Goal: Information Seeking & Learning: Learn about a topic

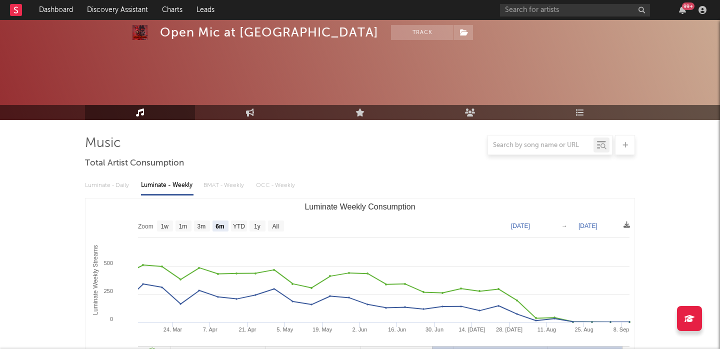
select select "6m"
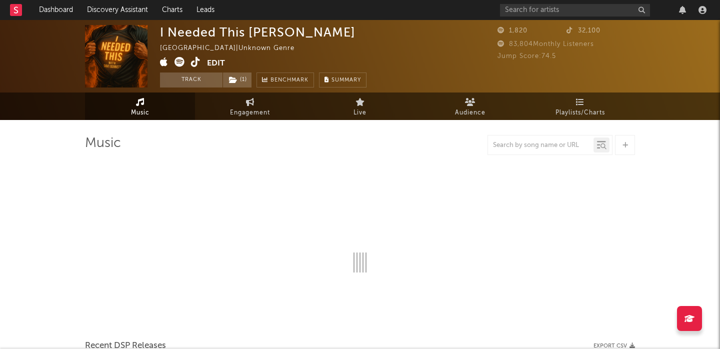
select select "1w"
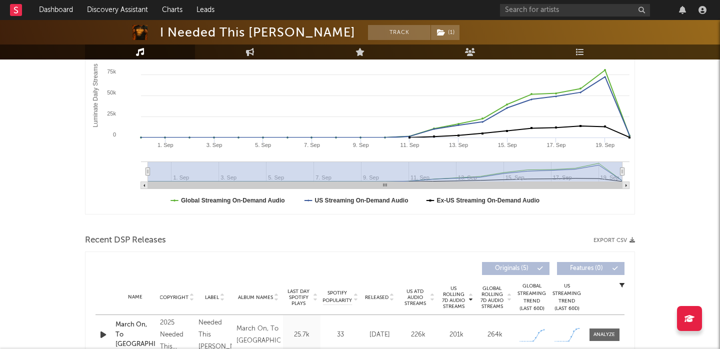
scroll to position [229, 0]
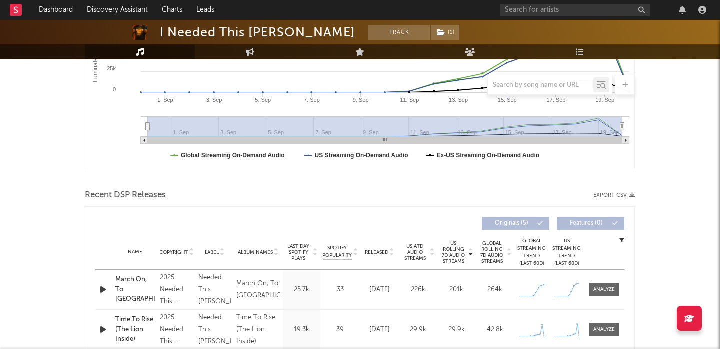
click at [381, 252] on span "Released" at bounding box center [376, 252] width 23 height 6
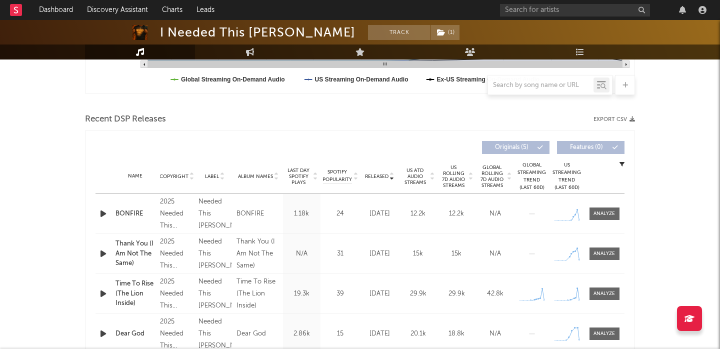
scroll to position [318, 0]
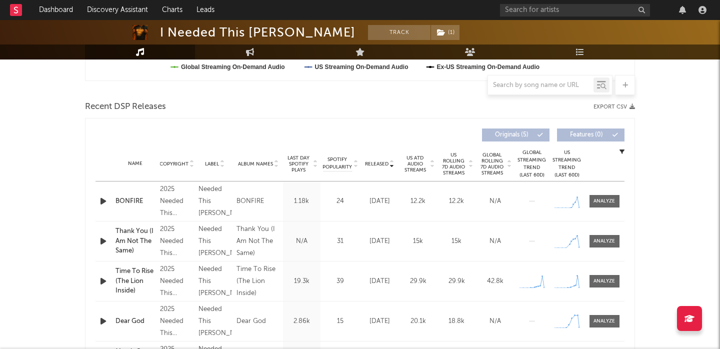
click at [467, 167] on span "US Rolling 7D Audio Streams" at bounding box center [453, 164] width 27 height 24
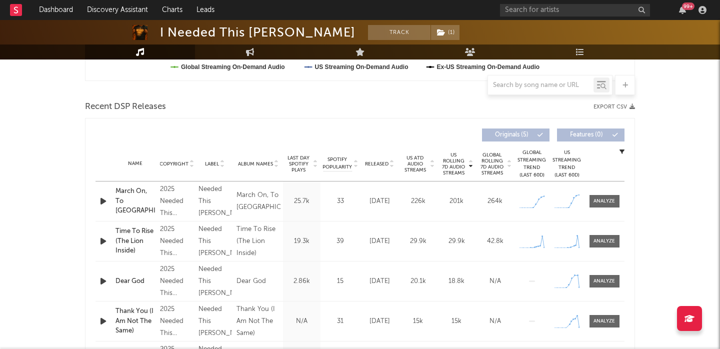
click at [109, 204] on div at bounding box center [104, 201] width 12 height 12
click at [104, 202] on icon "button" at bounding box center [103, 201] width 10 height 12
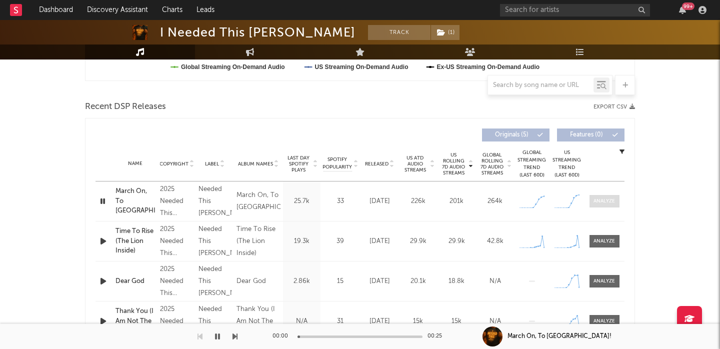
click at [602, 200] on div at bounding box center [603, 200] width 21 height 7
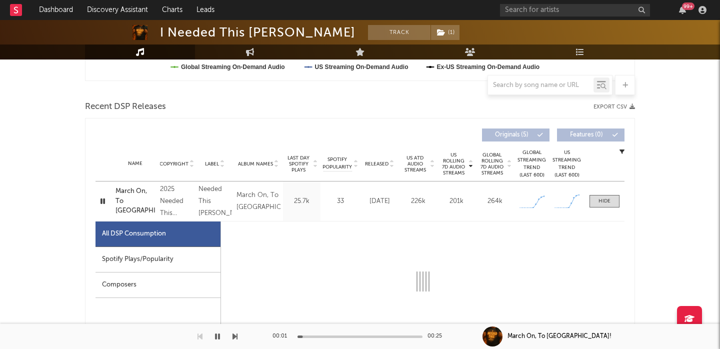
click at [164, 266] on div "Spotify Plays/Popularity" at bounding box center [157, 259] width 125 height 25
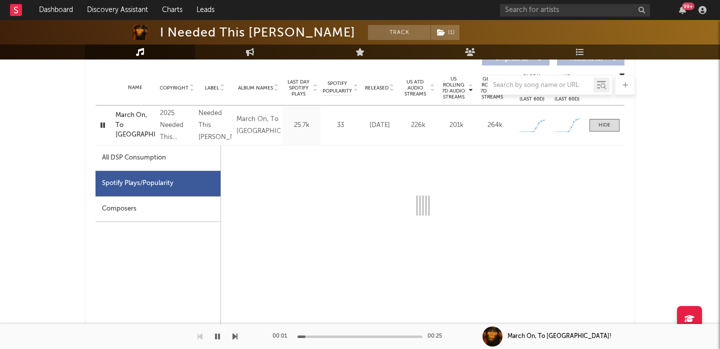
select select "1w"
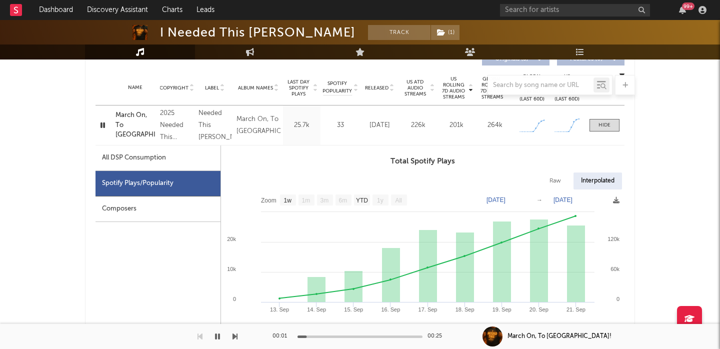
scroll to position [426, 0]
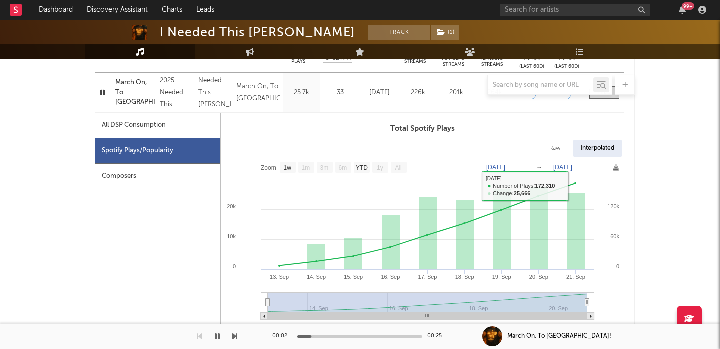
click at [554, 146] on div "Raw" at bounding box center [555, 148] width 26 height 17
select select "1w"
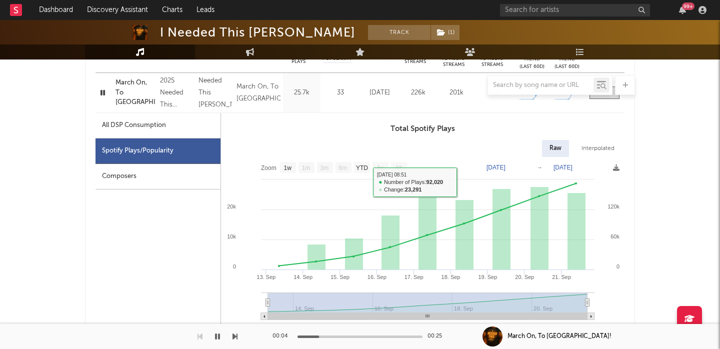
click at [197, 127] on div "All DSP Consumption" at bounding box center [157, 125] width 125 height 25
select select "1w"
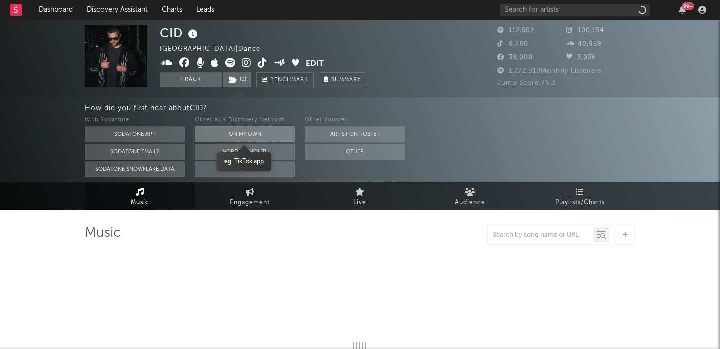
click at [237, 136] on button "On My Own" at bounding box center [245, 134] width 100 height 16
select select "6m"
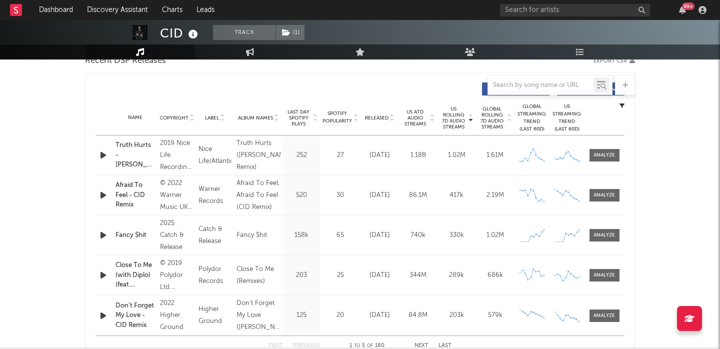
scroll to position [367, 0]
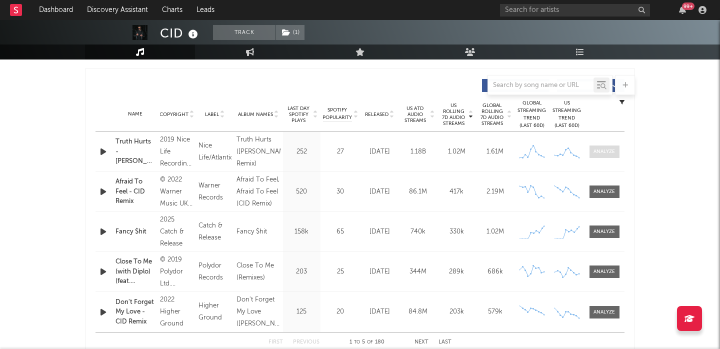
click at [610, 152] on div at bounding box center [603, 151] width 21 height 7
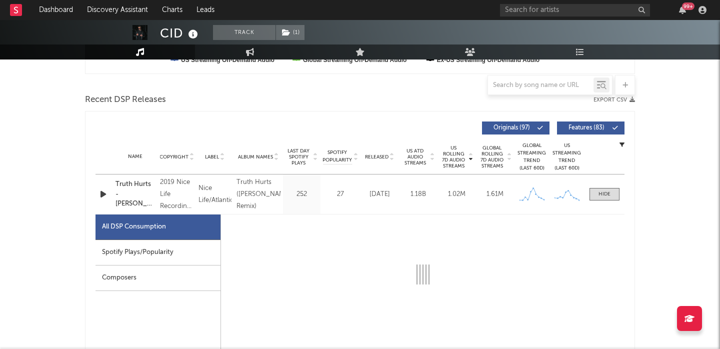
scroll to position [316, 0]
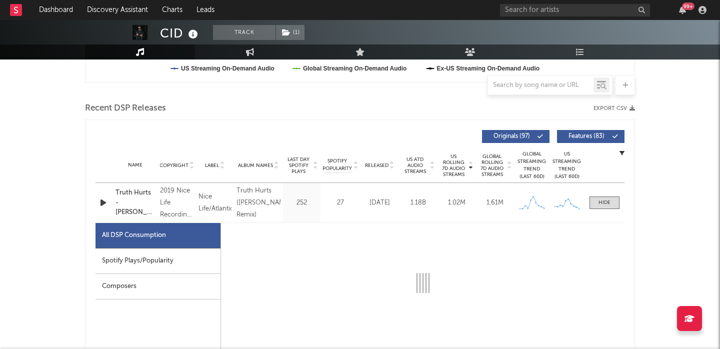
click at [380, 165] on span "Released" at bounding box center [376, 165] width 23 height 6
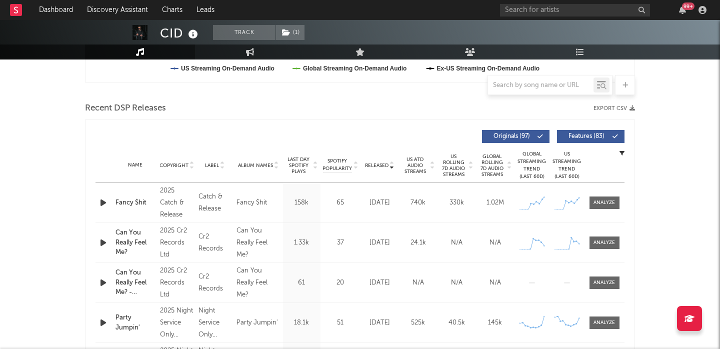
click at [588, 133] on span "Features ( 83 )" at bounding box center [586, 136] width 46 height 6
click at [602, 201] on div at bounding box center [603, 202] width 21 height 7
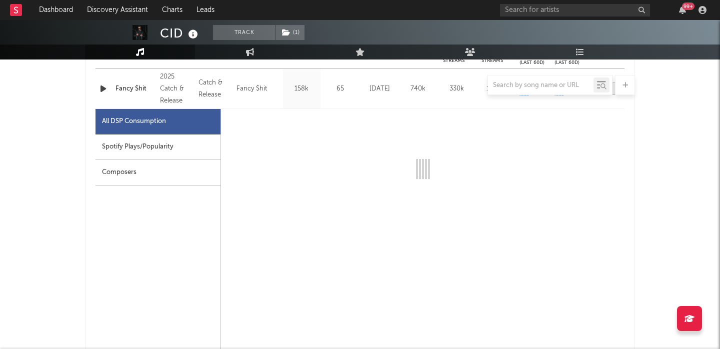
select select "1w"
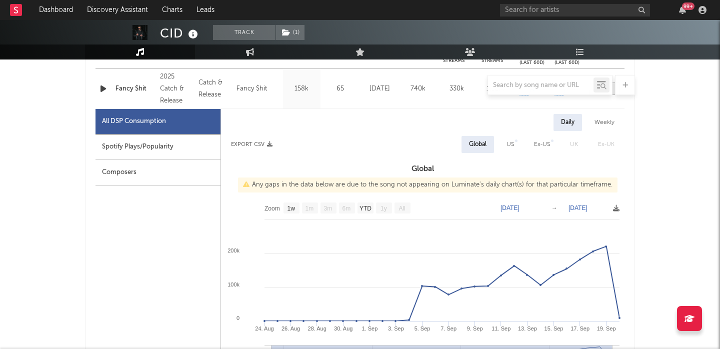
scroll to position [461, 0]
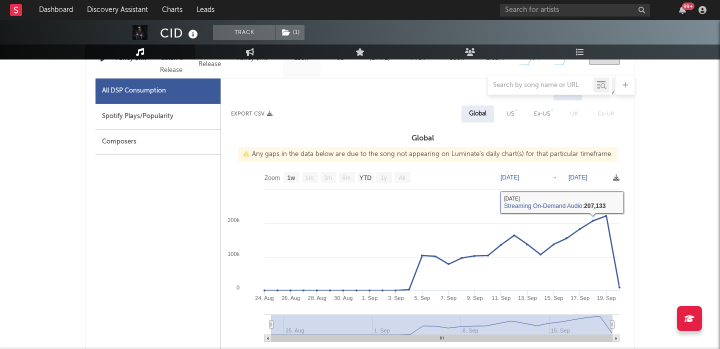
click at [507, 116] on div "US" at bounding box center [509, 114] width 7 height 12
select select "1w"
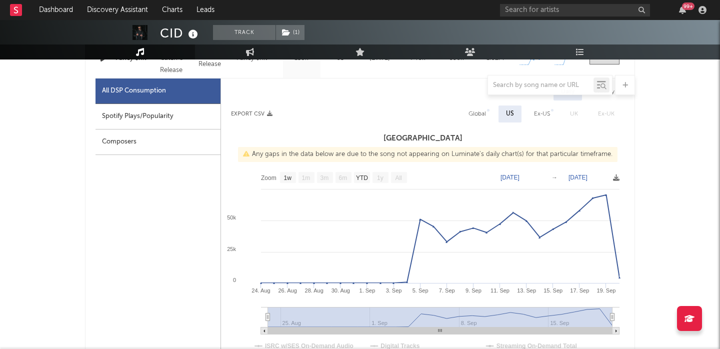
click at [180, 118] on div "Spotify Plays/Popularity" at bounding box center [157, 116] width 125 height 25
select select "1w"
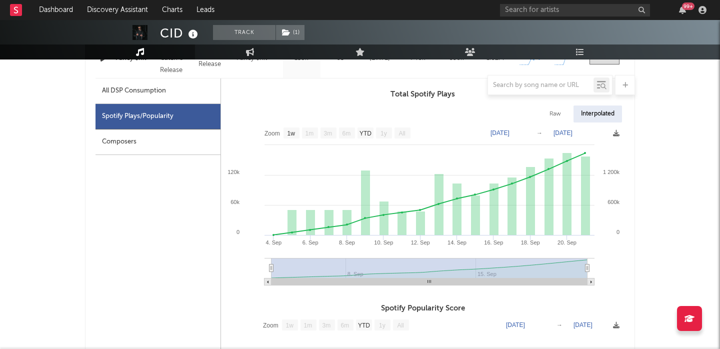
click at [551, 114] on div "Raw" at bounding box center [555, 113] width 26 height 17
select select "1w"
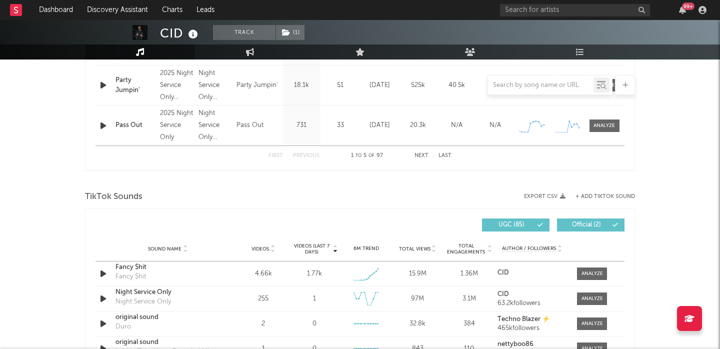
scroll to position [1117, 0]
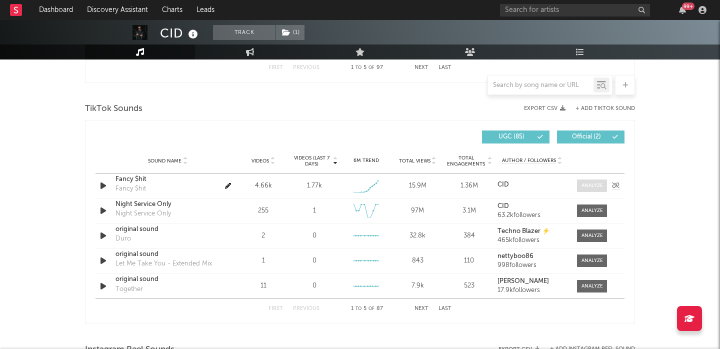
click at [591, 188] on div at bounding box center [591, 185] width 21 height 7
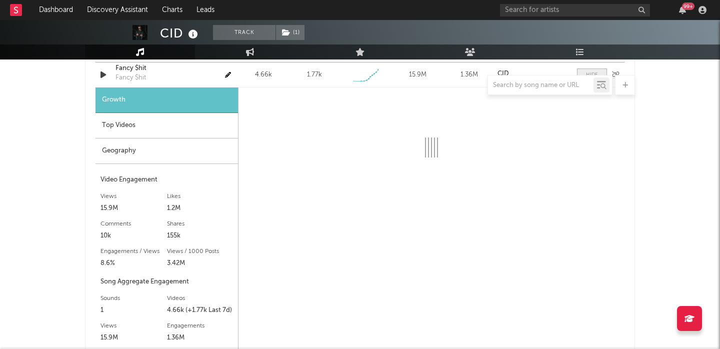
select select "1w"
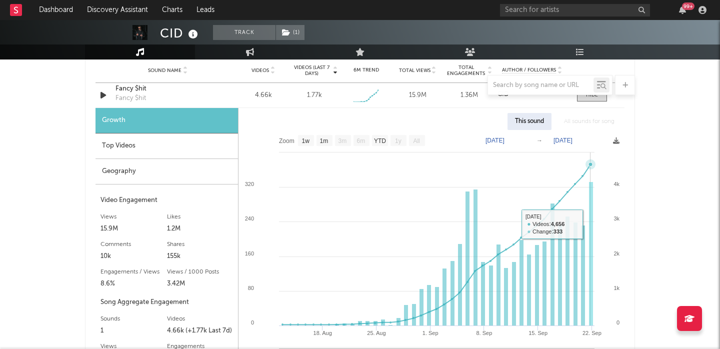
scroll to position [1207, 0]
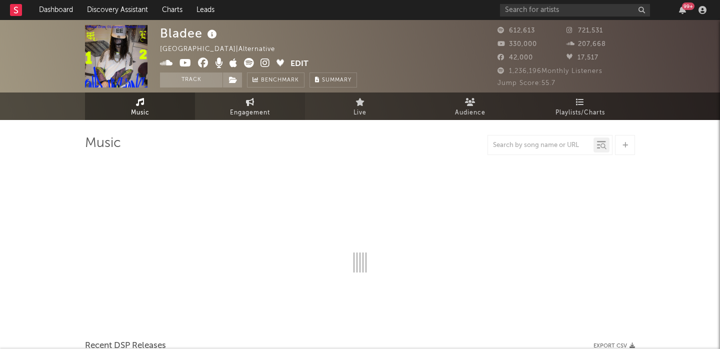
select select "6m"
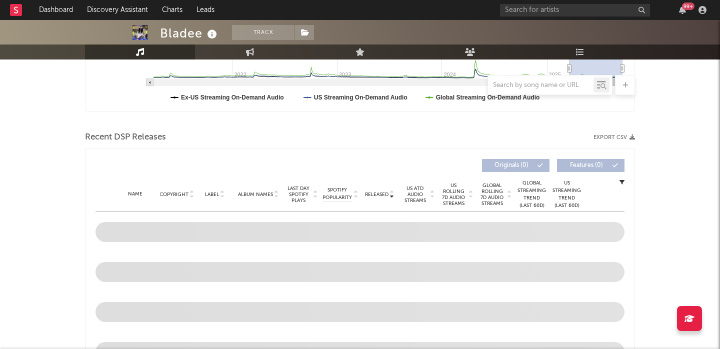
scroll to position [337, 0]
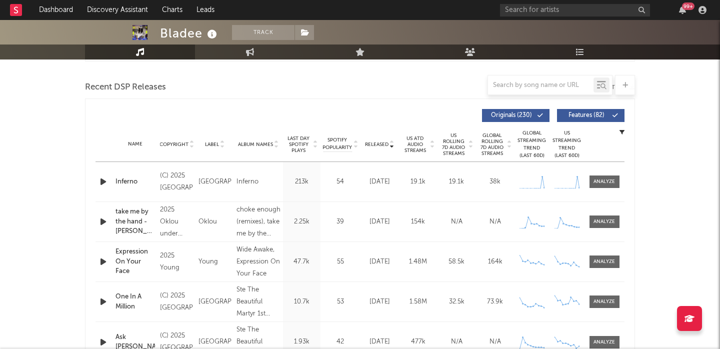
click at [593, 121] on button "Features ( 82 )" at bounding box center [590, 115] width 67 height 13
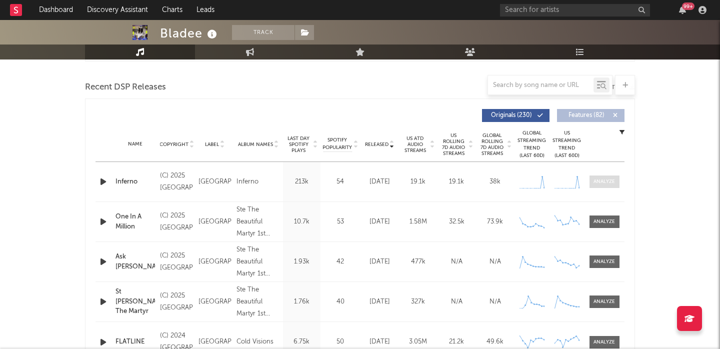
click at [604, 179] on div at bounding box center [603, 181] width 21 height 7
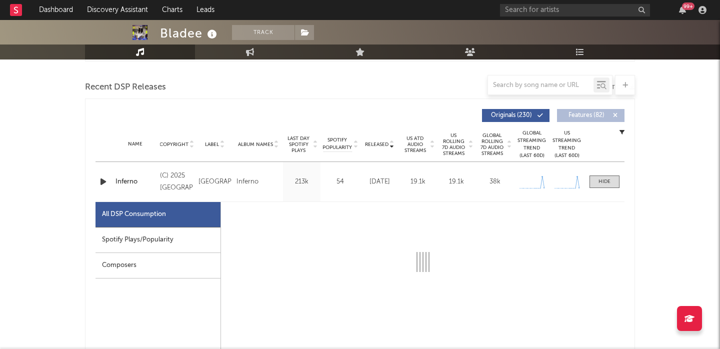
select select "1w"
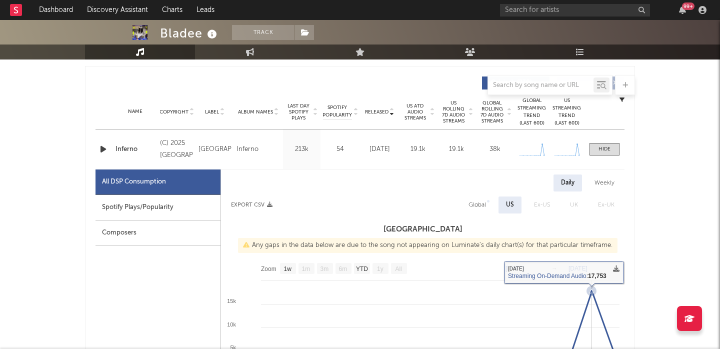
scroll to position [370, 0]
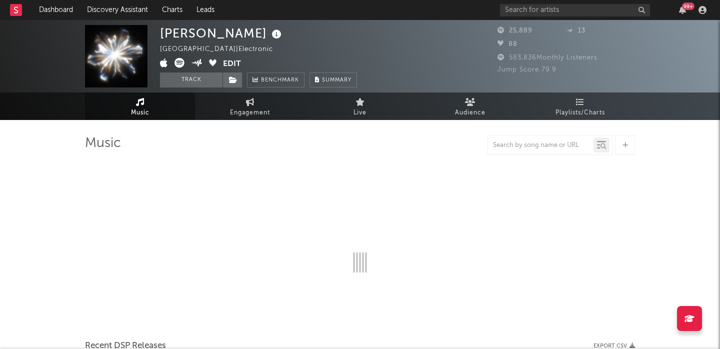
select select "6m"
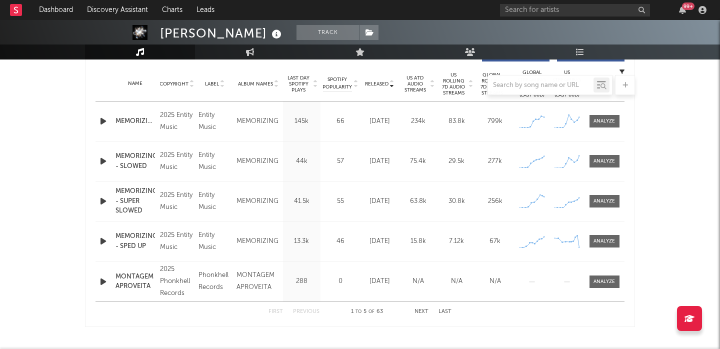
scroll to position [394, 0]
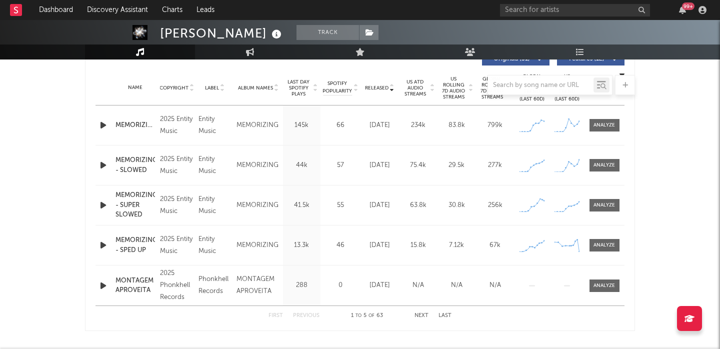
click at [104, 124] on icon "button" at bounding box center [103, 125] width 10 height 12
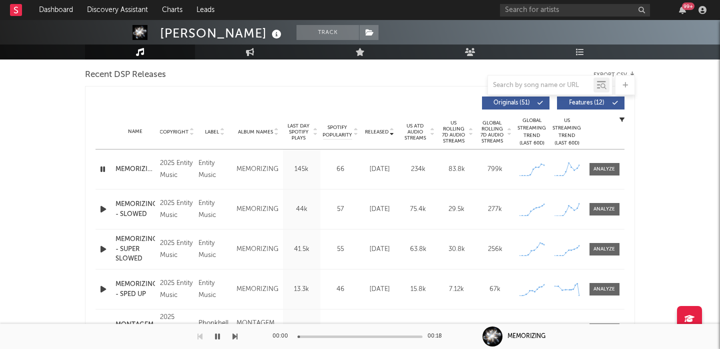
scroll to position [343, 0]
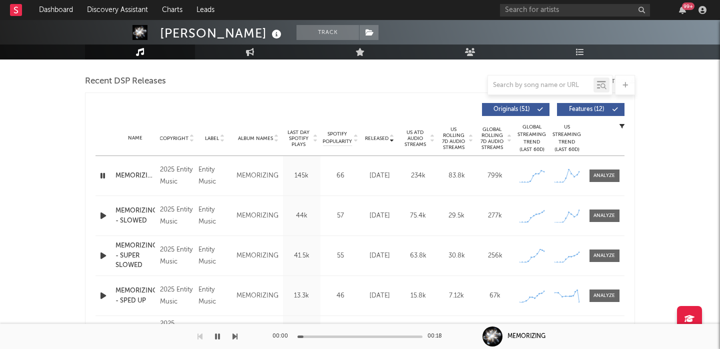
click at [461, 143] on span "US Rolling 7D Audio Streams" at bounding box center [453, 138] width 27 height 24
click at [608, 177] on div at bounding box center [603, 175] width 21 height 7
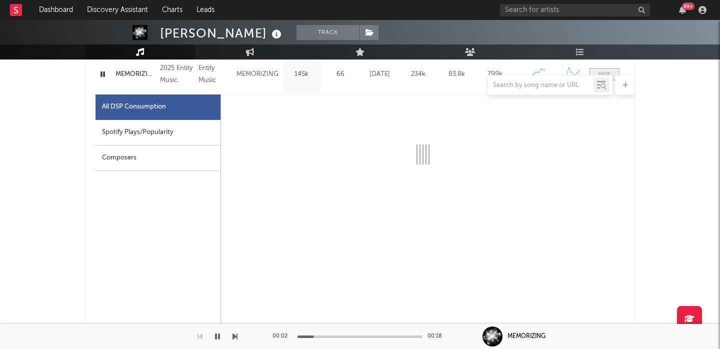
select select "1w"
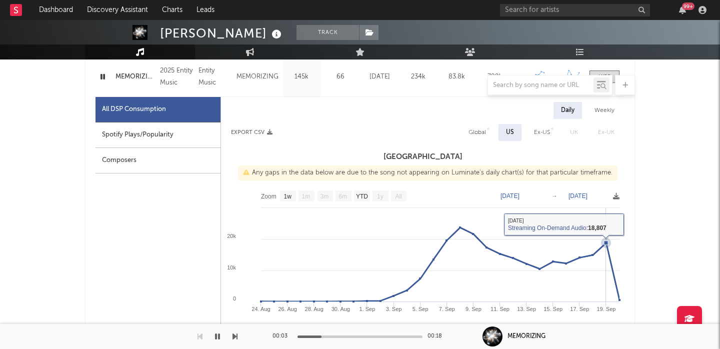
scroll to position [442, 0]
click at [481, 134] on div "Global" at bounding box center [476, 133] width 17 height 12
select select "1w"
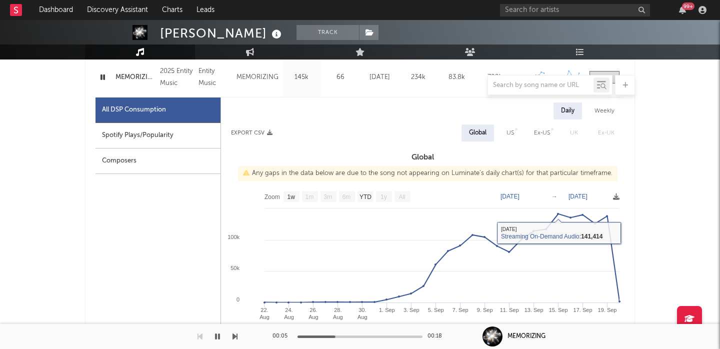
click at [176, 143] on div "Spotify Plays/Popularity" at bounding box center [157, 135] width 125 height 25
select select "1w"
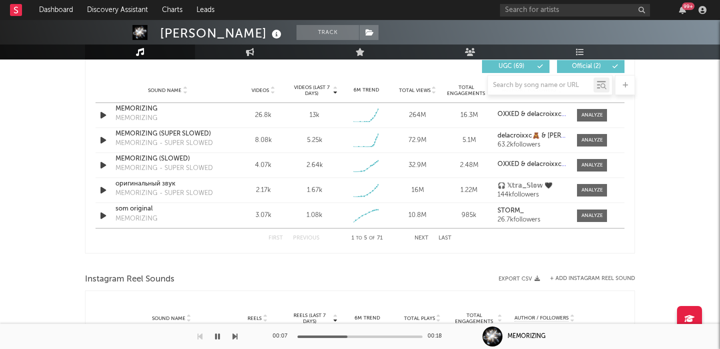
scroll to position [1159, 0]
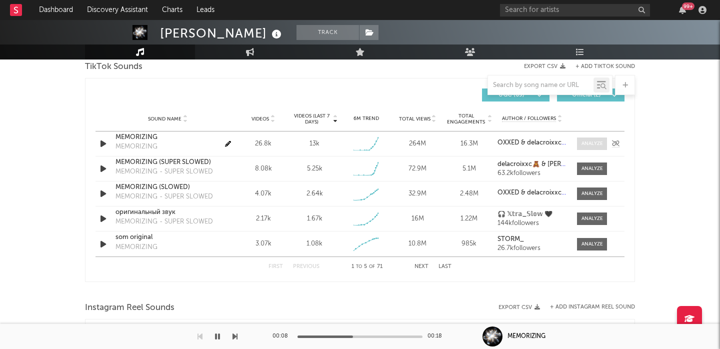
click at [590, 142] on div at bounding box center [591, 143] width 21 height 7
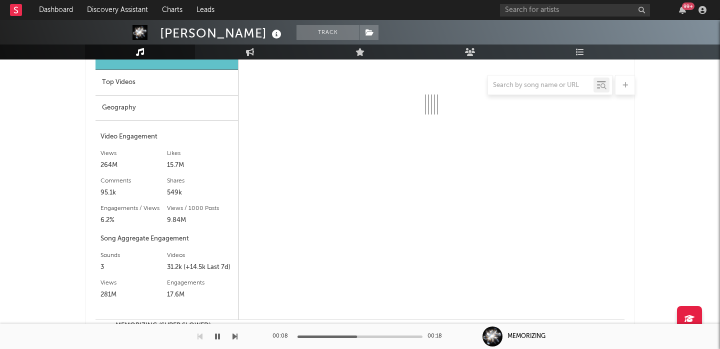
scroll to position [1272, 0]
select select "1w"
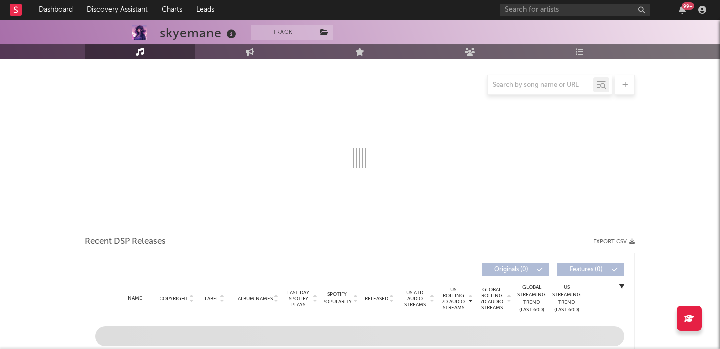
scroll to position [337, 0]
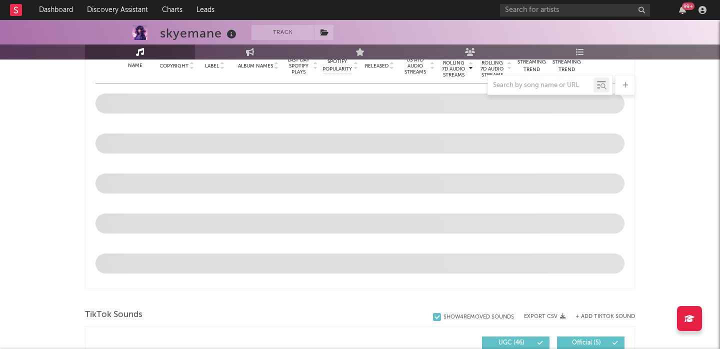
select select "6m"
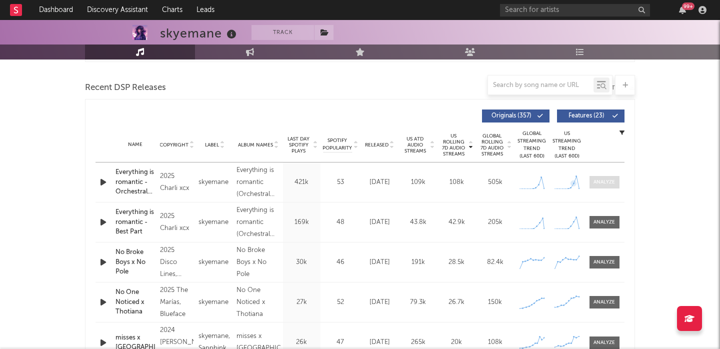
click at [608, 181] on div at bounding box center [603, 181] width 21 height 7
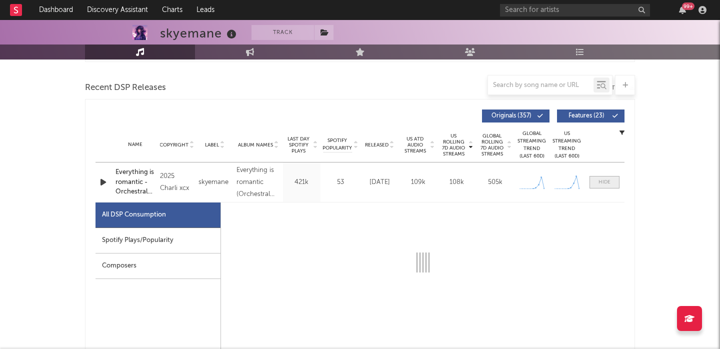
select select "1w"
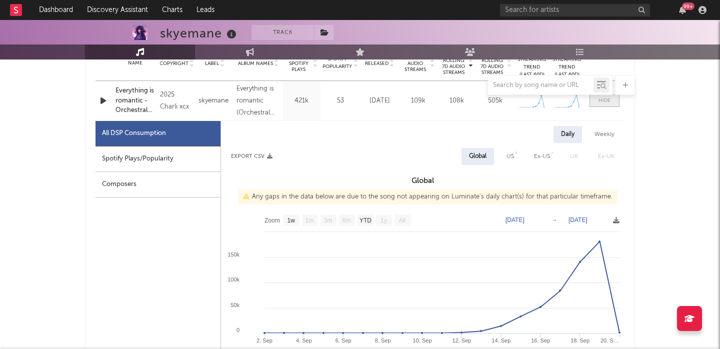
scroll to position [422, 0]
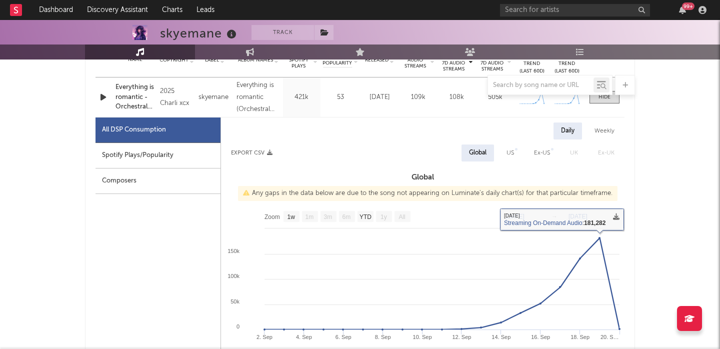
click at [508, 147] on div "US" at bounding box center [509, 153] width 7 height 12
select select "1w"
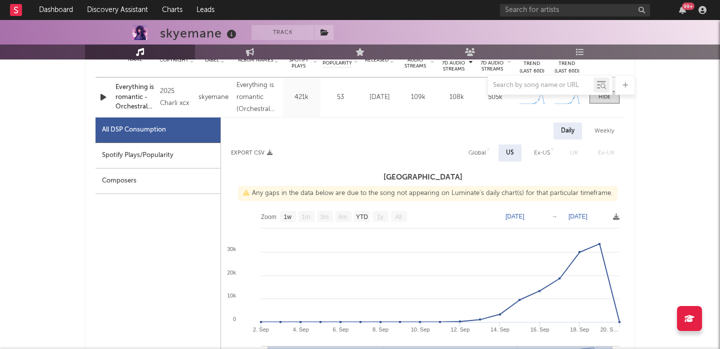
click at [155, 156] on div "Spotify Plays/Popularity" at bounding box center [157, 155] width 125 height 25
select select "1w"
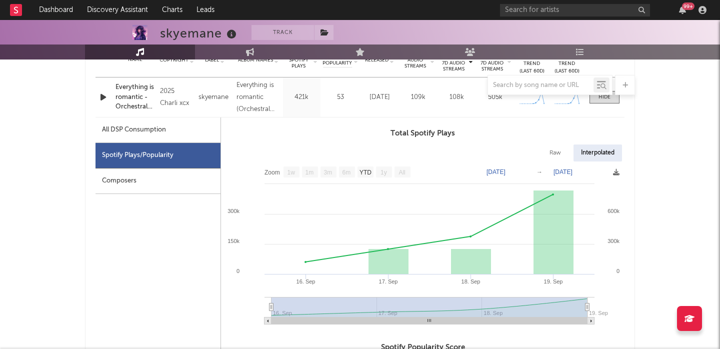
click at [101, 94] on div at bounding box center [360, 85] width 550 height 20
click at [554, 149] on div "Raw" at bounding box center [555, 152] width 26 height 17
select select "1w"
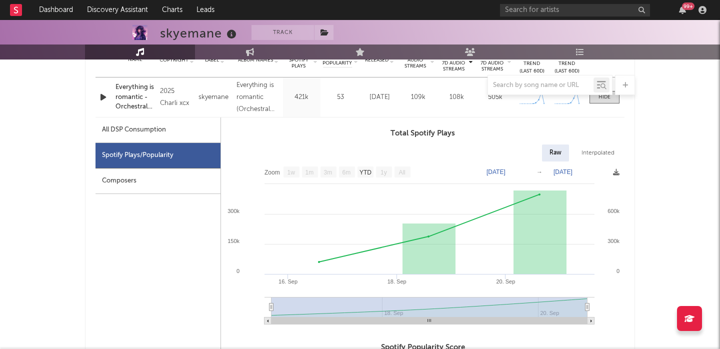
click at [100, 97] on icon "button" at bounding box center [103, 97] width 10 height 12
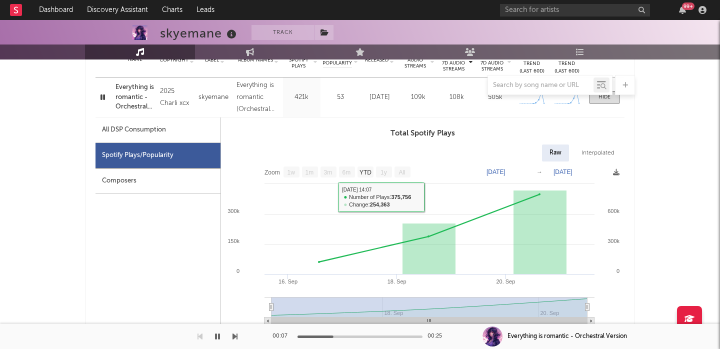
click at [141, 120] on div "All DSP Consumption" at bounding box center [157, 129] width 125 height 25
select select "1w"
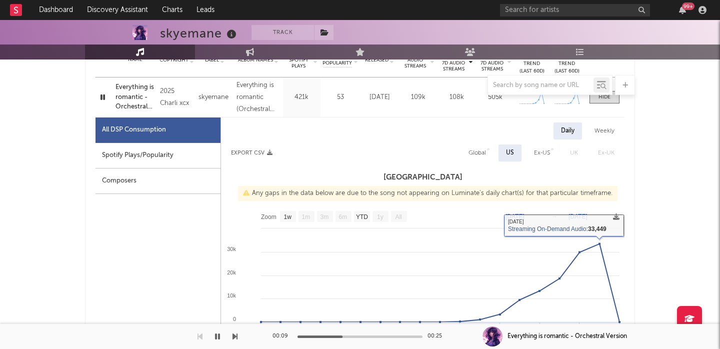
click at [474, 146] on div "Global" at bounding box center [477, 152] width 32 height 17
select select "1w"
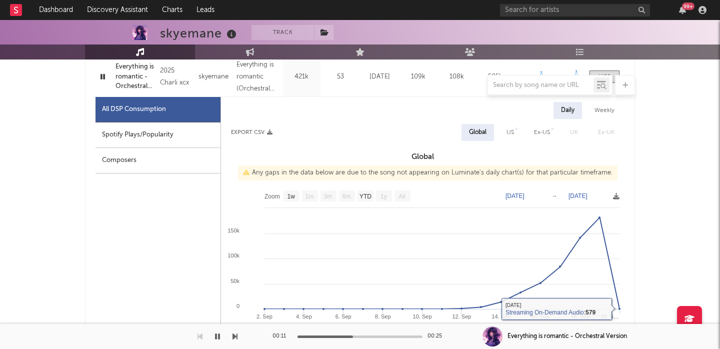
scroll to position [441, 0]
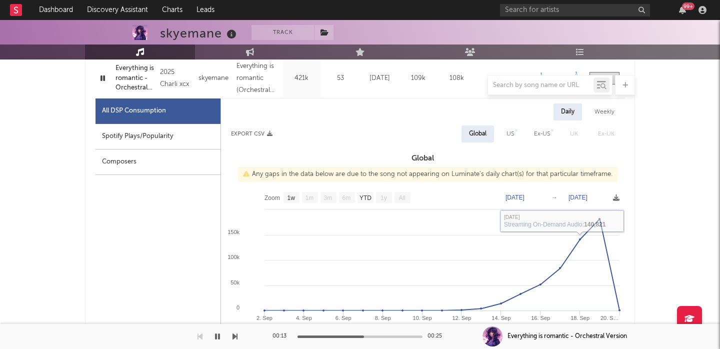
click at [132, 86] on div at bounding box center [360, 85] width 550 height 20
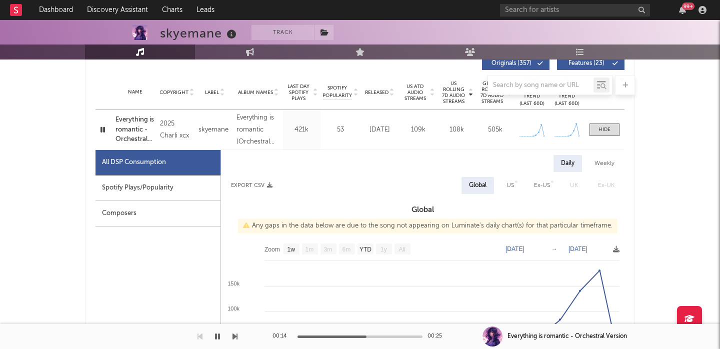
scroll to position [380, 0]
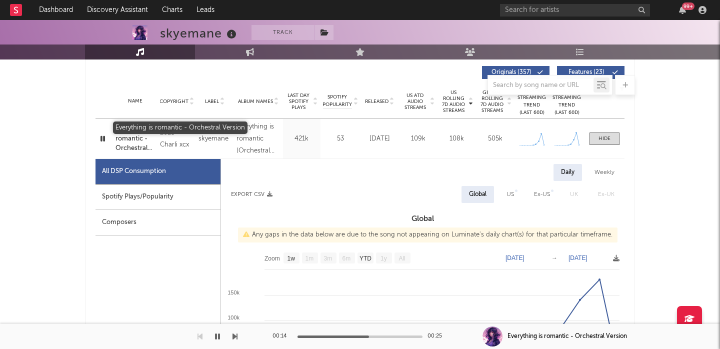
click at [131, 138] on div "Everything is romantic - Orchestral Version" at bounding box center [134, 138] width 39 height 29
click at [160, 190] on div "Spotify Plays/Popularity" at bounding box center [157, 196] width 125 height 25
select select "1w"
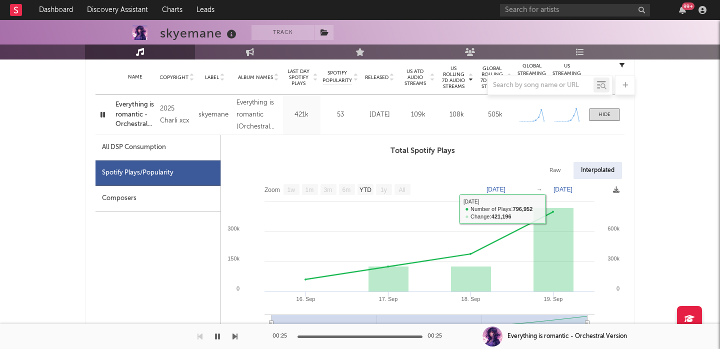
scroll to position [412, 0]
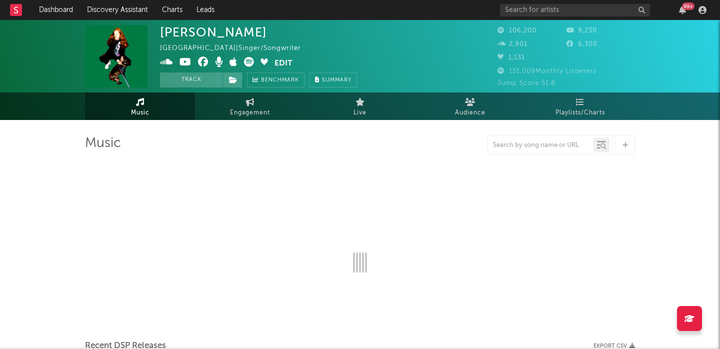
select select "6m"
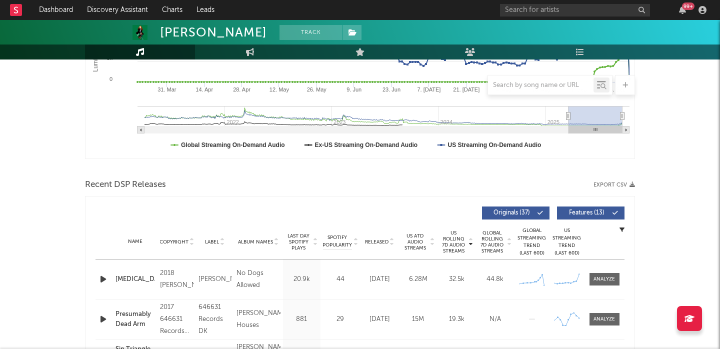
scroll to position [343, 0]
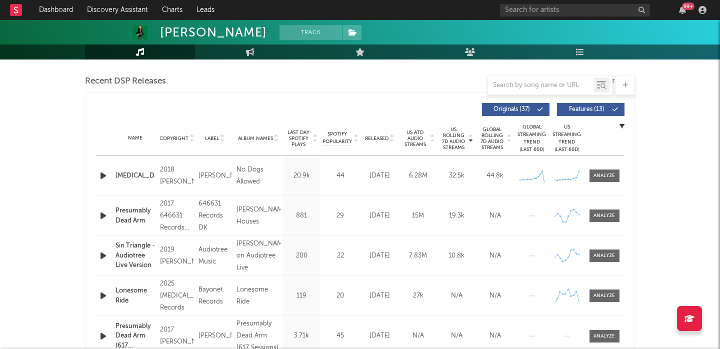
click at [102, 177] on icon "button" at bounding box center [103, 175] width 10 height 12
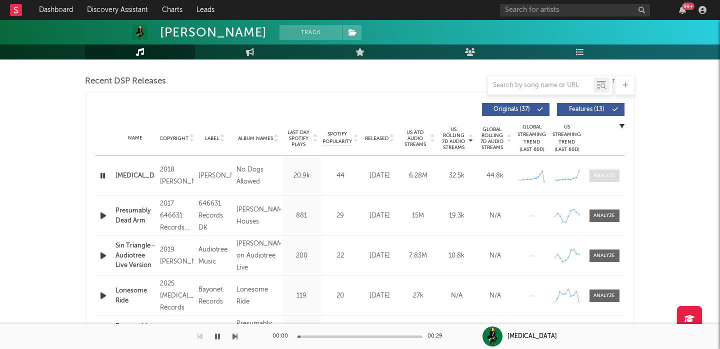
click at [603, 174] on div at bounding box center [603, 175] width 21 height 7
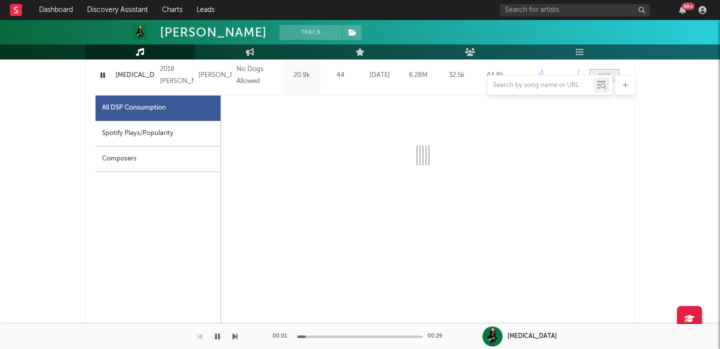
select select "6m"
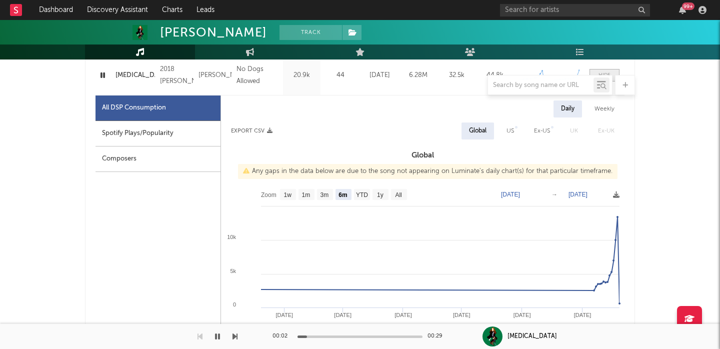
scroll to position [443, 0]
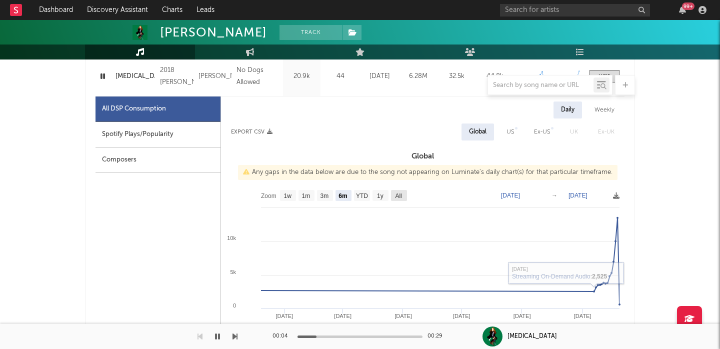
click at [397, 196] on text "All" at bounding box center [398, 195] width 6 height 7
select select "All"
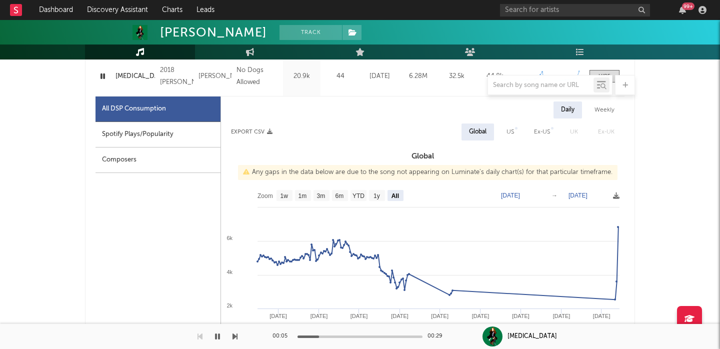
click at [512, 128] on div "US" at bounding box center [509, 132] width 7 height 12
select select "All"
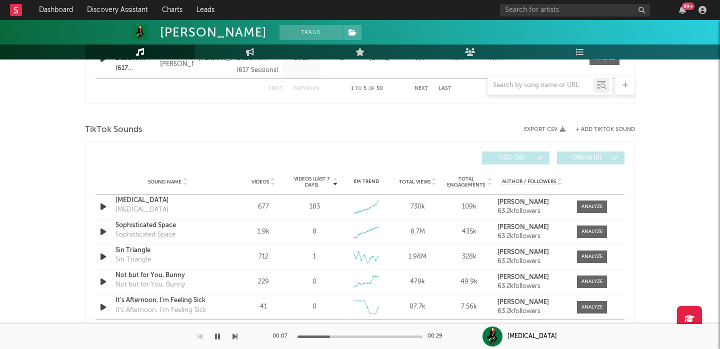
scroll to position [1103, 0]
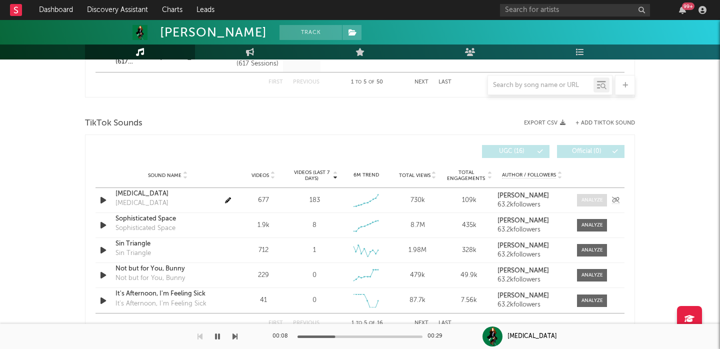
click at [588, 200] on div at bounding box center [591, 199] width 21 height 7
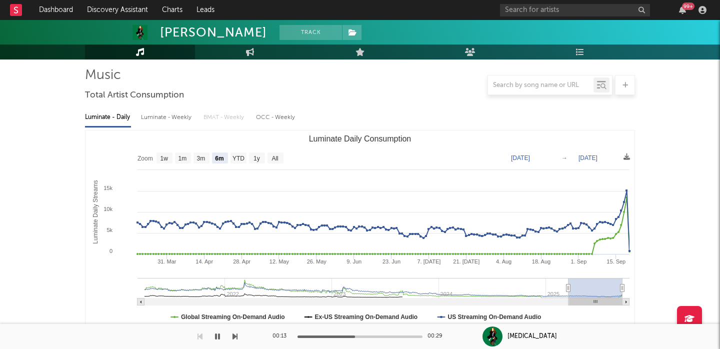
scroll to position [271, 0]
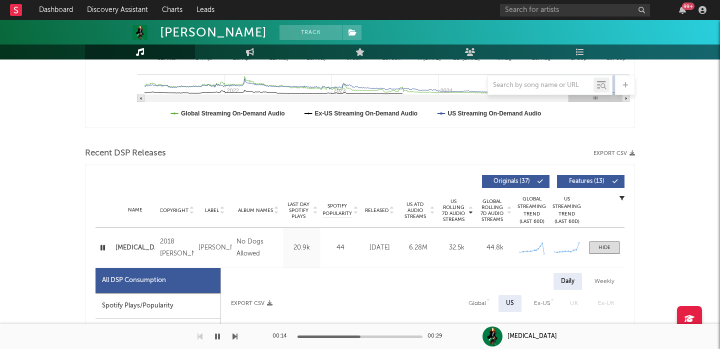
click at [383, 209] on span "Released" at bounding box center [376, 210] width 23 height 6
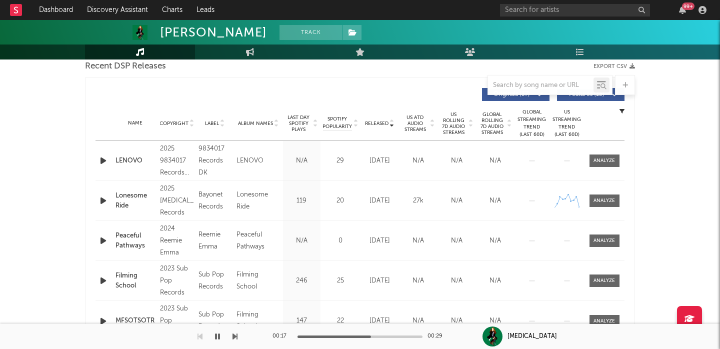
scroll to position [353, 0]
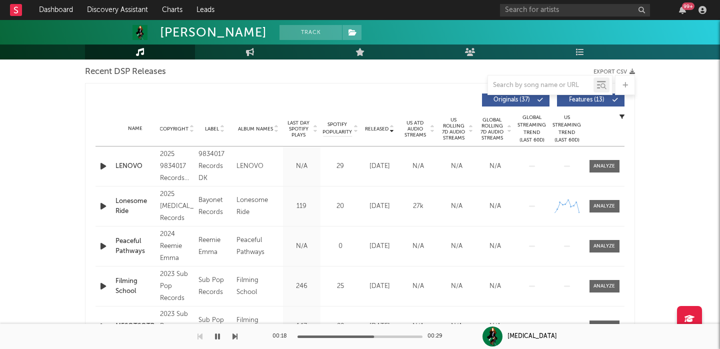
click at [453, 127] on span "US Rolling 7D Audio Streams" at bounding box center [453, 129] width 27 height 24
select select "6m"
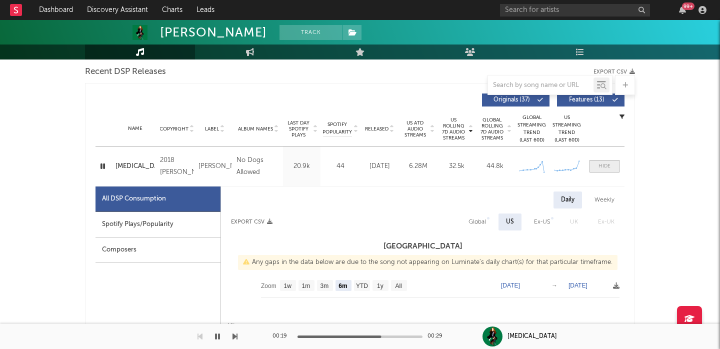
click at [613, 162] on span at bounding box center [604, 166] width 30 height 12
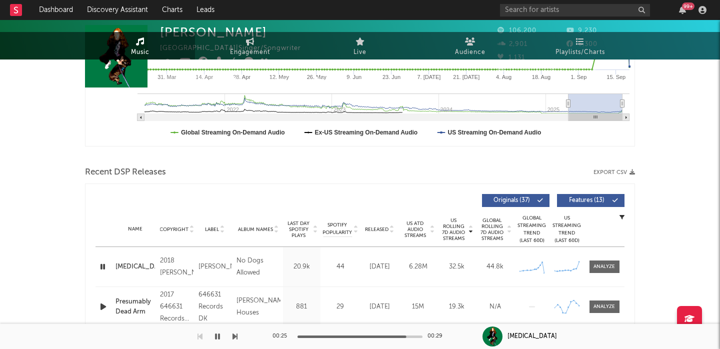
scroll to position [0, 0]
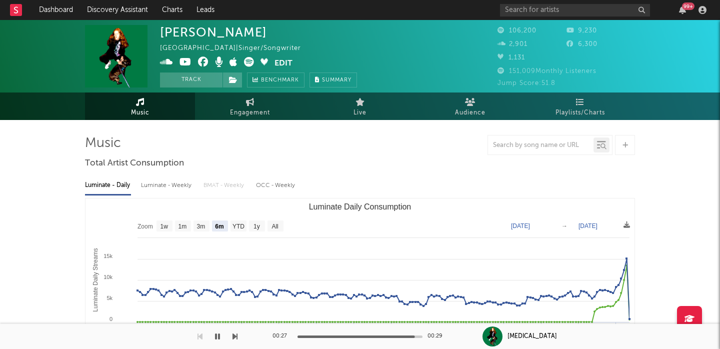
click at [249, 62] on icon at bounding box center [249, 62] width 10 height 10
select select "6m"
click at [291, 61] on button "Edit" at bounding box center [283, 63] width 18 height 12
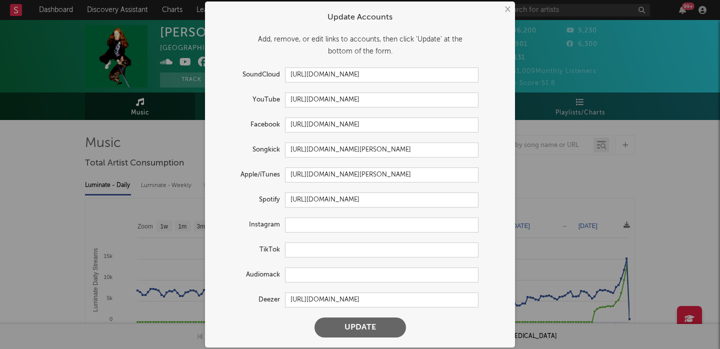
click at [340, 234] on form "Update Accounts Add, remove, or edit links to accounts, then click 'Update' at …" at bounding box center [360, 174] width 300 height 336
click at [340, 228] on input "text" at bounding box center [381, 224] width 193 height 15
paste input "https://www.instagram.com/sidneyg156"
type input "https://www.instagram.com/sidneyg156"
click at [347, 327] on button "Update" at bounding box center [359, 327] width 91 height 20
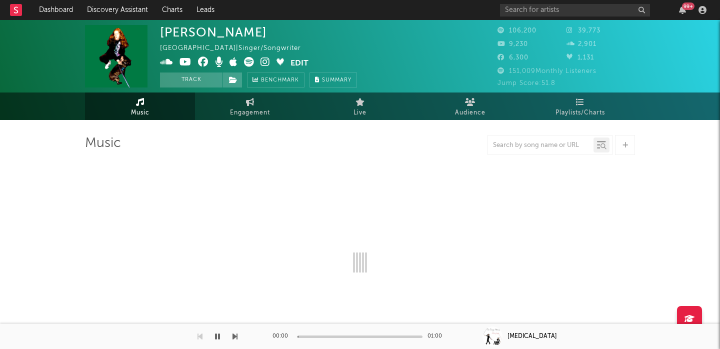
select select "6m"
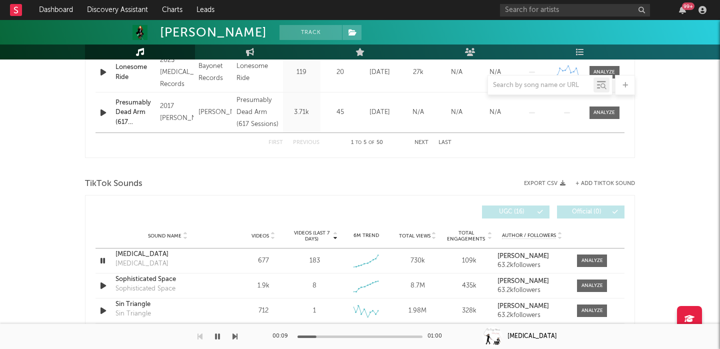
scroll to position [690, 0]
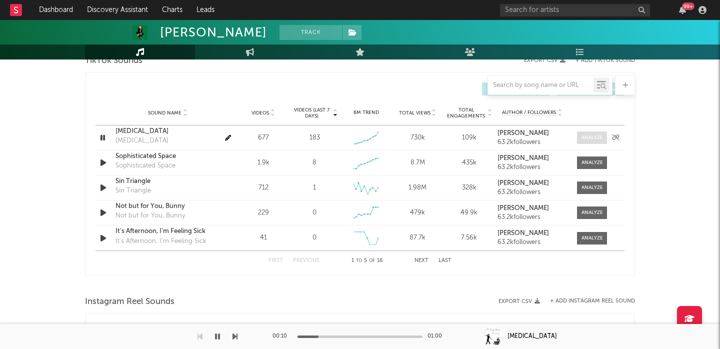
click at [583, 135] on div at bounding box center [591, 137] width 21 height 7
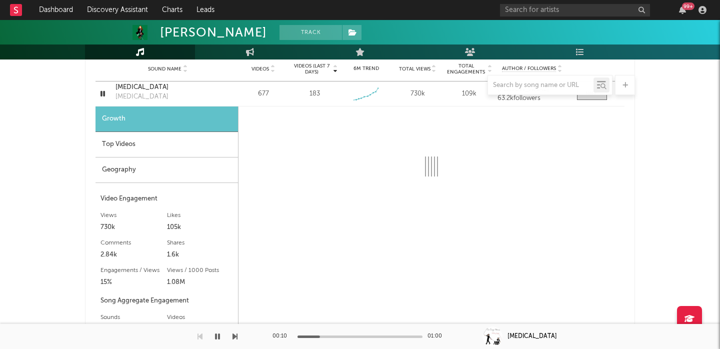
scroll to position [743, 0]
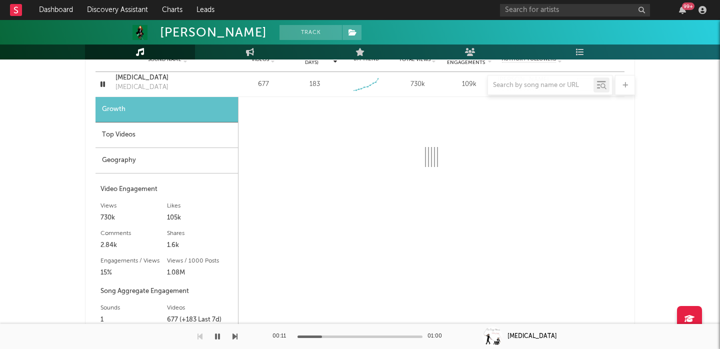
click at [164, 140] on div "Top Videos" at bounding box center [166, 134] width 142 height 25
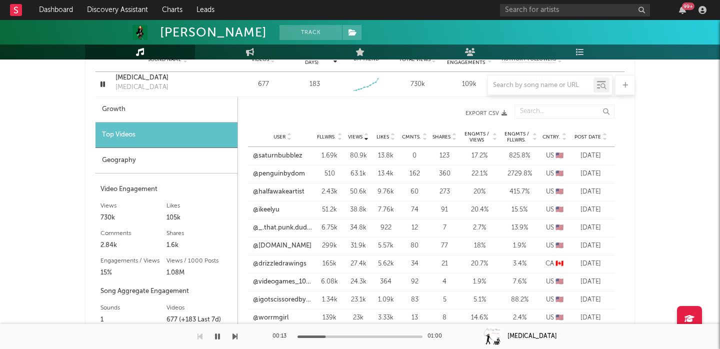
click at [158, 100] on div "Growth" at bounding box center [166, 109] width 142 height 25
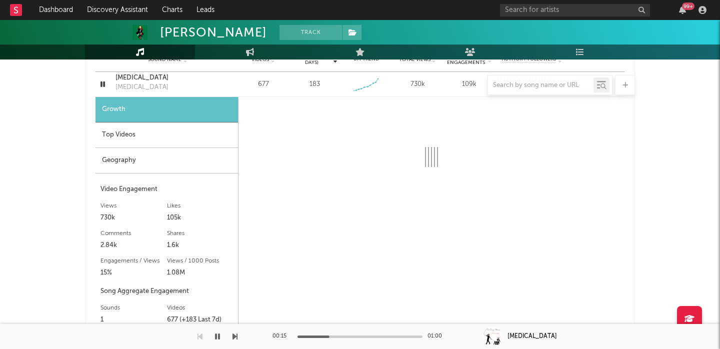
click at [155, 76] on div at bounding box center [360, 85] width 550 height 20
click at [147, 76] on div at bounding box center [360, 85] width 550 height 20
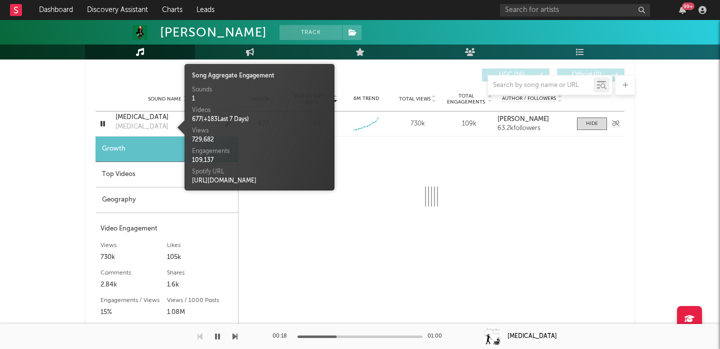
click at [148, 122] on div "Impostor Syndrome" at bounding box center [141, 127] width 53 height 10
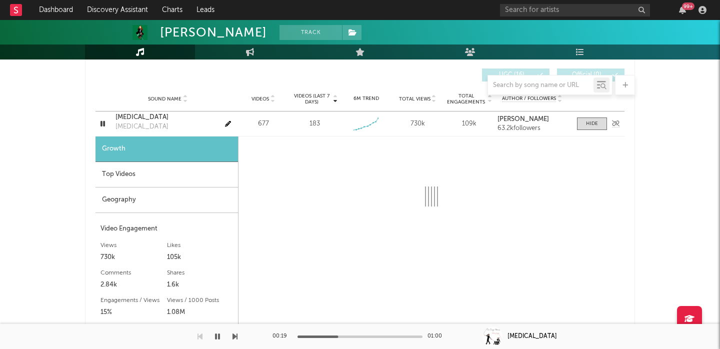
click at [149, 113] on div "Impostor Syndrome" at bounding box center [167, 117] width 104 height 10
select select "6m"
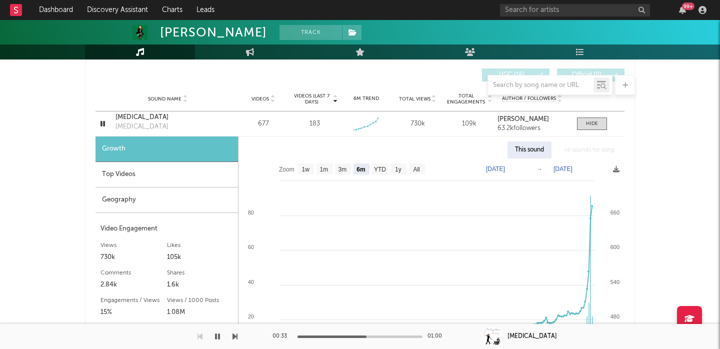
scroll to position [799, 0]
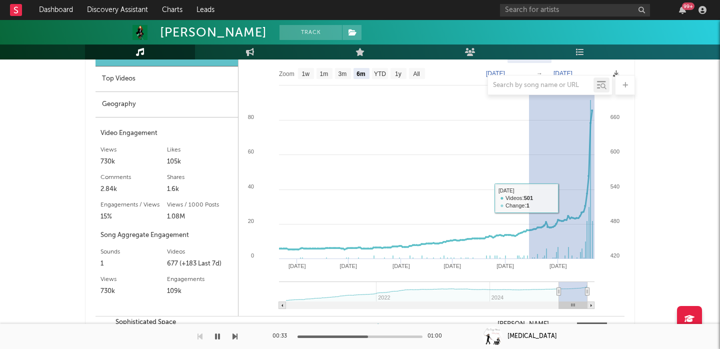
drag, startPoint x: 529, startPoint y: 198, endPoint x: 654, endPoint y: 195, distance: 125.5
click at [656, 196] on div "Sidney Gish Track United States | Singer/Songwriter Edit Track Benchmark Summar…" at bounding box center [360, 114] width 720 height 1786
type input "2025-08-14"
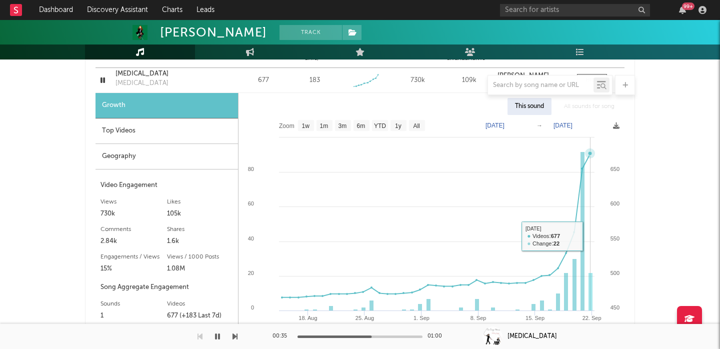
scroll to position [724, 0]
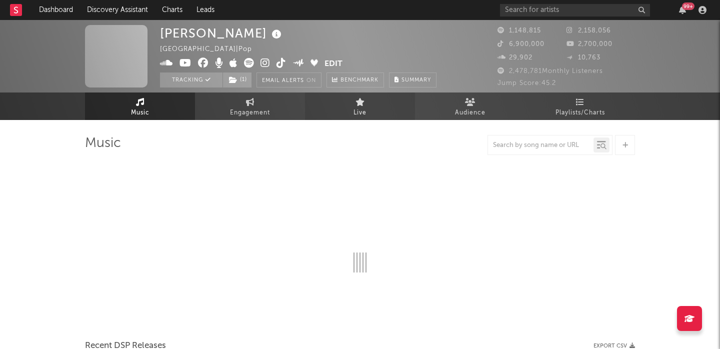
select select "6m"
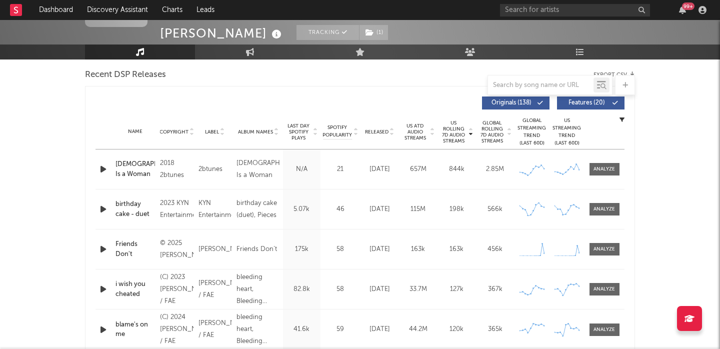
scroll to position [352, 0]
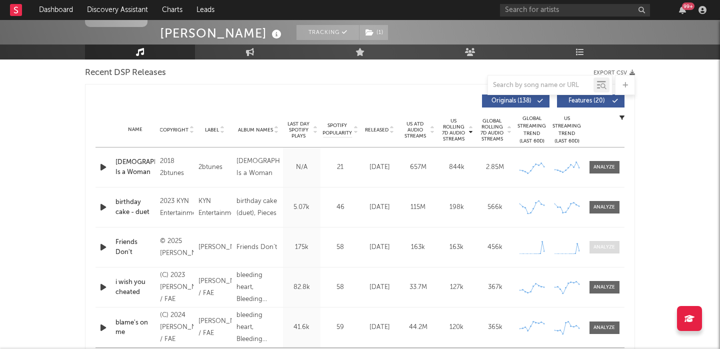
click at [609, 249] on div at bounding box center [603, 246] width 21 height 7
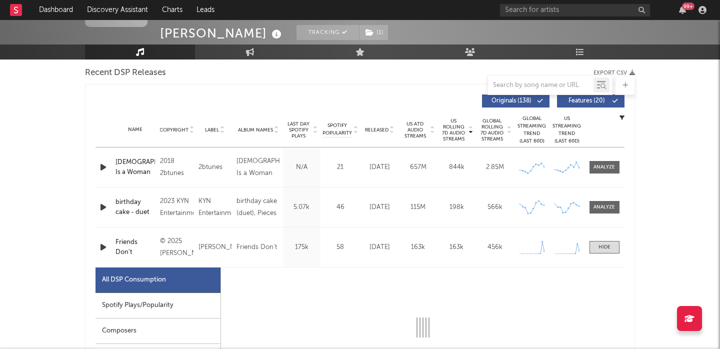
select select "1w"
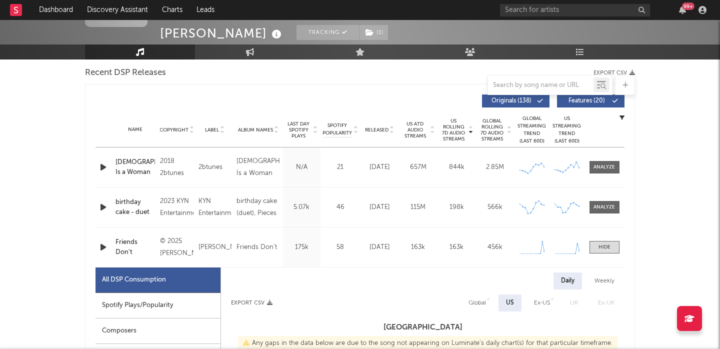
click at [98, 248] on icon "button" at bounding box center [103, 247] width 10 height 12
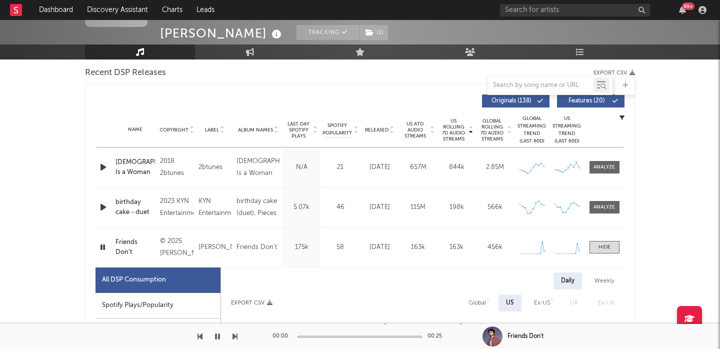
scroll to position [505, 0]
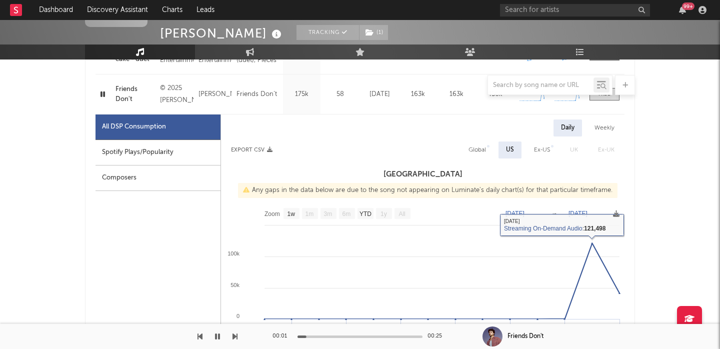
click at [475, 148] on div "Global" at bounding box center [476, 150] width 17 height 12
select select "1w"
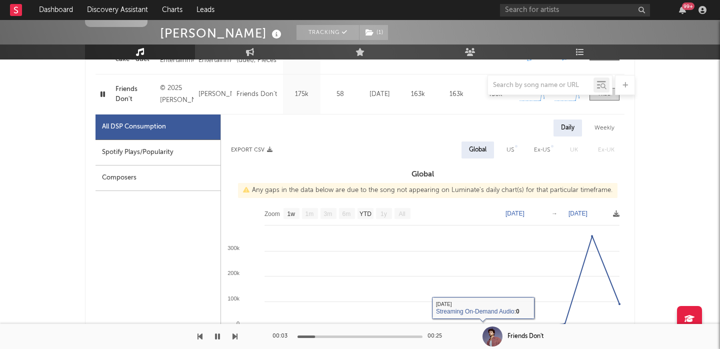
click at [173, 151] on div "Spotify Plays/Popularity" at bounding box center [157, 152] width 125 height 25
select select "1w"
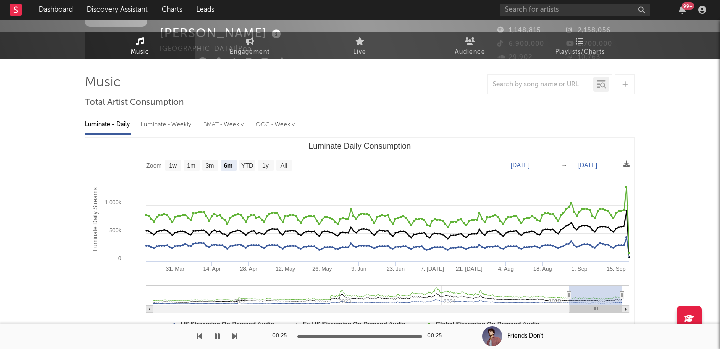
scroll to position [0, 0]
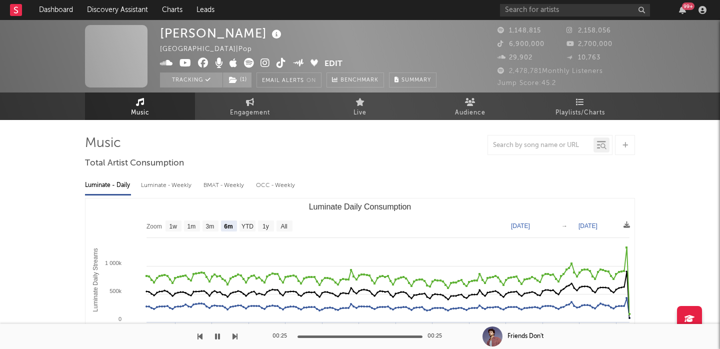
click at [263, 63] on icon at bounding box center [264, 63] width 9 height 10
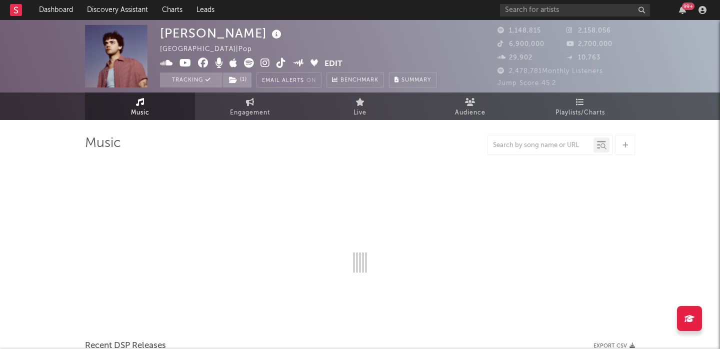
select select "6m"
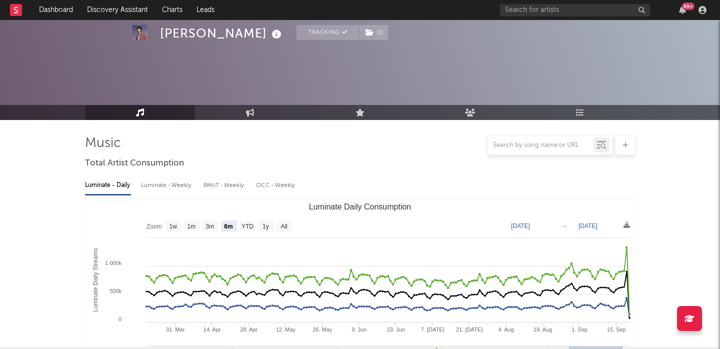
scroll to position [375, 0]
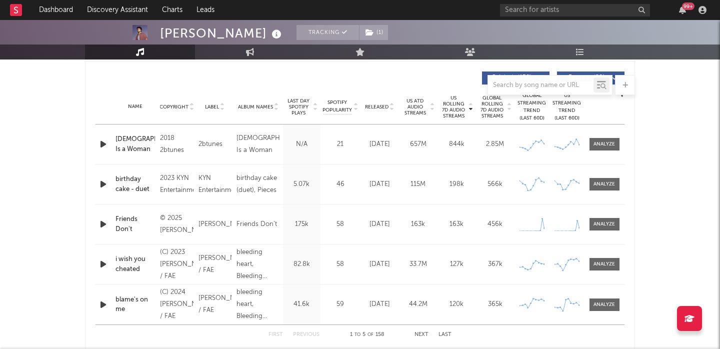
click at [98, 141] on icon "button" at bounding box center [103, 144] width 10 height 12
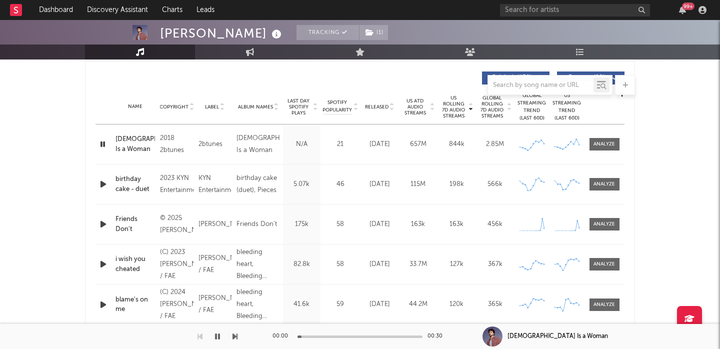
click at [385, 106] on span "Released" at bounding box center [376, 107] width 23 height 6
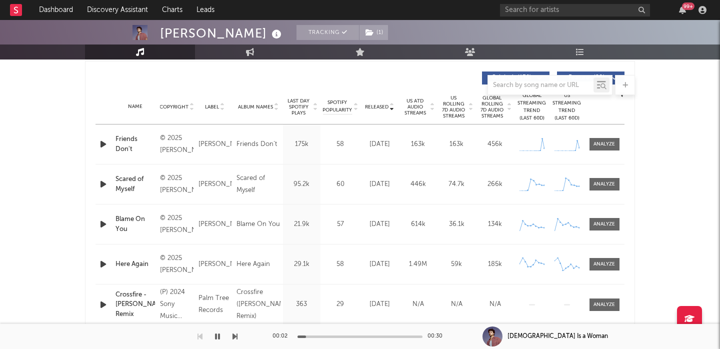
click at [95, 144] on div at bounding box center [103, 144] width 17 height 12
click at [101, 143] on icon "button" at bounding box center [103, 144] width 10 height 12
click at [612, 150] on span at bounding box center [604, 144] width 30 height 12
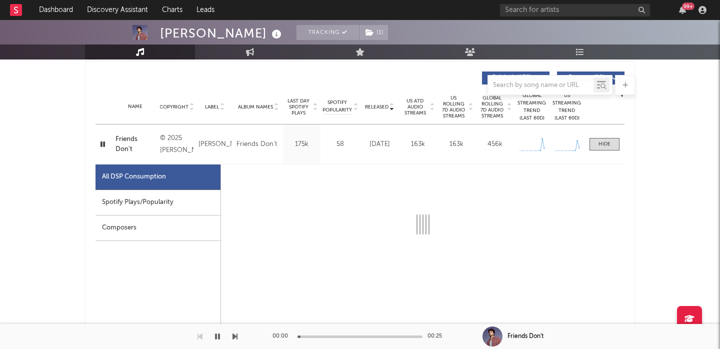
select select "1w"
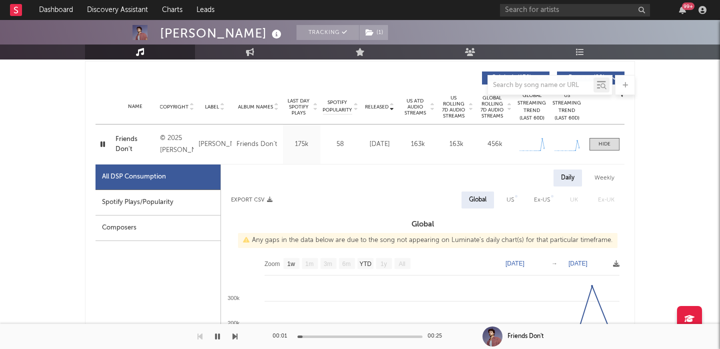
click at [185, 202] on div "Spotify Plays/Popularity" at bounding box center [157, 202] width 125 height 25
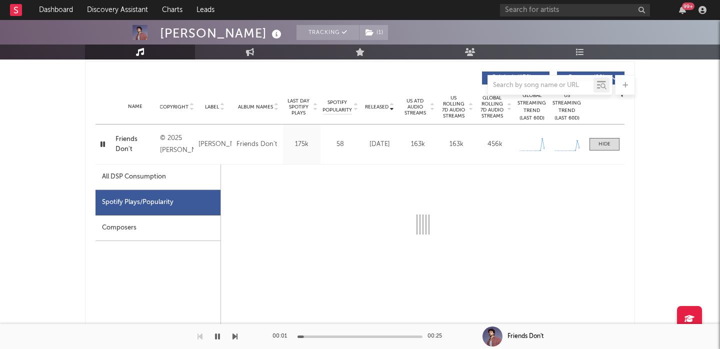
select select "1w"
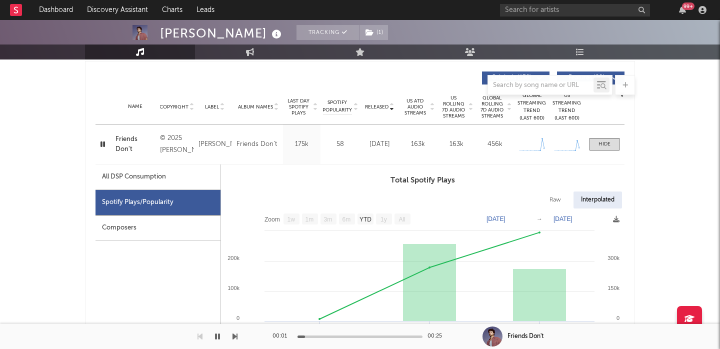
scroll to position [442, 0]
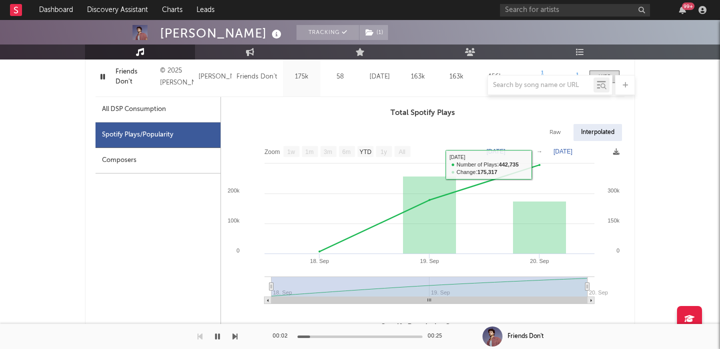
click at [553, 131] on div "Raw" at bounding box center [555, 132] width 26 height 17
select select "1w"
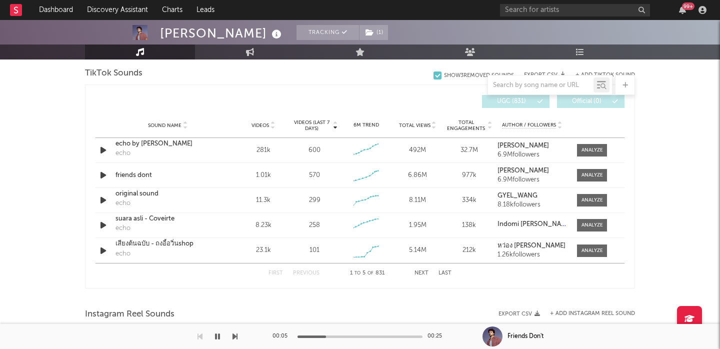
scroll to position [1193, 0]
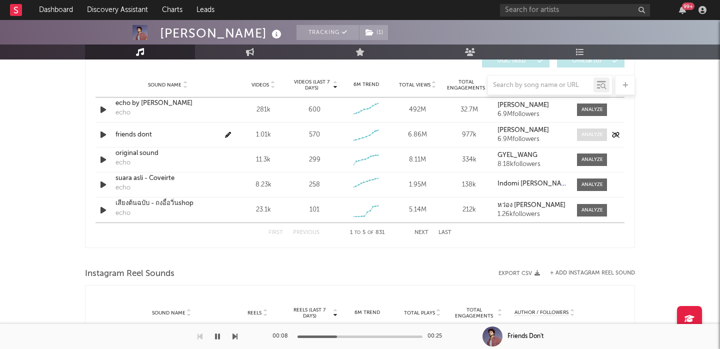
click at [591, 136] on div at bounding box center [591, 134] width 21 height 7
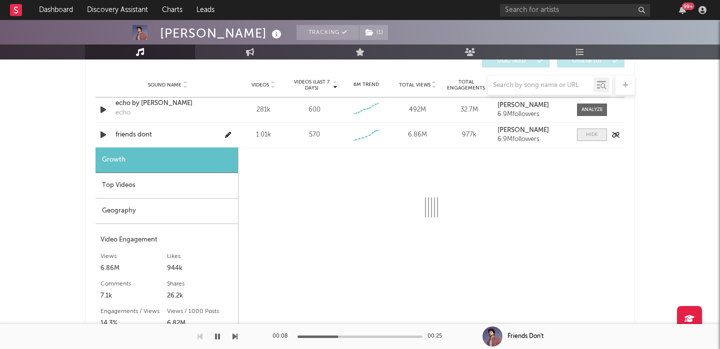
select select "1w"
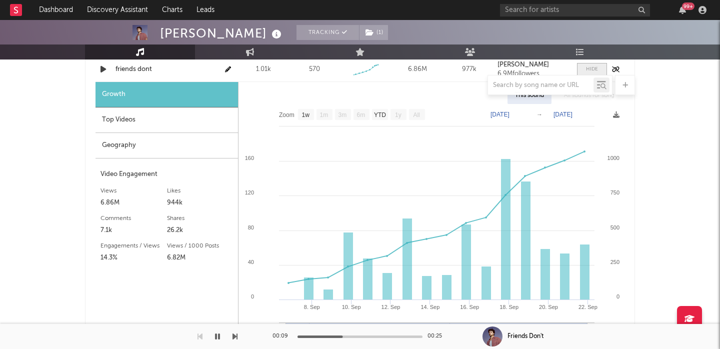
scroll to position [1262, 0]
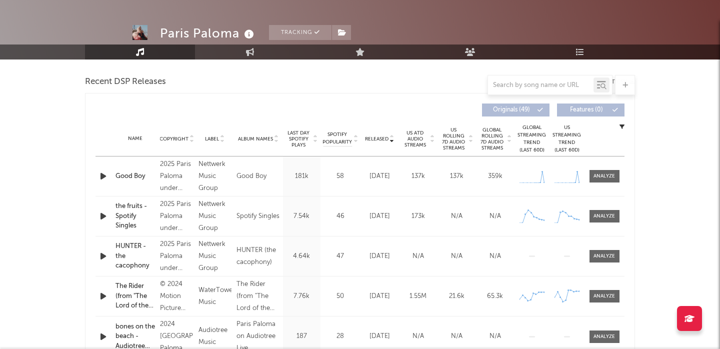
select select "6m"
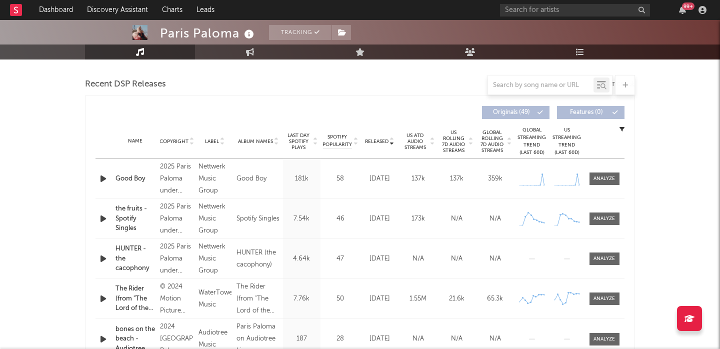
click at [103, 182] on icon "button" at bounding box center [103, 178] width 10 height 12
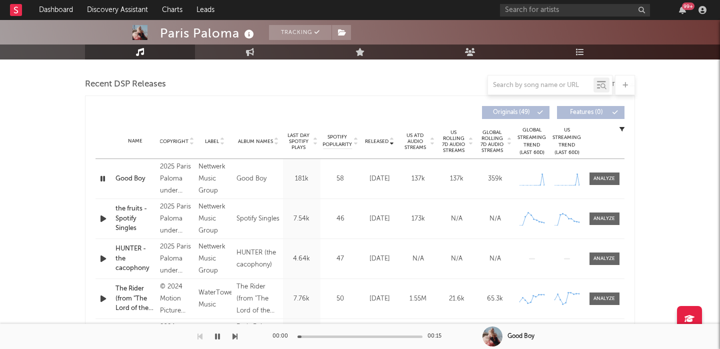
scroll to position [324, 0]
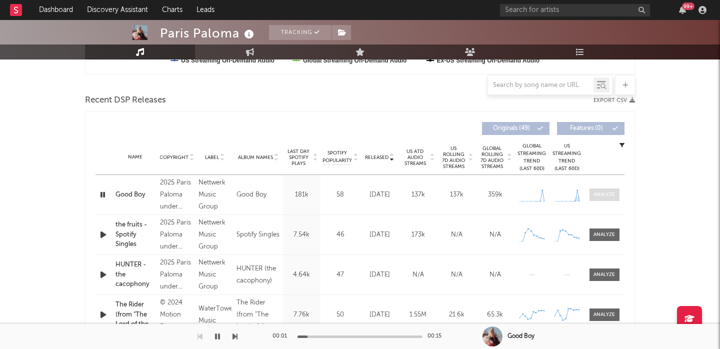
click at [621, 199] on div at bounding box center [604, 194] width 40 height 12
click at [614, 195] on div at bounding box center [603, 194] width 21 height 7
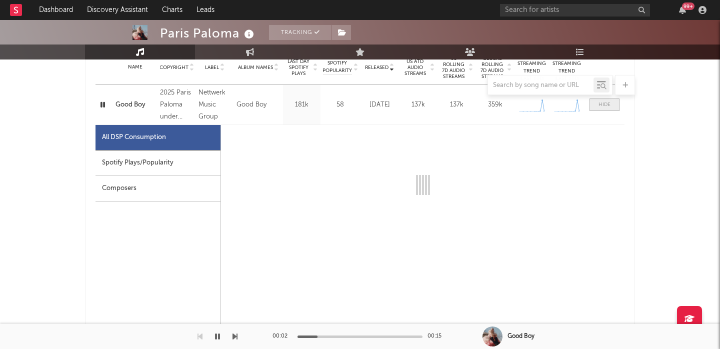
scroll to position [442, 0]
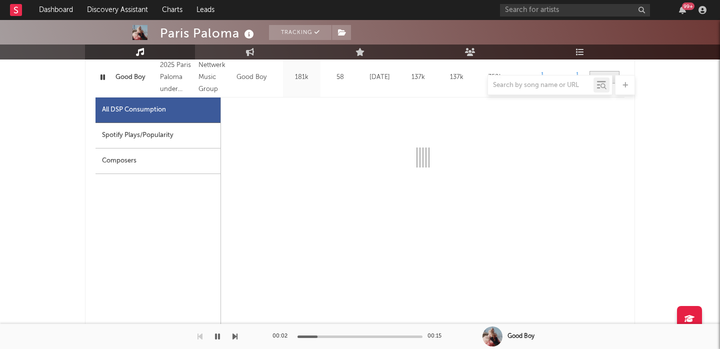
select select "1w"
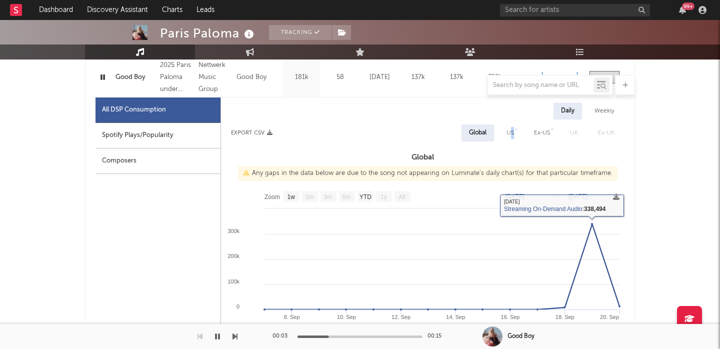
click at [512, 137] on div "US" at bounding box center [509, 133] width 7 height 12
select select "1w"
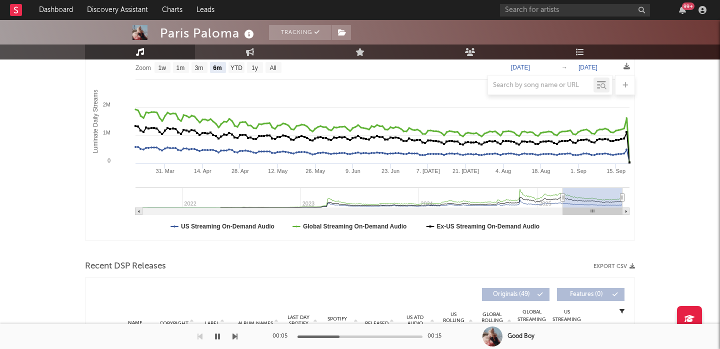
scroll to position [64, 0]
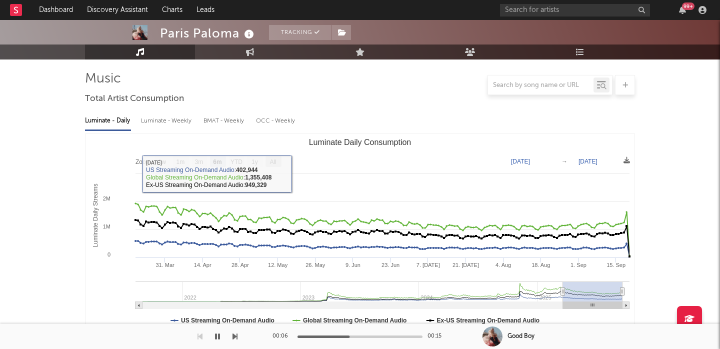
click at [276, 163] on text "All" at bounding box center [272, 161] width 6 height 7
select select "All"
type input "2021-08-30"
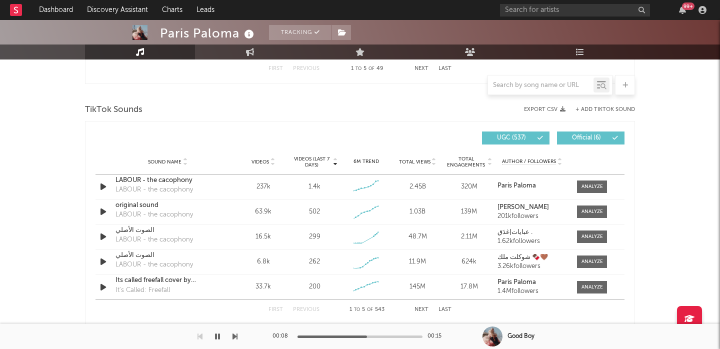
scroll to position [1173, 0]
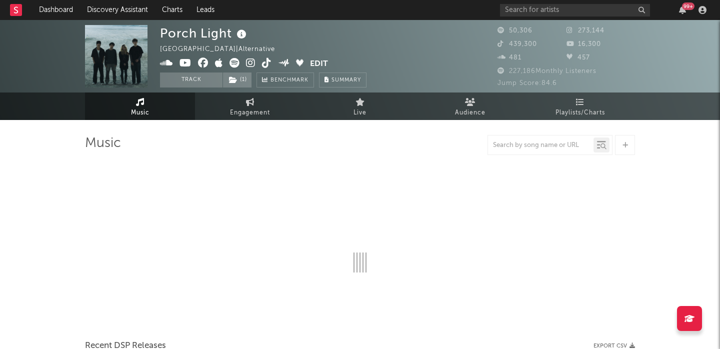
select select "6m"
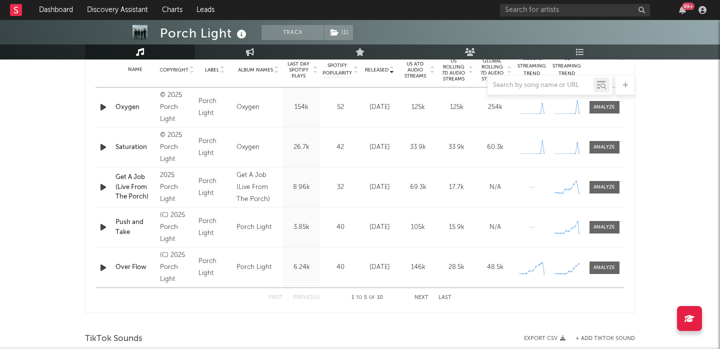
scroll to position [358, 0]
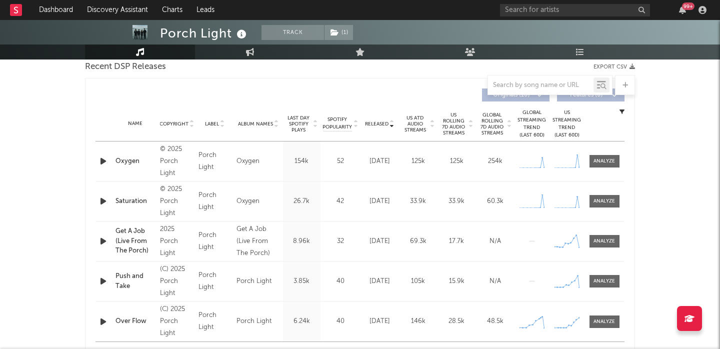
click at [105, 162] on icon "button" at bounding box center [103, 161] width 10 height 12
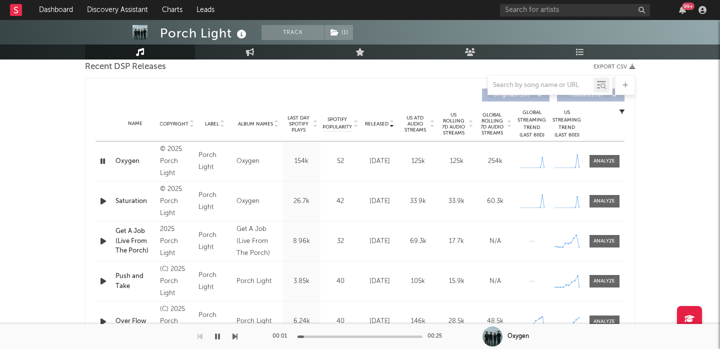
click at [459, 131] on span "US Rolling 7D Audio Streams" at bounding box center [453, 124] width 27 height 24
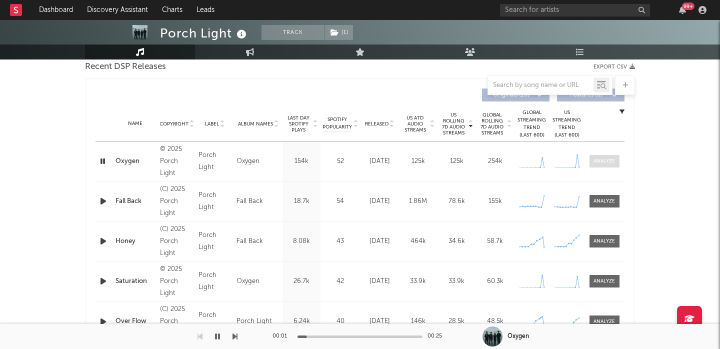
click at [596, 161] on div at bounding box center [603, 160] width 21 height 7
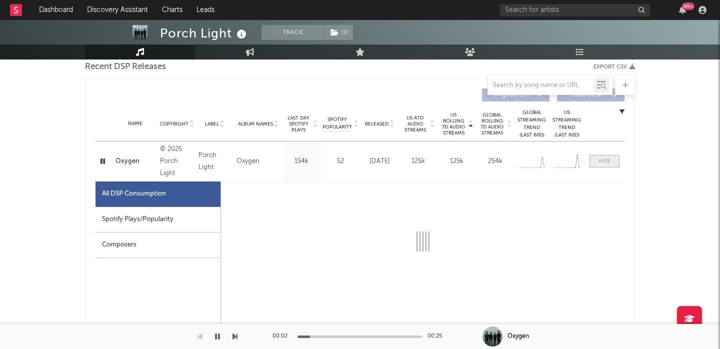
select select "1w"
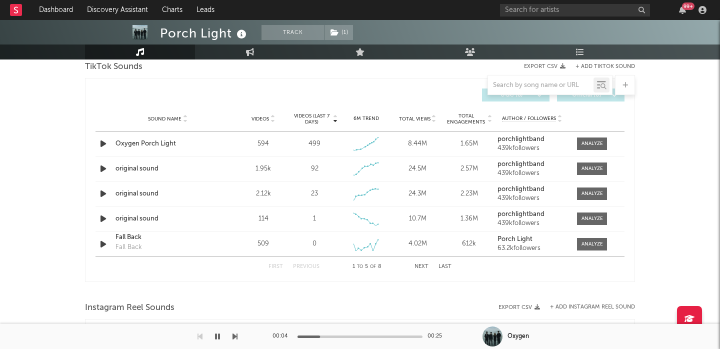
scroll to position [1142, 0]
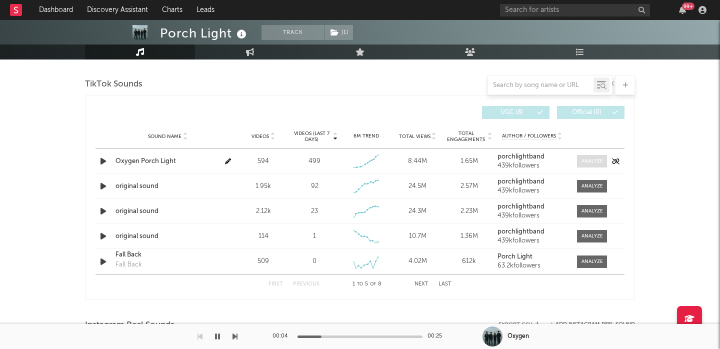
click at [587, 159] on div at bounding box center [591, 160] width 21 height 7
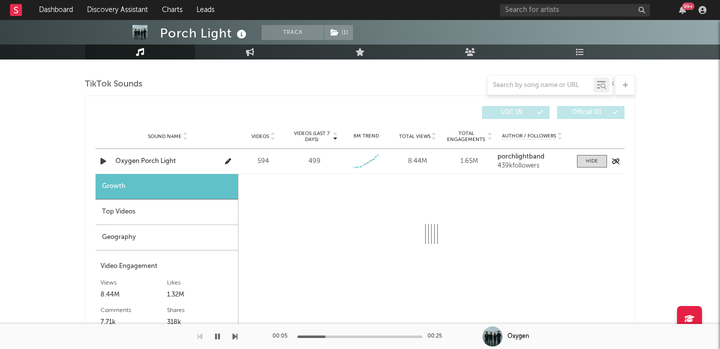
select select "1w"
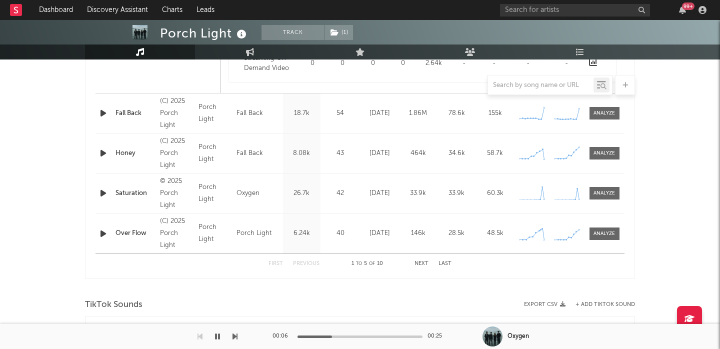
scroll to position [39, 0]
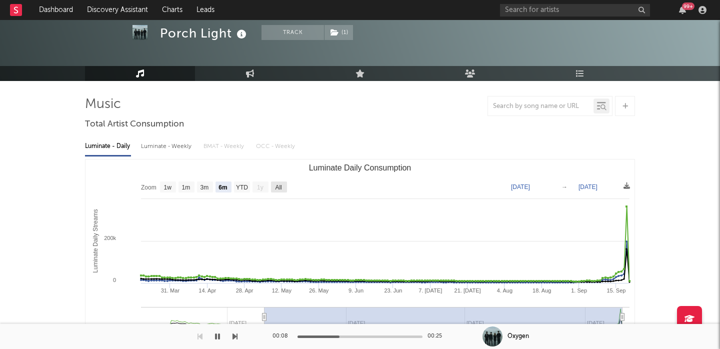
click at [282, 185] on rect "Luminate Daily Consumption" at bounding box center [279, 186] width 16 height 11
select select "All"
type input "2025-01-19"
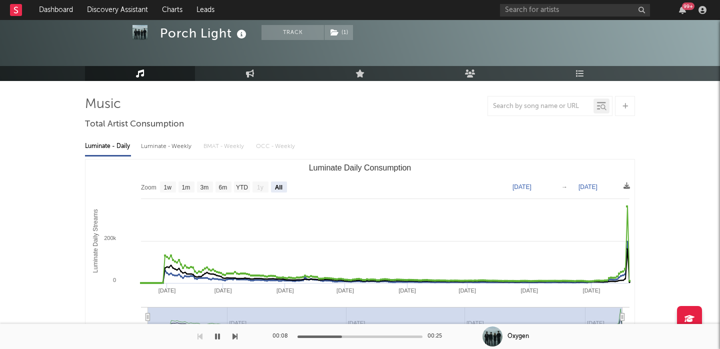
click at [193, 185] on rect "Luminate Daily Consumption" at bounding box center [186, 186] width 16 height 11
select select "1m"
type input "2025-08-20"
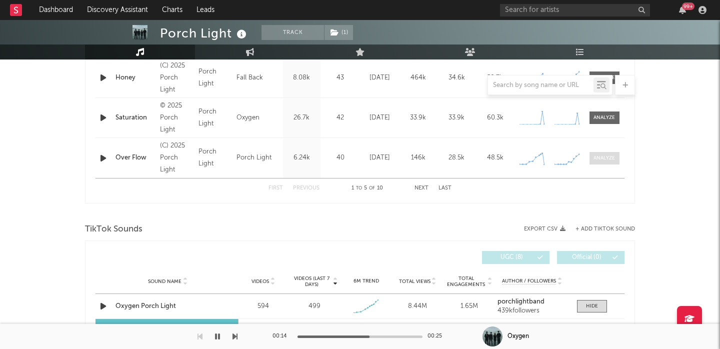
scroll to position [1100, 0]
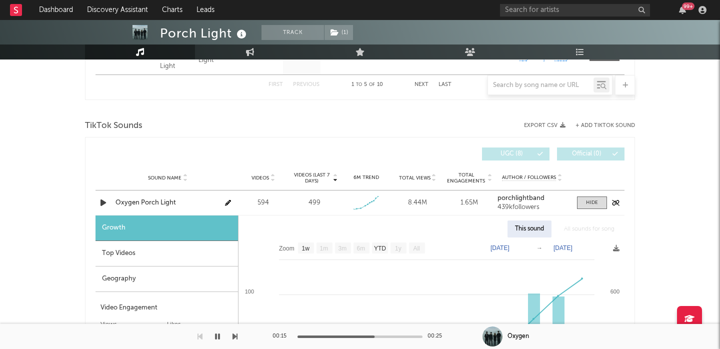
click at [153, 204] on div "Oxygen Porch Light" at bounding box center [167, 203] width 104 height 10
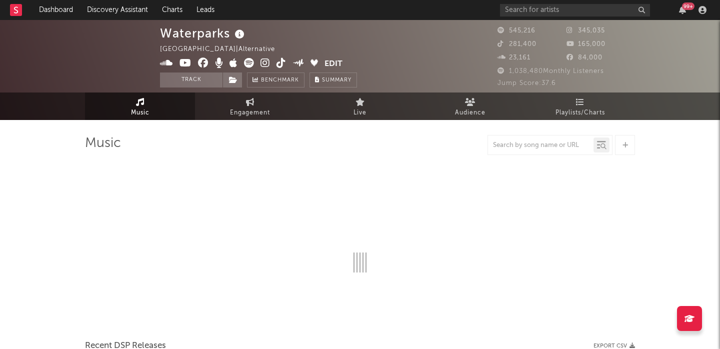
select select "6m"
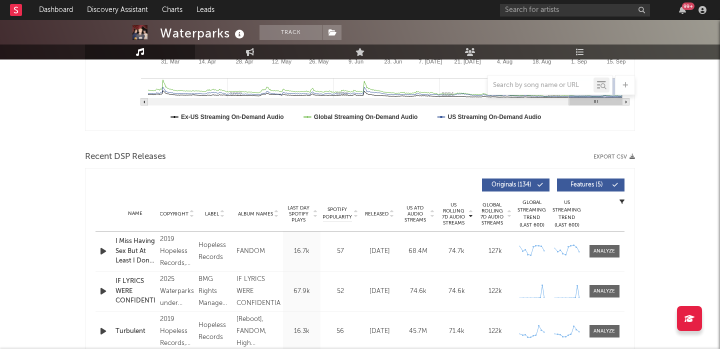
scroll to position [382, 0]
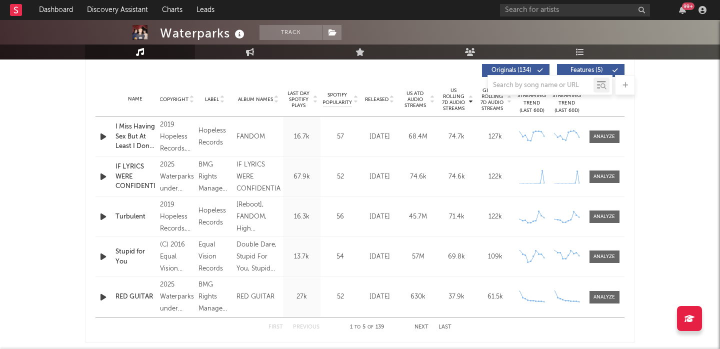
click at [102, 177] on icon "button" at bounding box center [103, 176] width 10 height 12
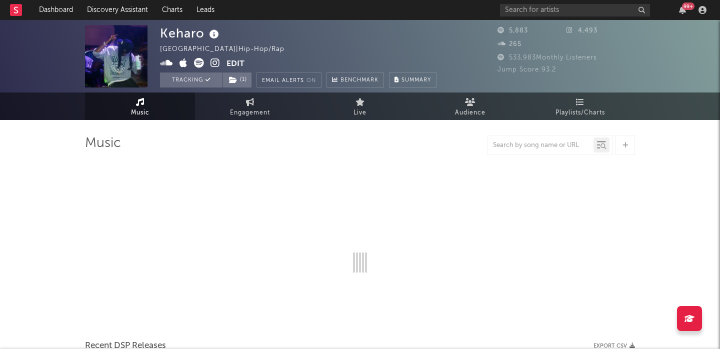
select select "6m"
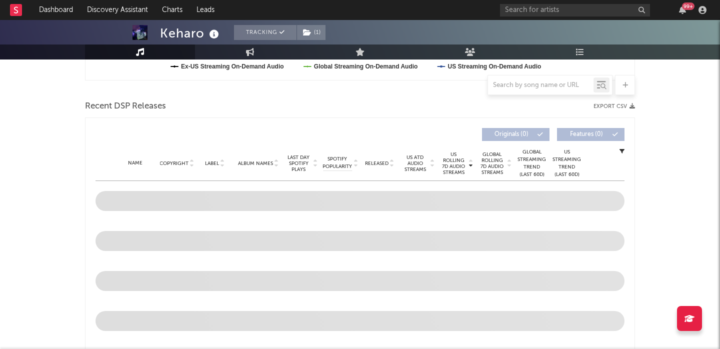
scroll to position [385, 0]
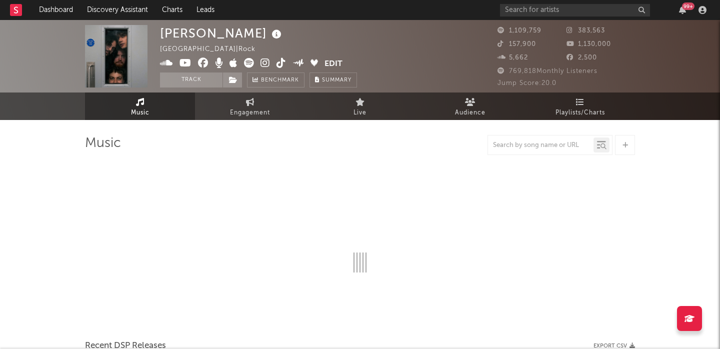
scroll to position [1, 0]
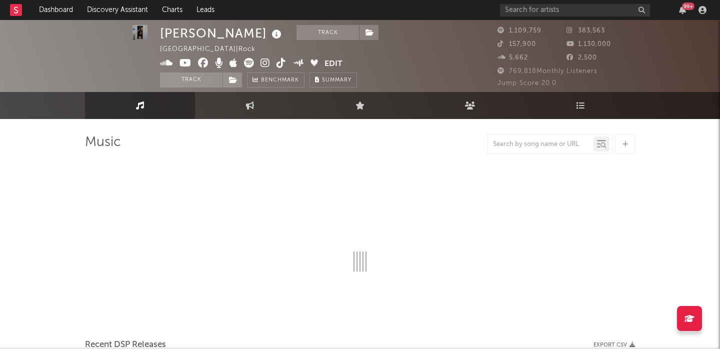
select select "6m"
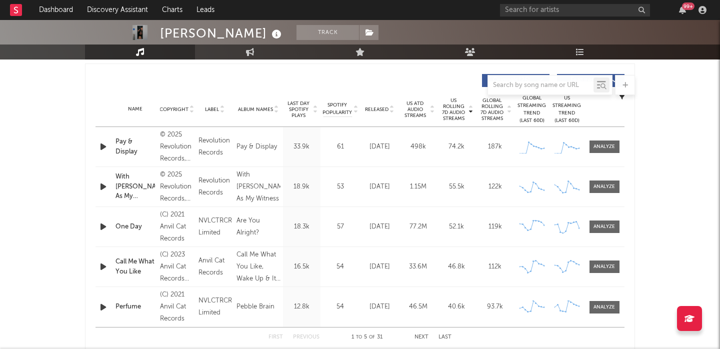
scroll to position [372, 0]
click at [382, 107] on span "Released" at bounding box center [376, 110] width 23 height 6
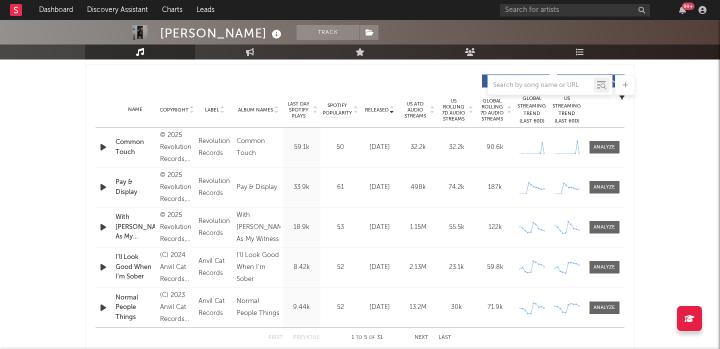
click at [104, 148] on icon "button" at bounding box center [103, 147] width 10 height 12
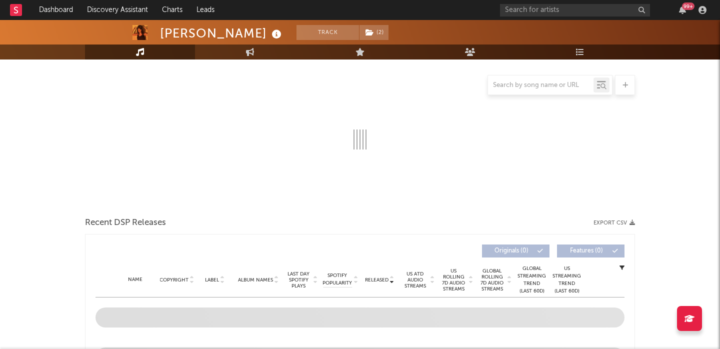
select select "1w"
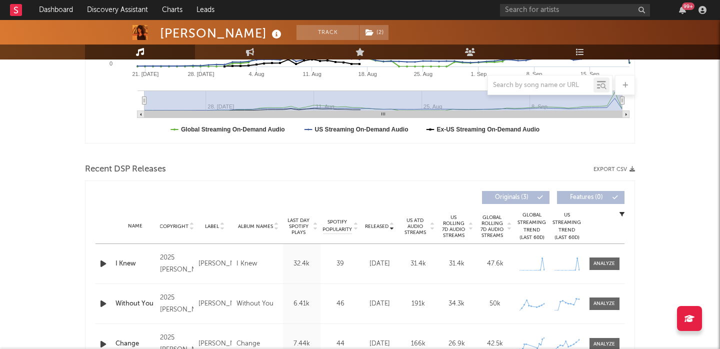
scroll to position [387, 0]
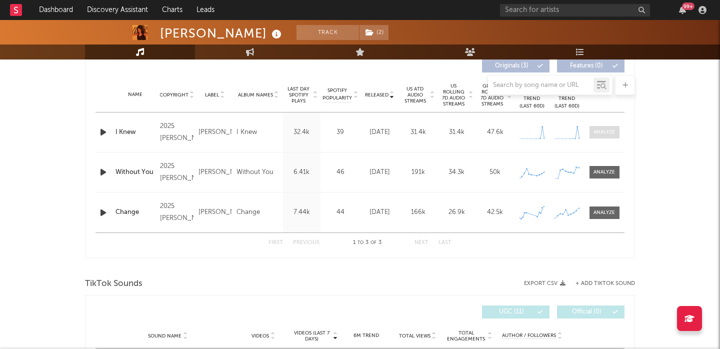
click at [606, 129] on div at bounding box center [603, 131] width 21 height 7
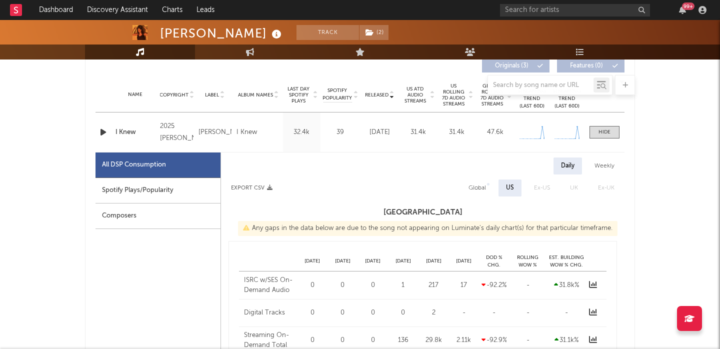
select select "1w"
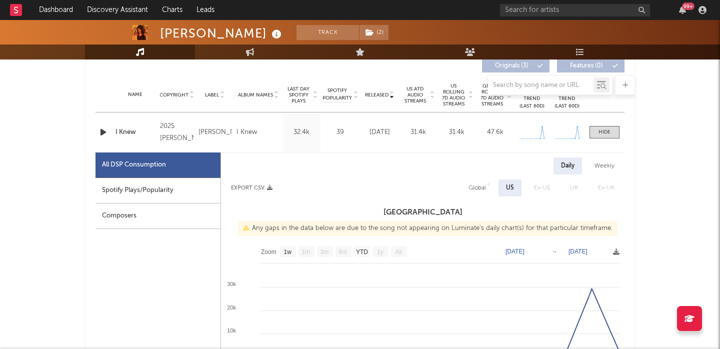
click at [119, 180] on div "Spotify Plays/Popularity" at bounding box center [157, 190] width 125 height 25
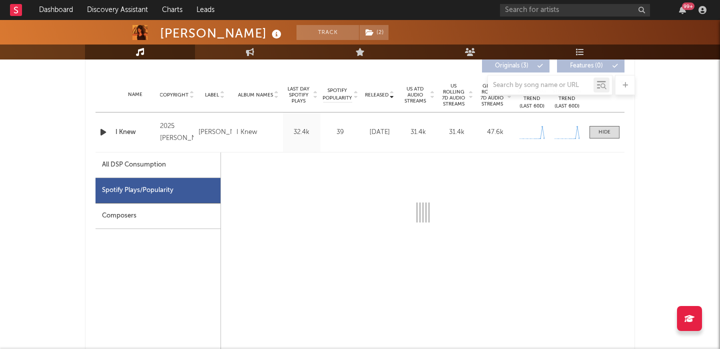
select select "1w"
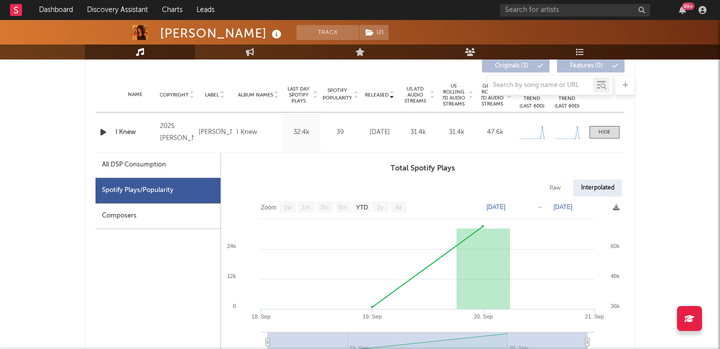
click at [102, 130] on icon "button" at bounding box center [103, 132] width 10 height 12
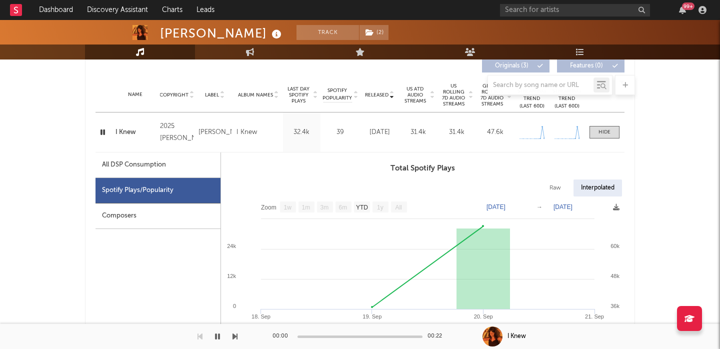
scroll to position [392, 0]
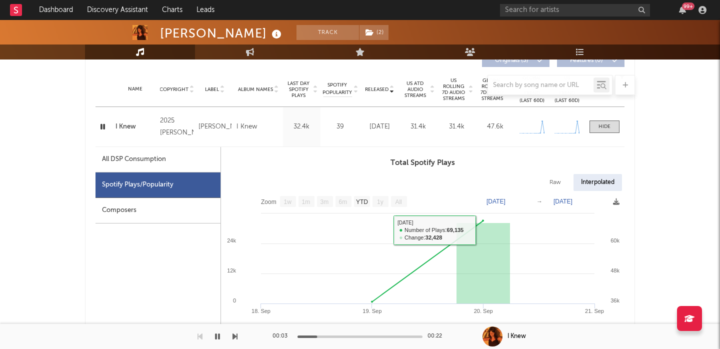
click at [548, 182] on div "Raw" at bounding box center [555, 182] width 26 height 17
select select "1w"
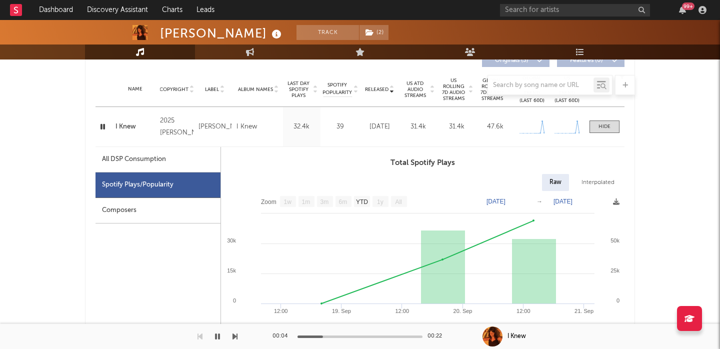
click at [174, 159] on div "All DSP Consumption" at bounding box center [157, 159] width 125 height 25
select select "1w"
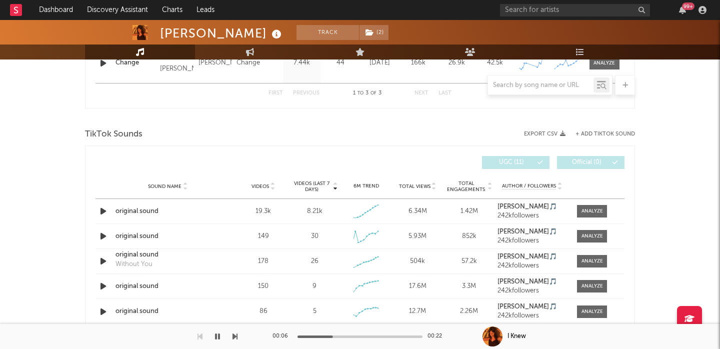
scroll to position [1014, 0]
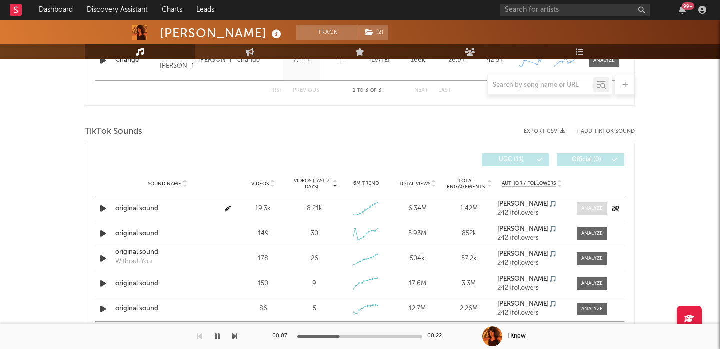
click at [606, 211] on span at bounding box center [592, 208] width 30 height 12
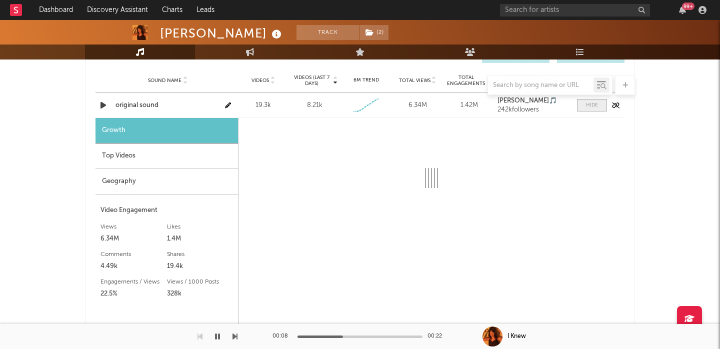
select select "1w"
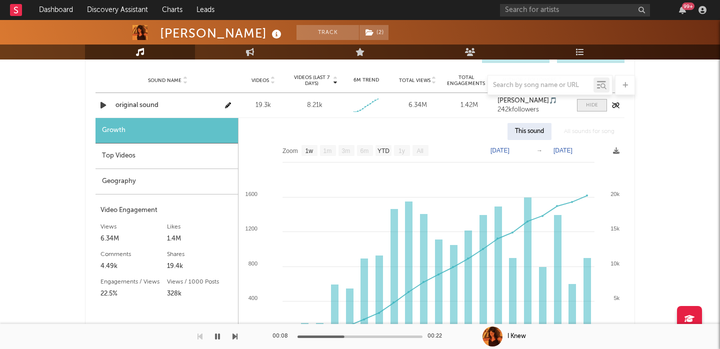
scroll to position [1130, 0]
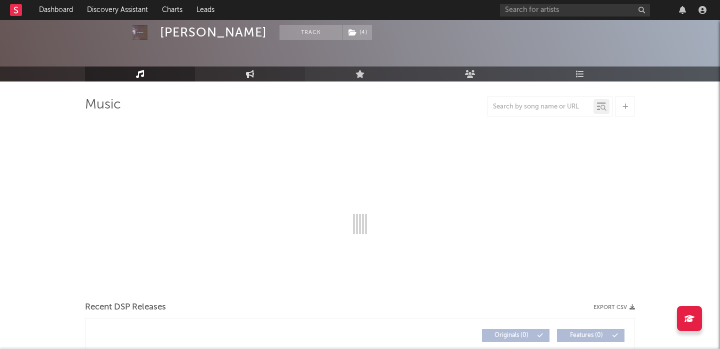
select select "1w"
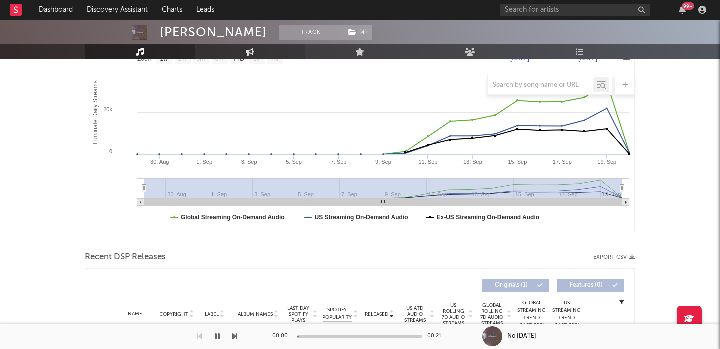
scroll to position [305, 0]
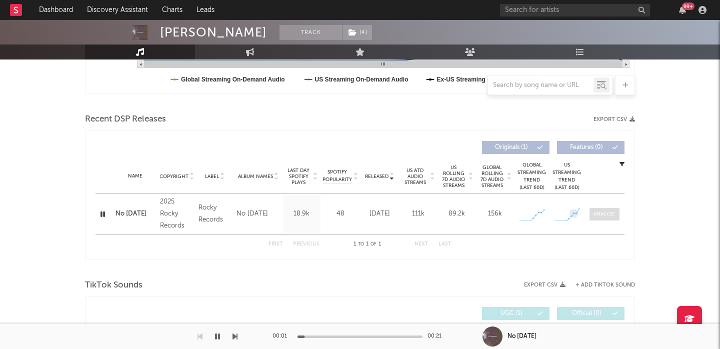
click at [606, 218] on span at bounding box center [604, 214] width 30 height 12
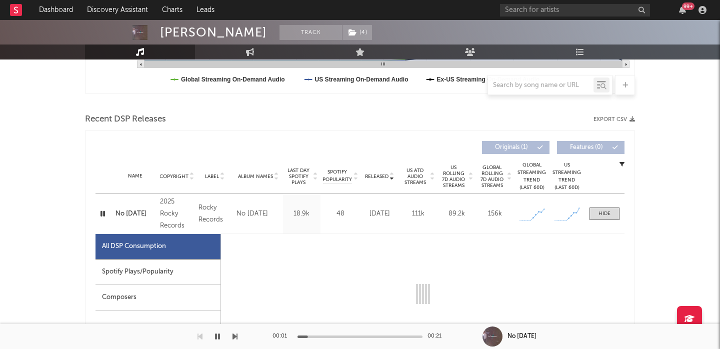
click at [186, 268] on div "Spotify Plays/Popularity" at bounding box center [157, 271] width 125 height 25
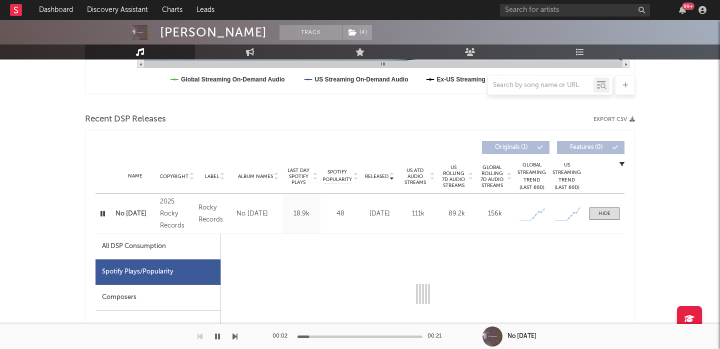
select select "1w"
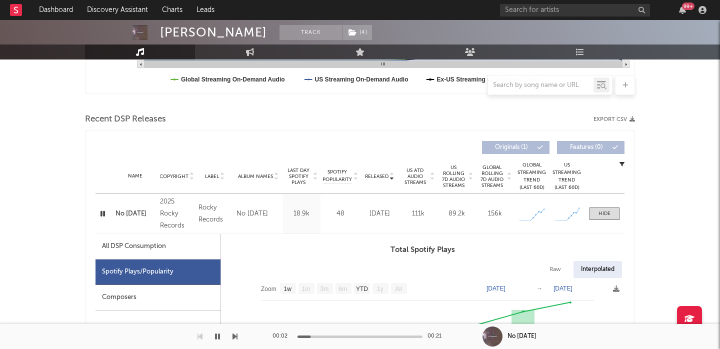
scroll to position [421, 0]
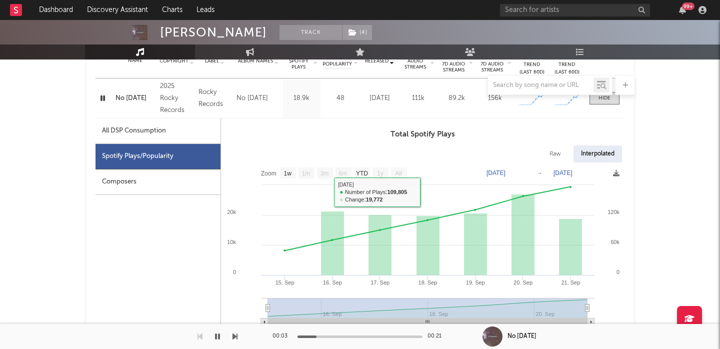
click at [550, 154] on div "Raw" at bounding box center [555, 153] width 26 height 17
select select "1w"
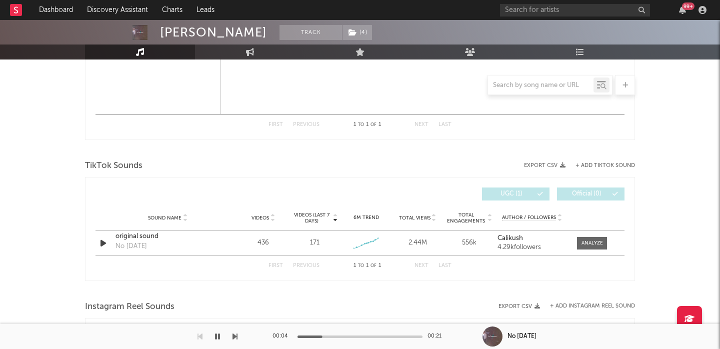
scroll to position [1008, 0]
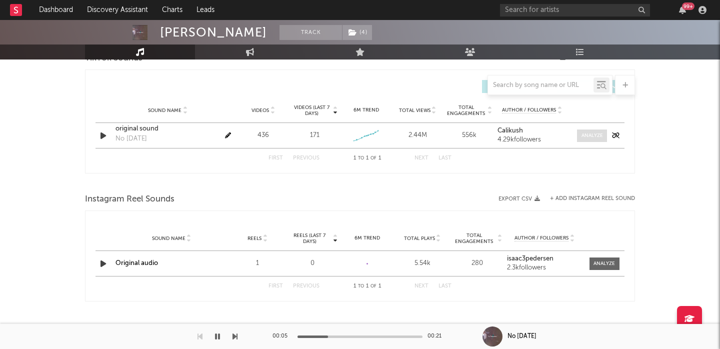
click at [590, 135] on div at bounding box center [591, 135] width 21 height 7
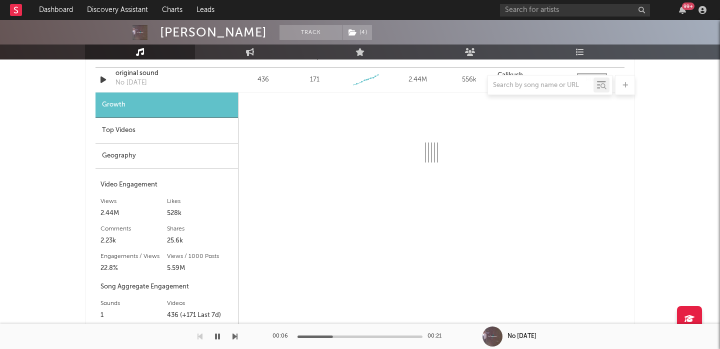
select select "1w"
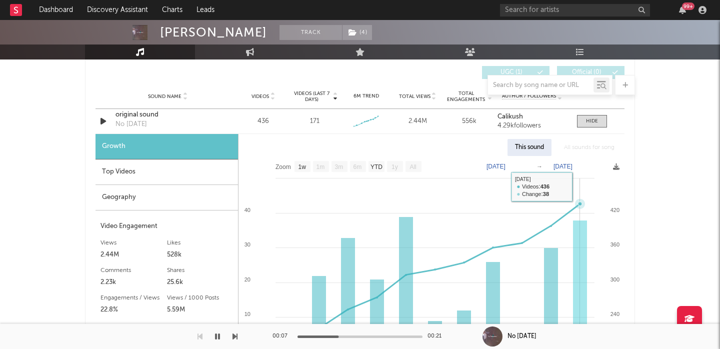
scroll to position [1015, 0]
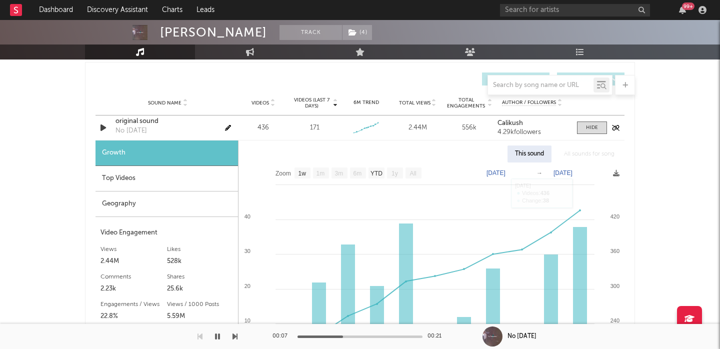
click at [137, 120] on div "original sound" at bounding box center [167, 121] width 104 height 10
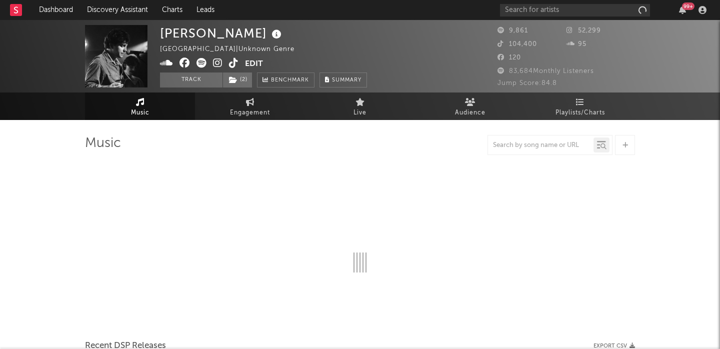
select select "6m"
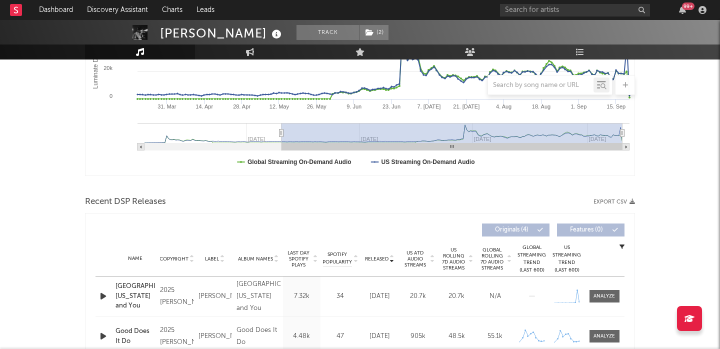
scroll to position [326, 0]
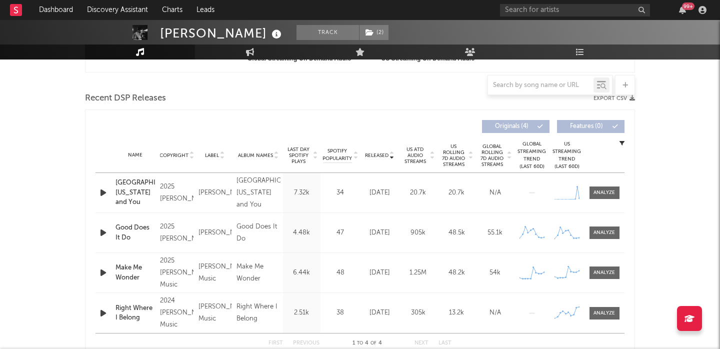
click at [103, 190] on icon "button" at bounding box center [103, 192] width 10 height 12
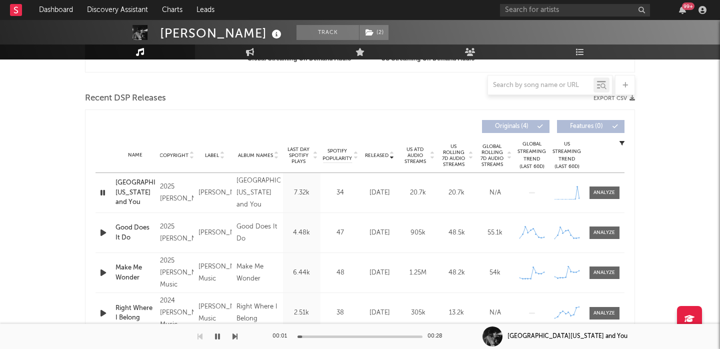
click at [443, 157] on span "US Rolling 7D Audio Streams" at bounding box center [453, 155] width 27 height 24
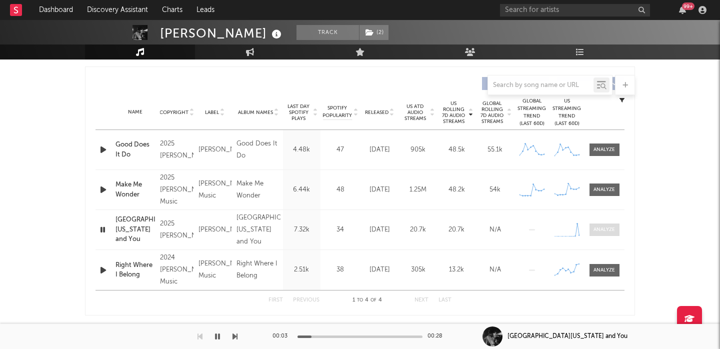
click at [593, 231] on span at bounding box center [604, 229] width 30 height 12
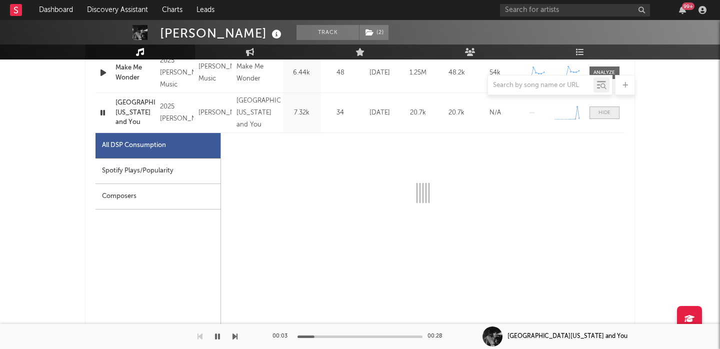
scroll to position [487, 0]
select select "1w"
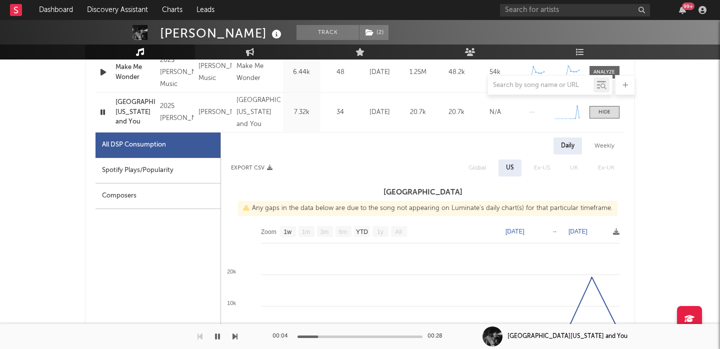
click at [163, 172] on div "Spotify Plays/Popularity" at bounding box center [157, 170] width 125 height 25
select select "1w"
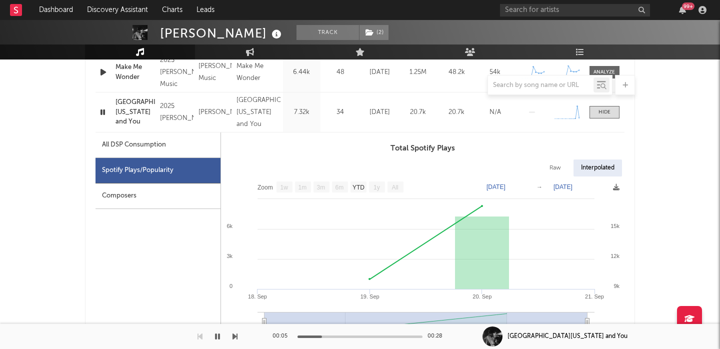
click at [551, 172] on div "Raw" at bounding box center [555, 167] width 26 height 17
select select "1w"
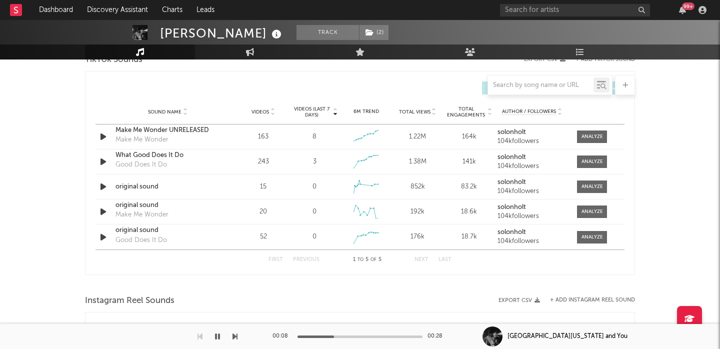
scroll to position [1128, 0]
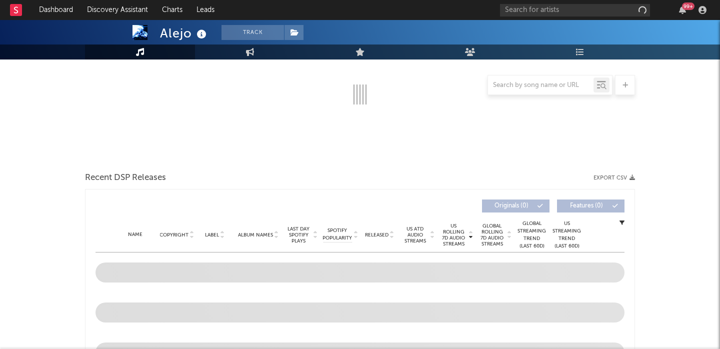
scroll to position [160, 0]
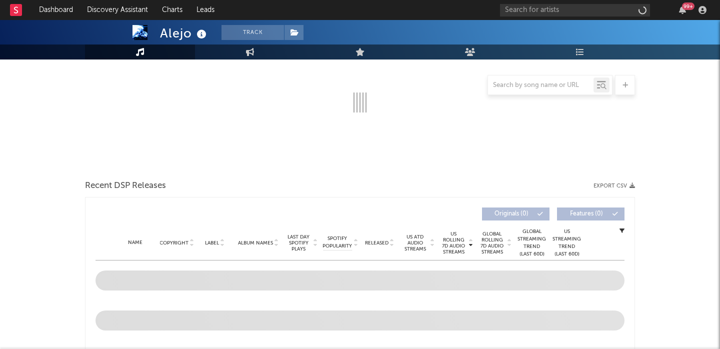
select select "6m"
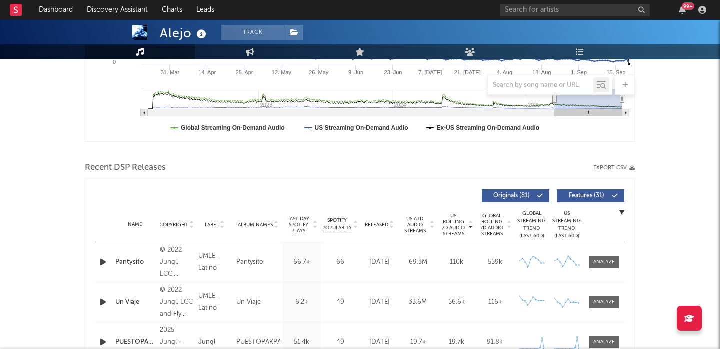
scroll to position [388, 0]
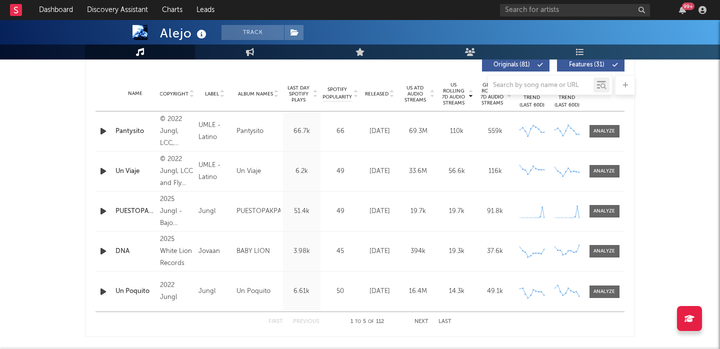
click at [108, 127] on icon "button" at bounding box center [103, 131] width 10 height 12
click at [106, 210] on icon "button" at bounding box center [103, 211] width 10 height 12
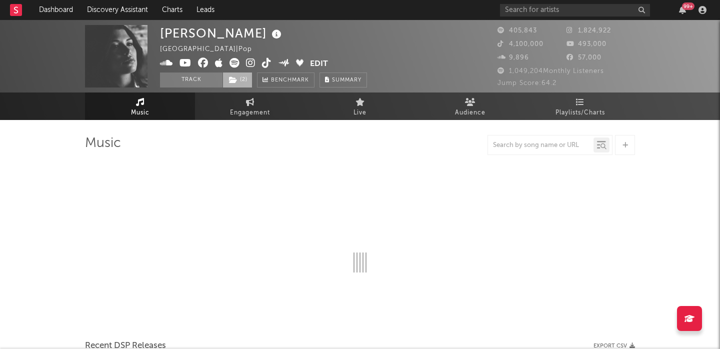
click at [242, 79] on span "( 2 )" at bounding box center [237, 79] width 30 height 15
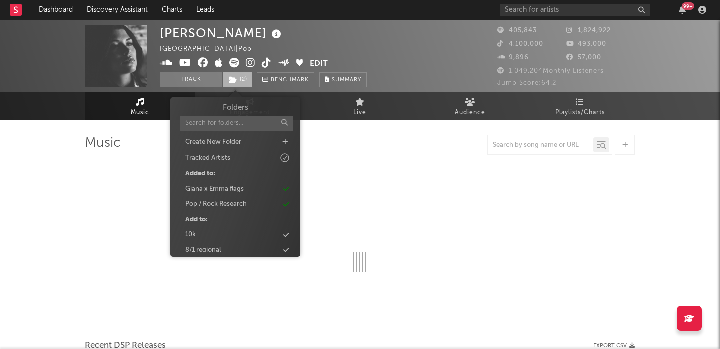
click at [242, 79] on span "( 2 )" at bounding box center [237, 79] width 30 height 15
select select "6m"
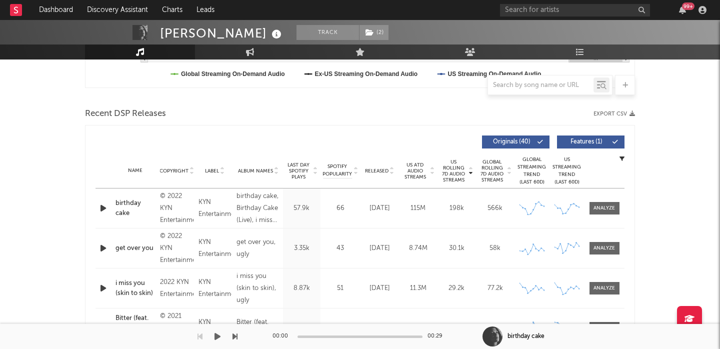
scroll to position [326, 0]
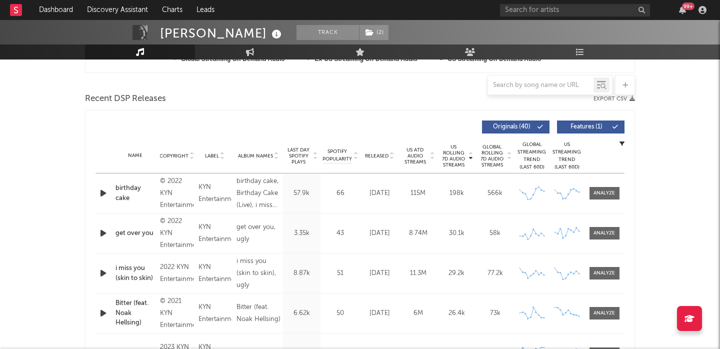
click at [383, 154] on span "Released" at bounding box center [376, 156] width 23 height 6
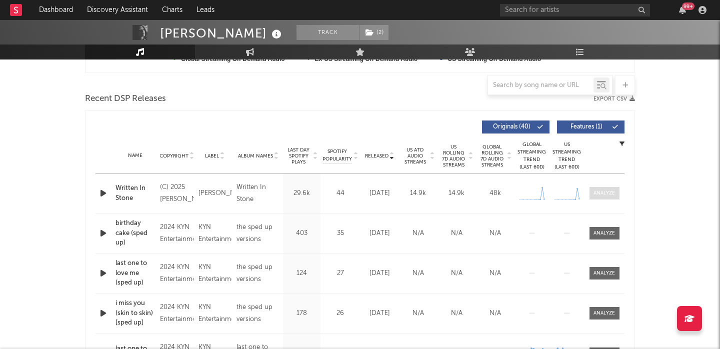
click at [607, 194] on div at bounding box center [603, 192] width 21 height 7
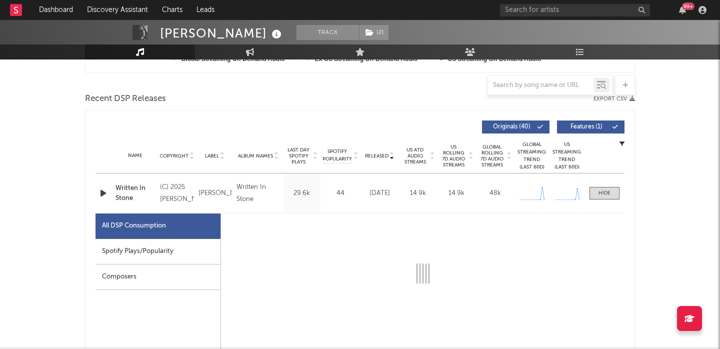
select select "1w"
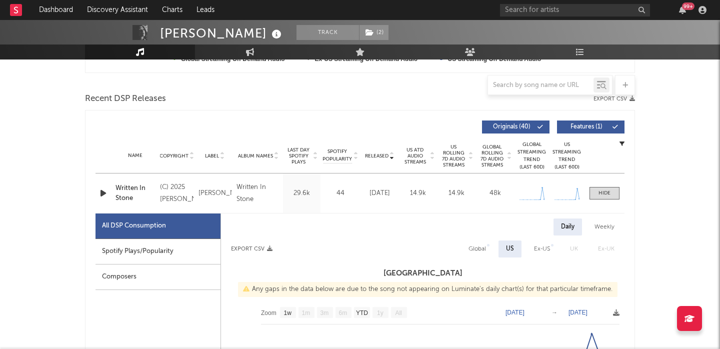
click at [99, 191] on icon "button" at bounding box center [103, 193] width 10 height 12
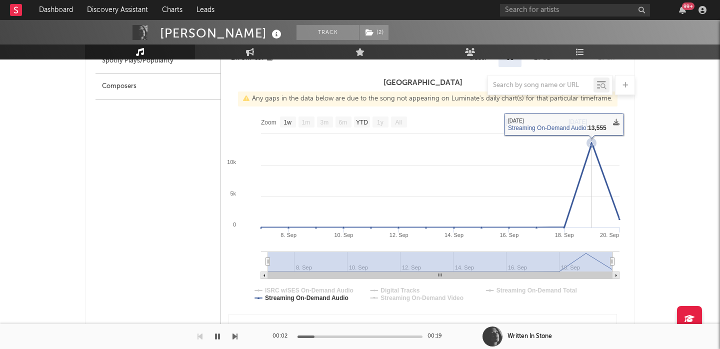
scroll to position [425, 0]
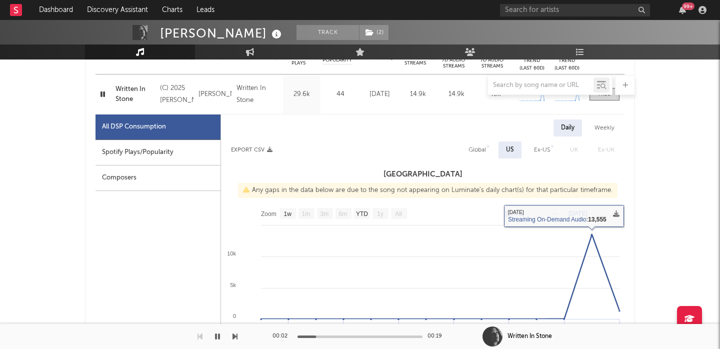
click at [482, 151] on div "Global" at bounding box center [476, 150] width 17 height 12
select select "1w"
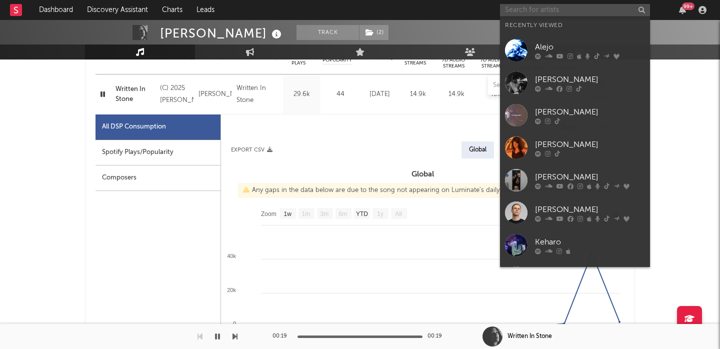
click at [533, 10] on input "text" at bounding box center [575, 10] width 150 height 12
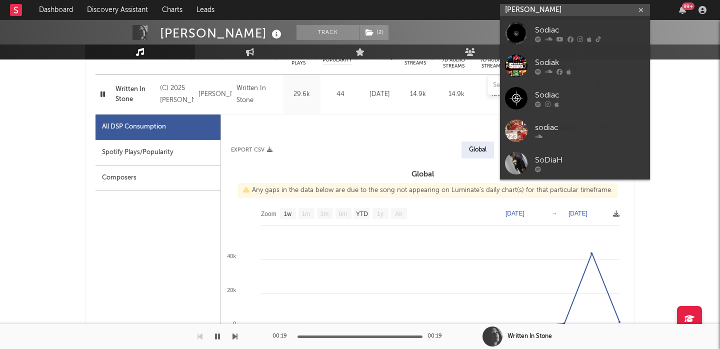
click at [570, 11] on input "sodia isella" at bounding box center [575, 10] width 150 height 12
click at [515, 11] on input "sodia isella" at bounding box center [575, 10] width 150 height 12
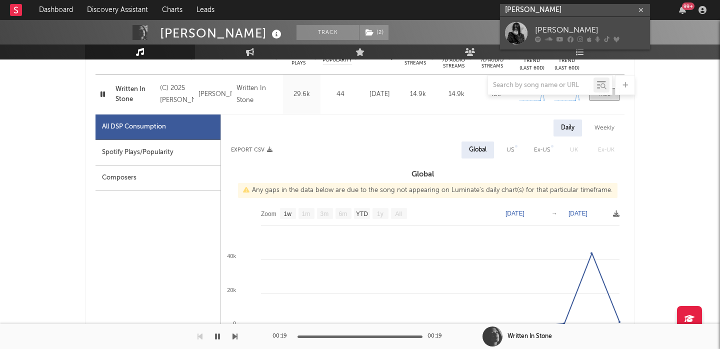
type input "sofia isella"
click at [540, 27] on div "SOFIA ISELLA" at bounding box center [590, 30] width 110 height 12
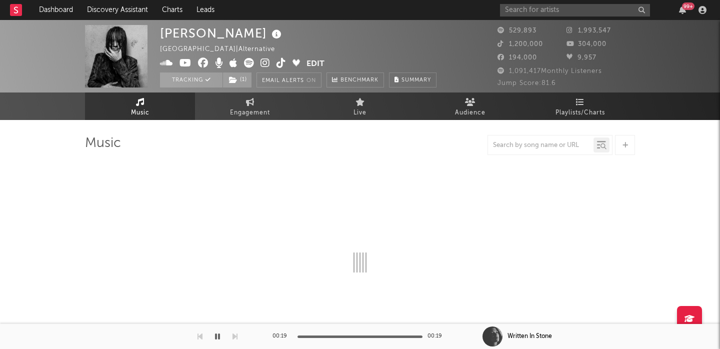
select select "6m"
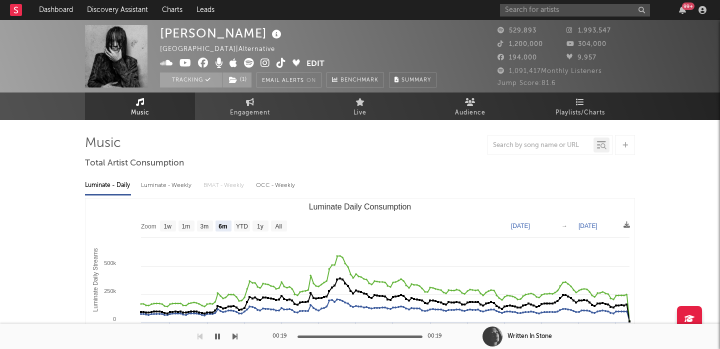
click at [266, 60] on icon at bounding box center [264, 63] width 9 height 10
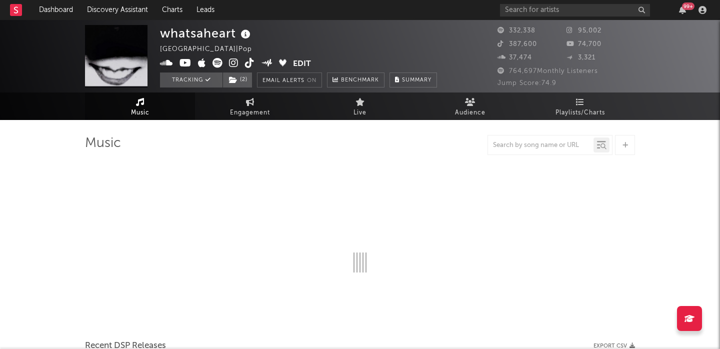
select select "6m"
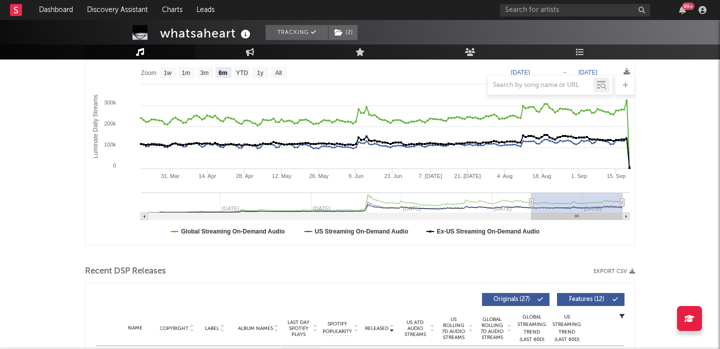
scroll to position [348, 0]
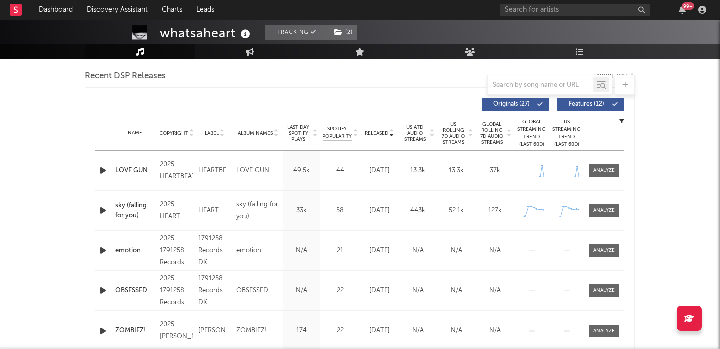
click at [101, 173] on icon "button" at bounding box center [103, 170] width 10 height 12
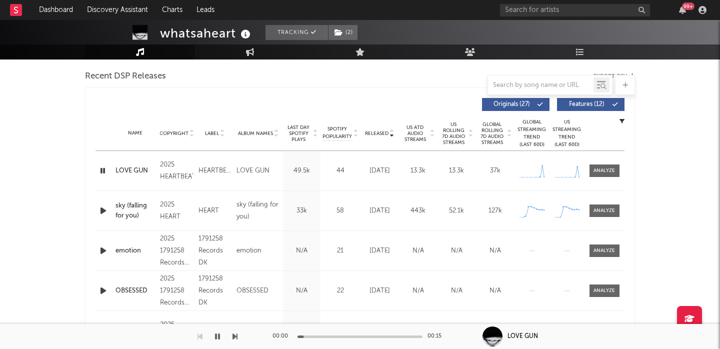
click at [451, 134] on span "US Rolling 7D Audio Streams" at bounding box center [453, 133] width 27 height 24
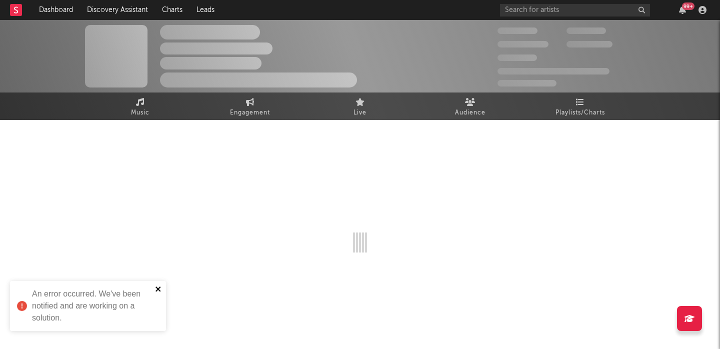
click at [158, 289] on icon "close" at bounding box center [157, 288] width 5 height 5
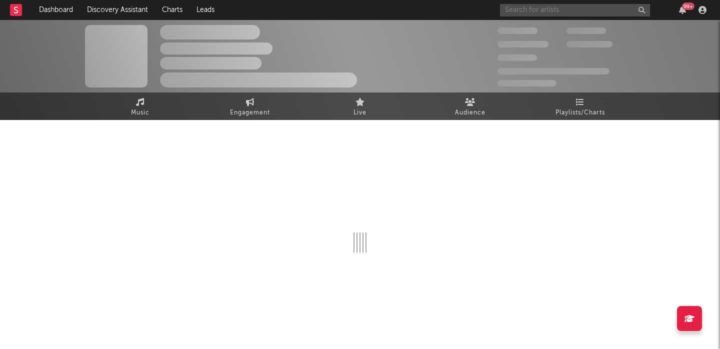
click at [542, 13] on input "text" at bounding box center [575, 10] width 150 height 12
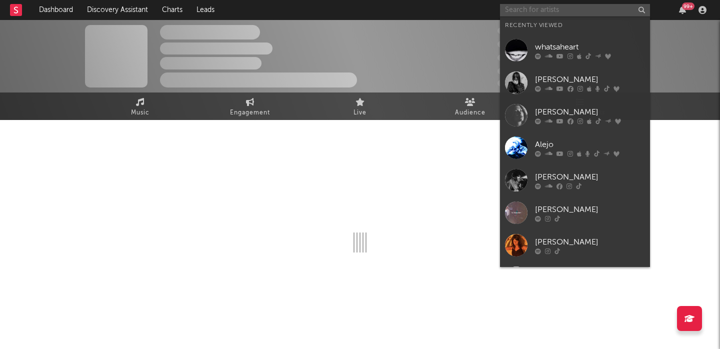
paste input "[URL][DOMAIN_NAME]"
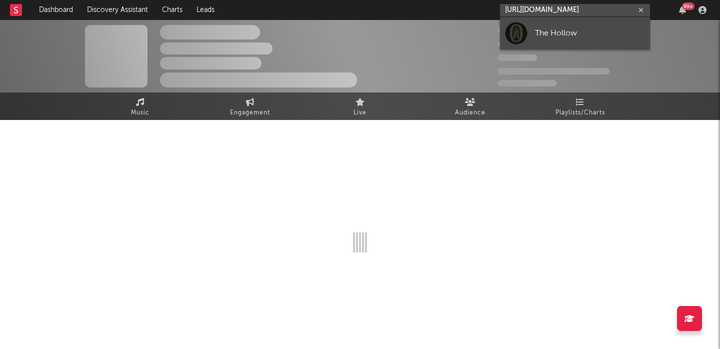
type input "[URL][DOMAIN_NAME]"
click at [556, 30] on div "The Hollow" at bounding box center [590, 33] width 110 height 12
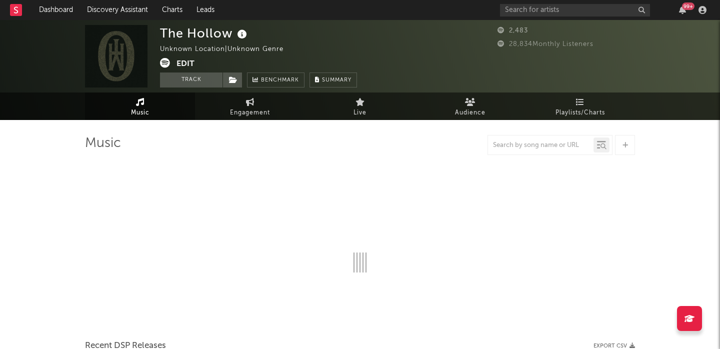
select select "1w"
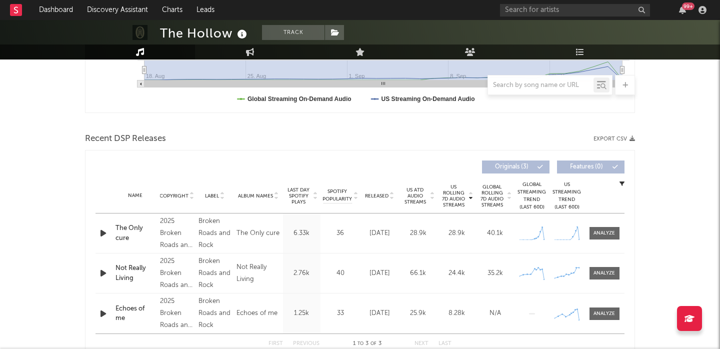
scroll to position [309, 0]
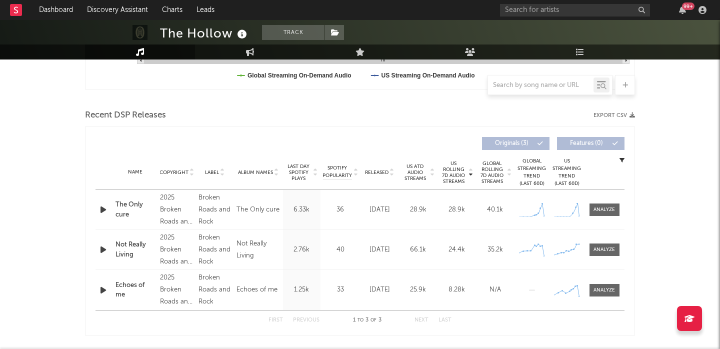
click at [100, 211] on icon "button" at bounding box center [103, 209] width 10 height 12
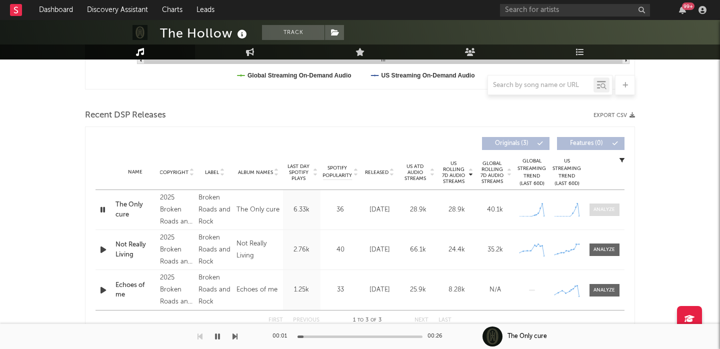
click at [595, 208] on div at bounding box center [603, 209] width 21 height 7
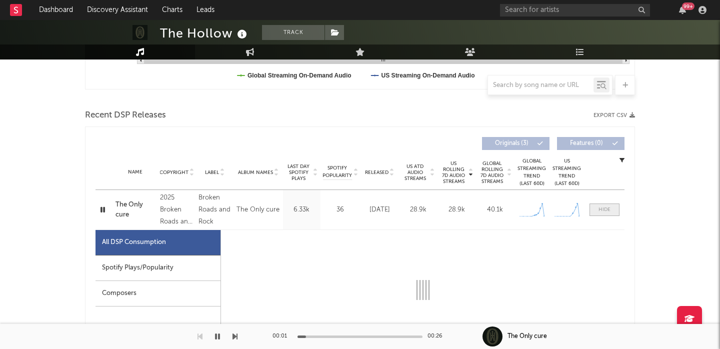
select select "1w"
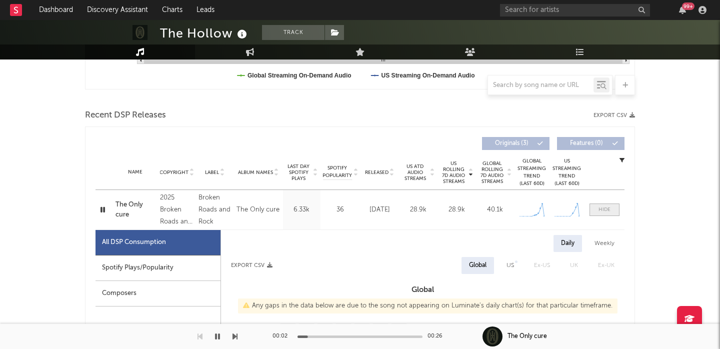
scroll to position [444, 0]
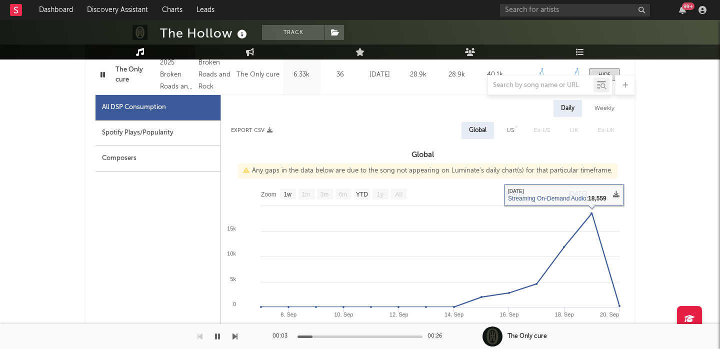
click at [508, 120] on div "Daily Weekly Export CSV Global US Ex-US UK Ex-UK Global Any gaps in the data be…" at bounding box center [422, 274] width 403 height 349
click at [509, 129] on div "US" at bounding box center [509, 130] width 7 height 12
select select "1w"
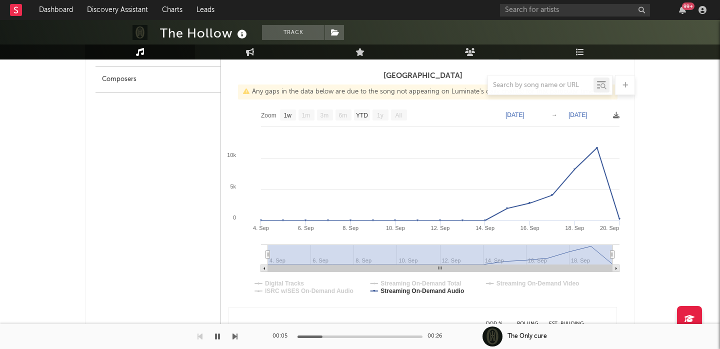
scroll to position [0, 0]
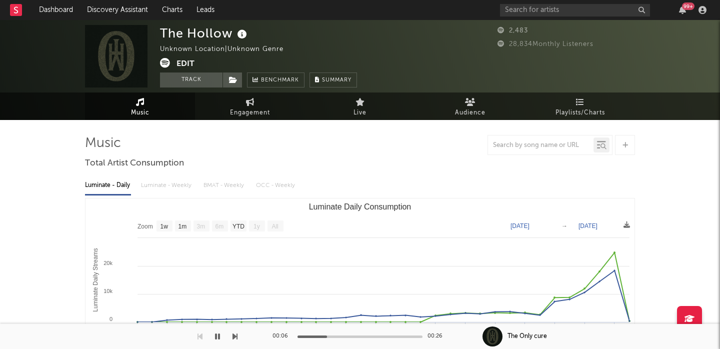
click at [161, 62] on icon at bounding box center [165, 63] width 10 height 10
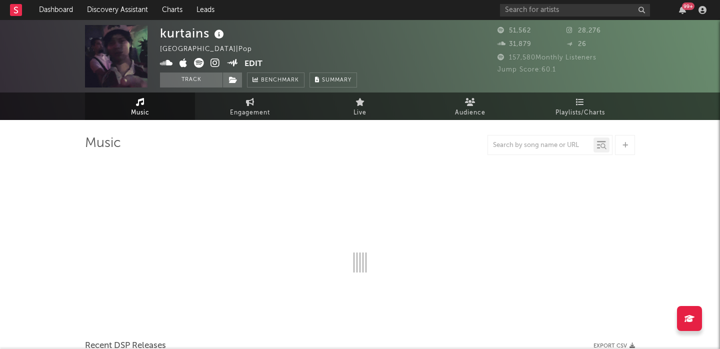
select select "6m"
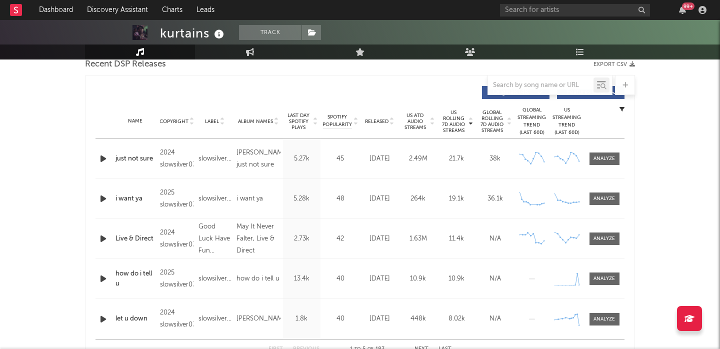
scroll to position [361, 0]
click at [101, 278] on icon "button" at bounding box center [103, 277] width 10 height 12
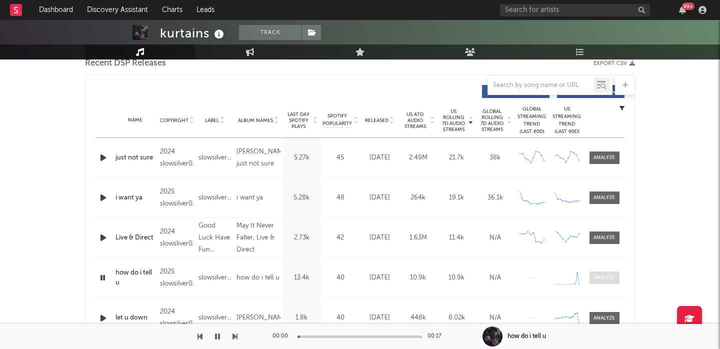
click at [609, 272] on span at bounding box center [604, 277] width 30 height 12
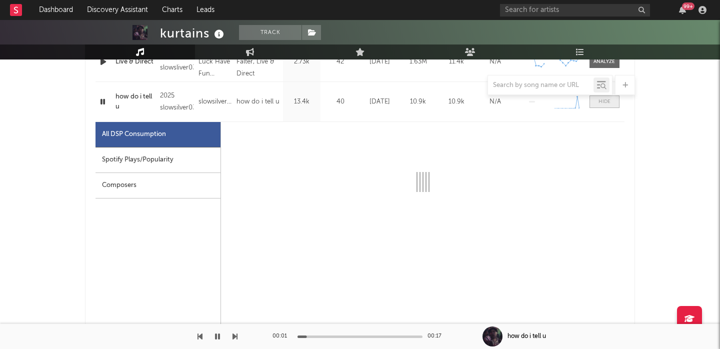
scroll to position [539, 0]
select select "1w"
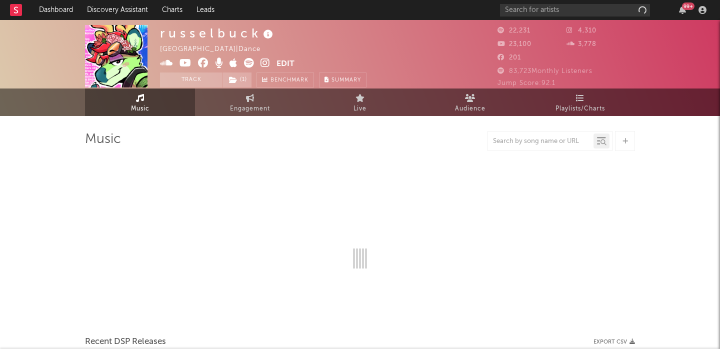
select select "6m"
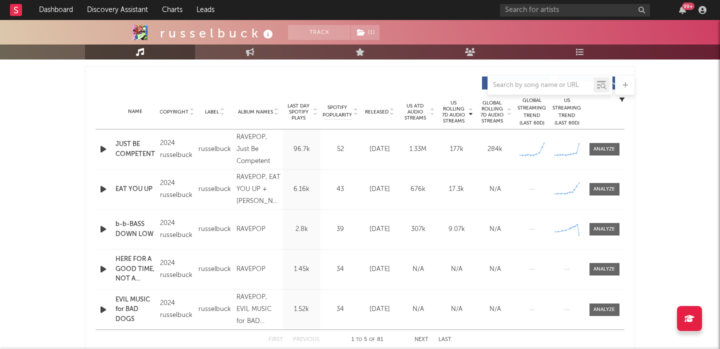
scroll to position [375, 0]
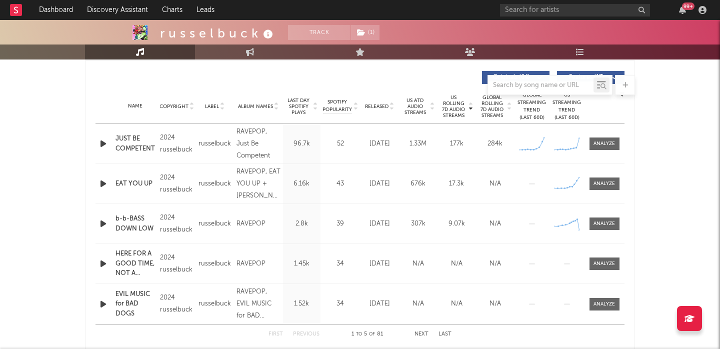
click at [107, 141] on icon "button" at bounding box center [103, 143] width 10 height 12
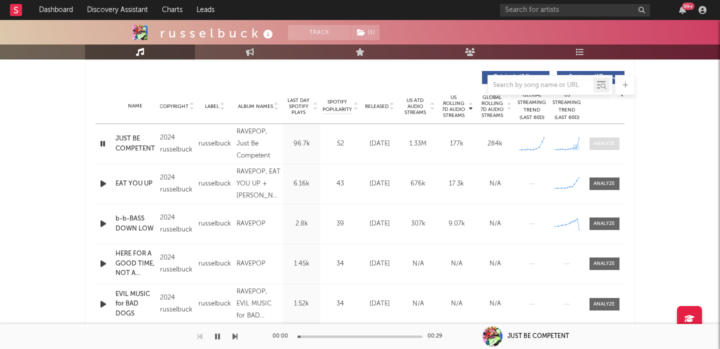
click at [605, 144] on div at bounding box center [603, 143] width 21 height 7
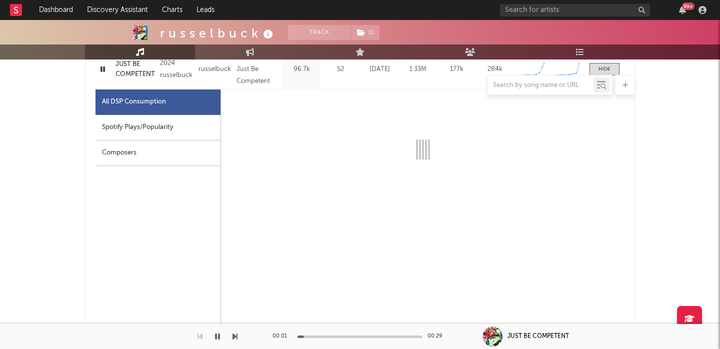
select select "6m"
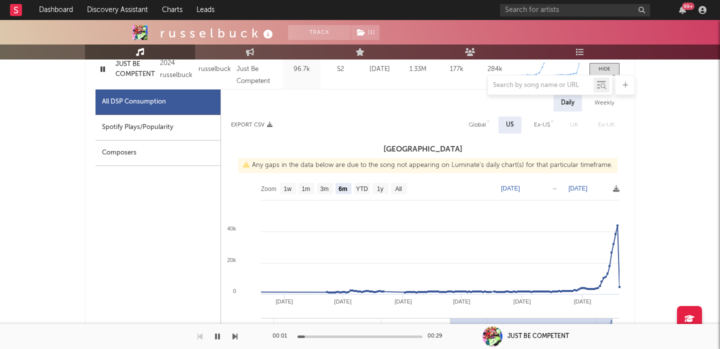
scroll to position [452, 0]
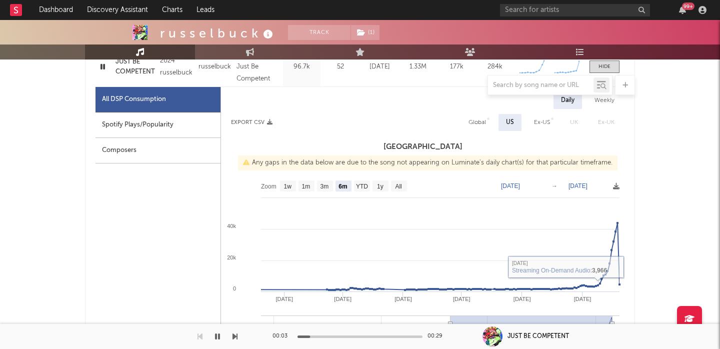
click at [192, 126] on div "Spotify Plays/Popularity" at bounding box center [157, 124] width 125 height 25
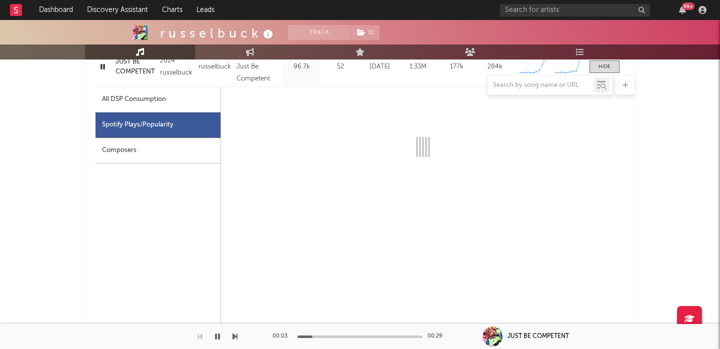
select select "6m"
select select "1w"
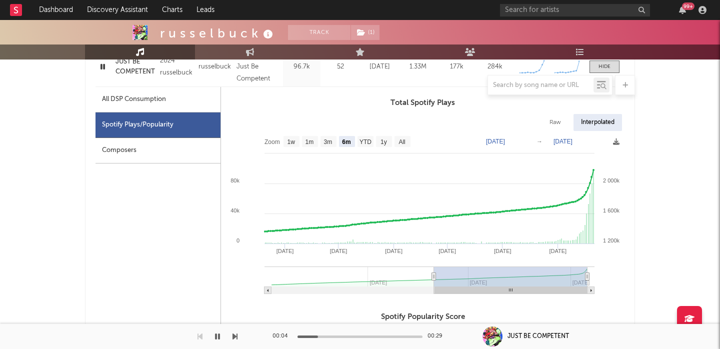
click at [556, 120] on div "Raw" at bounding box center [555, 122] width 26 height 17
select select "6m"
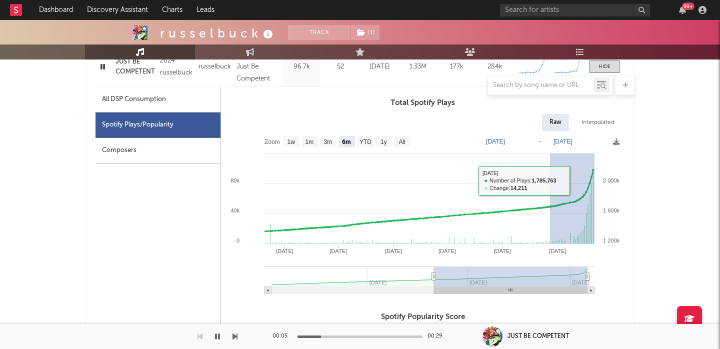
drag, startPoint x: 550, startPoint y: 180, endPoint x: 653, endPoint y: 180, distance: 103.5
type input "[DATE]"
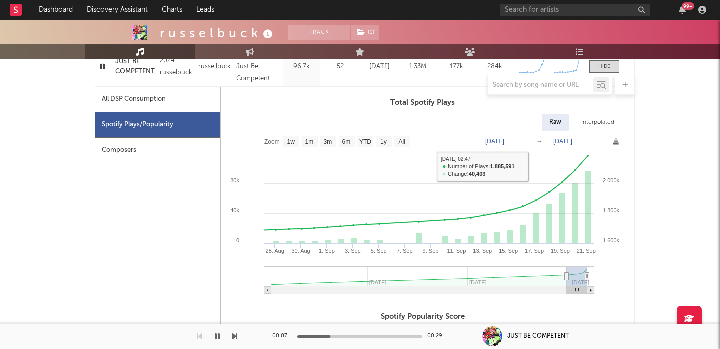
click at [185, 98] on div "All DSP Consumption" at bounding box center [157, 99] width 125 height 25
select select "6m"
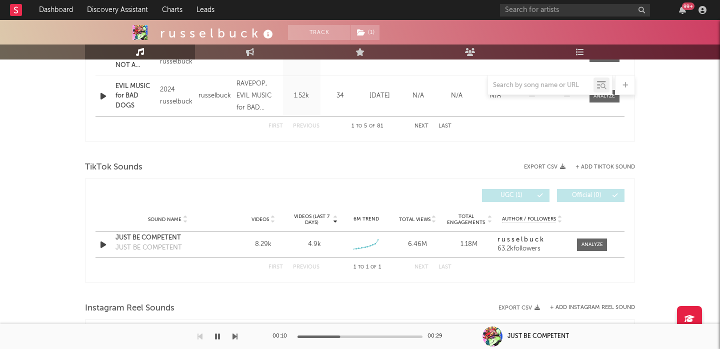
scroll to position [1153, 0]
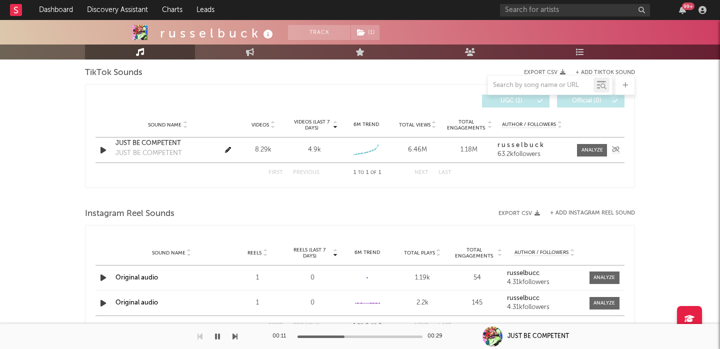
click at [589, 142] on div "Sound Name JUST BE COMPETENT JUST BE COMPETENT Videos 8.29k Videos (last 7 days…" at bounding box center [359, 149] width 529 height 25
click at [591, 148] on div at bounding box center [591, 149] width 21 height 7
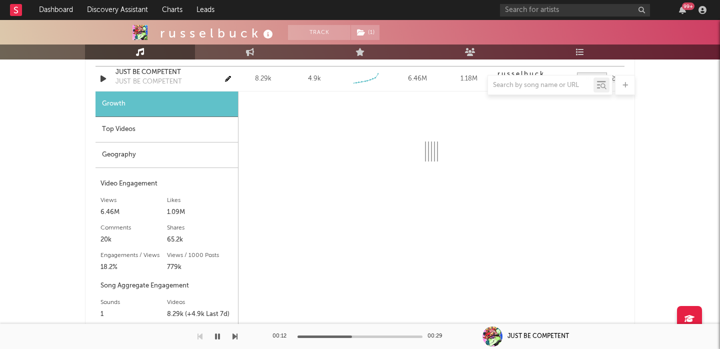
scroll to position [1226, 0]
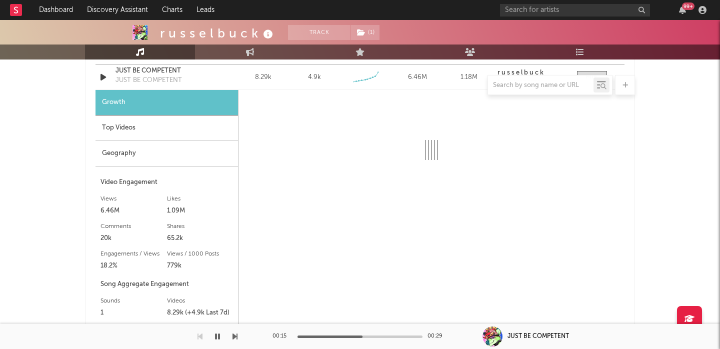
select select "6m"
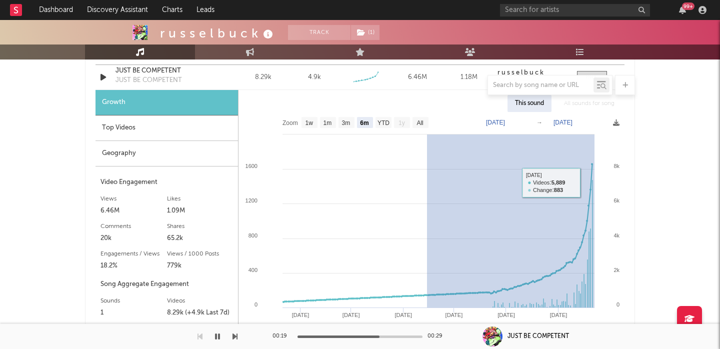
drag, startPoint x: 427, startPoint y: 196, endPoint x: 712, endPoint y: 182, distance: 284.8
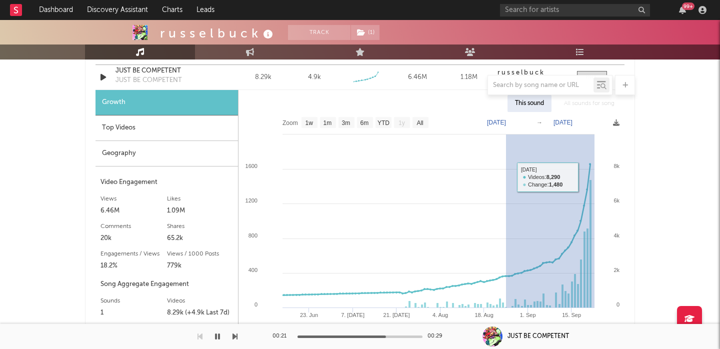
drag, startPoint x: 508, startPoint y: 177, endPoint x: 671, endPoint y: 177, distance: 163.0
type input "2025-08-25"
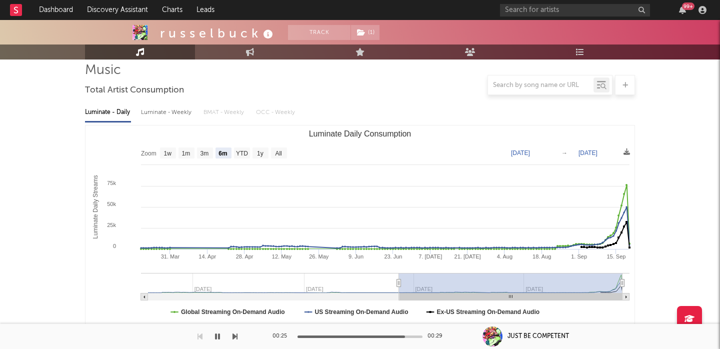
scroll to position [0, 0]
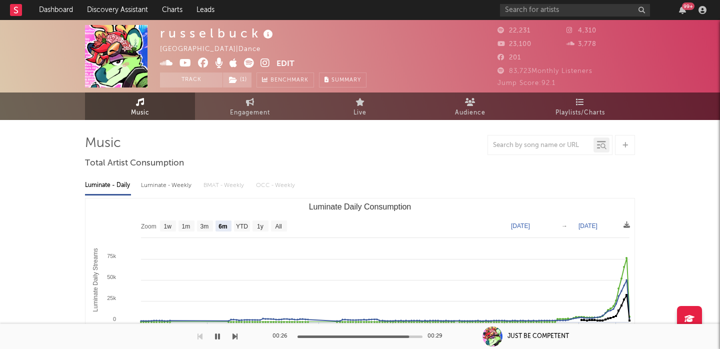
click at [265, 63] on icon at bounding box center [264, 63] width 9 height 10
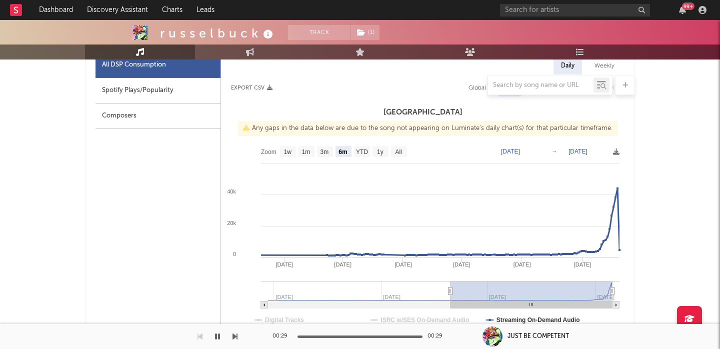
scroll to position [478, 0]
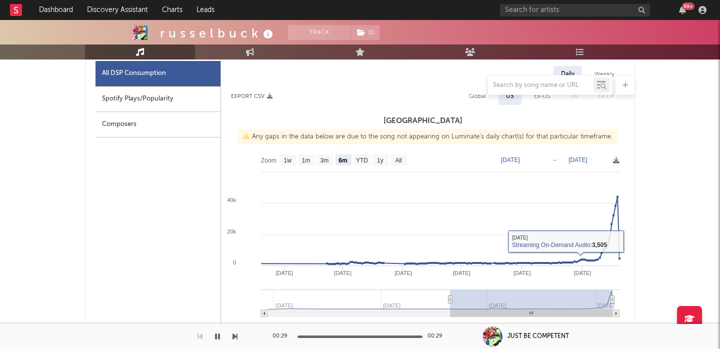
click at [476, 101] on div "Global" at bounding box center [476, 96] width 17 height 12
select select "1w"
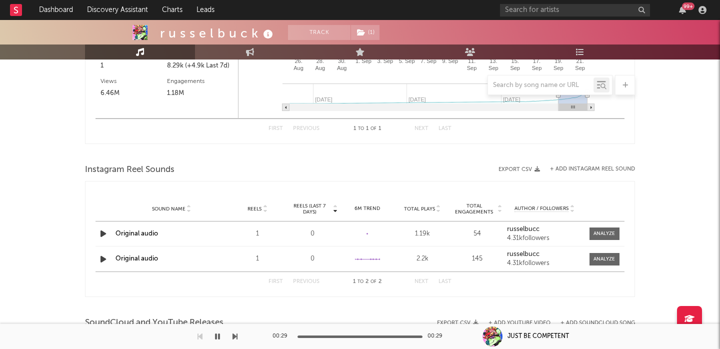
scroll to position [1170, 0]
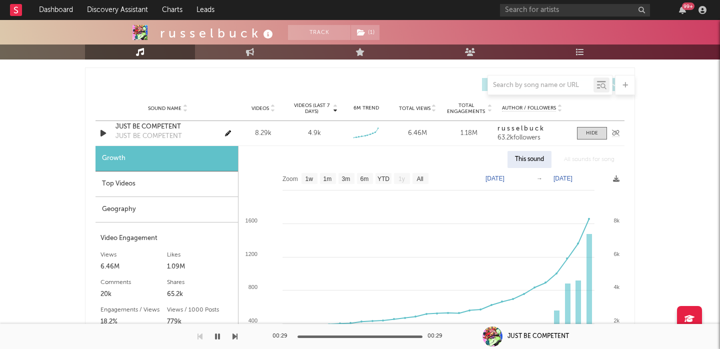
click at [164, 123] on div "JUST BE COMPETENT" at bounding box center [167, 127] width 104 height 10
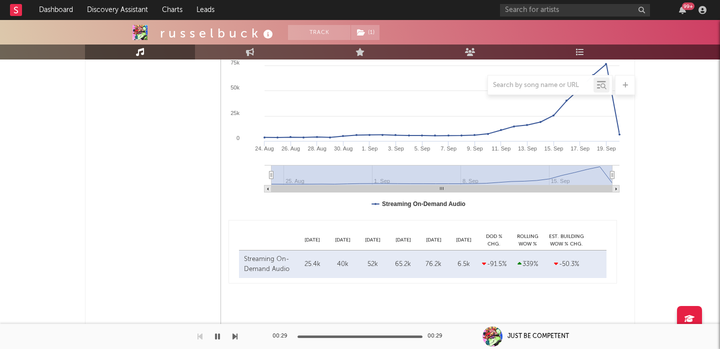
scroll to position [602, 0]
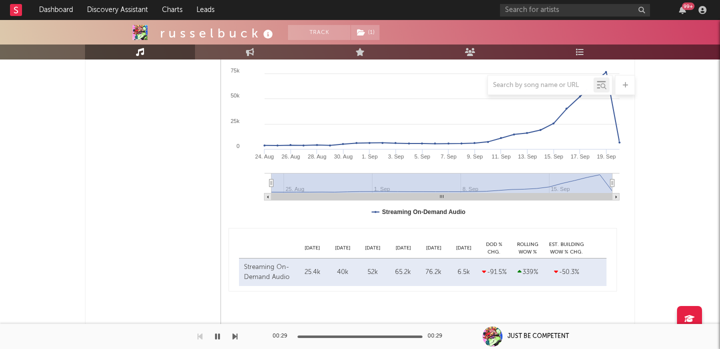
click at [233, 31] on div "r u s s e l b u c k" at bounding box center [217, 33] width 115 height 16
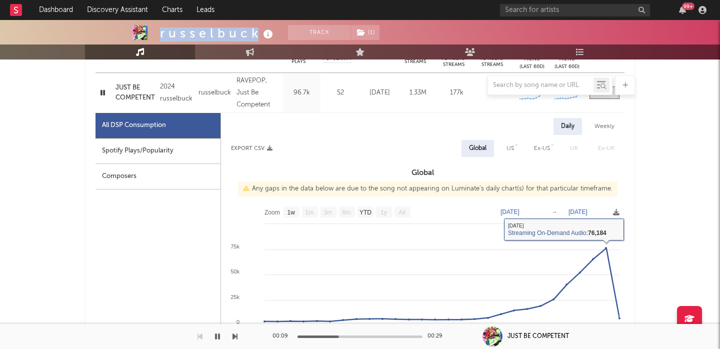
scroll to position [410, 0]
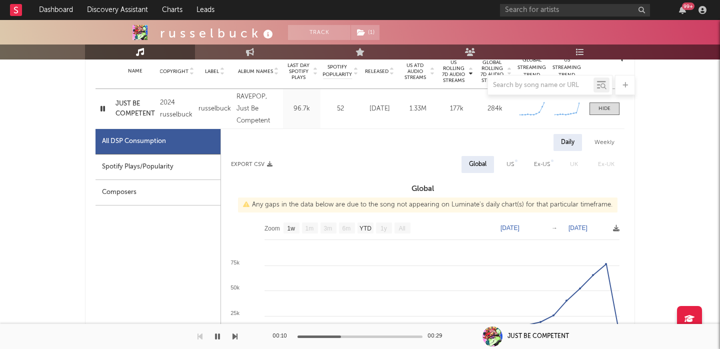
click at [211, 165] on div "Spotify Plays/Popularity" at bounding box center [157, 166] width 125 height 25
select select "6m"
select select "1w"
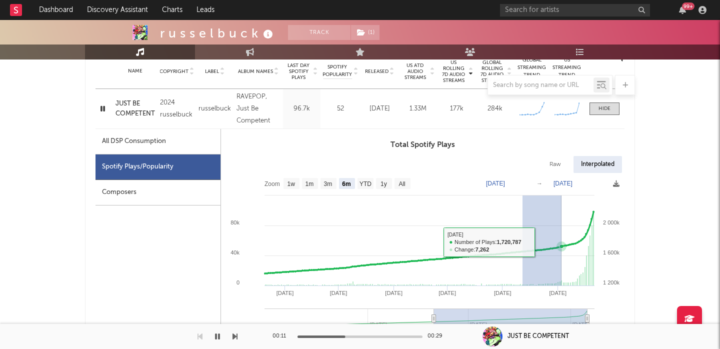
drag, startPoint x: 522, startPoint y: 242, endPoint x: 678, endPoint y: 242, distance: 156.0
type input "2025-08-12"
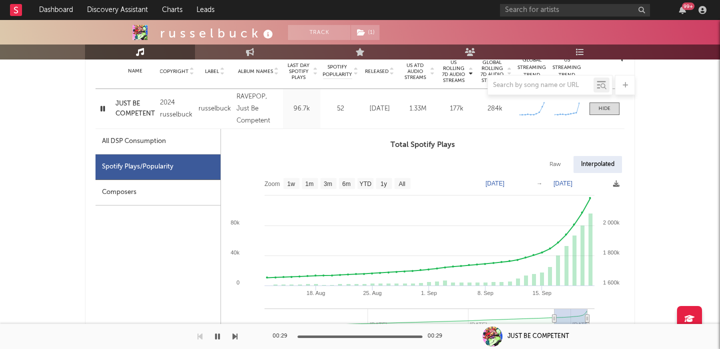
click at [210, 28] on div "r u s s e l b u c k" at bounding box center [217, 33] width 115 height 16
copy div "r u s s e l b u c k"
click at [536, 7] on input "text" at bounding box center [575, 10] width 150 height 12
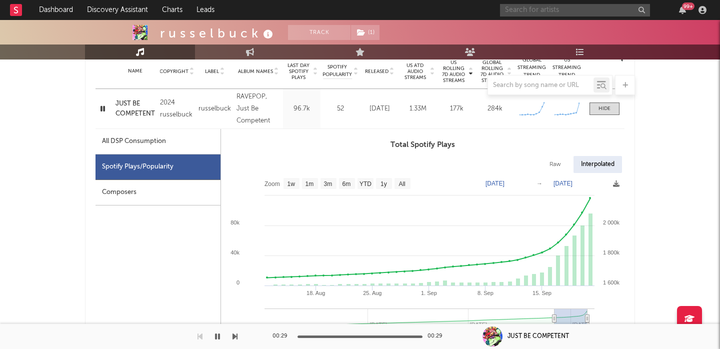
paste input "https://open.spotify.com/track/47Fpoxcl02BAJJ4QRepGWI?si=6912cfe61ab84245"
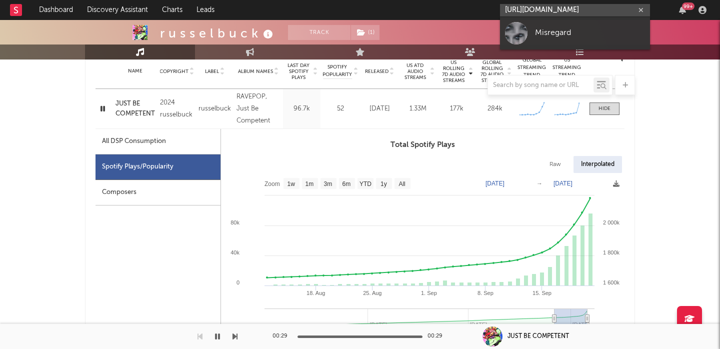
type input "https://open.spotify.com/track/47Fpoxcl02BAJJ4QRepGWI?si=6912cfe61ab84245"
click at [529, 22] on link "Misregard" at bounding box center [575, 33] width 150 height 32
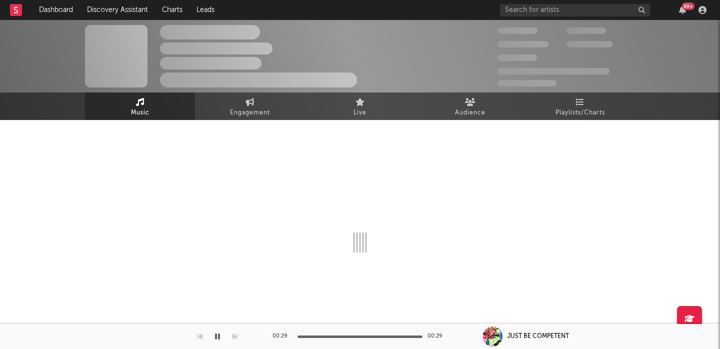
select select "1w"
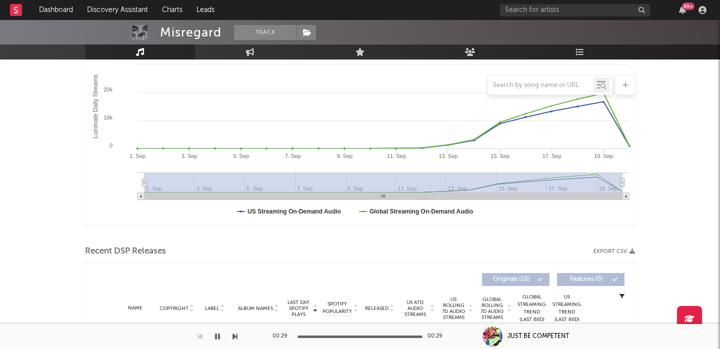
scroll to position [304, 0]
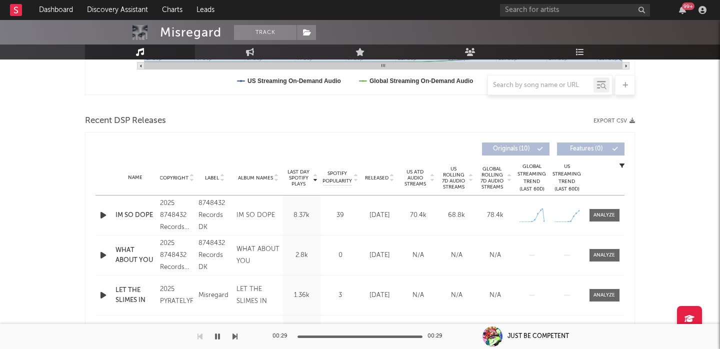
click at [103, 211] on icon "button" at bounding box center [103, 215] width 10 height 12
click at [603, 210] on span at bounding box center [604, 215] width 30 height 12
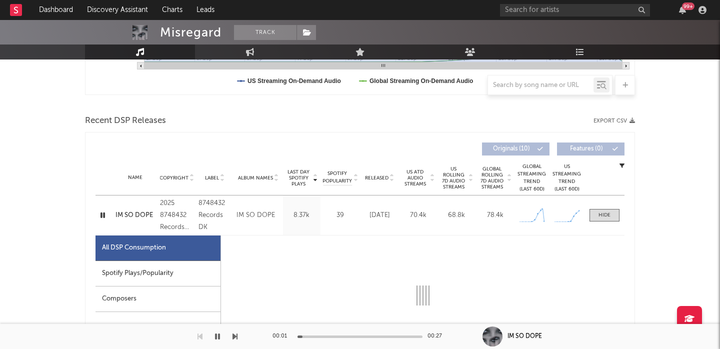
select select "1w"
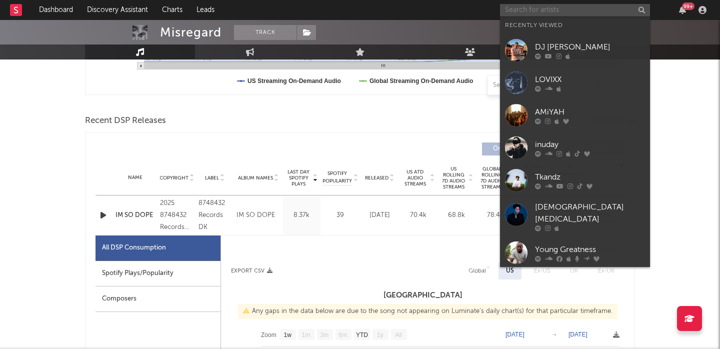
click at [561, 11] on input "text" at bounding box center [575, 10] width 150 height 12
paste input "https://open.spotify.com/artist/3BV5N0bOmtkavYFUSHsfMQ?si=37Ew_igyTla_M8iKU13Mig"
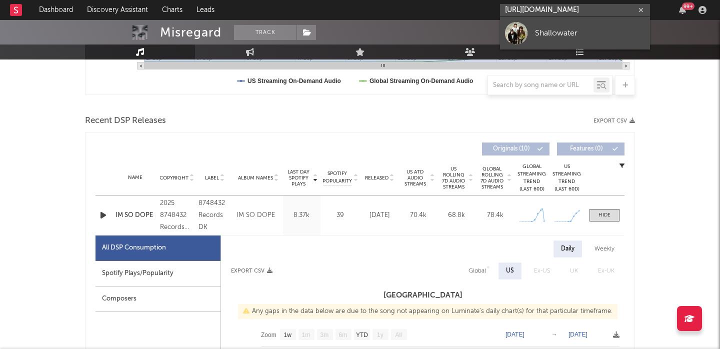
type input "https://open.spotify.com/artist/3BV5N0bOmtkavYFUSHsfMQ?si=37Ew_igyTla_M8iKU13Mig"
click at [586, 26] on link "Shallowater" at bounding box center [575, 33] width 150 height 32
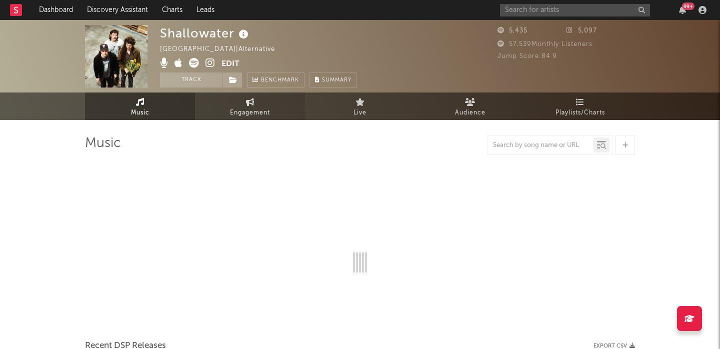
select select "1w"
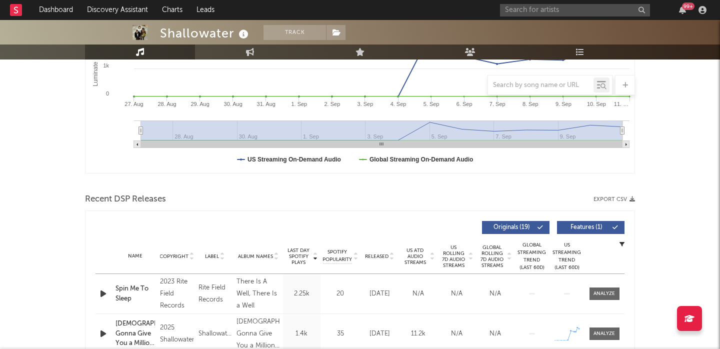
scroll to position [305, 0]
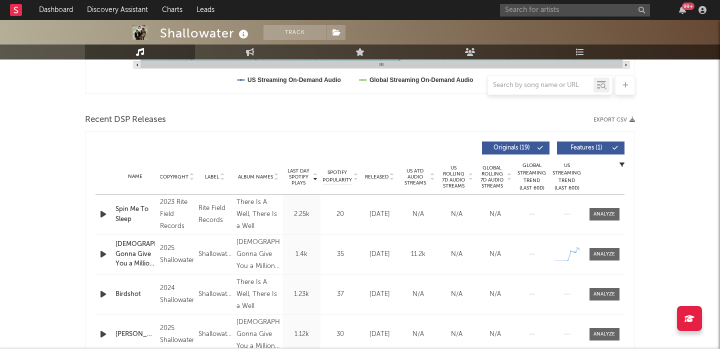
click at [99, 214] on icon "button" at bounding box center [103, 214] width 10 height 12
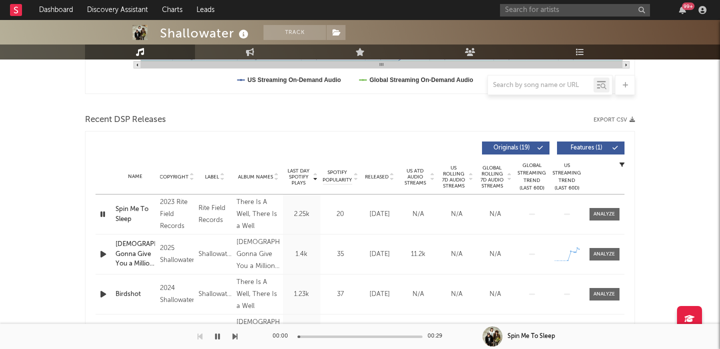
click at [458, 179] on span "US Rolling 7D Audio Streams" at bounding box center [453, 177] width 27 height 24
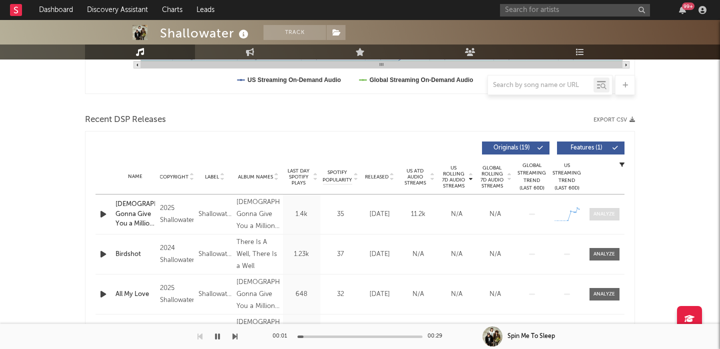
click at [598, 212] on div at bounding box center [603, 213] width 21 height 7
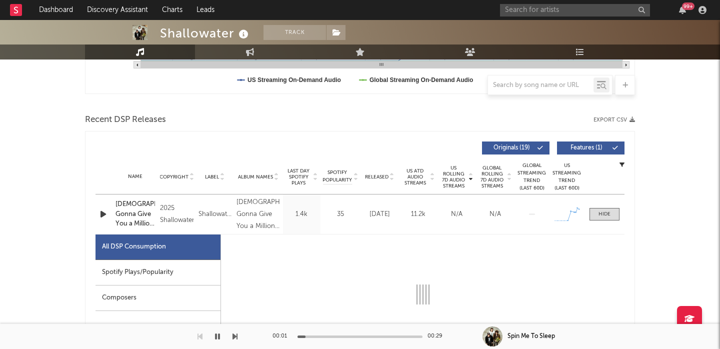
click at [583, 151] on button "Features ( 1 )" at bounding box center [590, 147] width 67 height 13
select select "1w"
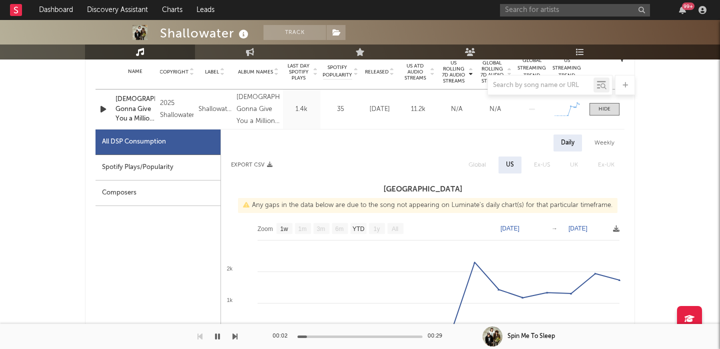
scroll to position [421, 0]
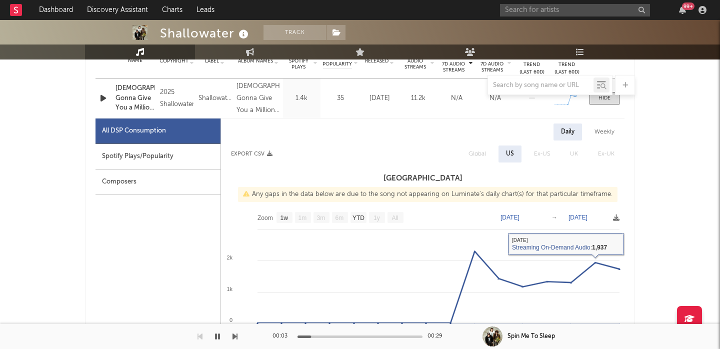
click at [482, 147] on span "Global" at bounding box center [476, 153] width 37 height 17
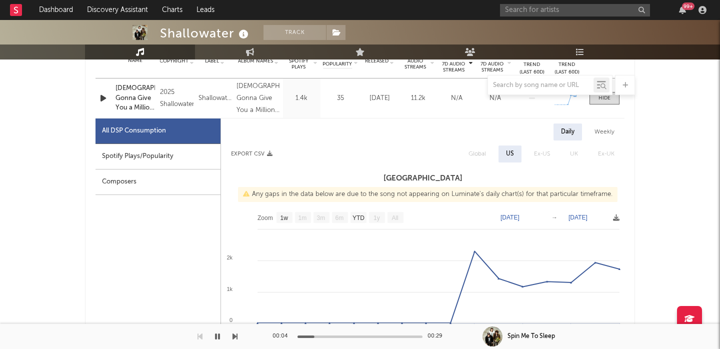
click at [152, 163] on div "Spotify Plays/Popularity" at bounding box center [157, 156] width 125 height 25
select select "1w"
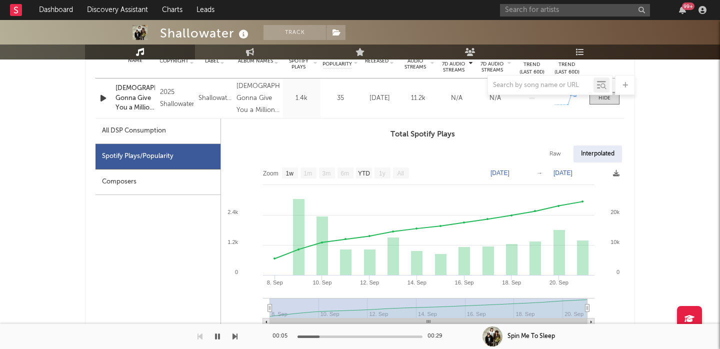
click at [558, 147] on div "Raw" at bounding box center [555, 153] width 26 height 17
select select "1w"
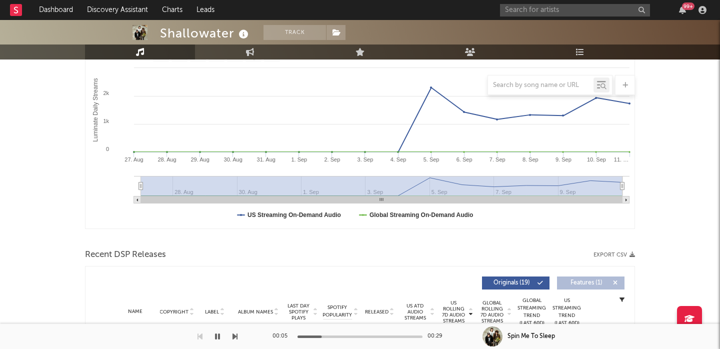
scroll to position [0, 0]
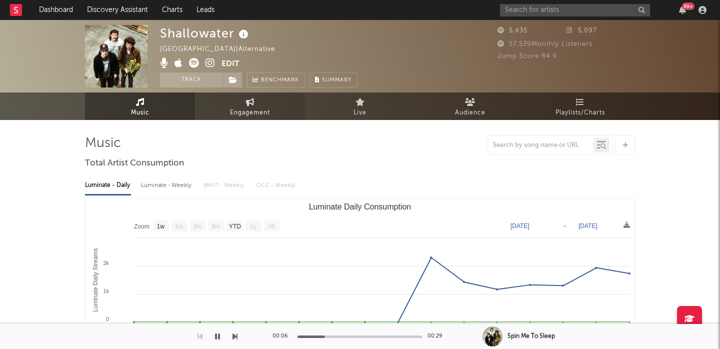
click at [231, 106] on link "Engagement" at bounding box center [250, 105] width 110 height 27
select select "1w"
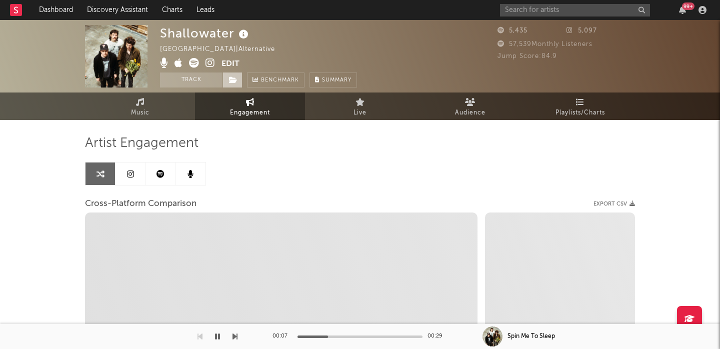
click at [231, 80] on icon at bounding box center [233, 79] width 8 height 7
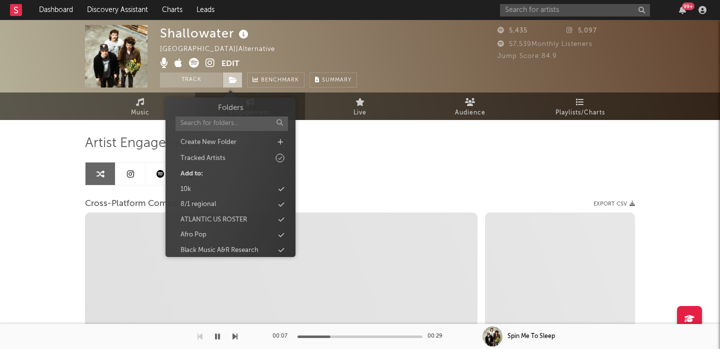
select select "1m"
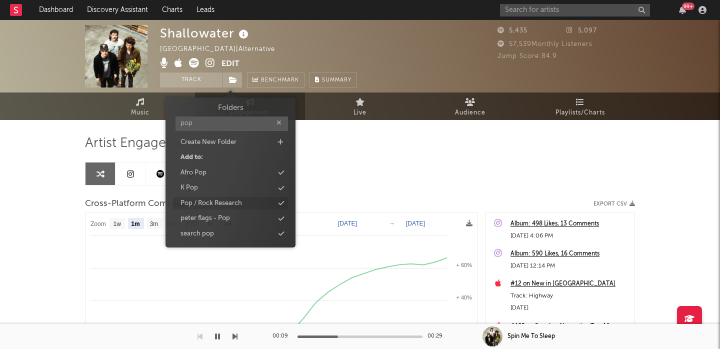
click at [230, 202] on div "Pop / Rock Research" at bounding box center [210, 203] width 61 height 10
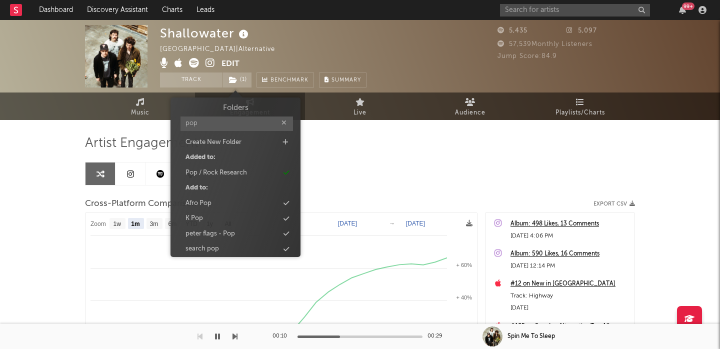
click at [212, 117] on input "pop" at bounding box center [236, 123] width 112 height 14
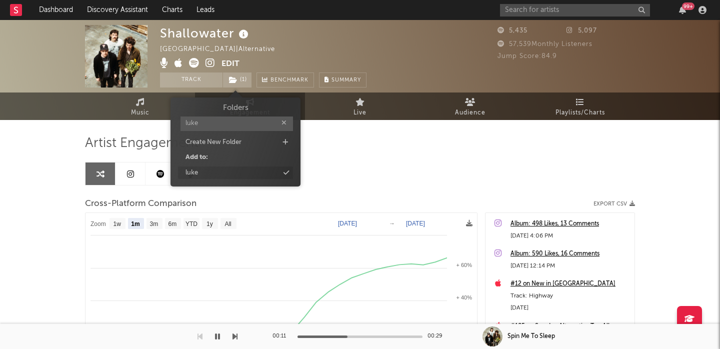
click at [214, 178] on div "luke" at bounding box center [235, 172] width 115 height 13
click at [217, 127] on input "luke" at bounding box center [238, 123] width 112 height 14
type input "[PERSON_NAME]"
click at [219, 173] on div "[PERSON_NAME]" at bounding box center [237, 172] width 115 height 13
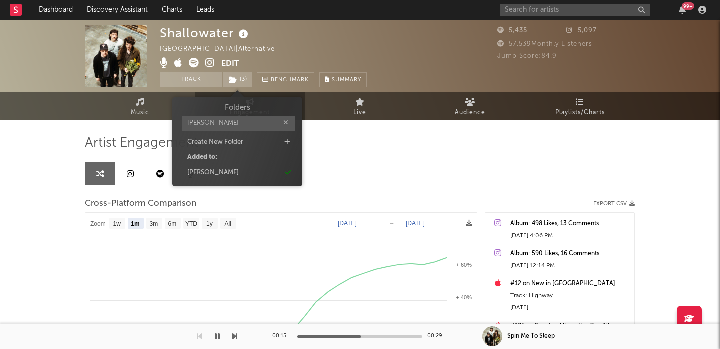
click at [209, 45] on div "United States | Alternative" at bounding box center [223, 49] width 126 height 12
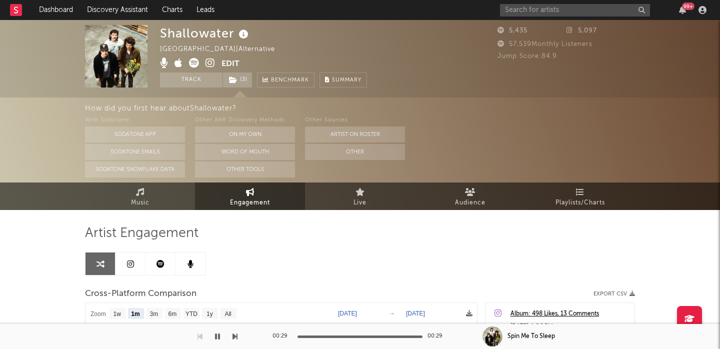
click at [210, 62] on icon at bounding box center [209, 63] width 9 height 10
click at [240, 126] on button "On My Own" at bounding box center [245, 134] width 100 height 16
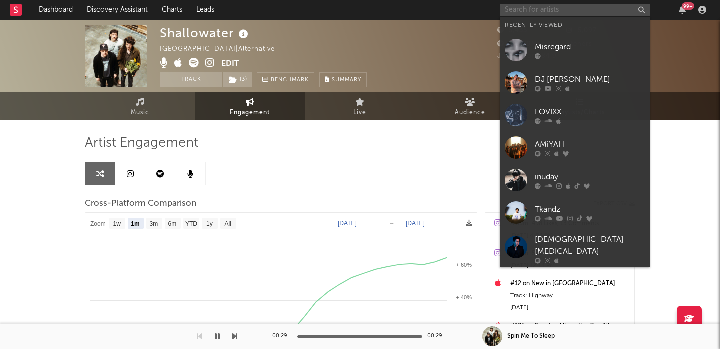
click at [571, 8] on input "text" at bounding box center [575, 10] width 150 height 12
paste input "https://www.instagram.com/real_amiify"
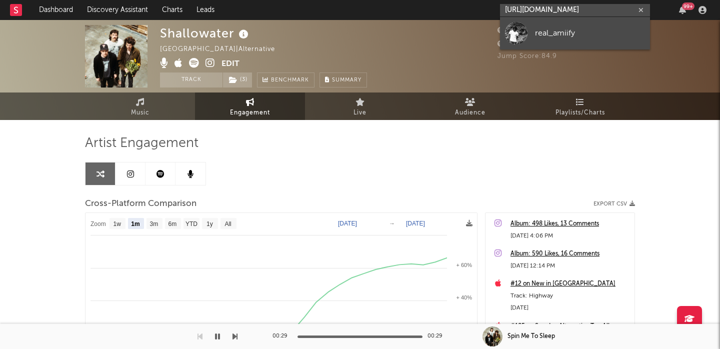
type input "https://www.instagram.com/real_amiify"
click at [583, 31] on div "real_amiify" at bounding box center [590, 33] width 110 height 12
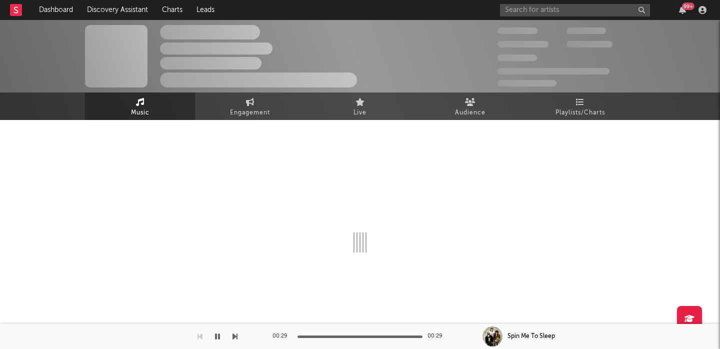
select select "1w"
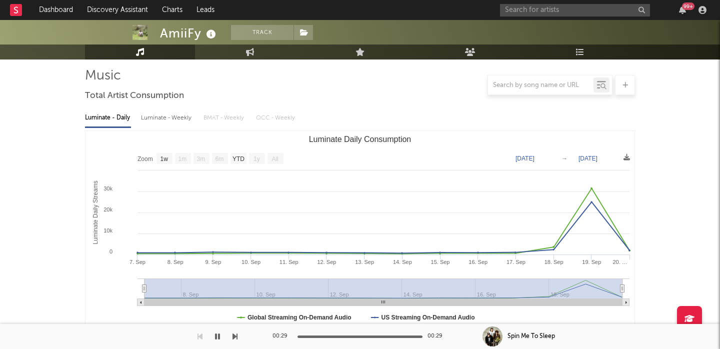
scroll to position [295, 0]
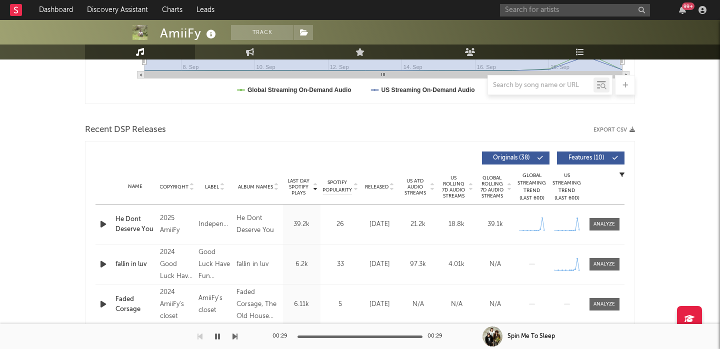
click at [379, 183] on div "Released" at bounding box center [379, 186] width 33 height 7
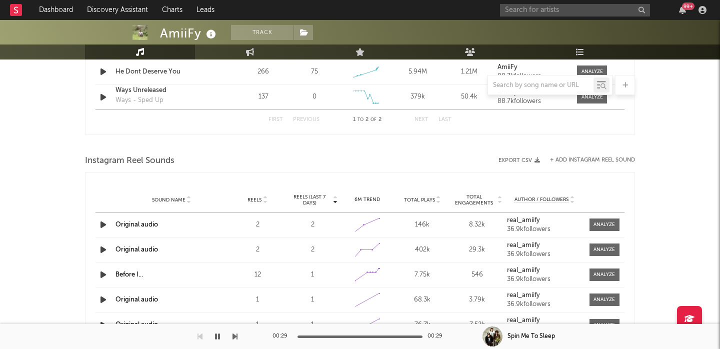
scroll to position [609, 0]
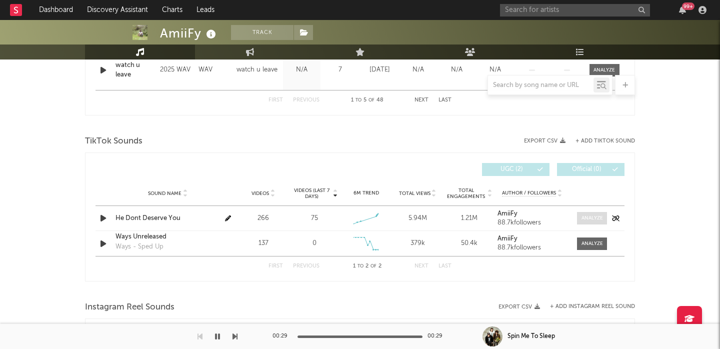
click at [592, 216] on div at bounding box center [591, 217] width 21 height 7
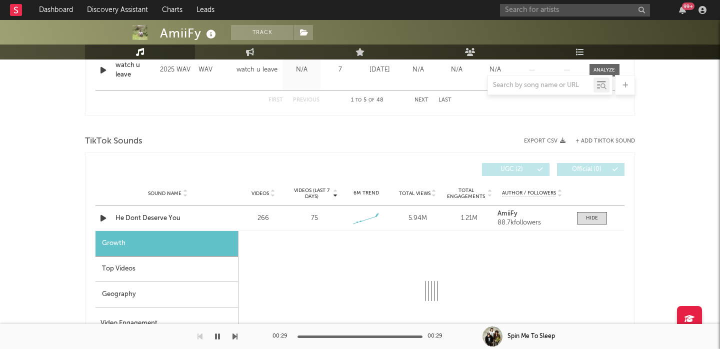
click at [129, 277] on div "Top Videos" at bounding box center [166, 268] width 142 height 25
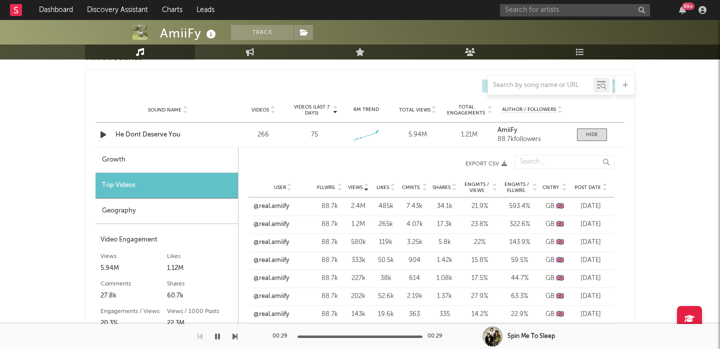
scroll to position [691, 0]
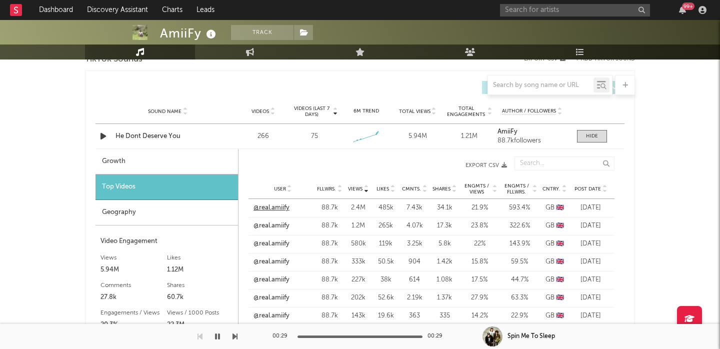
click at [274, 208] on link "@real.amiify" at bounding box center [271, 208] width 36 height 10
click at [551, 10] on input "text" at bounding box center [575, 10] width 150 height 12
paste input "https://www.instagram.com/vialiceciakxie"
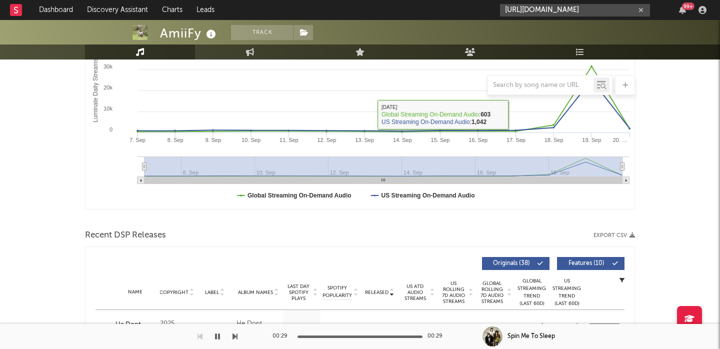
scroll to position [264, 0]
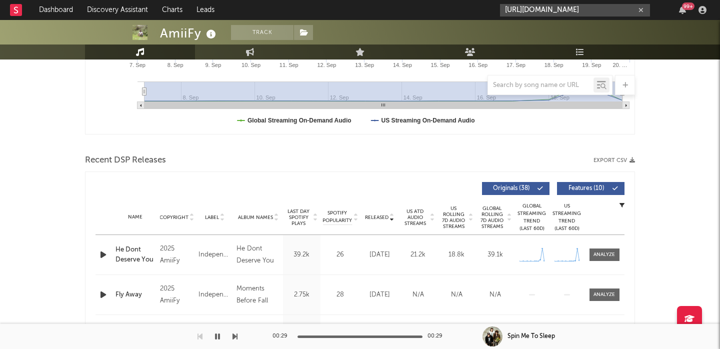
type input "https://www.instagram.com/vialiceciakxie"
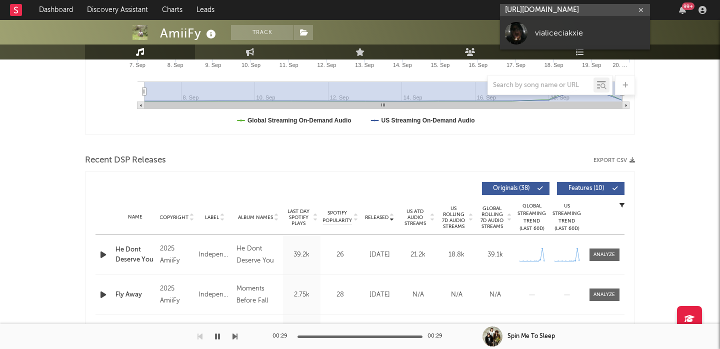
scroll to position [0, 0]
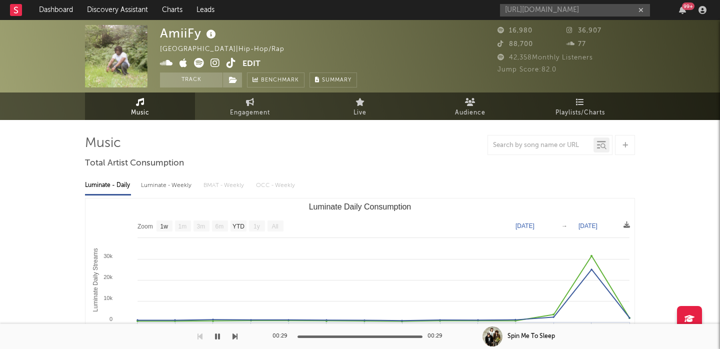
click at [168, 177] on div "Luminate - Weekly" at bounding box center [167, 185] width 52 height 17
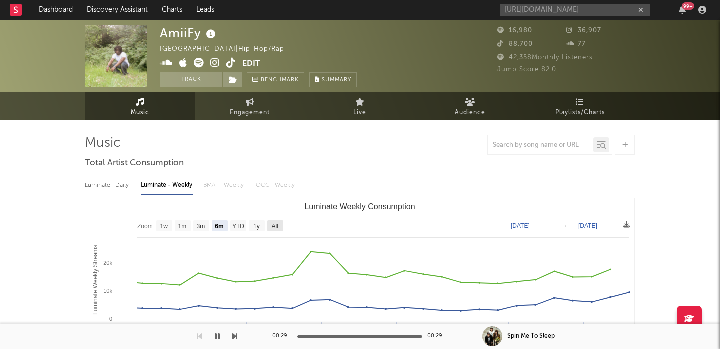
click at [270, 228] on rect "Luminate Weekly Consumption" at bounding box center [275, 225] width 16 height 11
select select "All"
type input "2024-02-29"
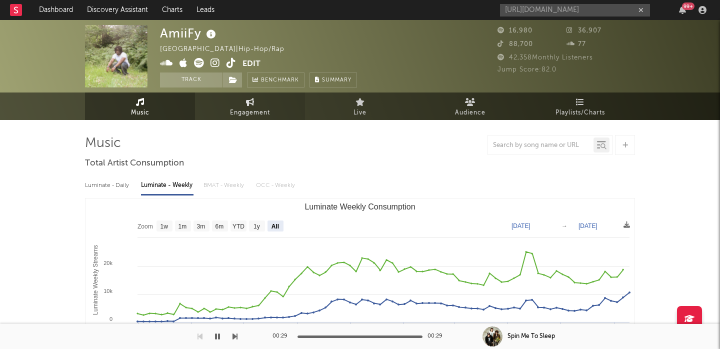
click at [250, 105] on icon at bounding box center [250, 102] width 8 height 8
select select "1w"
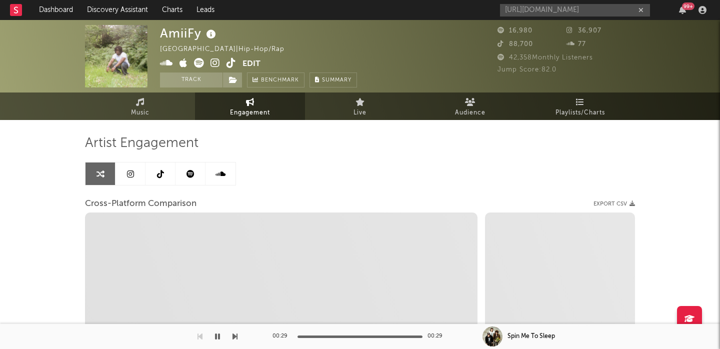
select select "1m"
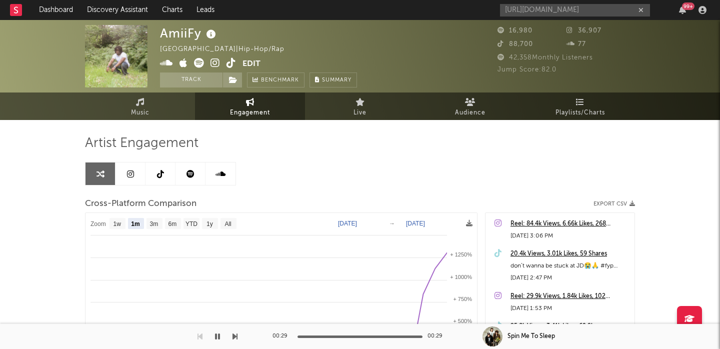
click at [201, 63] on icon at bounding box center [199, 63] width 10 height 10
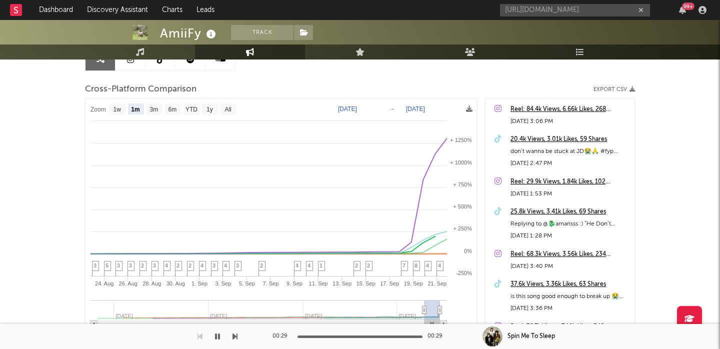
scroll to position [114, 0]
click at [406, 266] on icon at bounding box center [404, 269] width 7 height 15
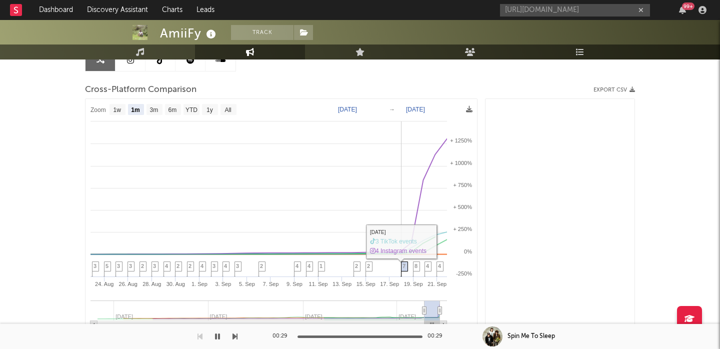
scroll to position [580, 0]
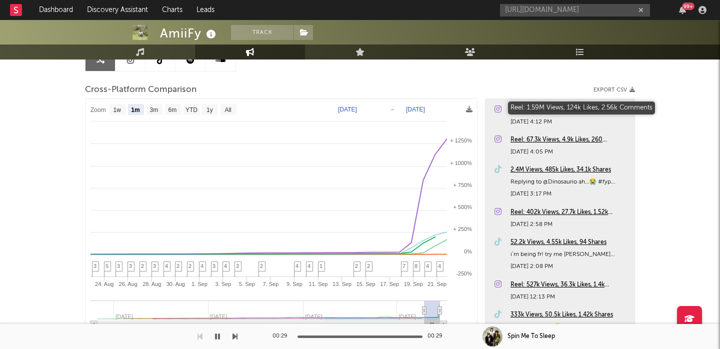
click at [534, 108] on div "Reel: 1.59M Views, 124k Likes, 2.56k Comments" at bounding box center [569, 110] width 119 height 12
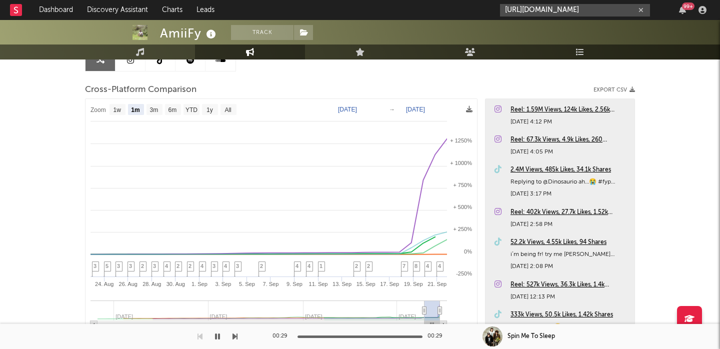
click at [557, 7] on input "https://www.instagram.com/vialiceciakxie" at bounding box center [575, 10] width 150 height 12
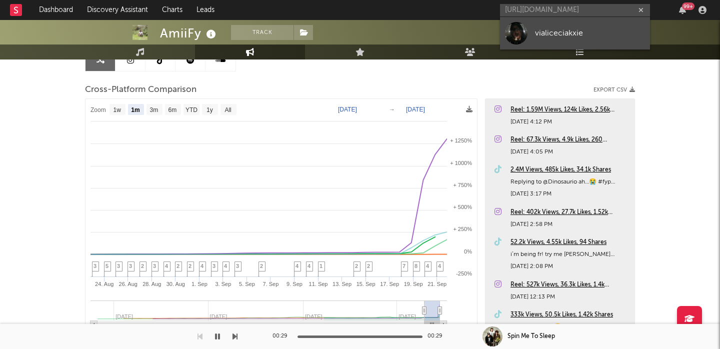
click at [562, 26] on link "vialiceciakxie" at bounding box center [575, 33] width 150 height 32
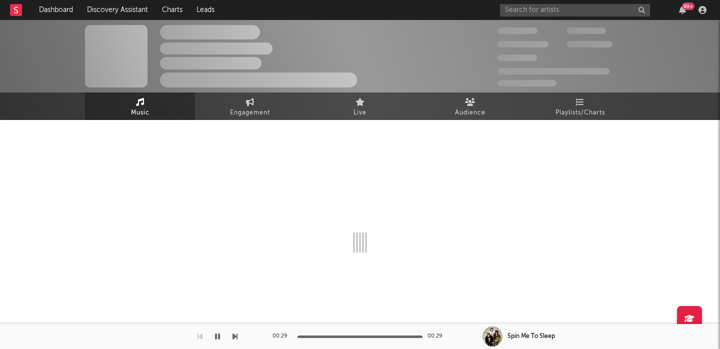
select select "1w"
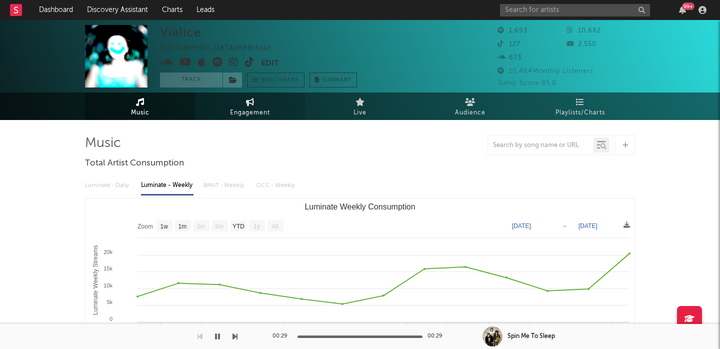
click at [224, 109] on link "Engagement" at bounding box center [250, 105] width 110 height 27
select select "1w"
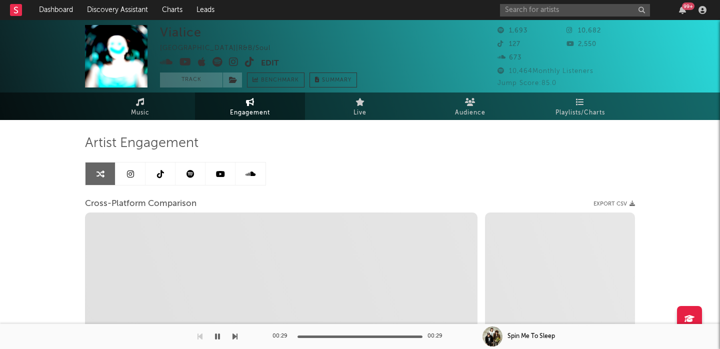
select select "1m"
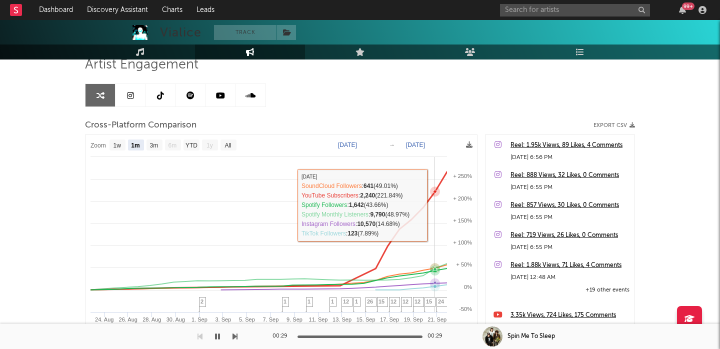
scroll to position [54, 0]
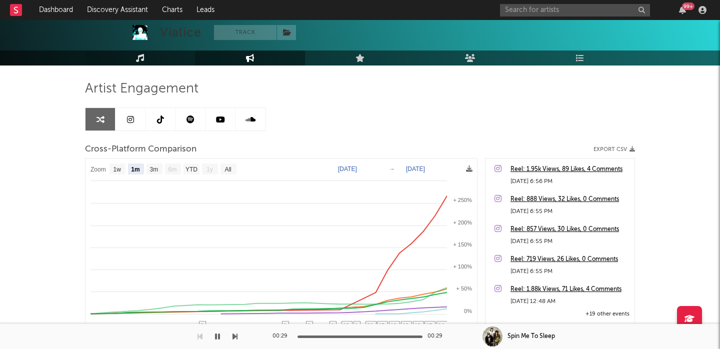
click at [134, 56] on link "Music" at bounding box center [140, 57] width 110 height 15
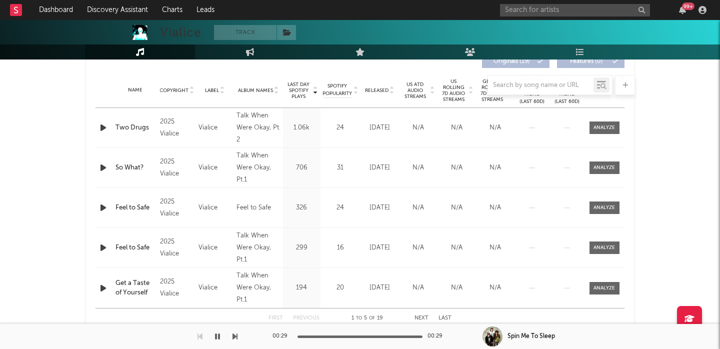
select select "1w"
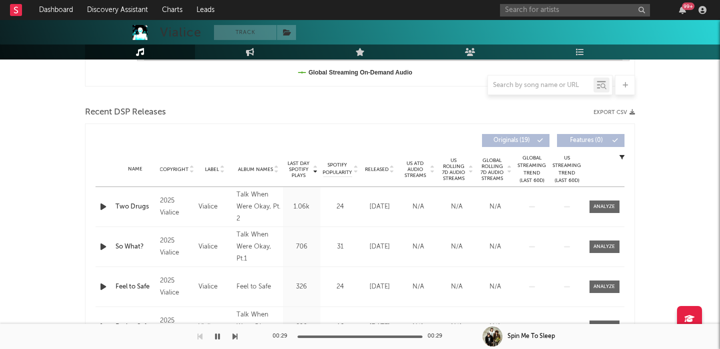
scroll to position [391, 0]
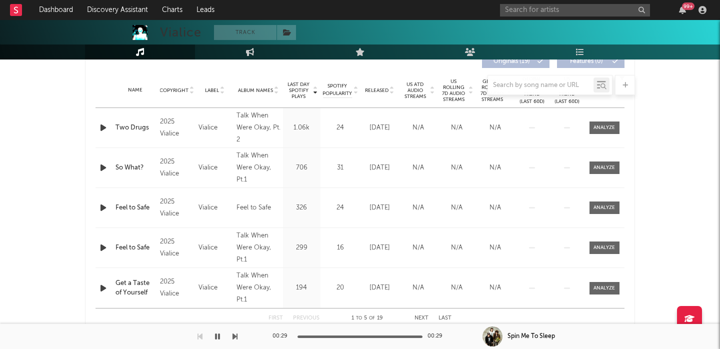
click at [97, 128] on div at bounding box center [103, 127] width 17 height 12
click at [101, 128] on icon "button" at bounding box center [103, 127] width 10 height 12
click at [600, 127] on div at bounding box center [603, 127] width 21 height 7
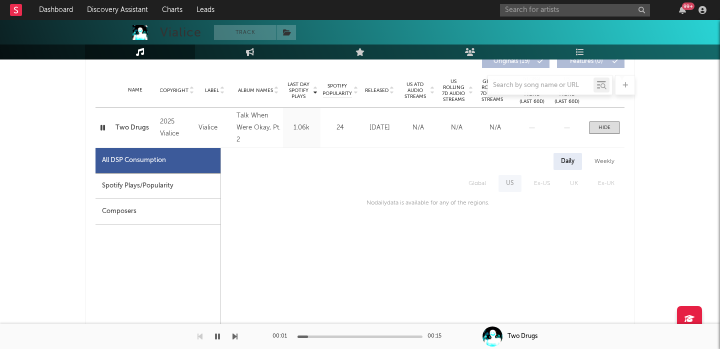
click at [160, 180] on div "Spotify Plays/Popularity" at bounding box center [157, 185] width 125 height 25
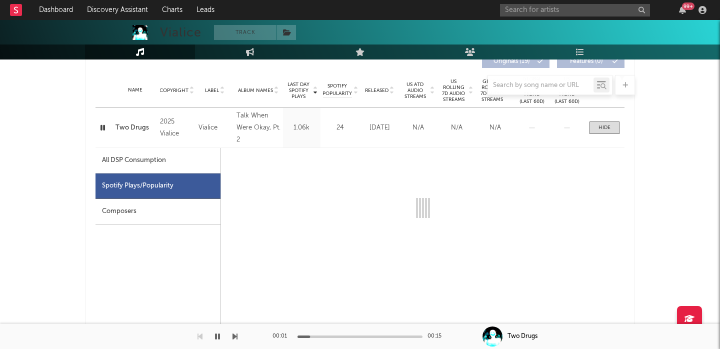
select select "1w"
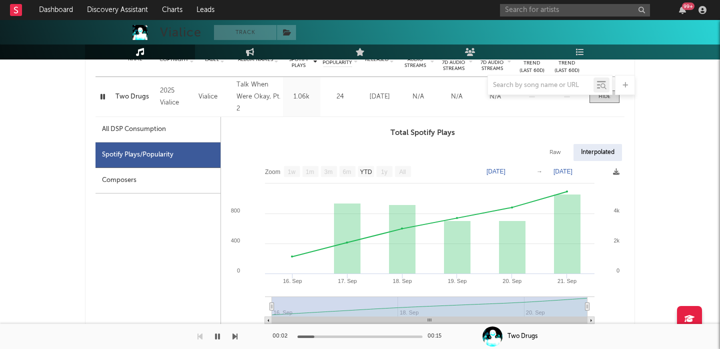
scroll to position [424, 0]
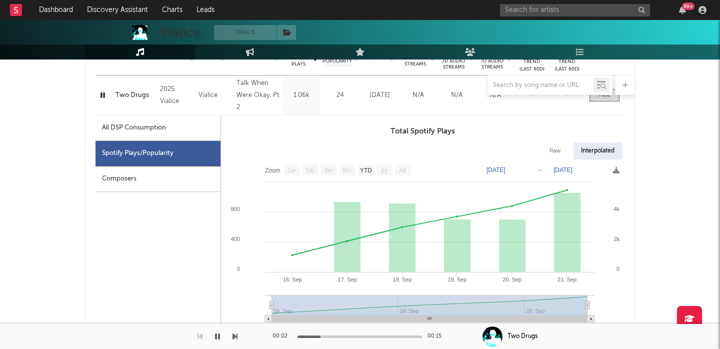
click at [552, 146] on div "Raw" at bounding box center [555, 150] width 26 height 17
select select "1w"
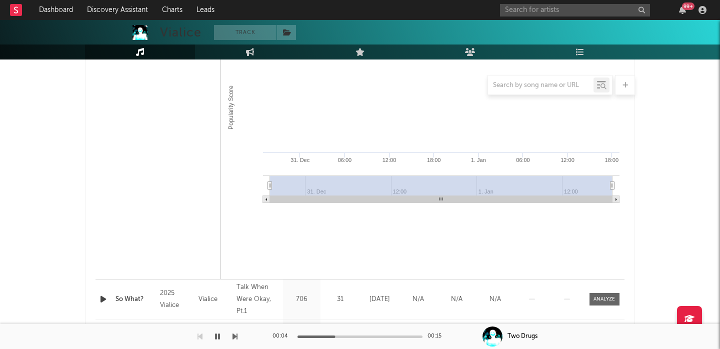
scroll to position [0, 0]
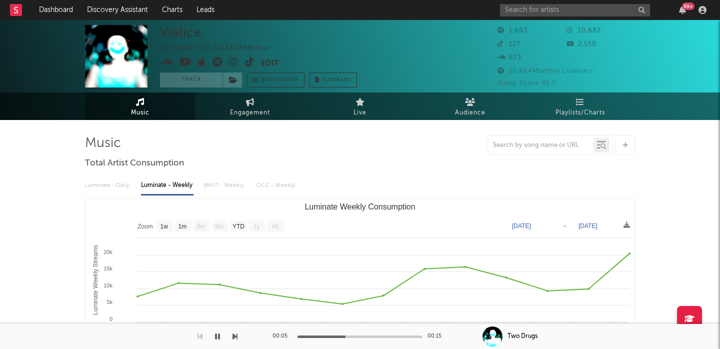
click at [250, 62] on icon at bounding box center [249, 62] width 9 height 10
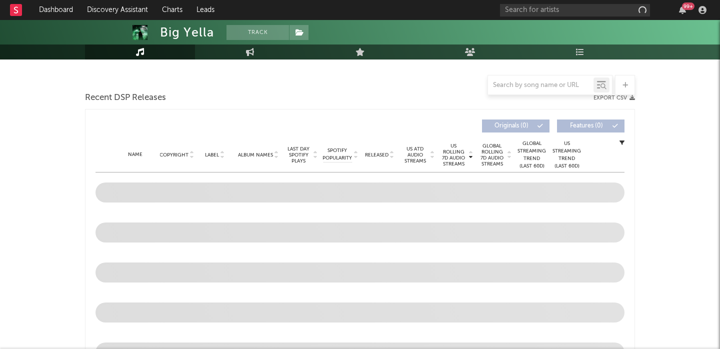
select select "1w"
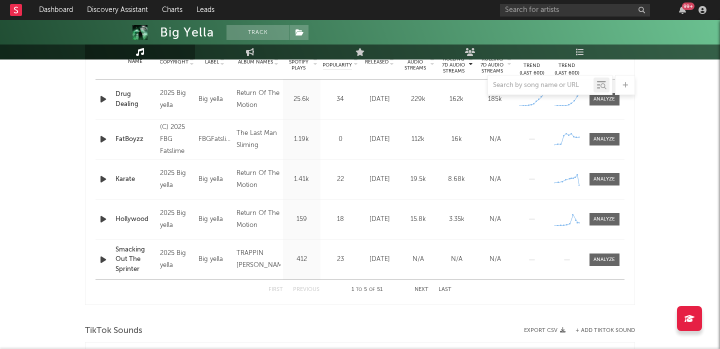
scroll to position [668, 0]
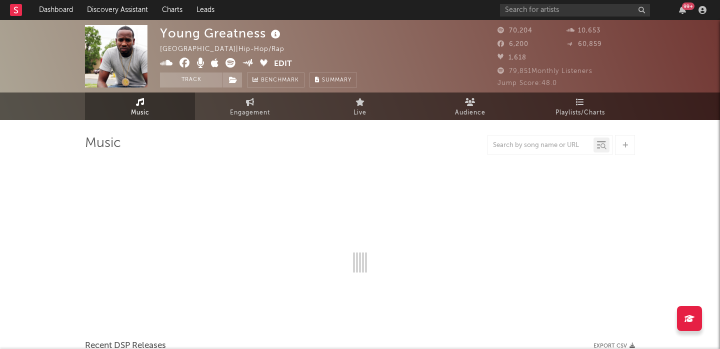
select select "6m"
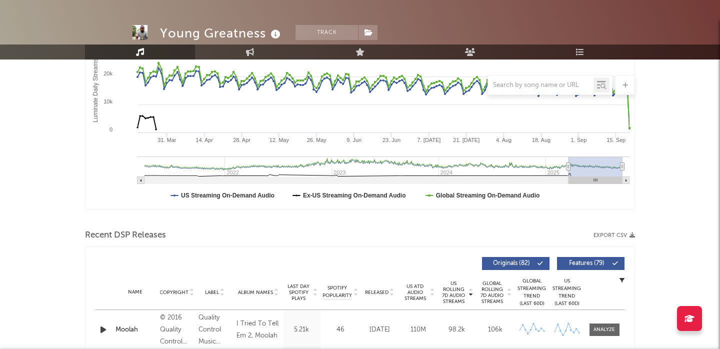
scroll to position [197, 0]
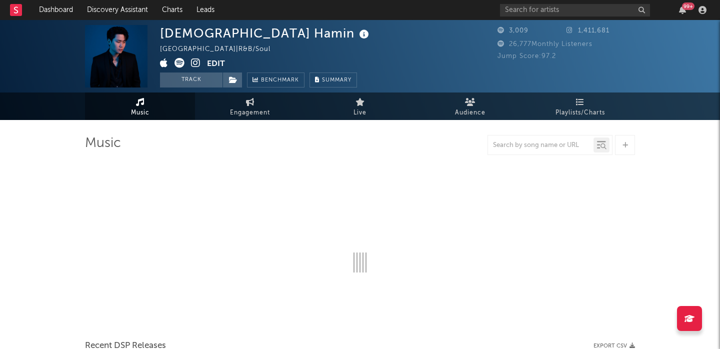
select select "1w"
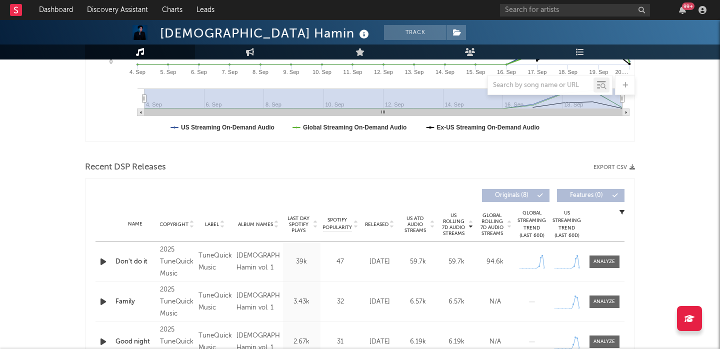
scroll to position [314, 0]
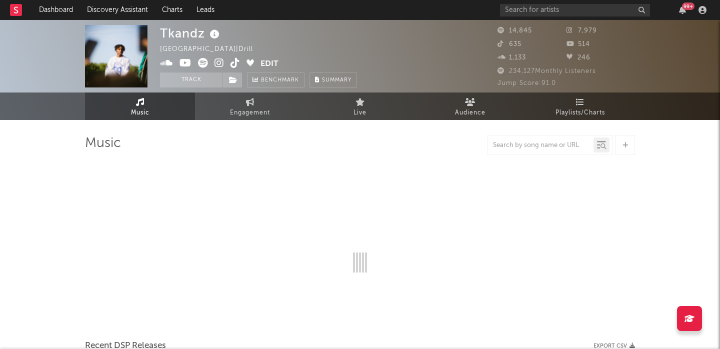
select select "6m"
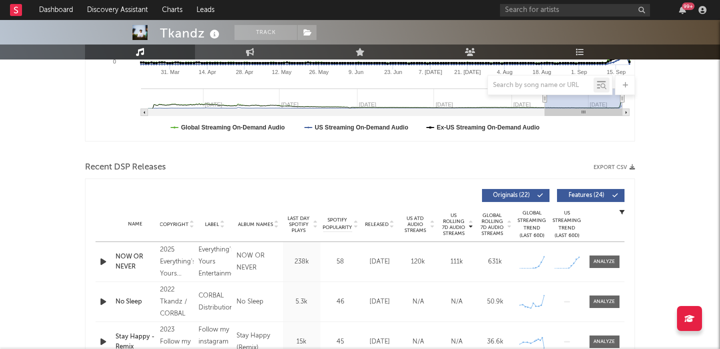
scroll to position [363, 0]
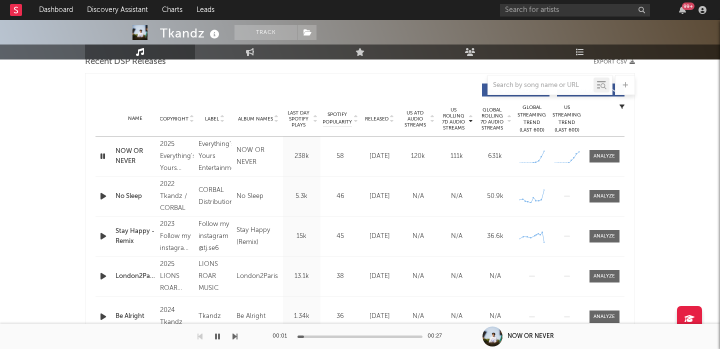
click at [616, 149] on div "Name NOW OR NEVER Copyright 2025 Everything's Yours Entertainment Label Everyth…" at bounding box center [359, 155] width 529 height 39
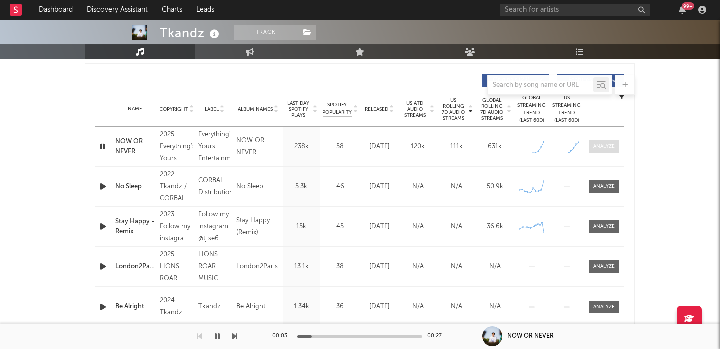
click at [603, 151] on span at bounding box center [604, 146] width 30 height 12
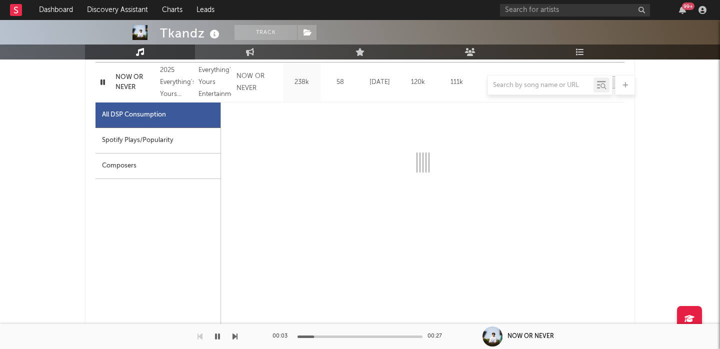
select select "1w"
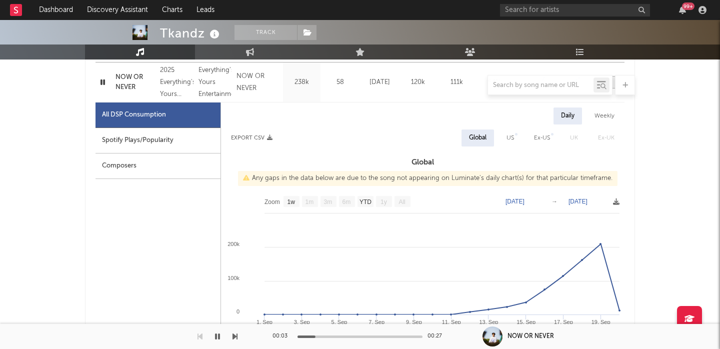
scroll to position [461, 0]
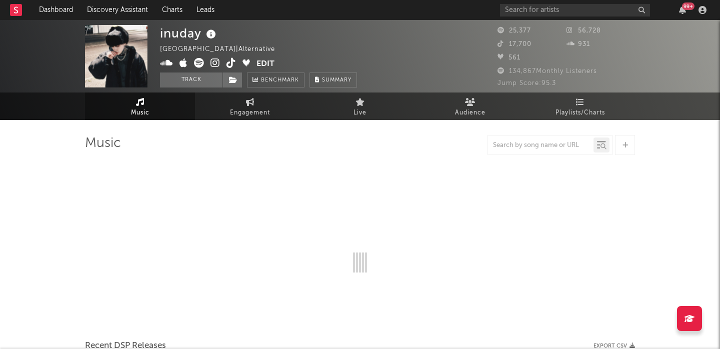
select select "6m"
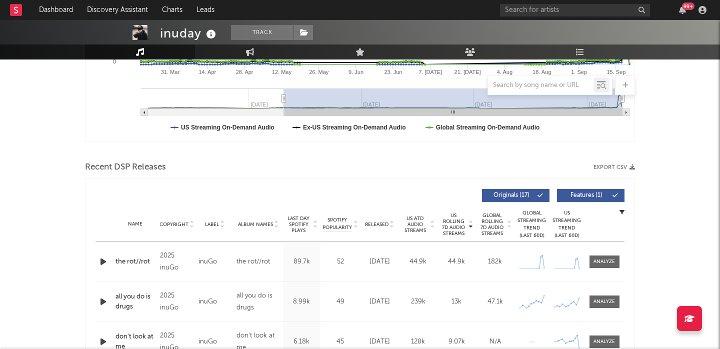
scroll to position [258, 0]
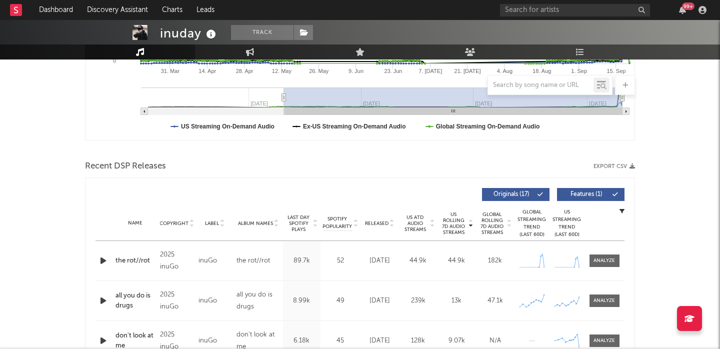
click at [103, 265] on icon "button" at bounding box center [103, 260] width 10 height 12
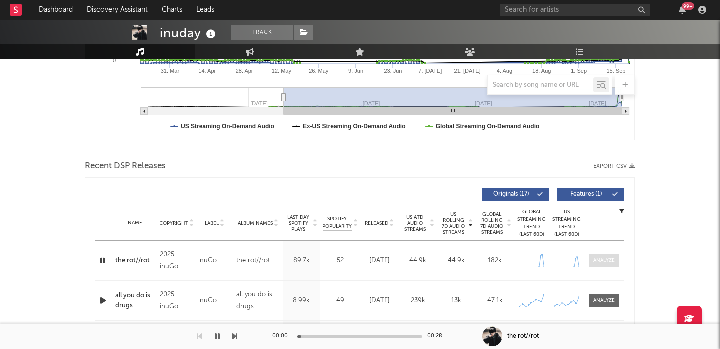
click at [612, 258] on div at bounding box center [603, 260] width 21 height 7
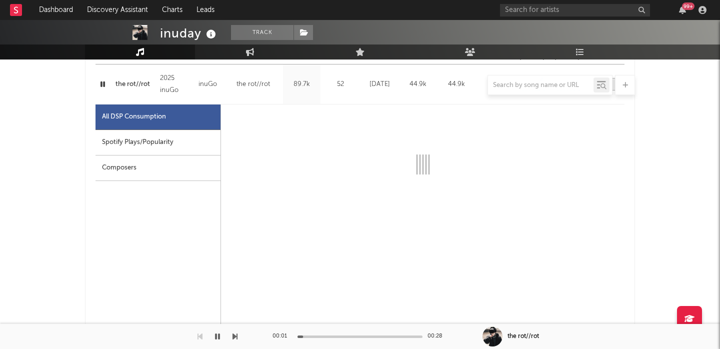
select select "1w"
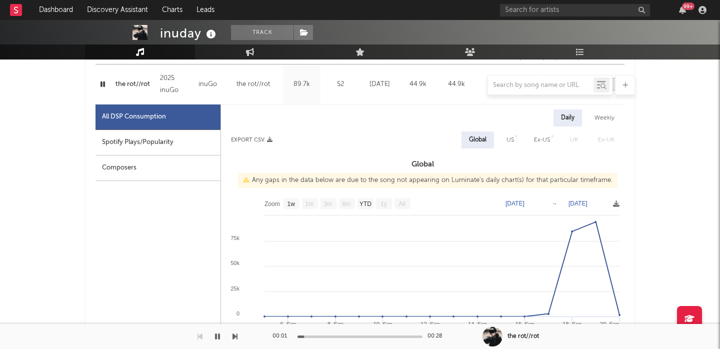
scroll to position [451, 0]
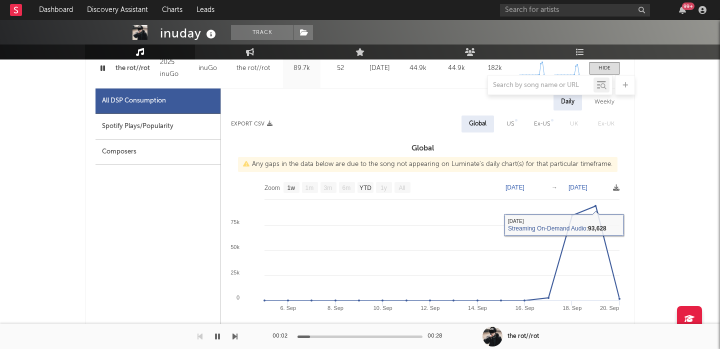
click at [500, 123] on div "US" at bounding box center [510, 123] width 22 height 17
select select "1w"
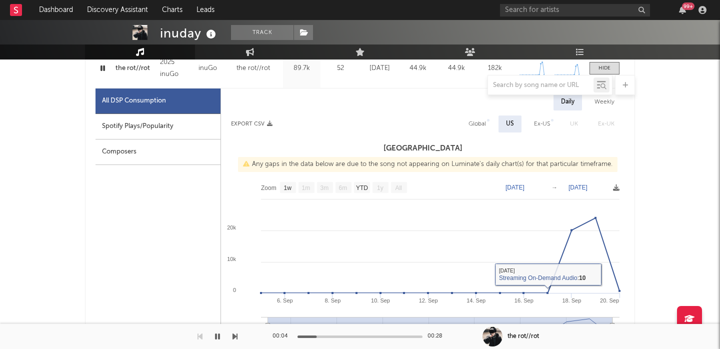
click at [175, 125] on div "Spotify Plays/Popularity" at bounding box center [157, 126] width 125 height 25
select select "1w"
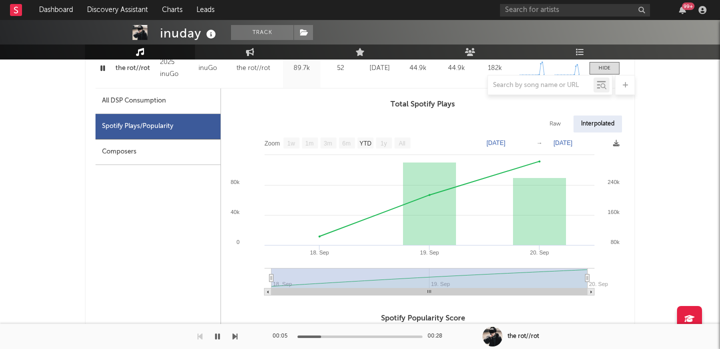
click at [569, 120] on div "Raw Interpolated" at bounding box center [422, 123] width 403 height 17
click at [556, 121] on div "Raw" at bounding box center [555, 123] width 26 height 17
select select "1w"
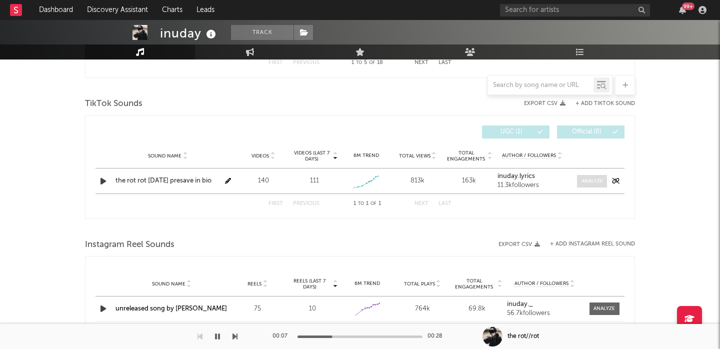
click at [582, 182] on div at bounding box center [591, 180] width 21 height 7
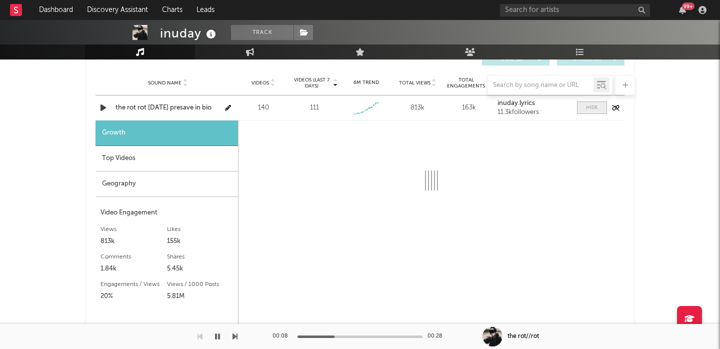
select select "1w"
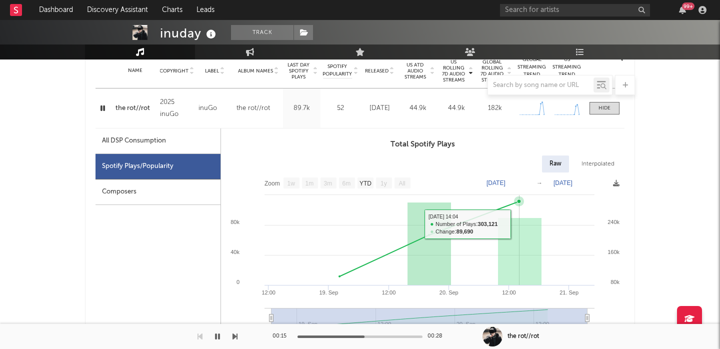
scroll to position [0, 0]
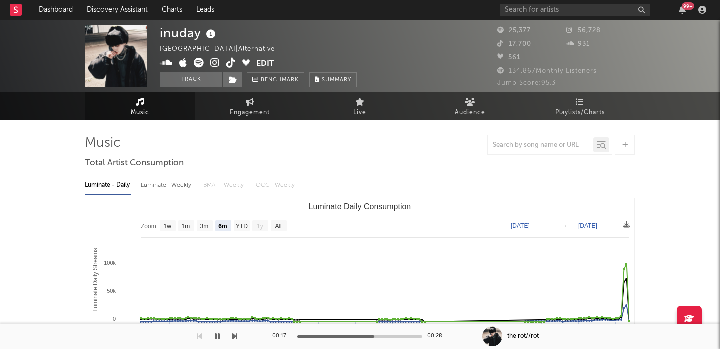
click at [211, 31] on icon at bounding box center [211, 34] width 14 height 14
click at [211, 62] on icon at bounding box center [214, 63] width 9 height 10
click at [177, 36] on div "inuday" at bounding box center [189, 33] width 58 height 16
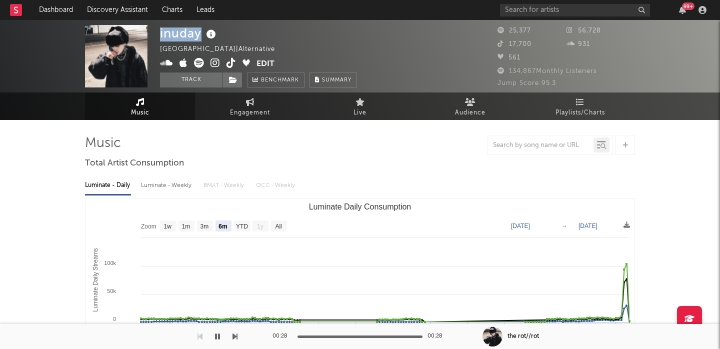
copy div "inuday"
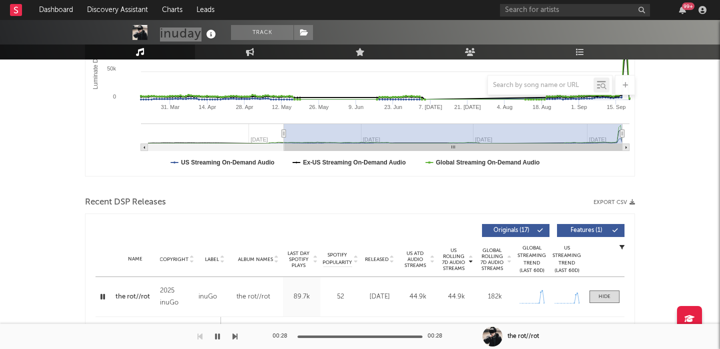
scroll to position [341, 0]
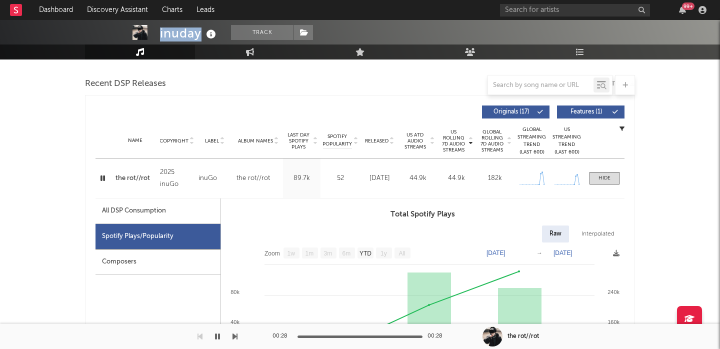
click at [100, 175] on icon "button" at bounding box center [102, 178] width 9 height 12
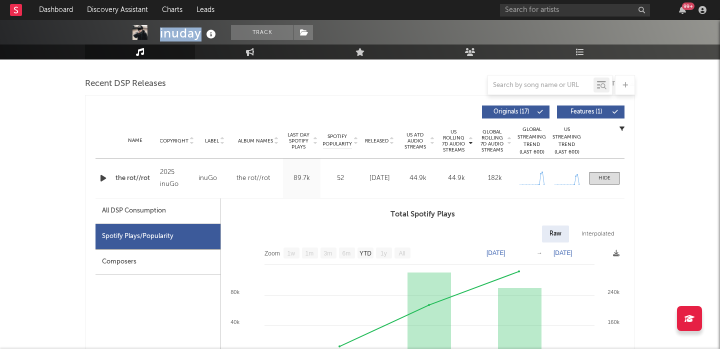
click at [100, 175] on icon "button" at bounding box center [103, 178] width 10 height 12
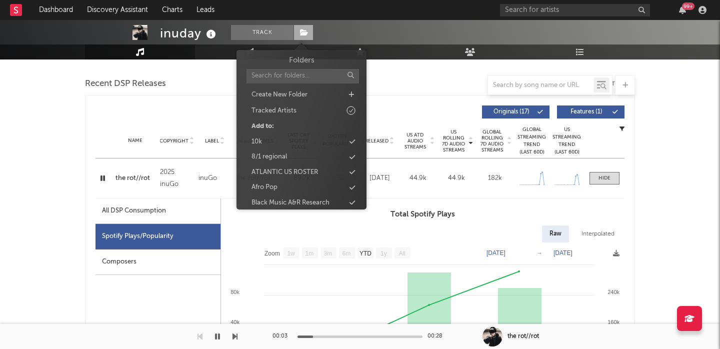
click at [304, 32] on icon at bounding box center [304, 32] width 8 height 7
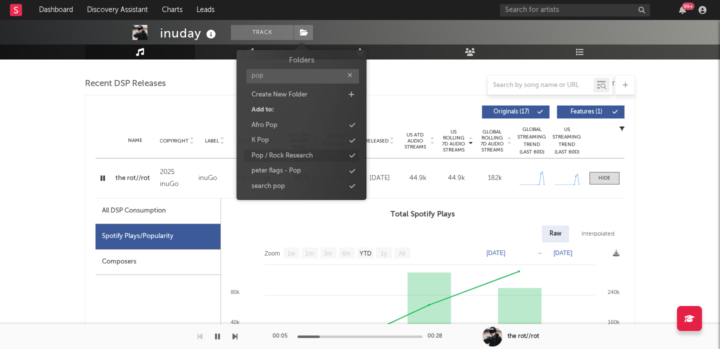
type input "pop"
click at [310, 157] on div "Pop / Rock Research" at bounding box center [281, 156] width 61 height 10
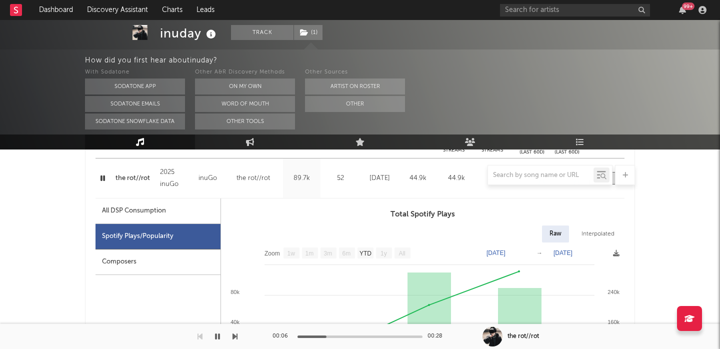
click at [138, 178] on div at bounding box center [360, 175] width 550 height 20
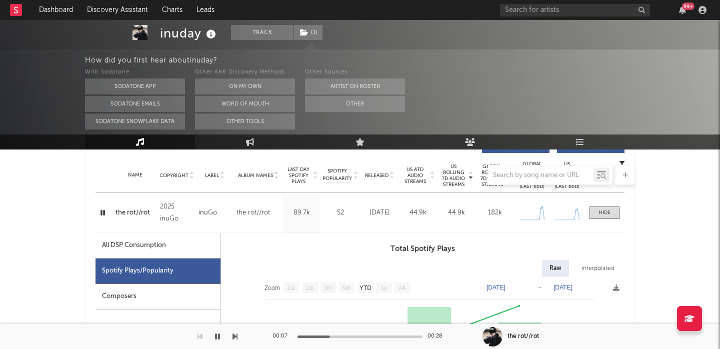
scroll to position [394, 0]
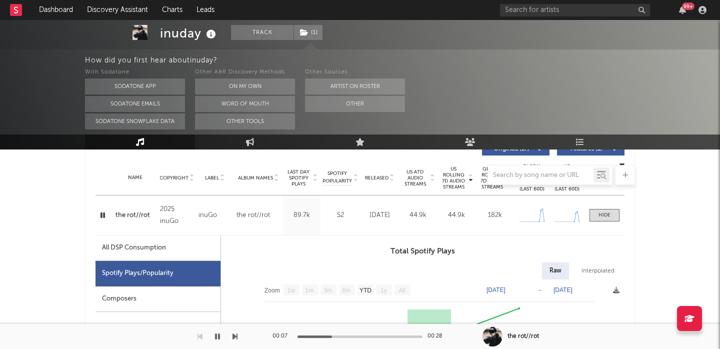
click at [136, 215] on div "the rot//rot" at bounding box center [134, 215] width 39 height 10
click at [101, 219] on icon "button" at bounding box center [102, 215] width 9 height 12
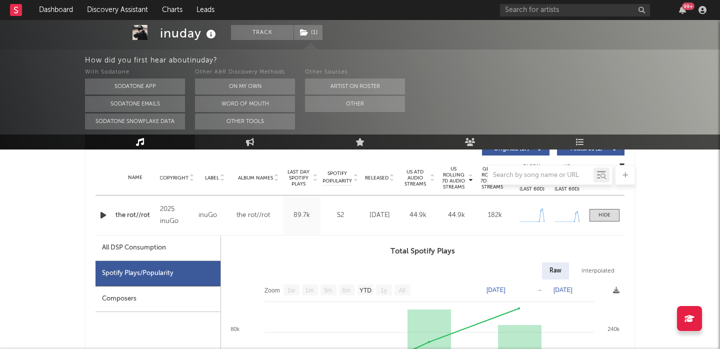
click at [101, 219] on icon "button" at bounding box center [103, 215] width 10 height 12
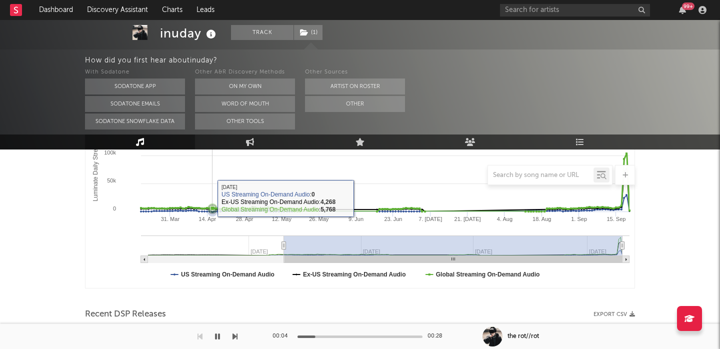
scroll to position [0, 0]
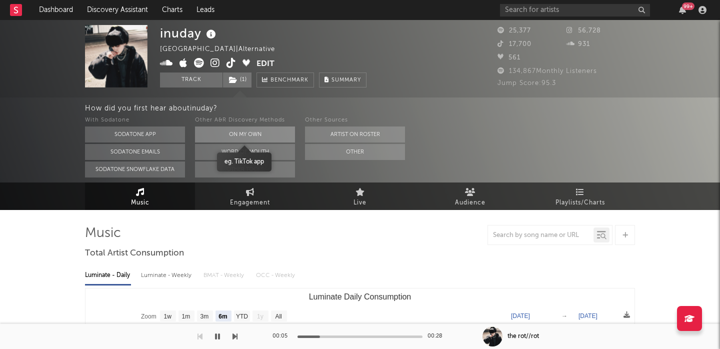
click at [247, 140] on button "On My Own" at bounding box center [245, 134] width 100 height 16
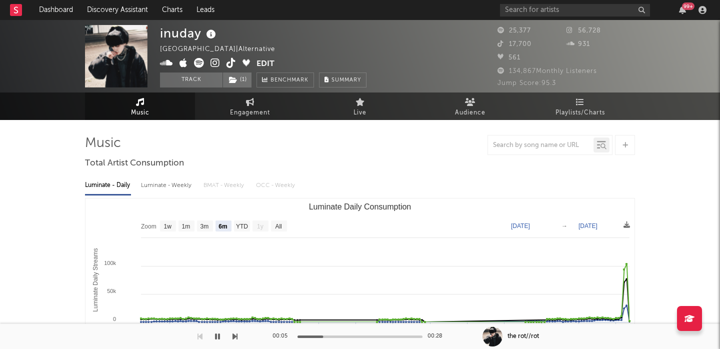
click at [215, 64] on icon at bounding box center [214, 63] width 9 height 10
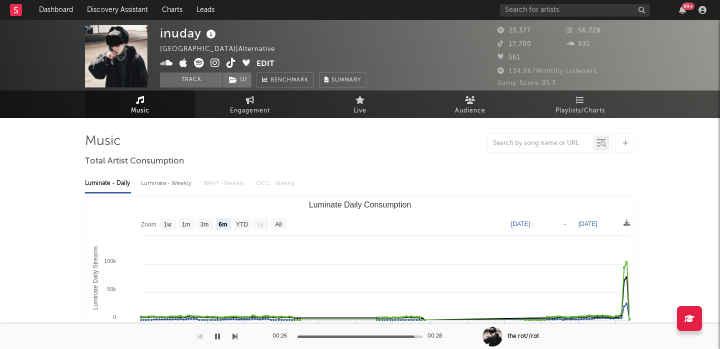
scroll to position [4, 0]
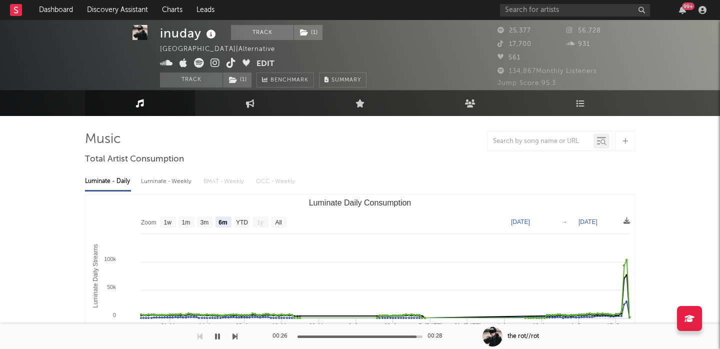
click at [171, 178] on div "Luminate - Weekly" at bounding box center [167, 181] width 52 height 17
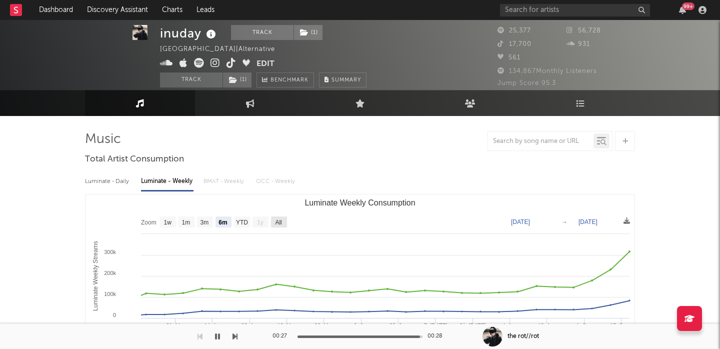
click at [279, 221] on text "All" at bounding box center [278, 222] width 6 height 7
select select "All"
type input "2024-10-31"
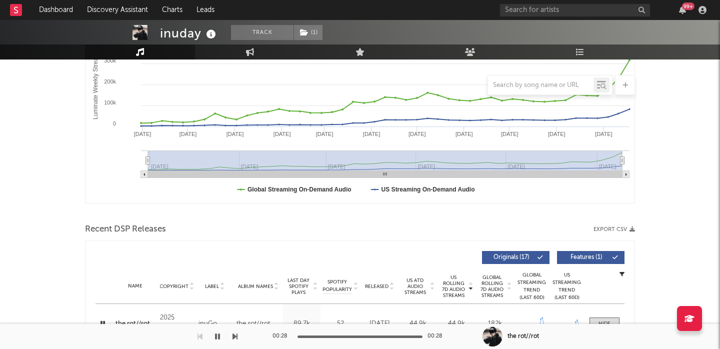
scroll to position [317, 0]
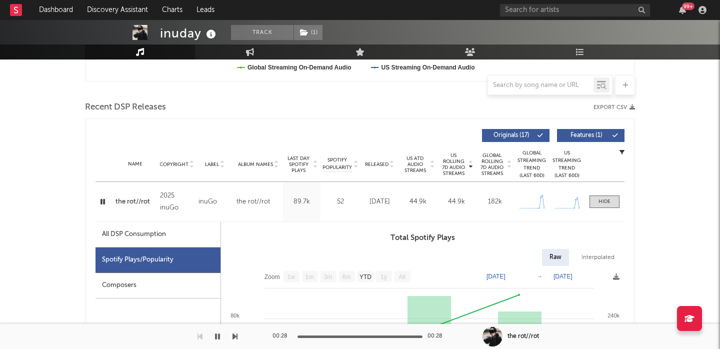
click at [135, 201] on div "the rot//rot" at bounding box center [134, 202] width 39 height 10
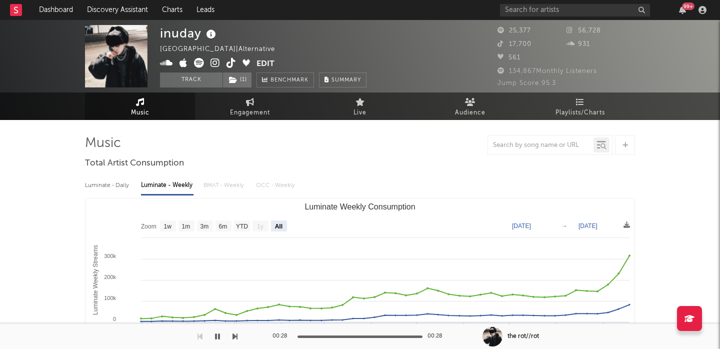
click at [198, 62] on icon at bounding box center [199, 63] width 10 height 10
click at [176, 38] on div "inuday" at bounding box center [189, 33] width 58 height 16
copy div "inuday"
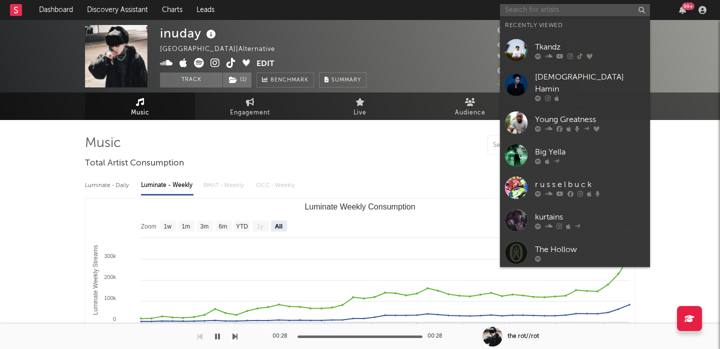
click at [531, 9] on input "text" at bounding box center [575, 10] width 150 height 12
paste input "https://open.spotify.com/track/2yE2Pf4FOinvo6s0nO6YlC?si=a2b317950db341aa"
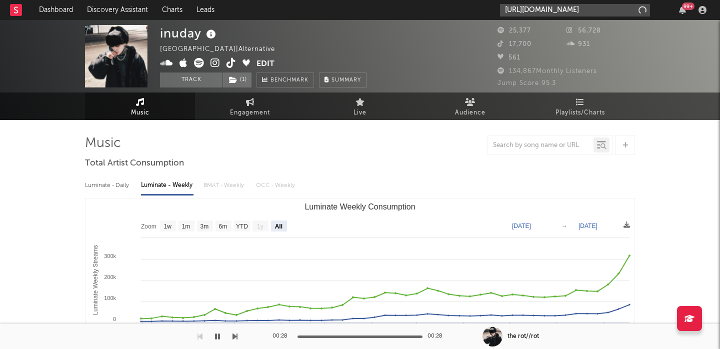
scroll to position [0, 132]
type input "https://open.spotify.com/track/2yE2Pf4FOinvo6s0nO6YlC?si=a2b317950db341aa"
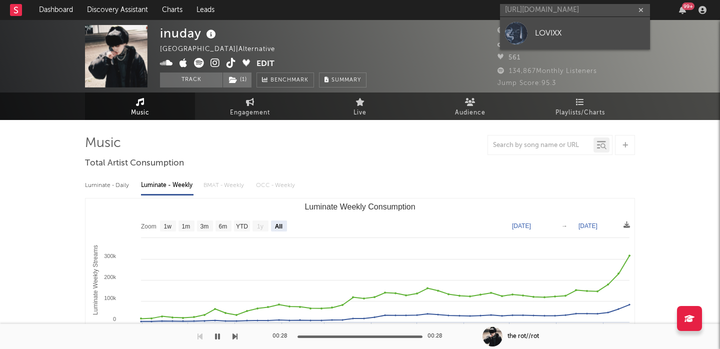
click at [564, 26] on link "LOVIXX" at bounding box center [575, 33] width 150 height 32
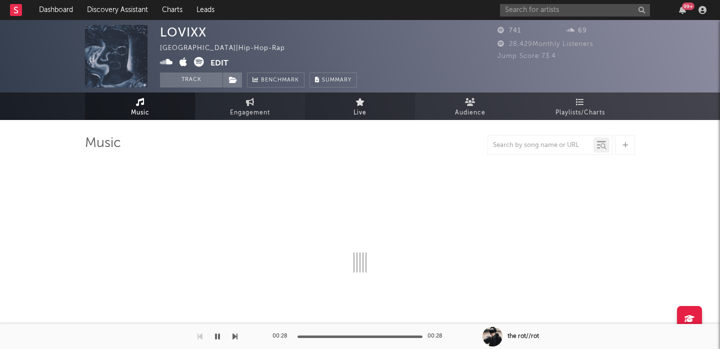
select select "1w"
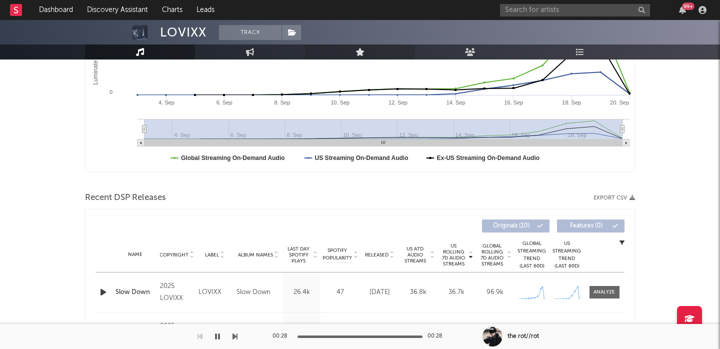
scroll to position [276, 0]
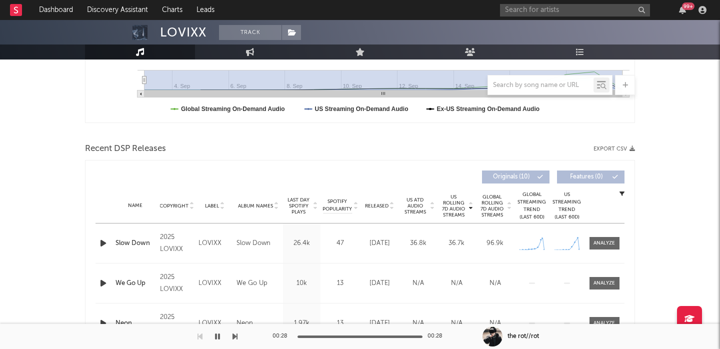
click at [103, 244] on icon "button" at bounding box center [103, 243] width 10 height 12
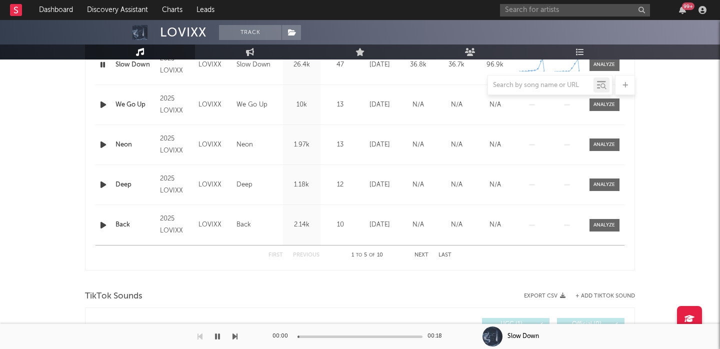
scroll to position [639, 0]
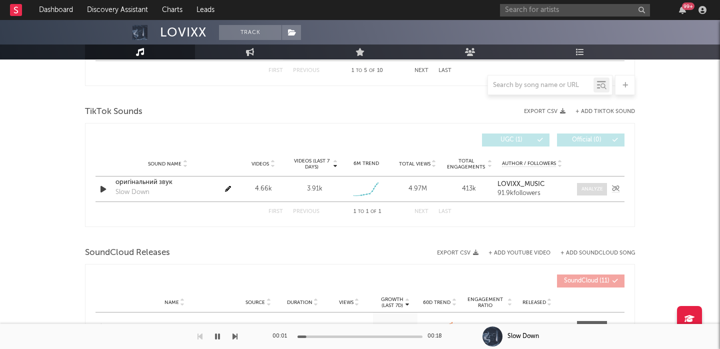
click at [591, 185] on div at bounding box center [591, 188] width 21 height 7
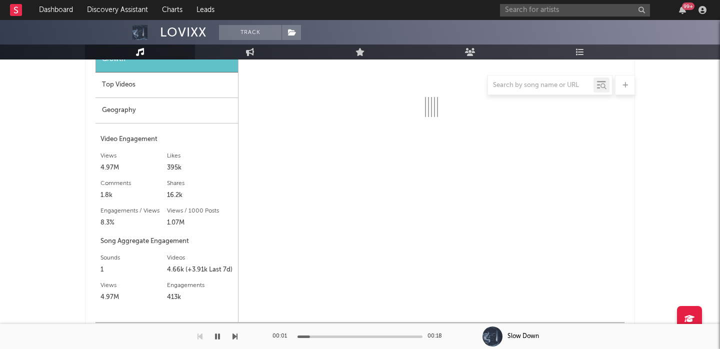
select select "1w"
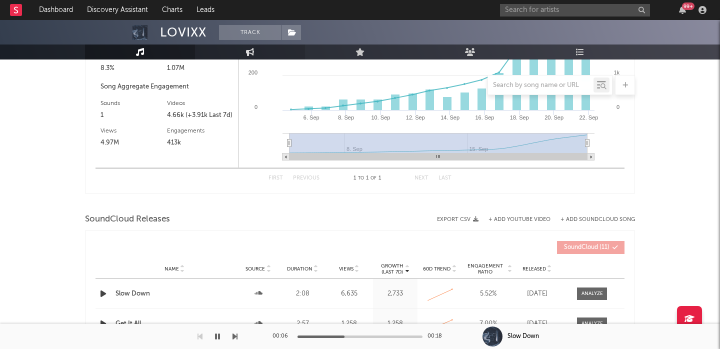
scroll to position [603, 0]
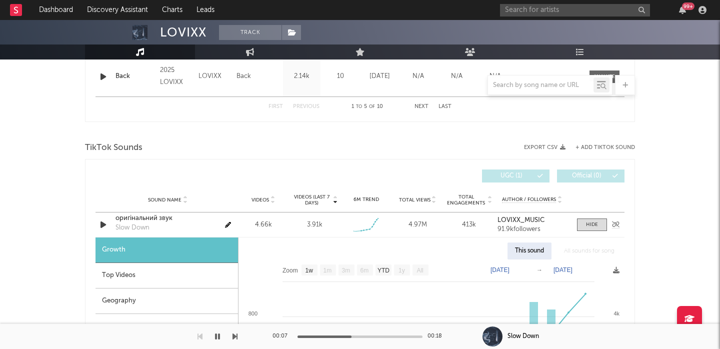
click at [137, 217] on div "оригінальний звук" at bounding box center [167, 218] width 104 height 10
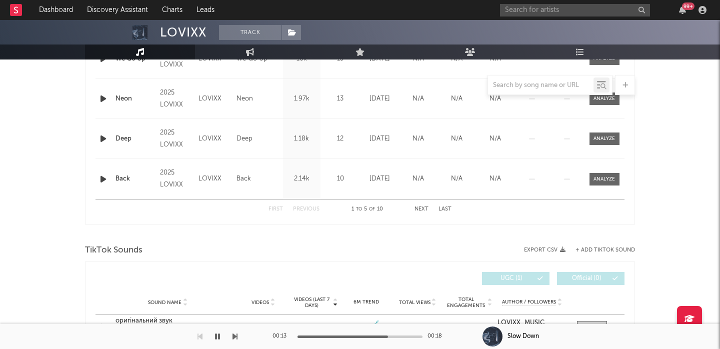
scroll to position [328, 0]
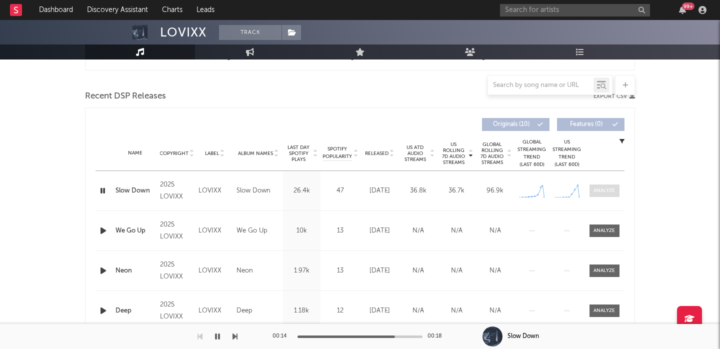
click at [603, 188] on div at bounding box center [603, 190] width 21 height 7
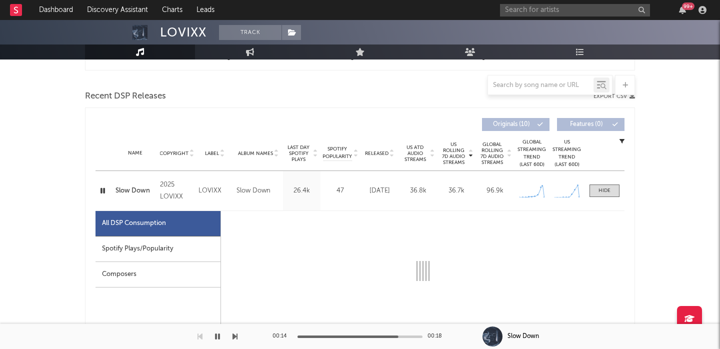
scroll to position [409, 0]
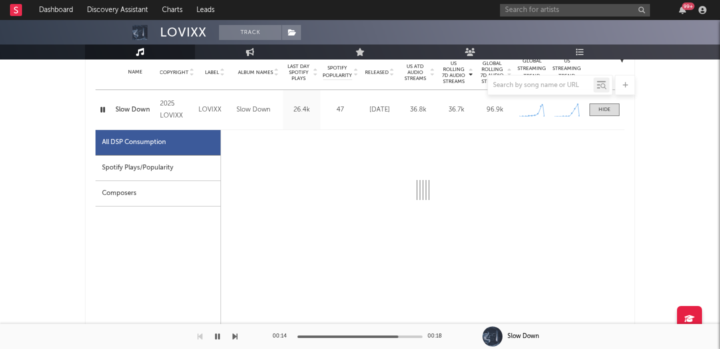
select select "1w"
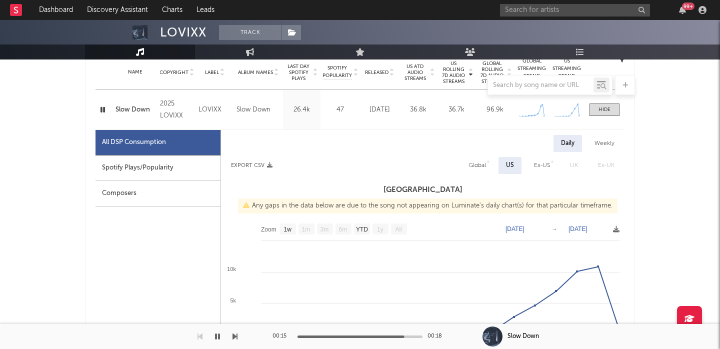
click at [165, 175] on div "Spotify Plays/Popularity" at bounding box center [157, 167] width 125 height 25
select select "1w"
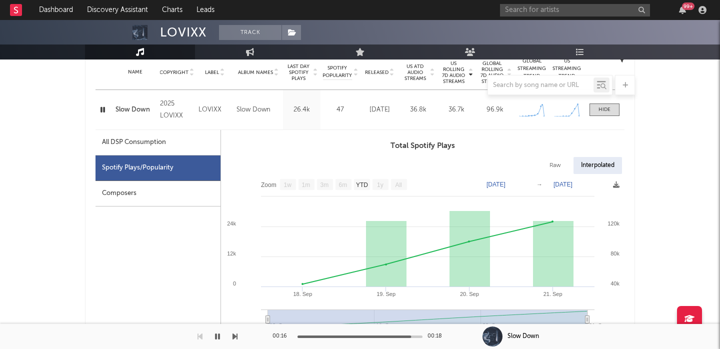
click at [551, 169] on div "Raw" at bounding box center [555, 165] width 26 height 17
select select "1w"
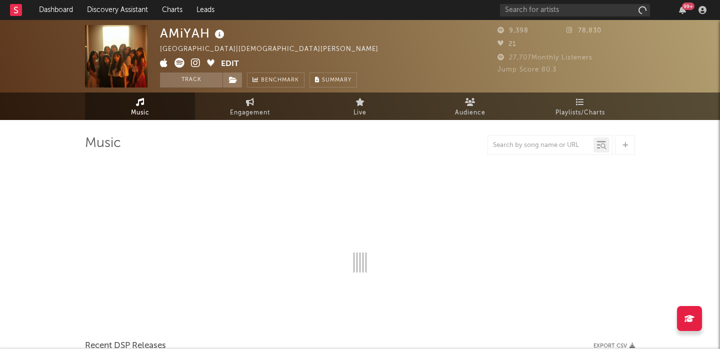
select select "1w"
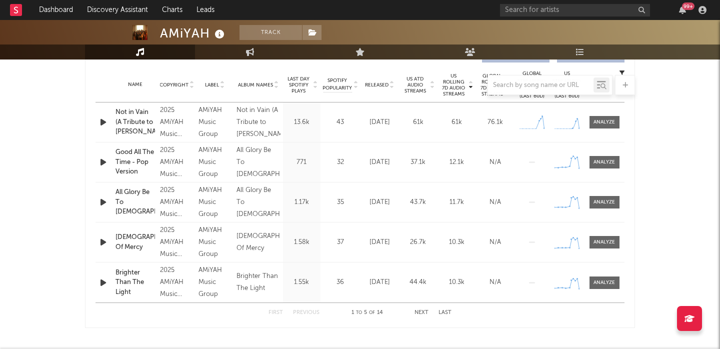
scroll to position [384, 0]
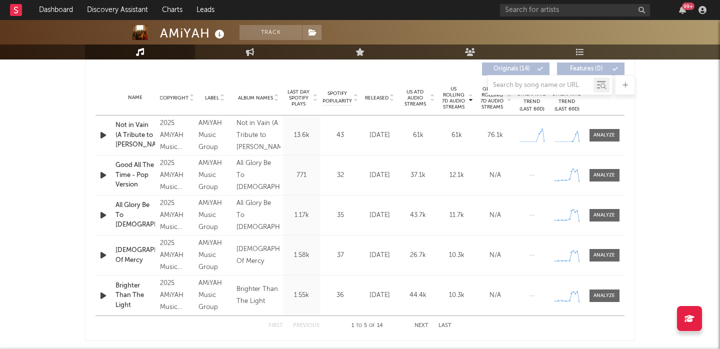
click at [99, 137] on icon "button" at bounding box center [103, 135] width 10 height 12
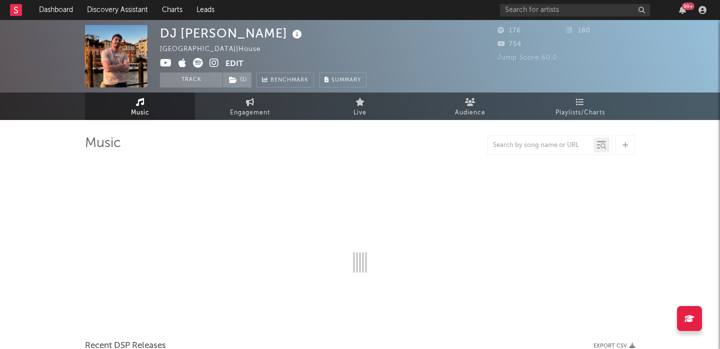
select select "1w"
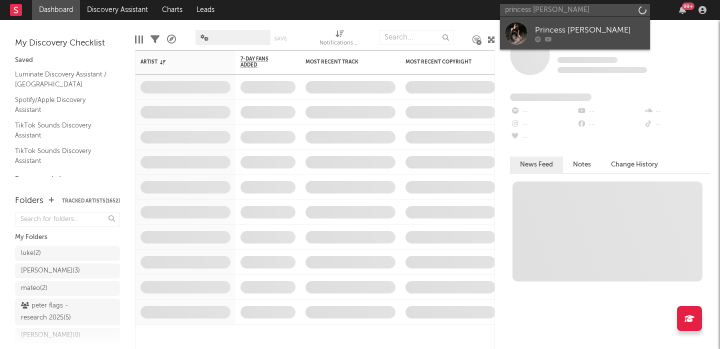
type input "princess sienna"
click at [603, 32] on div "Princess Sienna" at bounding box center [590, 30] width 110 height 12
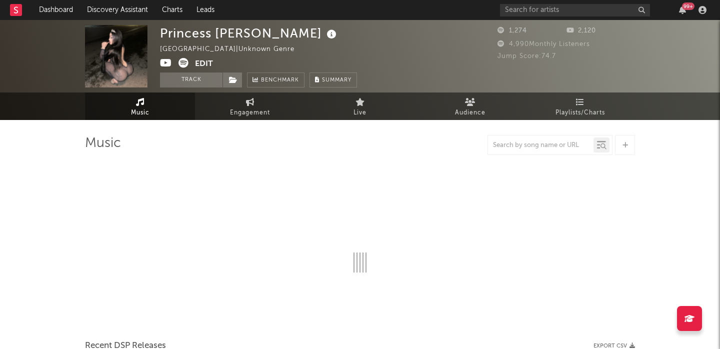
select select "1w"
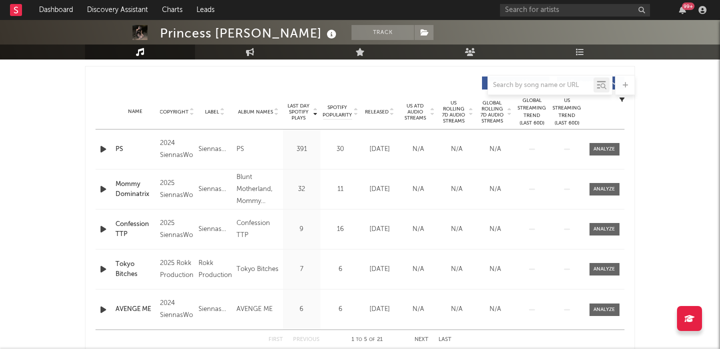
click at [448, 113] on span "US Rolling 7D Audio Streams" at bounding box center [453, 112] width 27 height 24
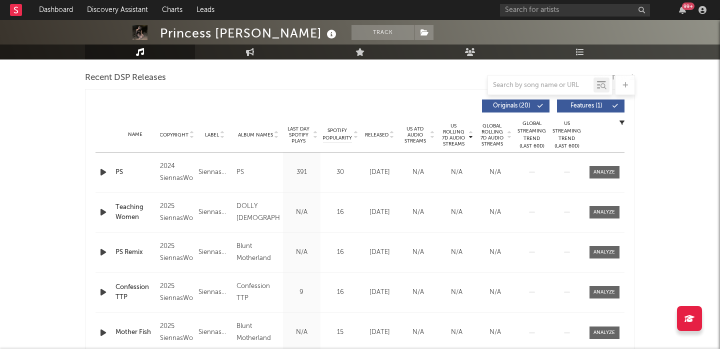
scroll to position [346, 0]
click at [580, 108] on span "Features ( 1 )" at bounding box center [586, 106] width 46 height 6
click at [101, 172] on icon "button" at bounding box center [103, 172] width 10 height 12
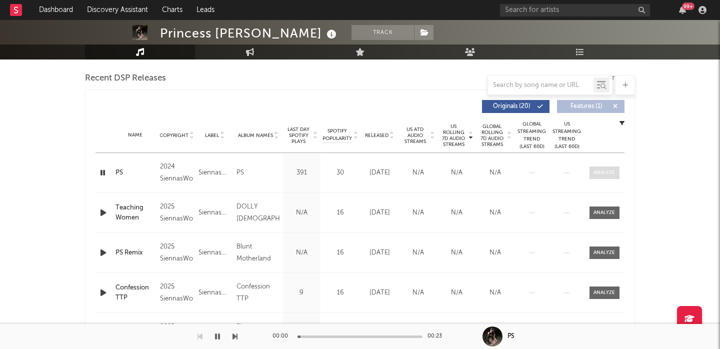
click at [598, 170] on div at bounding box center [603, 172] width 21 height 7
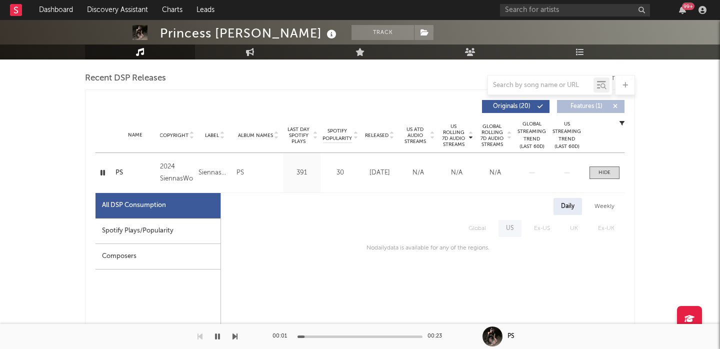
scroll to position [412, 0]
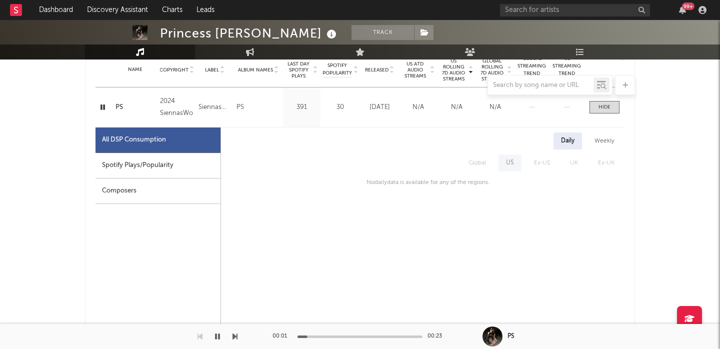
click at [172, 171] on div "Spotify Plays/Popularity" at bounding box center [157, 165] width 125 height 25
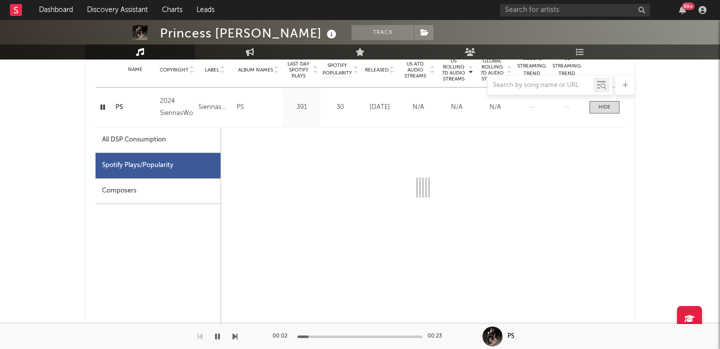
select select "6m"
select select "1w"
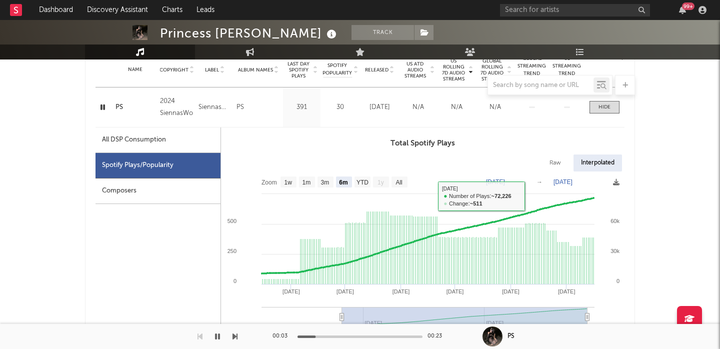
click at [550, 164] on div "Raw" at bounding box center [555, 162] width 26 height 17
select select "6m"
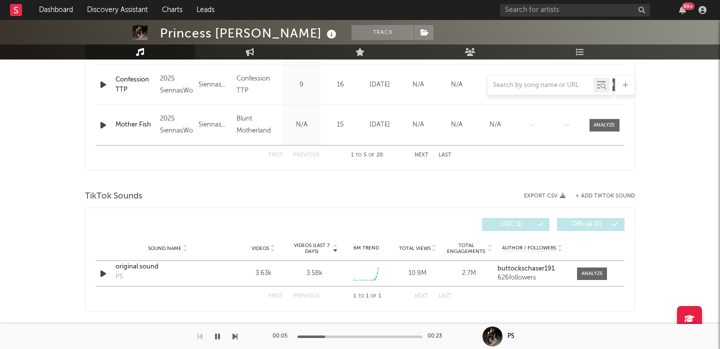
scroll to position [1207, 0]
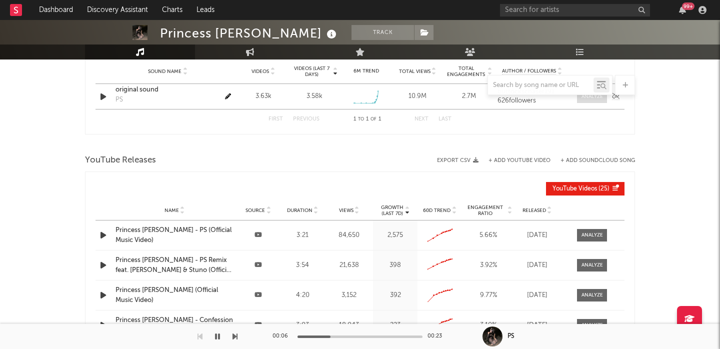
click at [589, 95] on div at bounding box center [591, 96] width 21 height 7
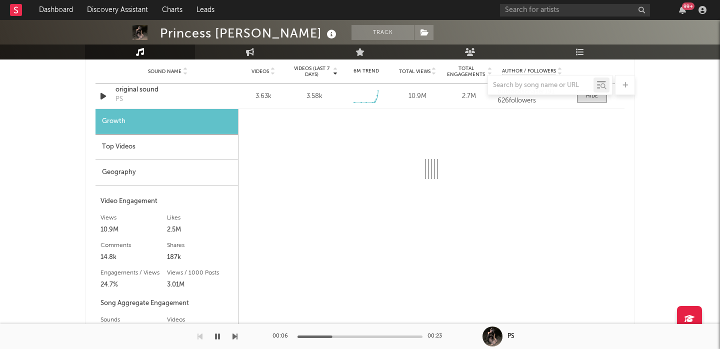
select select "1w"
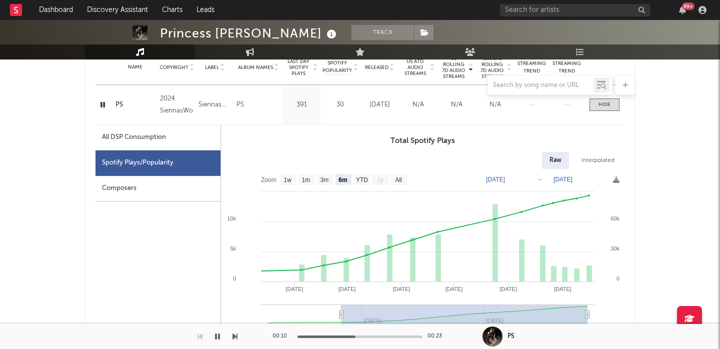
scroll to position [328, 0]
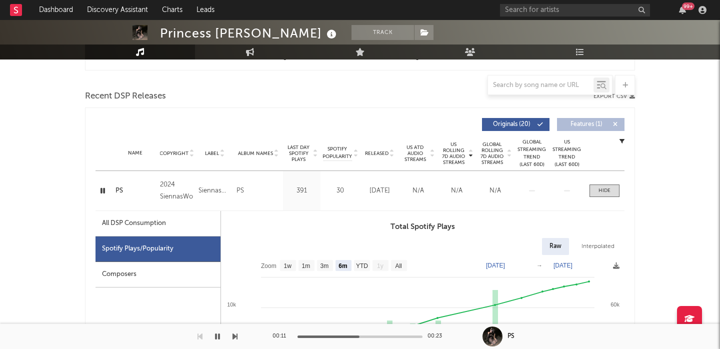
click at [169, 230] on div "All DSP Consumption" at bounding box center [157, 223] width 125 height 25
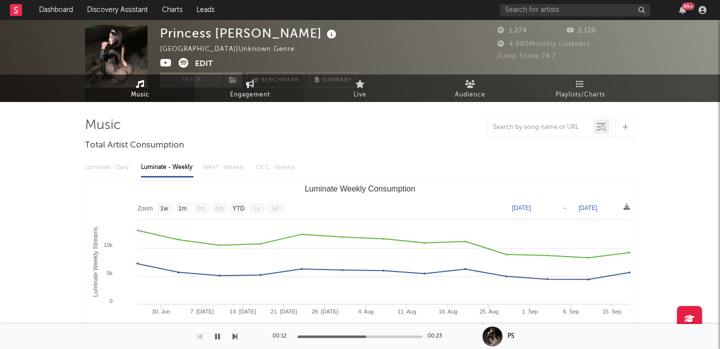
scroll to position [0, 0]
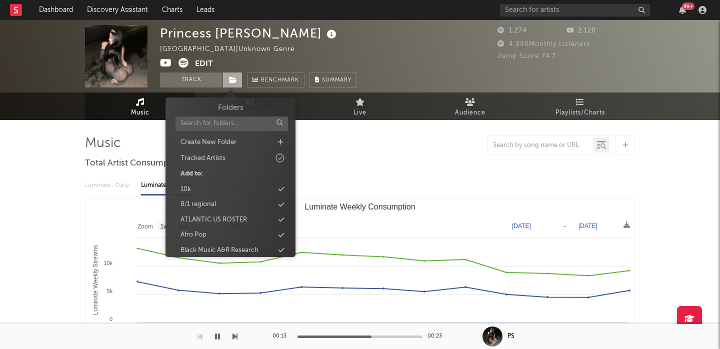
click at [232, 76] on icon at bounding box center [233, 79] width 8 height 7
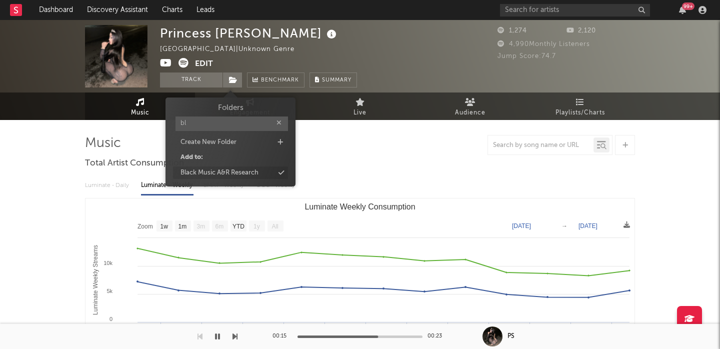
type input "bl"
click at [226, 171] on div "Black Music A&R Research" at bounding box center [219, 173] width 78 height 10
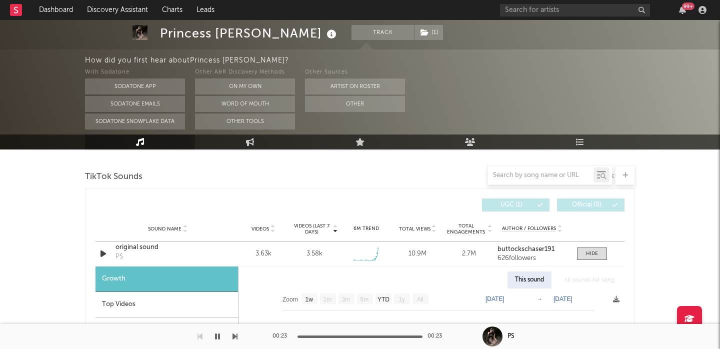
scroll to position [1189, 0]
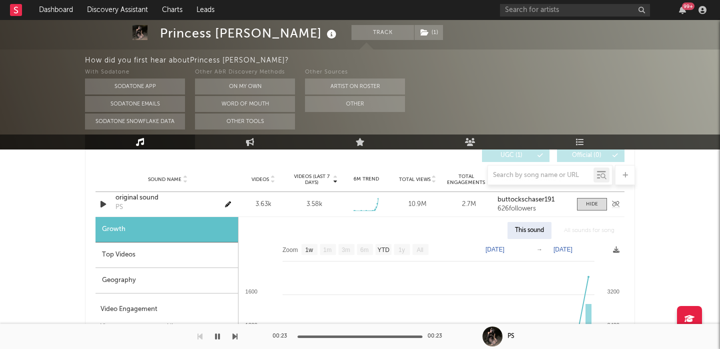
click at [131, 197] on div "original sound" at bounding box center [167, 198] width 104 height 10
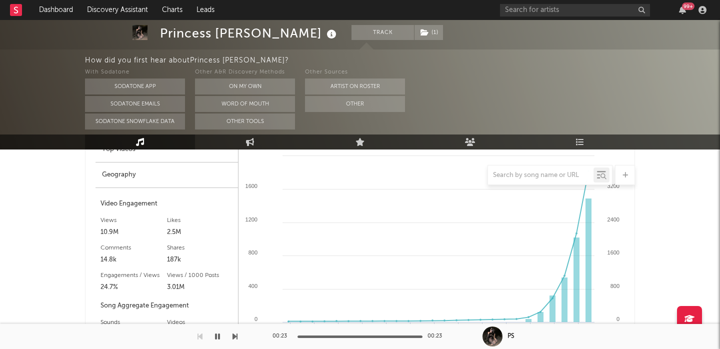
scroll to position [1295, 0]
click at [254, 82] on button "On My Own" at bounding box center [245, 86] width 100 height 16
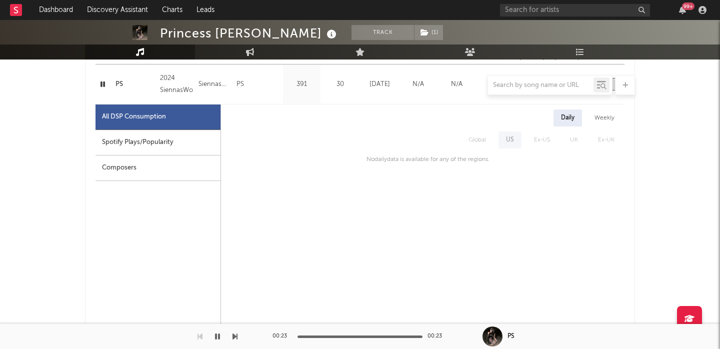
scroll to position [0, 0]
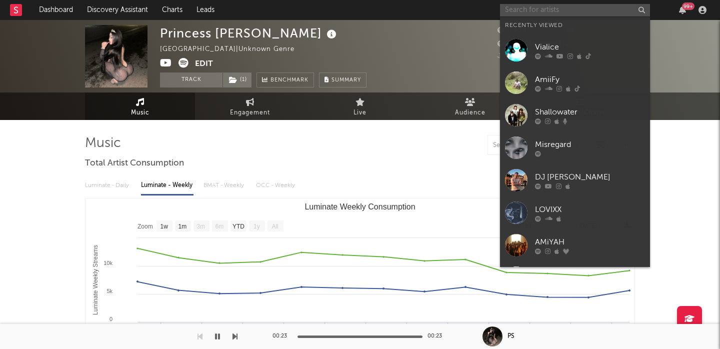
click at [544, 7] on input "text" at bounding box center [575, 10] width 150 height 12
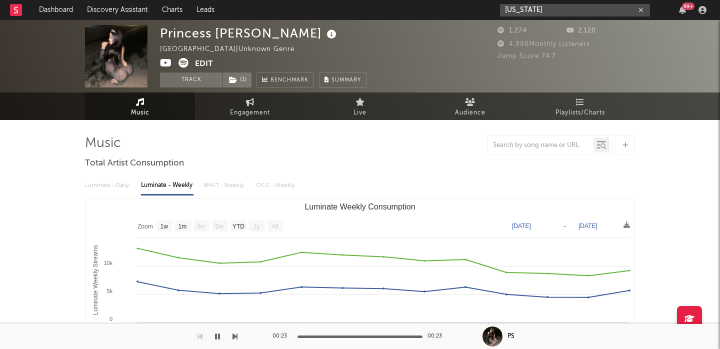
click at [531, 11] on input "new york" at bounding box center [575, 10] width 150 height 12
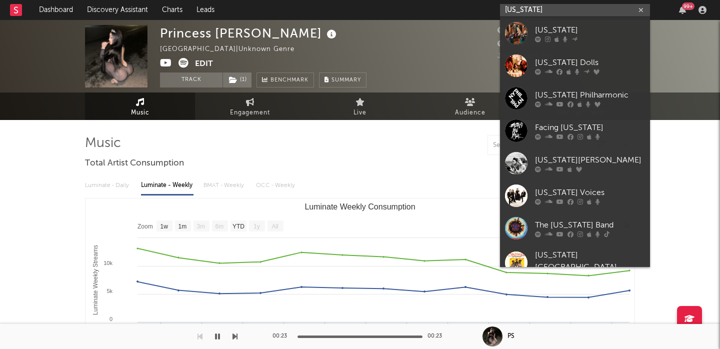
click at [531, 11] on input "new york" at bounding box center [575, 10] width 150 height 12
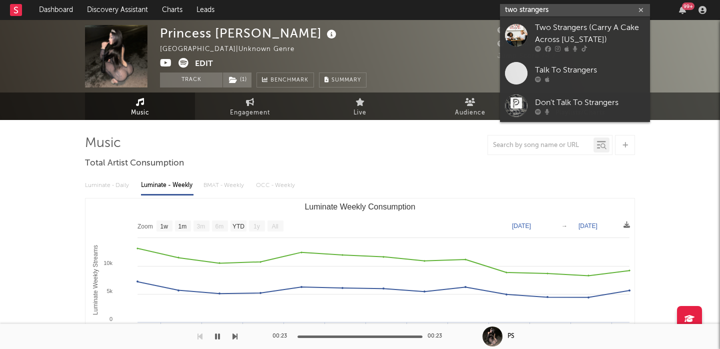
click at [531, 11] on input "two strangers" at bounding box center [575, 10] width 150 height 12
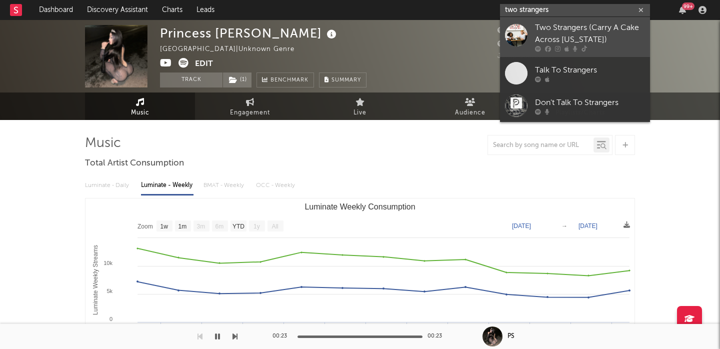
type input "two strangers"
click at [539, 37] on div "Two Strangers (Carry A Cake Across New York)" at bounding box center [590, 34] width 110 height 24
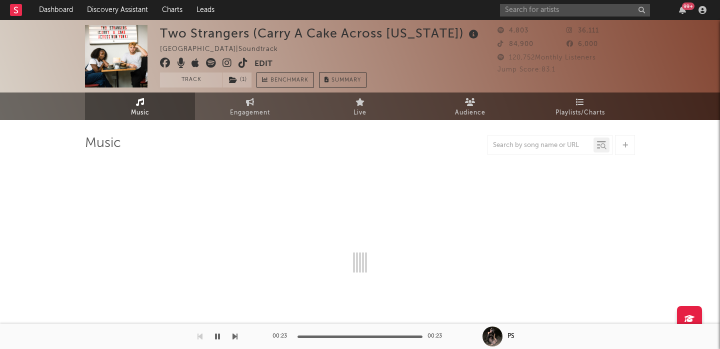
select select "6m"
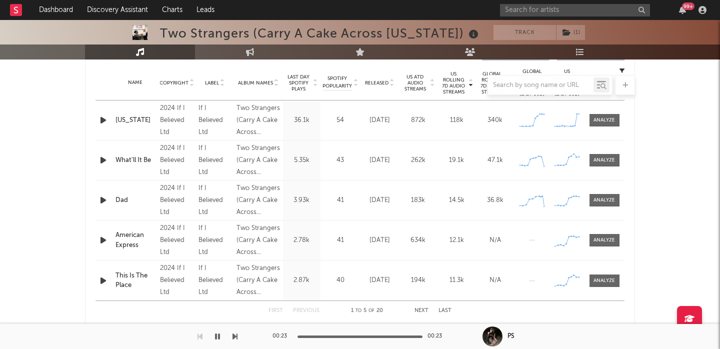
scroll to position [394, 0]
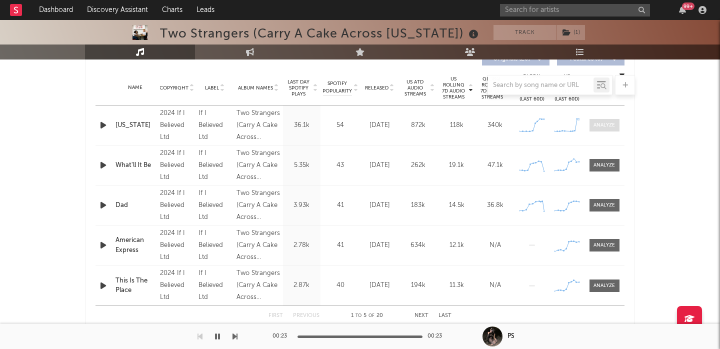
click at [614, 125] on div at bounding box center [603, 124] width 21 height 7
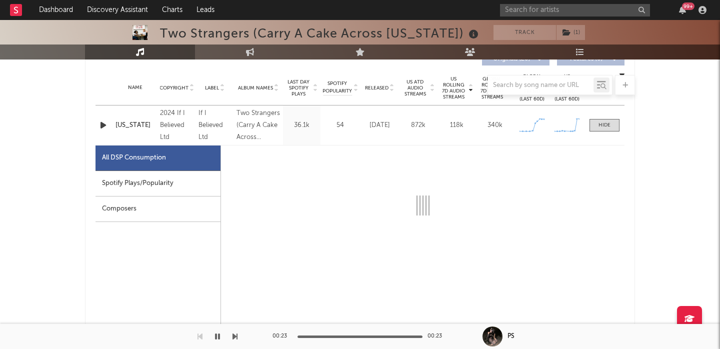
select select "6m"
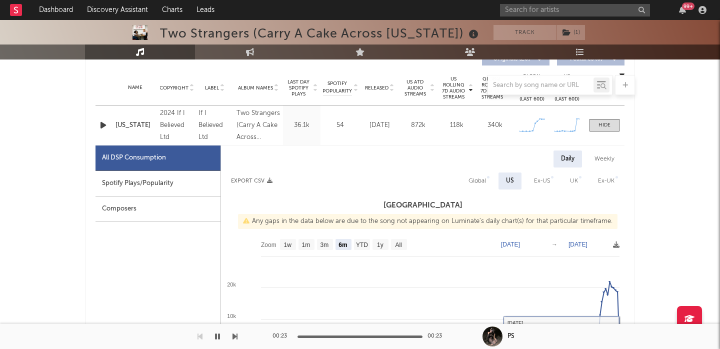
click at [473, 189] on div "Global" at bounding box center [477, 180] width 32 height 17
select select "6m"
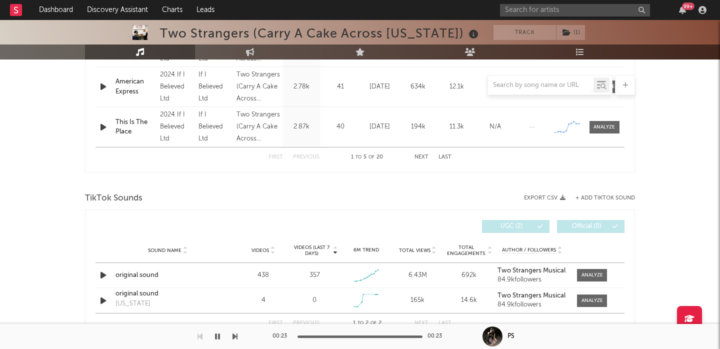
scroll to position [1116, 0]
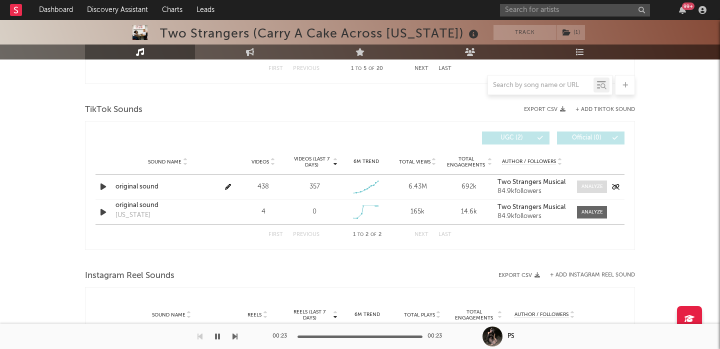
click at [585, 187] on div at bounding box center [591, 186] width 21 height 7
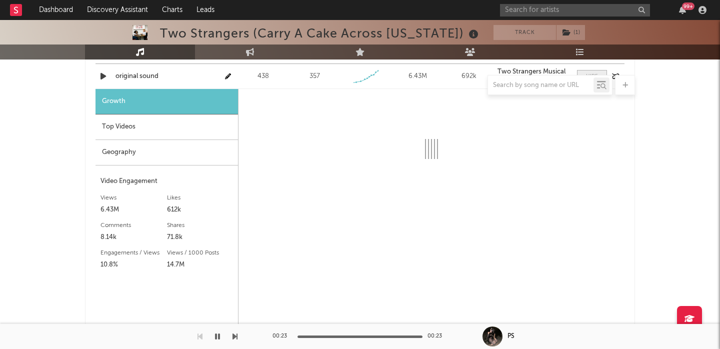
scroll to position [1227, 0]
select select "1w"
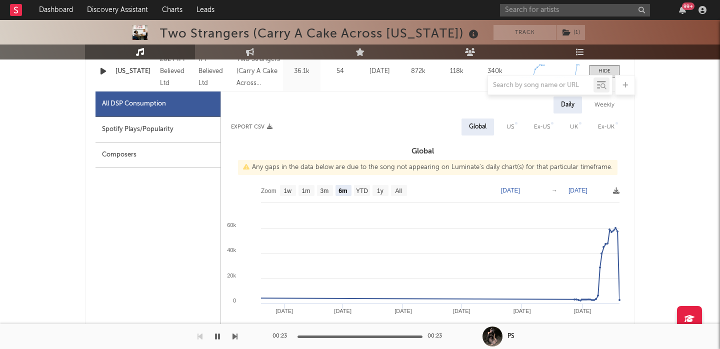
scroll to position [403, 0]
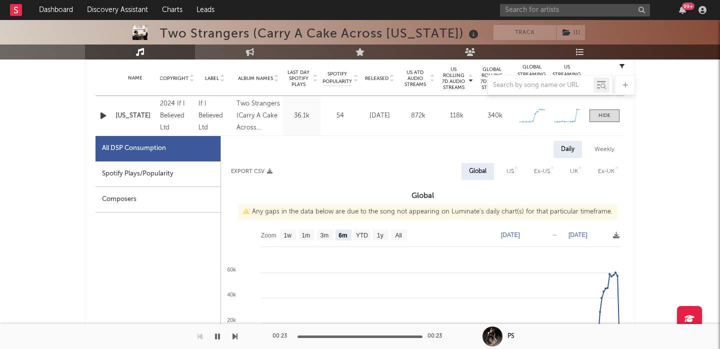
click at [505, 174] on div "US" at bounding box center [510, 171] width 22 height 17
select select "6m"
click at [159, 173] on div "Spotify Plays/Popularity" at bounding box center [157, 173] width 125 height 25
select select "6m"
select select "1w"
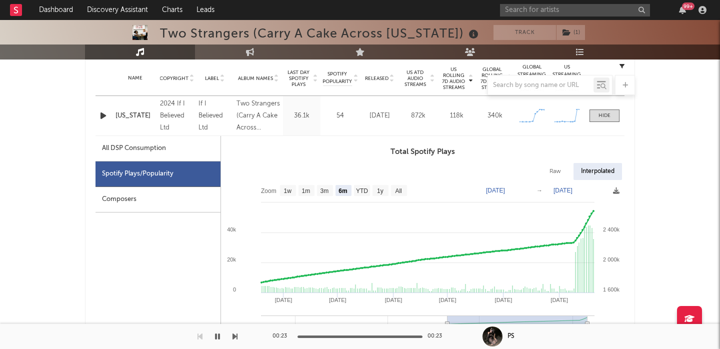
click at [175, 143] on div "All DSP Consumption" at bounding box center [157, 148] width 125 height 25
select select "6m"
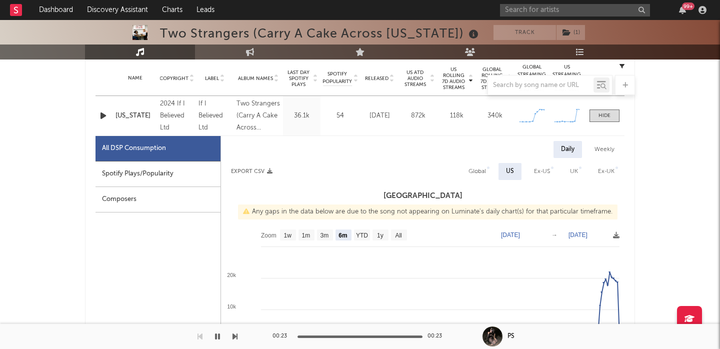
click at [615, 145] on div "Weekly" at bounding box center [604, 149] width 35 height 17
select select "6m"
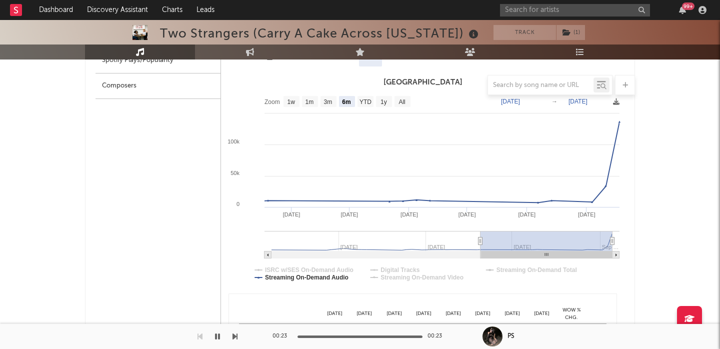
scroll to position [338, 0]
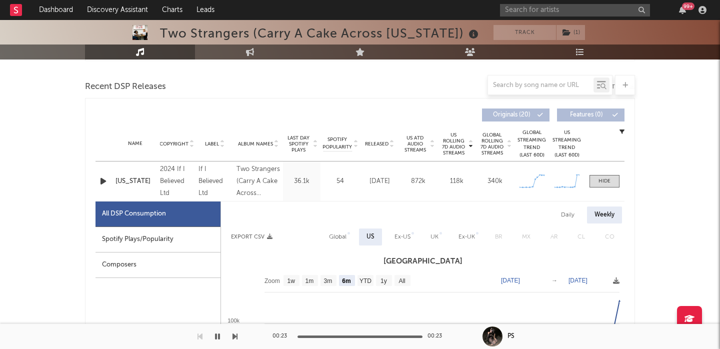
click at [104, 181] on icon "button" at bounding box center [103, 181] width 10 height 12
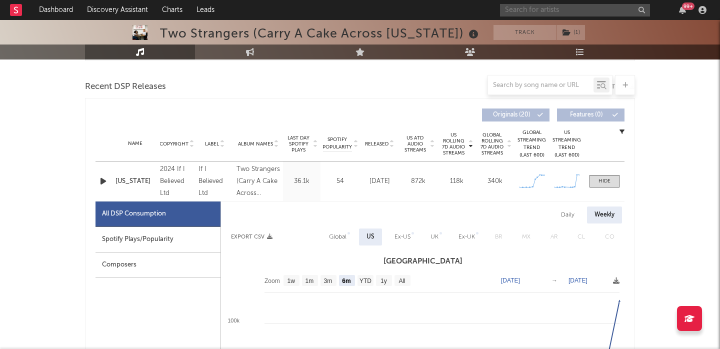
click at [534, 15] on input "text" at bounding box center [575, 10] width 150 height 12
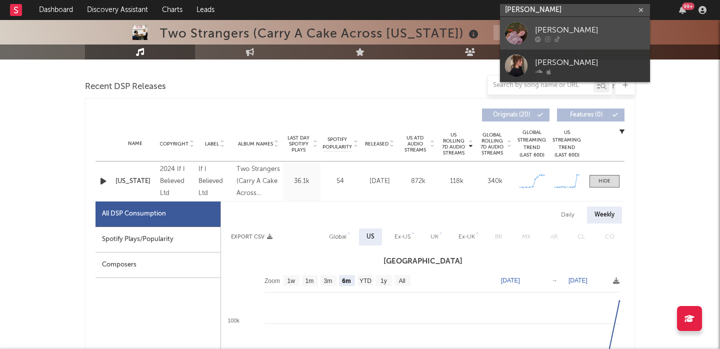
type input "annabelle dinda"
click at [604, 29] on div "Annabelle Dinda" at bounding box center [590, 30] width 110 height 12
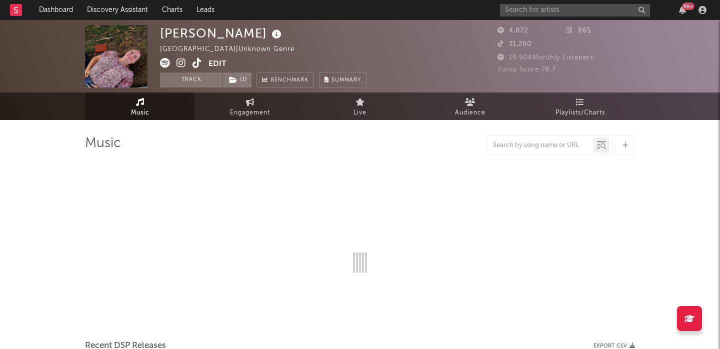
select select "1w"
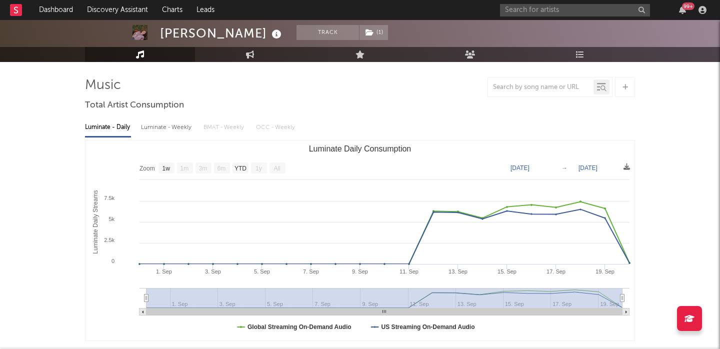
scroll to position [58, 0]
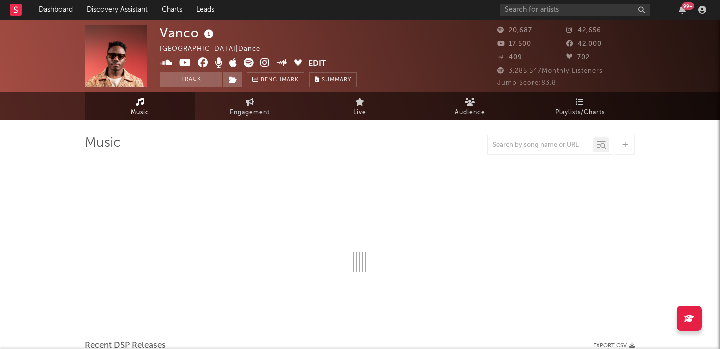
select select "6m"
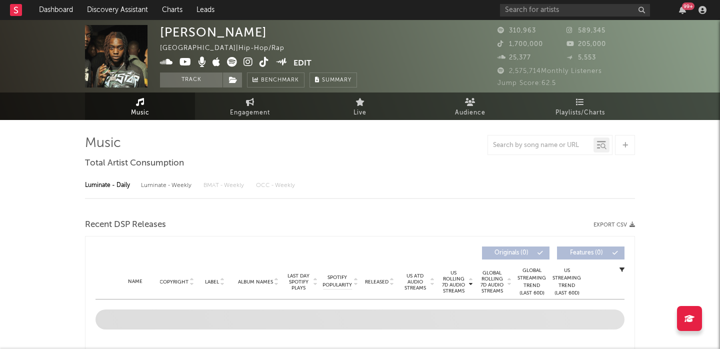
select select "6m"
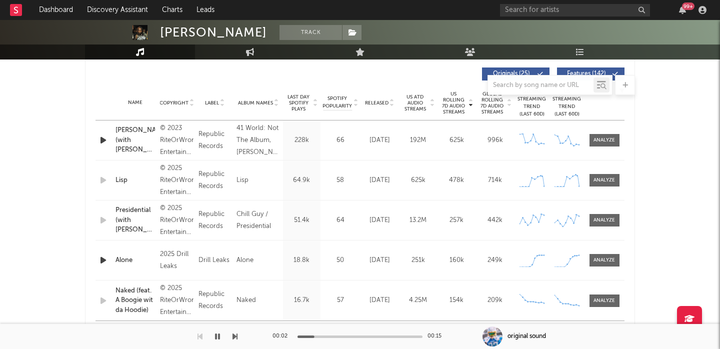
scroll to position [328, 0]
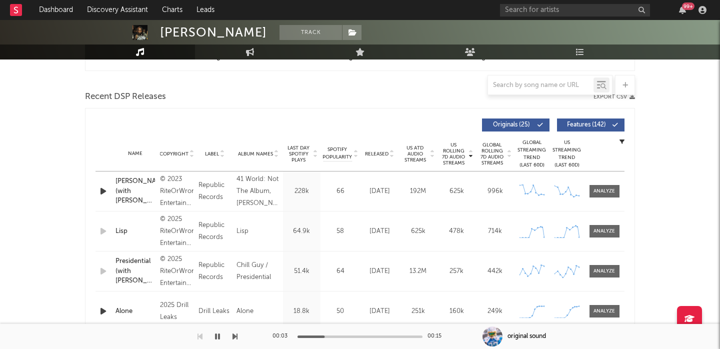
click at [104, 189] on icon "button" at bounding box center [103, 191] width 10 height 12
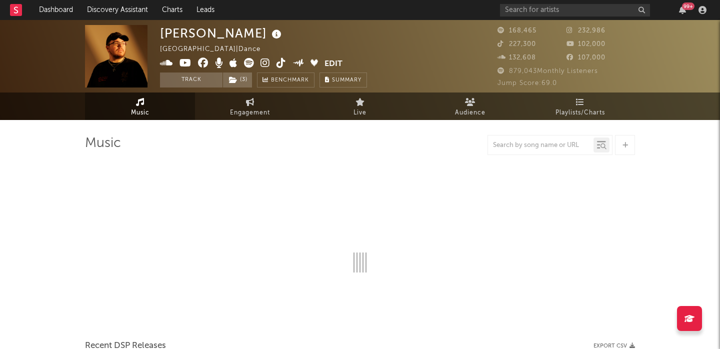
select select "6m"
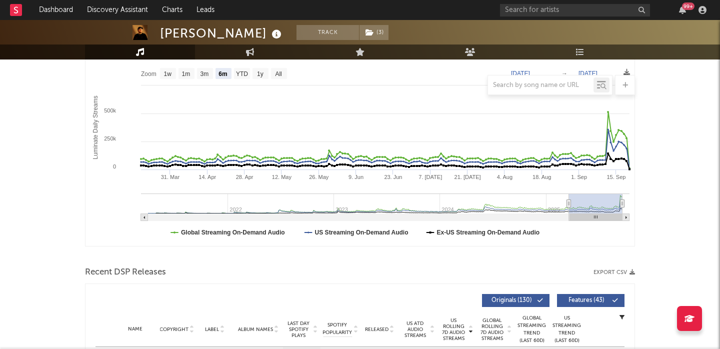
scroll to position [391, 0]
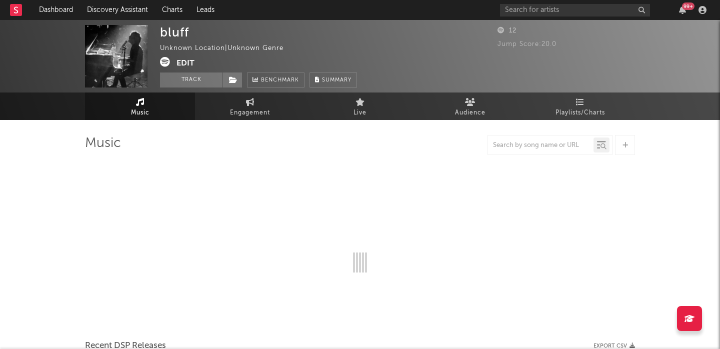
select select "6m"
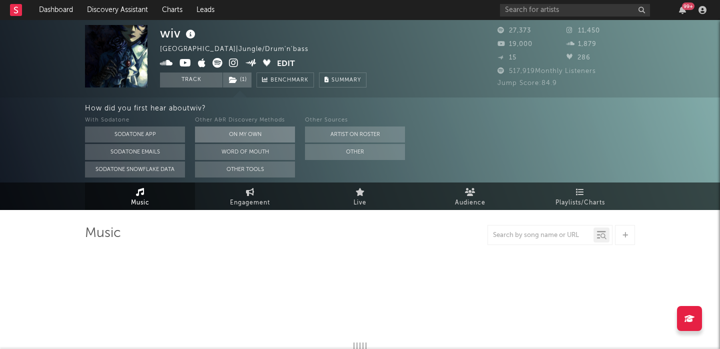
select select "6m"
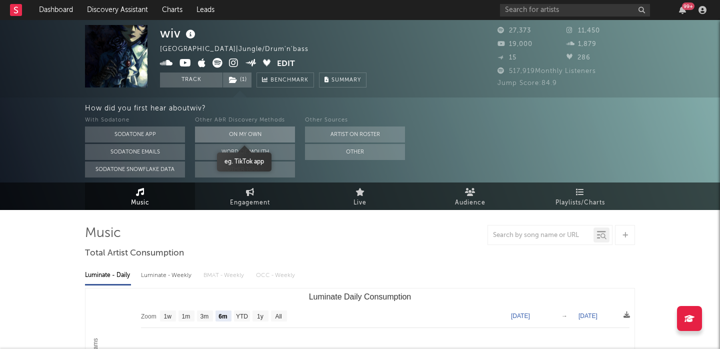
click at [257, 136] on button "On My Own" at bounding box center [245, 134] width 100 height 16
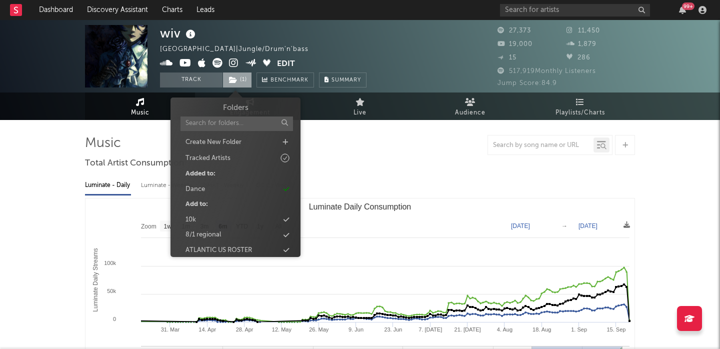
click at [238, 80] on span "( 1 )" at bounding box center [236, 79] width 29 height 15
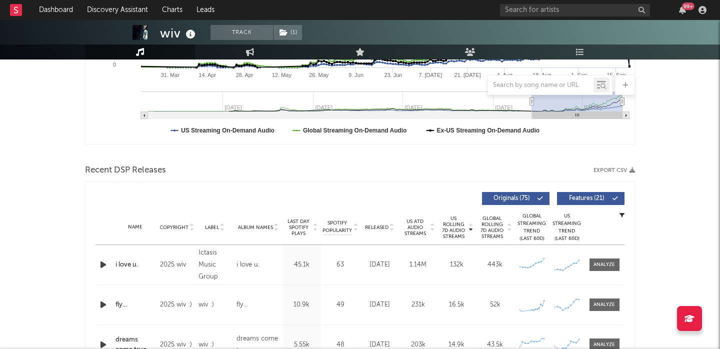
scroll to position [310, 0]
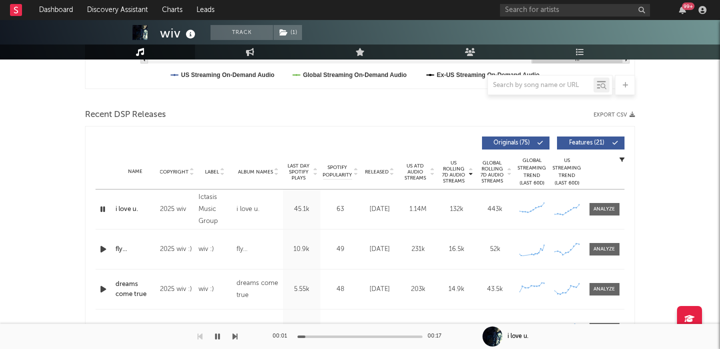
click at [581, 142] on span "Features ( 21 )" at bounding box center [586, 143] width 46 height 6
click at [611, 211] on div at bounding box center [603, 208] width 21 height 7
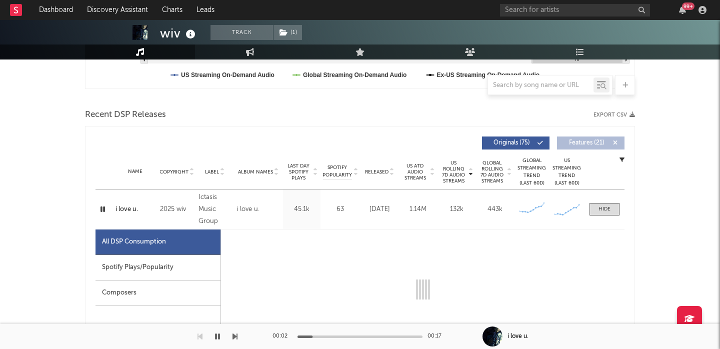
select select "1w"
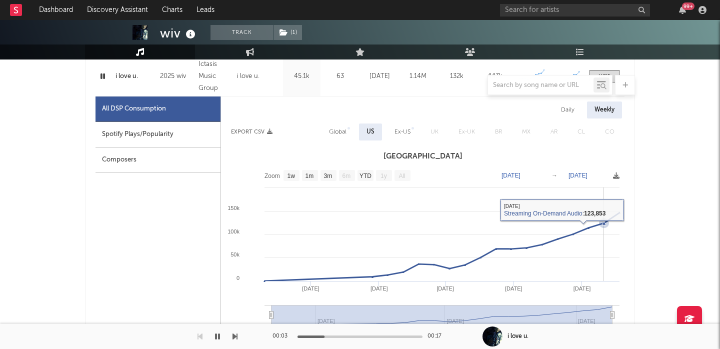
scroll to position [446, 0]
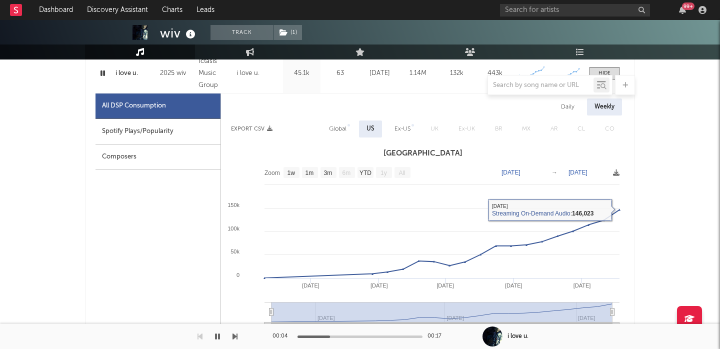
click at [566, 107] on div "Daily" at bounding box center [567, 106] width 28 height 17
select select "1w"
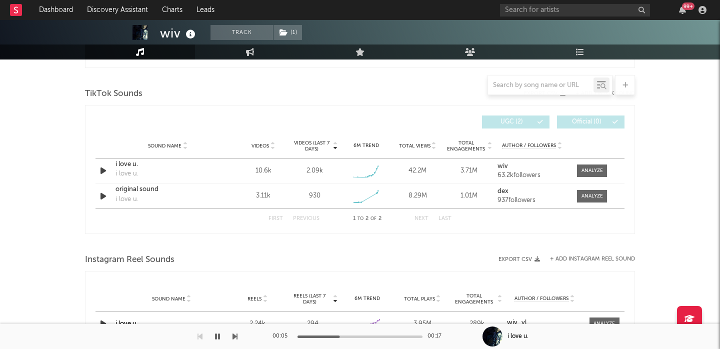
scroll to position [1148, 0]
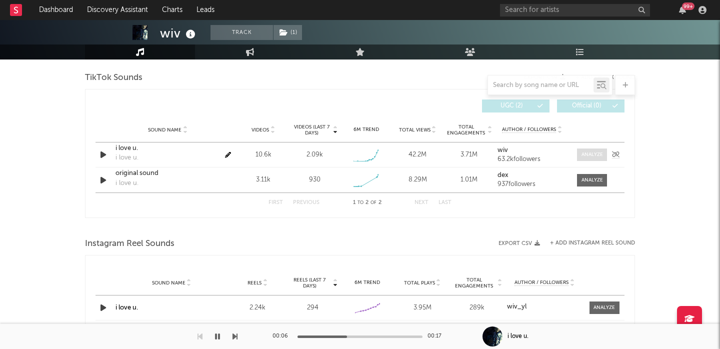
click at [584, 157] on div at bounding box center [591, 154] width 21 height 7
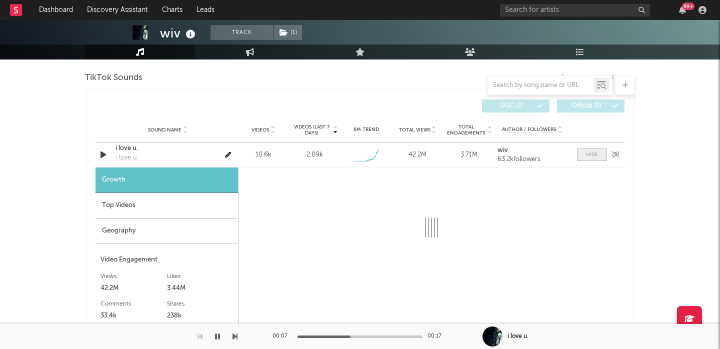
scroll to position [1213, 0]
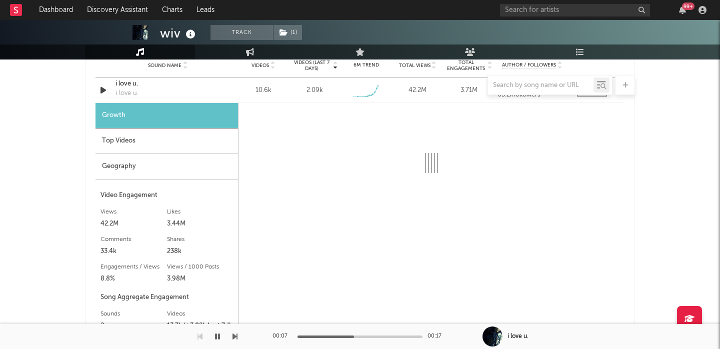
select select "1w"
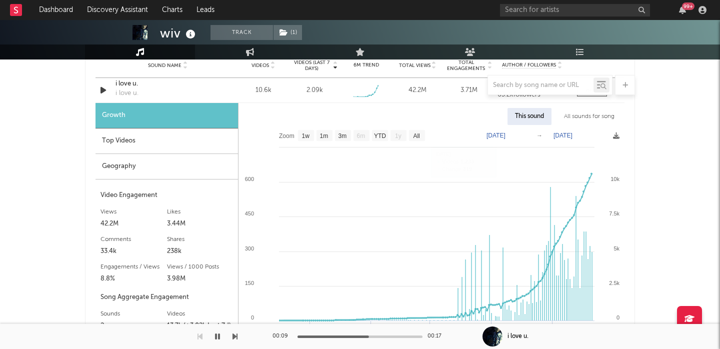
click at [122, 82] on div at bounding box center [360, 85] width 550 height 20
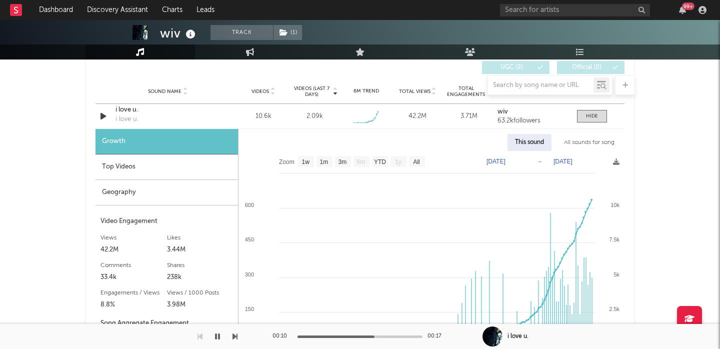
scroll to position [1173, 0]
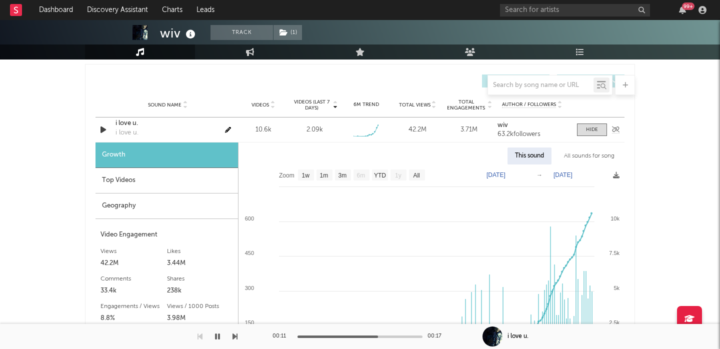
click at [132, 120] on div "i love u." at bounding box center [167, 123] width 104 height 10
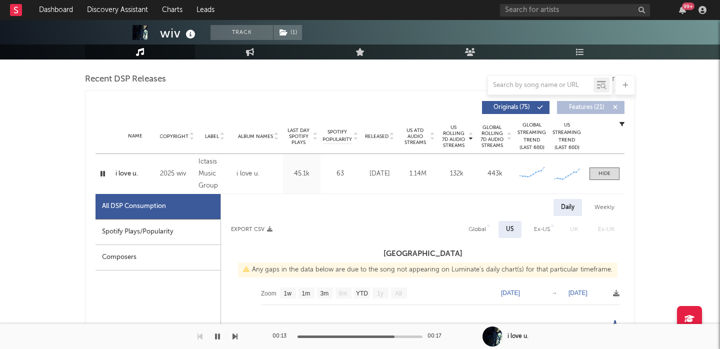
scroll to position [338, 0]
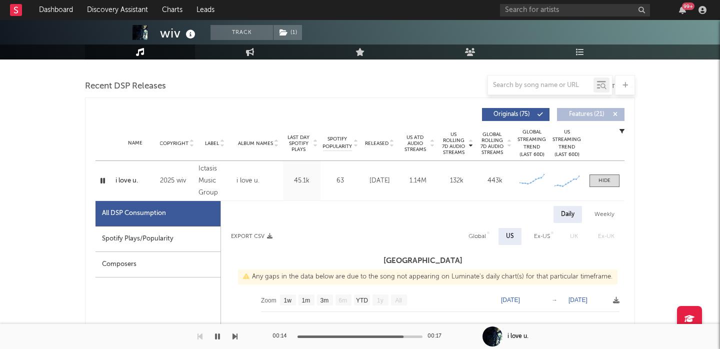
click at [136, 238] on div "Spotify Plays/Popularity" at bounding box center [157, 238] width 125 height 25
select select "1w"
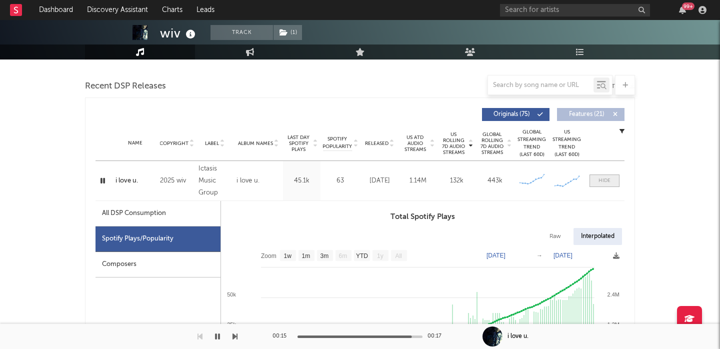
click at [599, 181] on div at bounding box center [604, 180] width 12 height 7
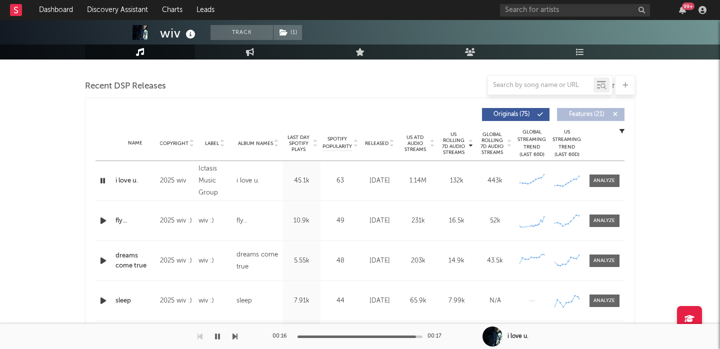
click at [102, 219] on icon "button" at bounding box center [103, 220] width 10 height 12
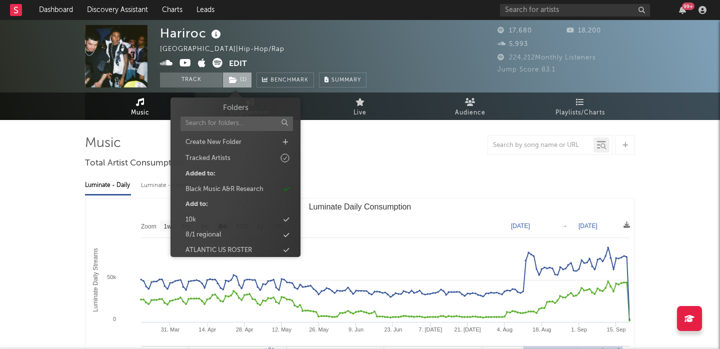
click at [228, 82] on span "( 1 )" at bounding box center [236, 79] width 29 height 15
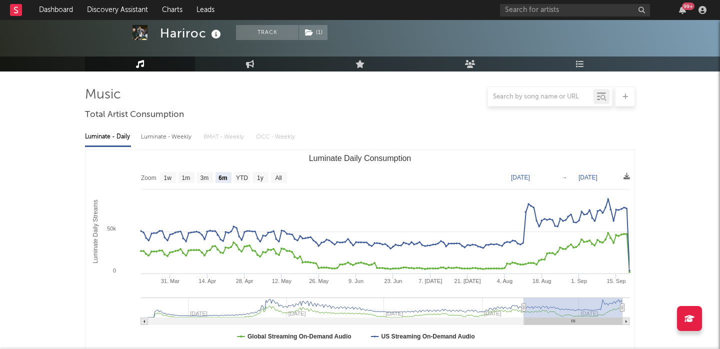
scroll to position [93, 0]
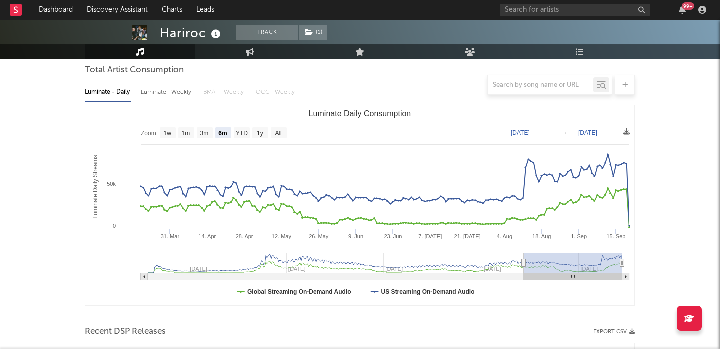
click at [156, 88] on div at bounding box center [360, 85] width 550 height 20
click at [275, 135] on text "All" at bounding box center [278, 133] width 6 height 7
select select "All"
type input "[DATE]"
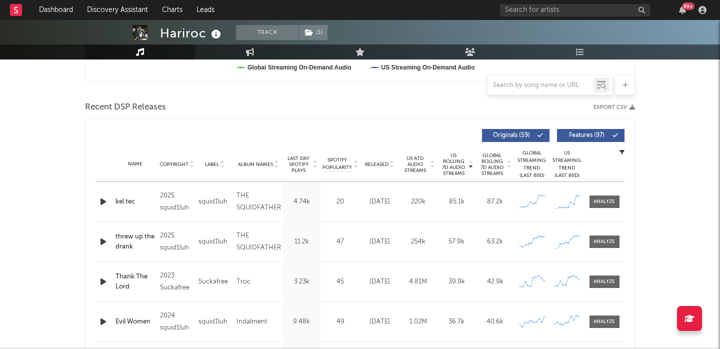
scroll to position [357, 0]
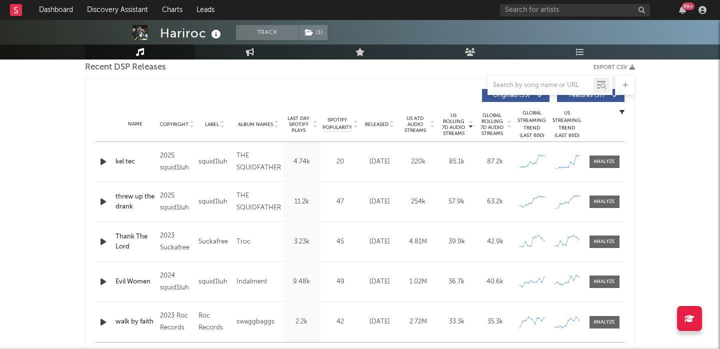
click at [102, 158] on icon "button" at bounding box center [103, 161] width 10 height 12
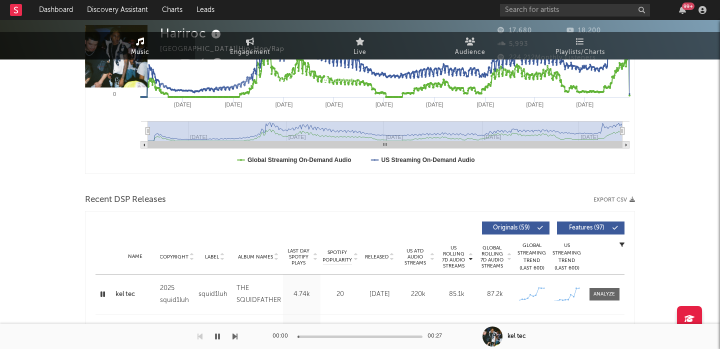
scroll to position [0, 0]
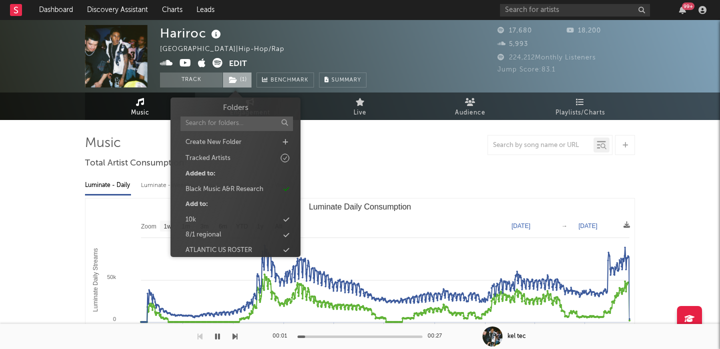
click at [239, 78] on span "( 1 )" at bounding box center [236, 79] width 29 height 15
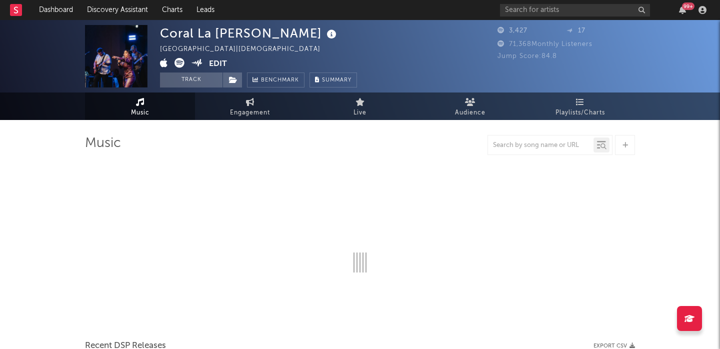
select select "1w"
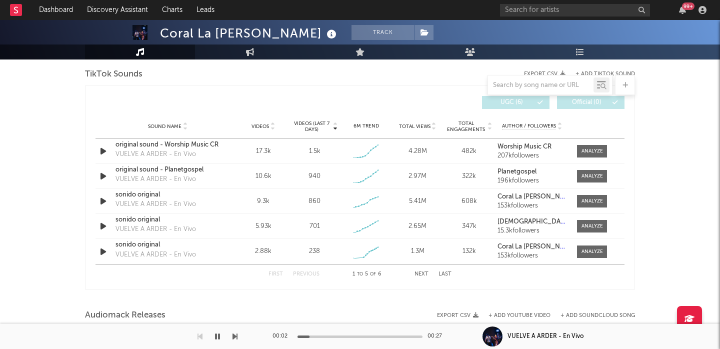
scroll to position [577, 0]
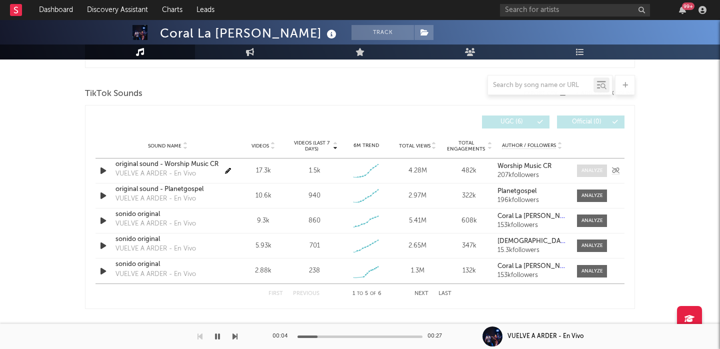
click at [591, 171] on div at bounding box center [591, 170] width 21 height 7
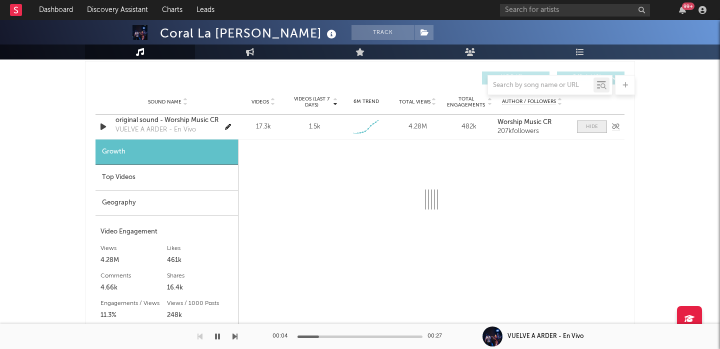
scroll to position [629, 0]
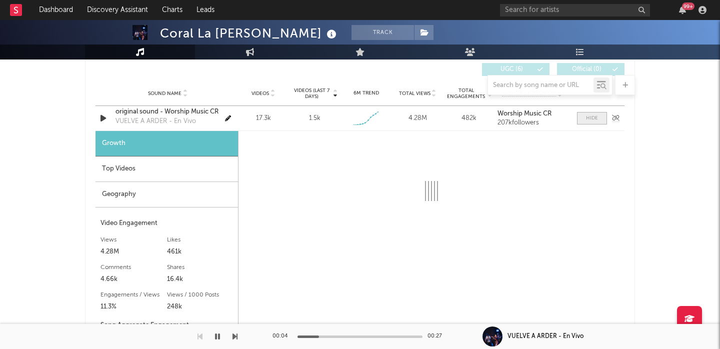
select select "1w"
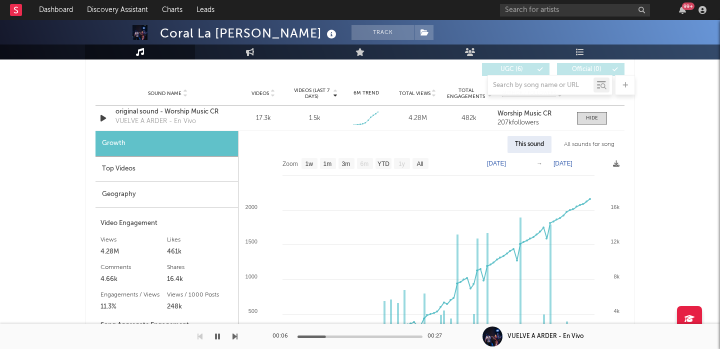
click at [131, 105] on div "Sound Name Videos Videos (last 7 days) Weekly Growth % 6M Trend Total Views Tot…" at bounding box center [359, 93] width 529 height 25
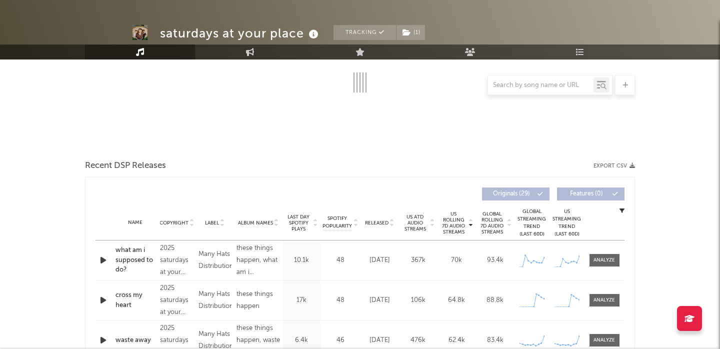
select select "6m"
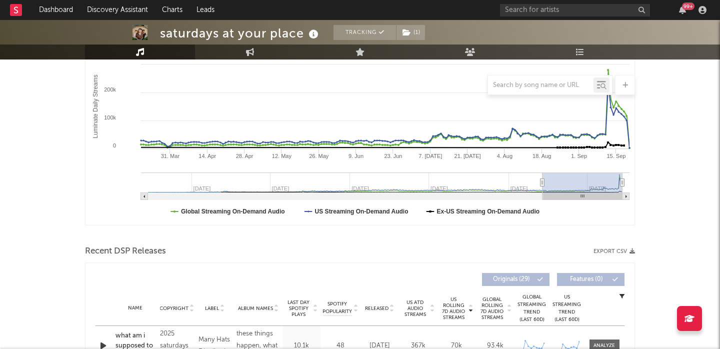
scroll to position [297, 0]
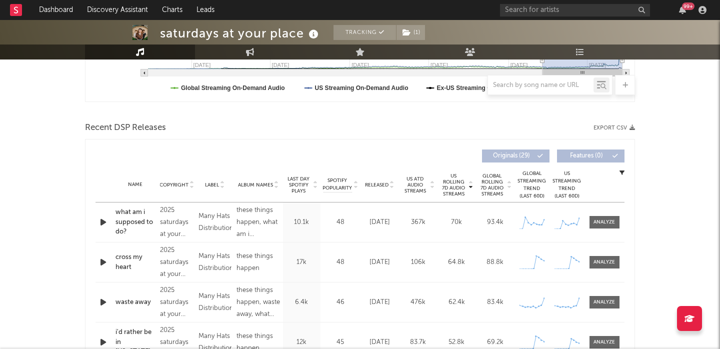
click at [104, 228] on div "Name what am i supposed to do? Copyright 2025 saturdays at your place and Many …" at bounding box center [359, 221] width 529 height 39
click at [105, 222] on icon "button" at bounding box center [103, 222] width 10 height 12
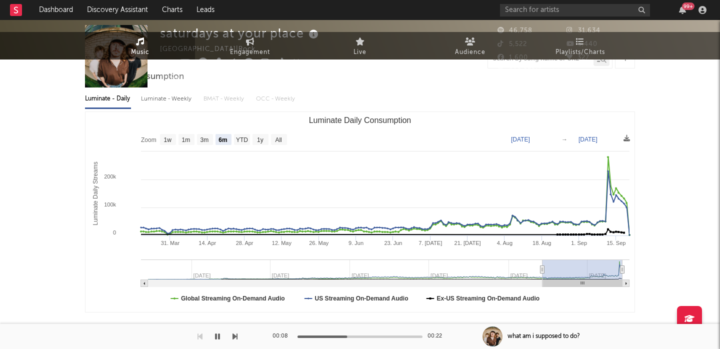
scroll to position [0, 0]
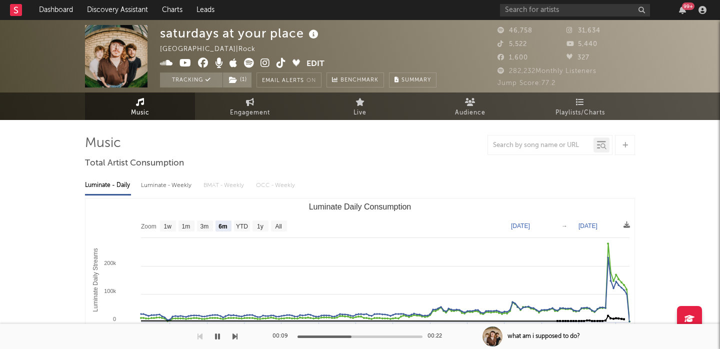
click at [265, 58] on icon at bounding box center [264, 63] width 9 height 10
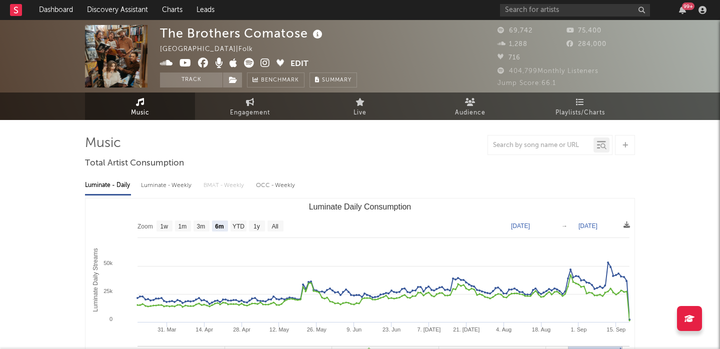
select select "6m"
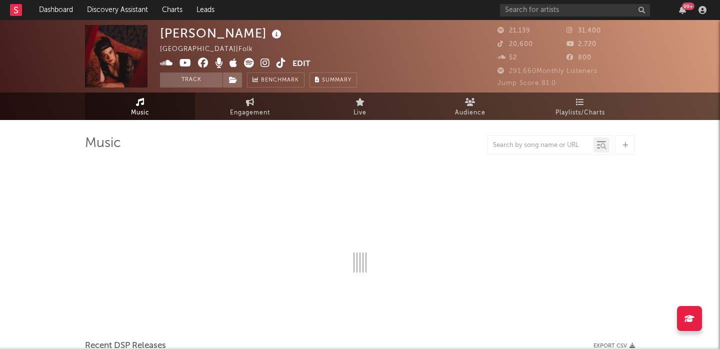
select select "6m"
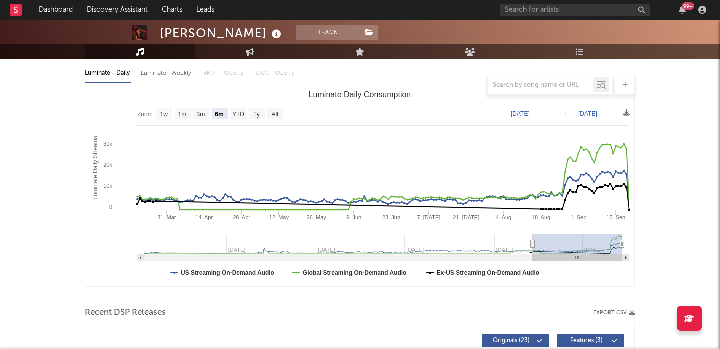
scroll to position [402, 0]
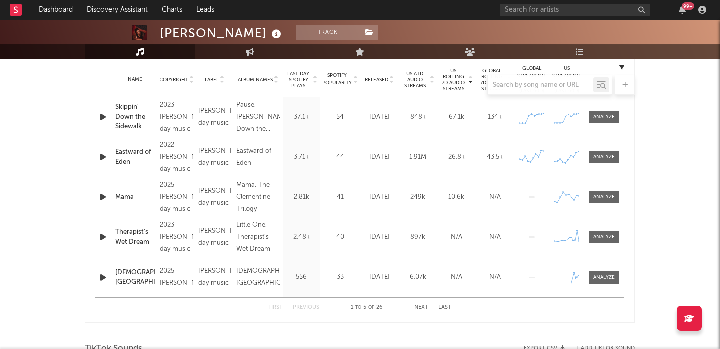
click at [101, 117] on icon "button" at bounding box center [103, 117] width 10 height 12
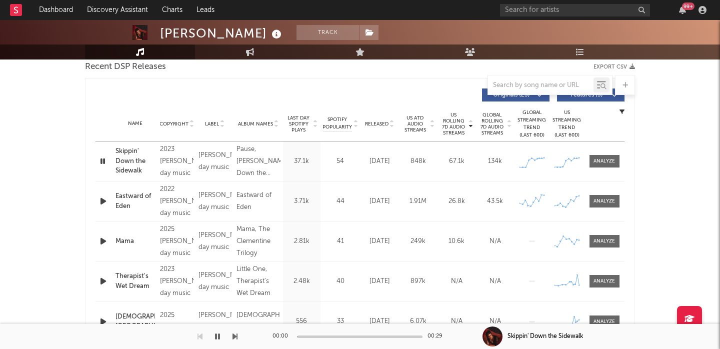
scroll to position [355, 0]
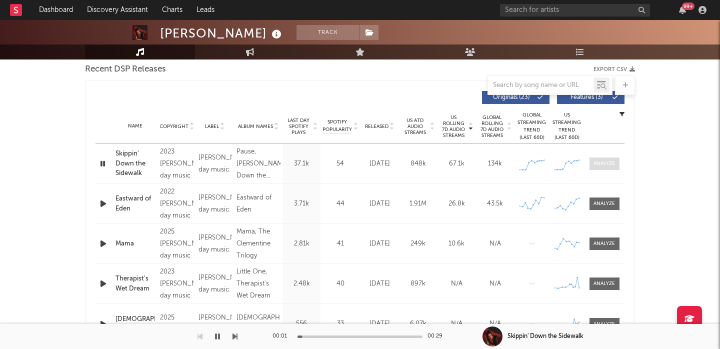
click at [607, 165] on div at bounding box center [603, 163] width 21 height 7
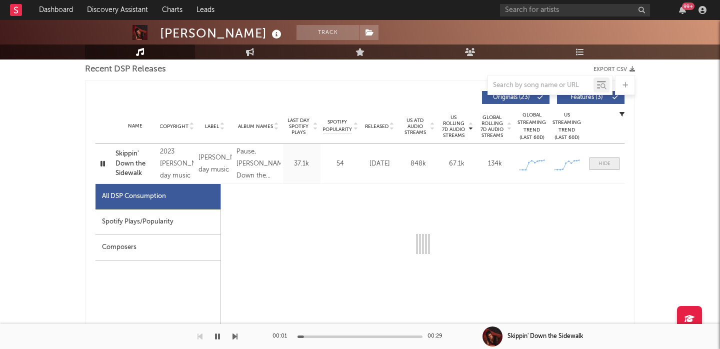
scroll to position [327, 0]
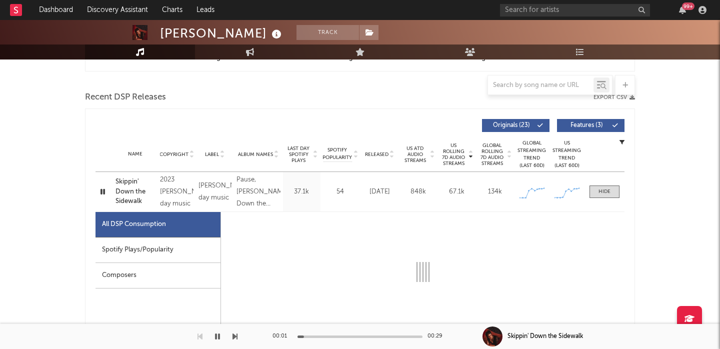
select select "6m"
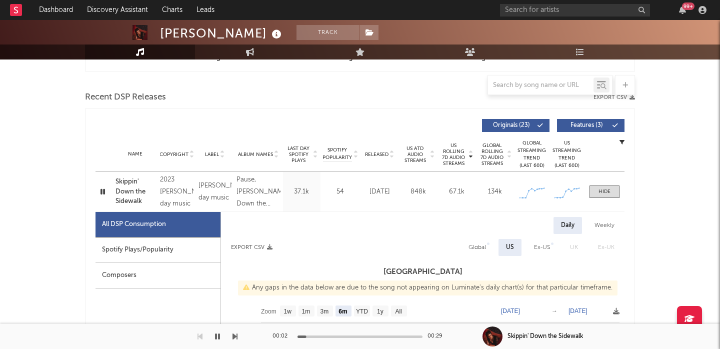
click at [589, 124] on span "Features ( 3 )" at bounding box center [586, 125] width 46 height 6
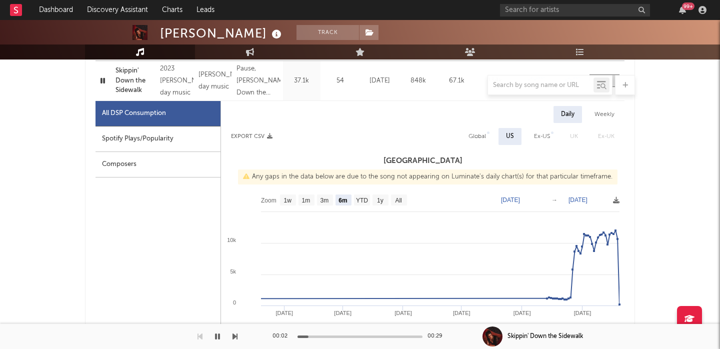
scroll to position [456, 0]
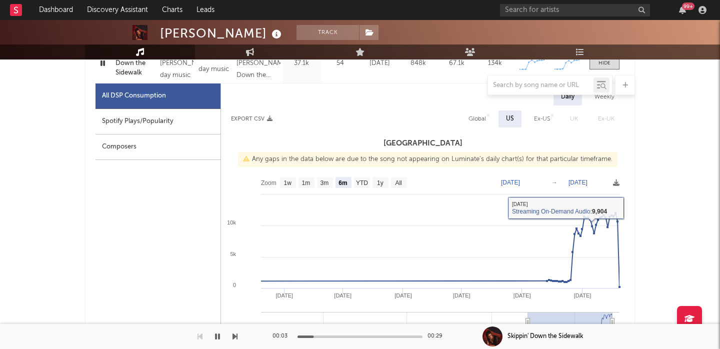
click at [477, 116] on div "Global" at bounding box center [476, 119] width 17 height 12
select select "1w"
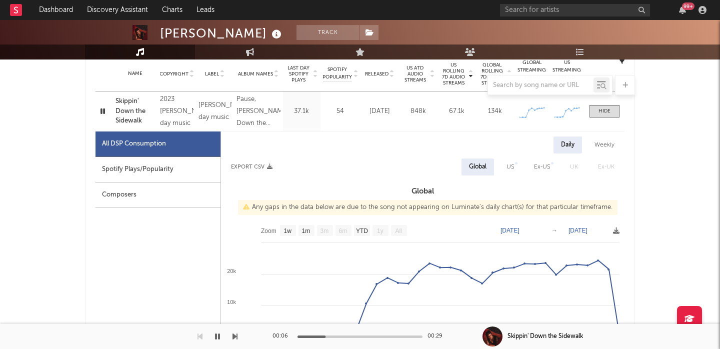
scroll to position [0, 0]
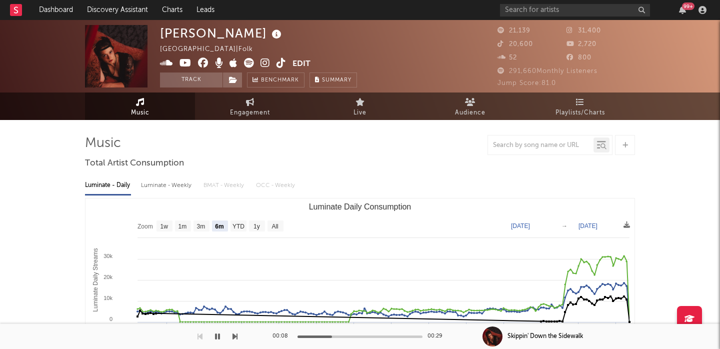
click at [170, 179] on div "Luminate - Weekly" at bounding box center [167, 185] width 52 height 17
select select "6m"
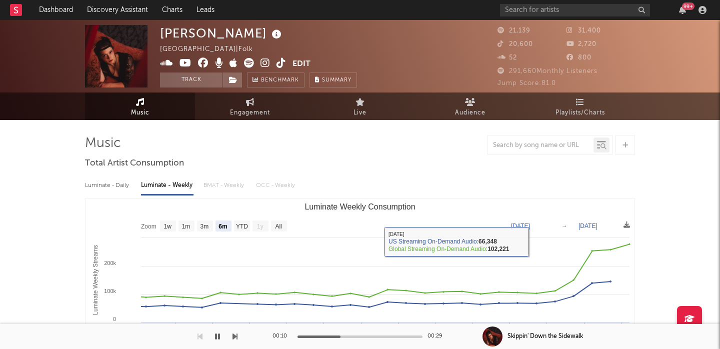
click at [97, 188] on div "Luminate - Daily" at bounding box center [108, 185] width 46 height 17
select select "6m"
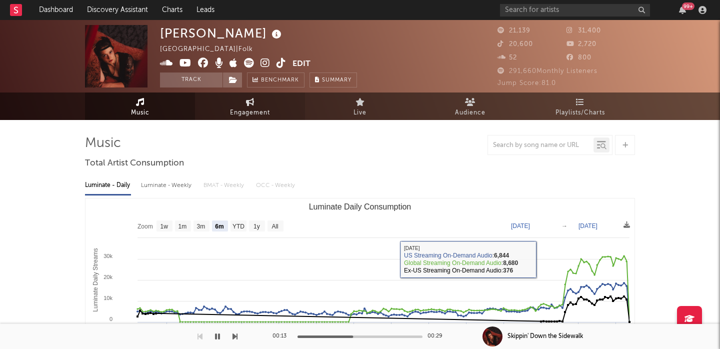
click at [241, 99] on link "Engagement" at bounding box center [250, 105] width 110 height 27
select select "1w"
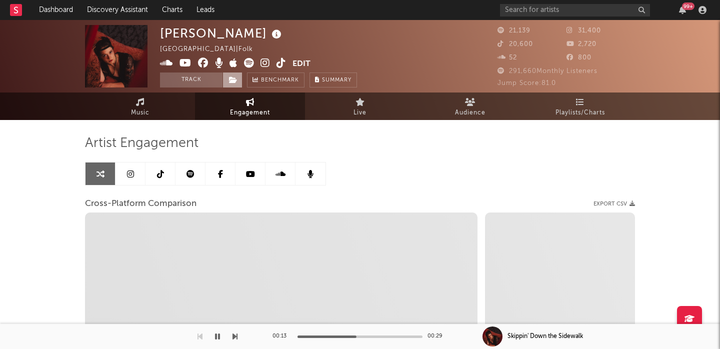
click at [233, 77] on icon at bounding box center [233, 79] width 8 height 7
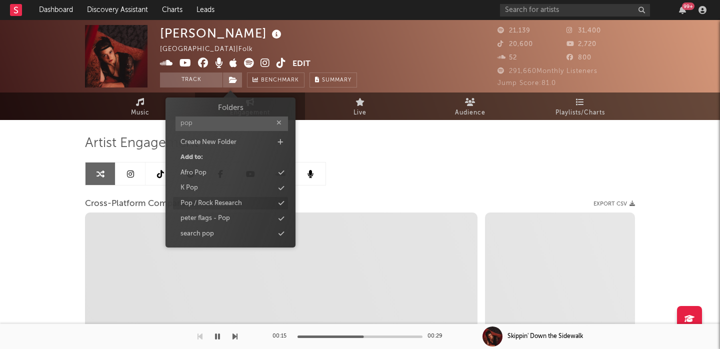
type input "pop"
click at [216, 202] on div "Pop / Rock Research" at bounding box center [210, 203] width 61 height 10
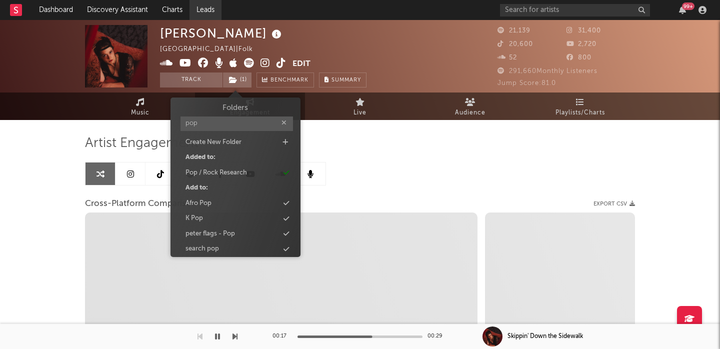
select select "1m"
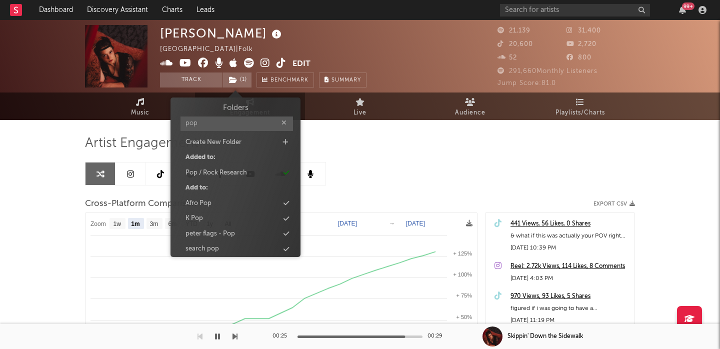
click at [371, 204] on div "Cross-Platform Comparison Export CSV" at bounding box center [360, 203] width 550 height 17
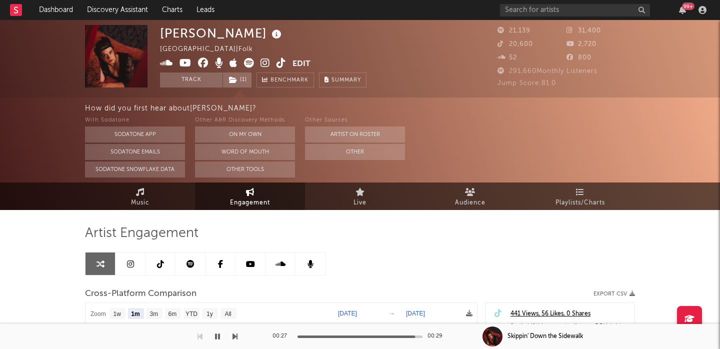
click at [264, 64] on icon at bounding box center [264, 63] width 9 height 10
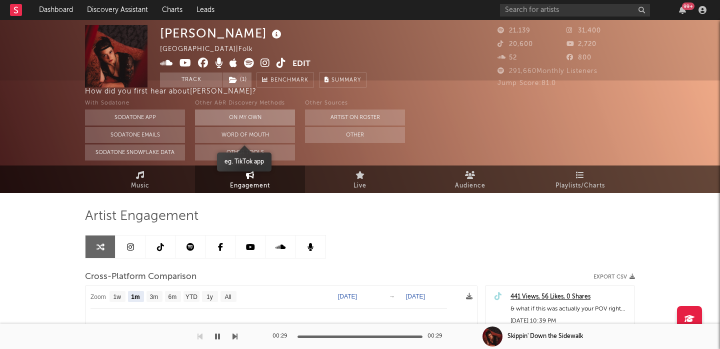
scroll to position [252, 0]
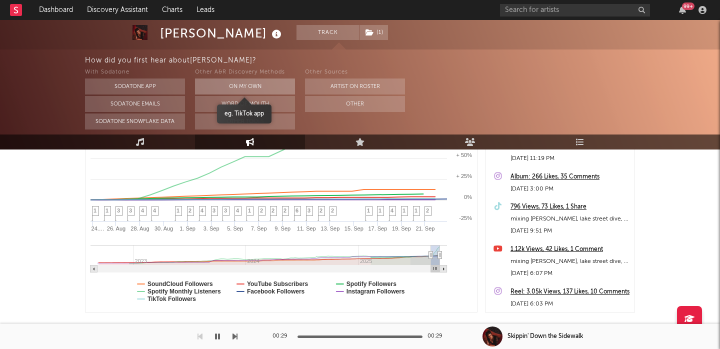
click at [221, 85] on button "On My Own" at bounding box center [245, 86] width 100 height 16
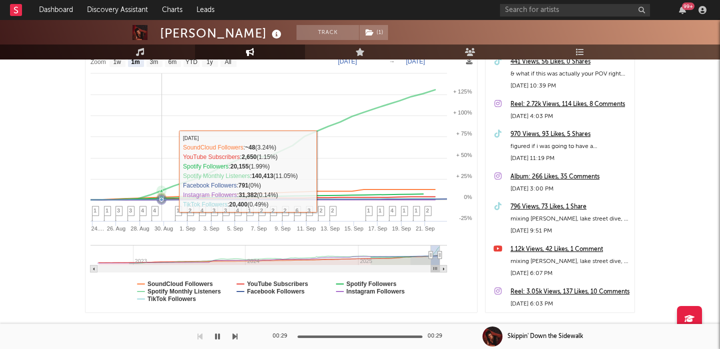
scroll to position [0, 0]
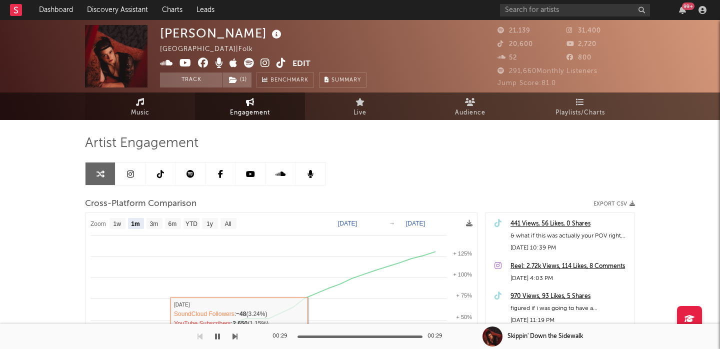
click at [138, 103] on icon at bounding box center [140, 102] width 8 height 8
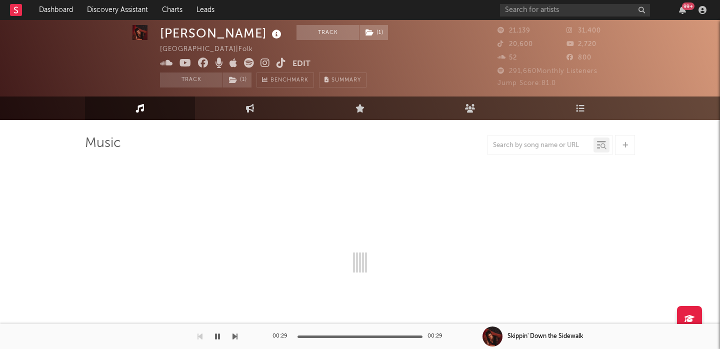
select select "6m"
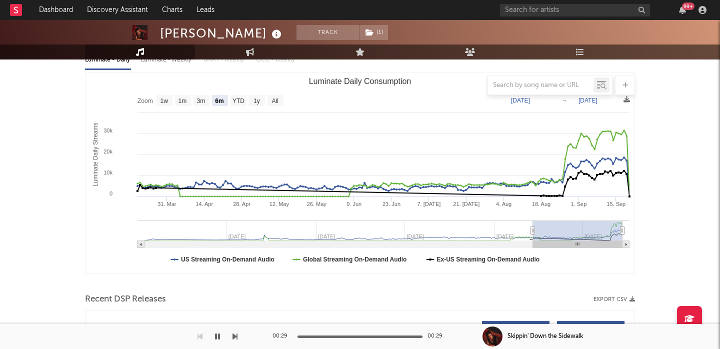
scroll to position [59, 0]
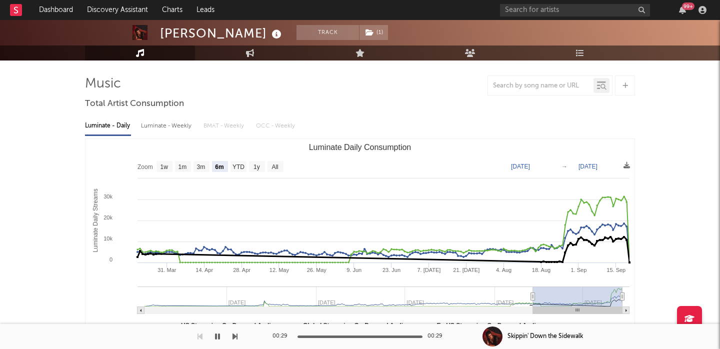
click at [177, 125] on div "Luminate - Weekly" at bounding box center [167, 125] width 52 height 17
select select "6m"
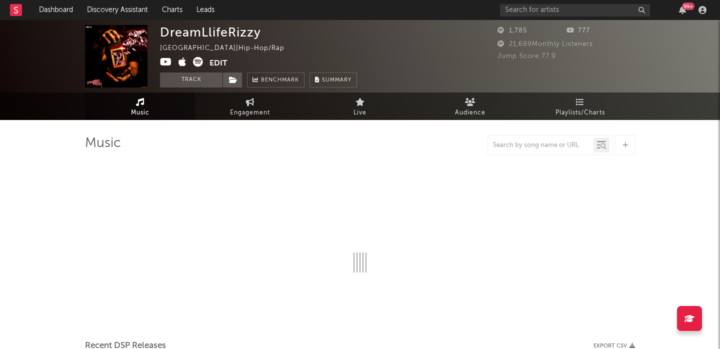
select select "6m"
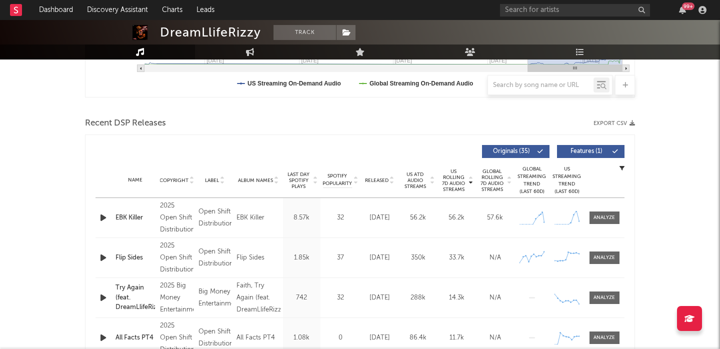
scroll to position [370, 0]
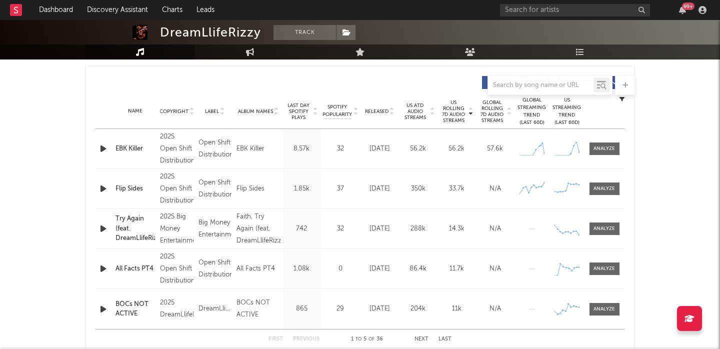
click at [99, 145] on icon "button" at bounding box center [103, 148] width 10 height 12
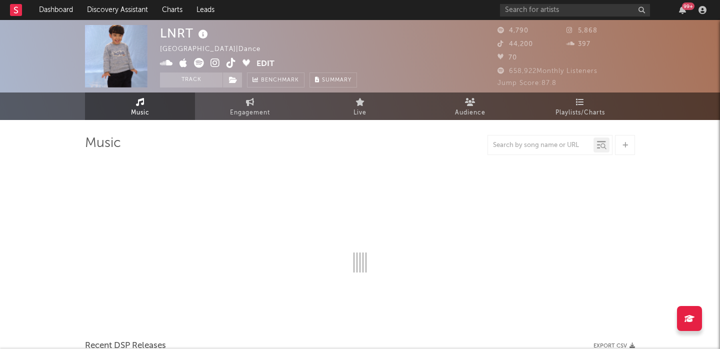
select select "1w"
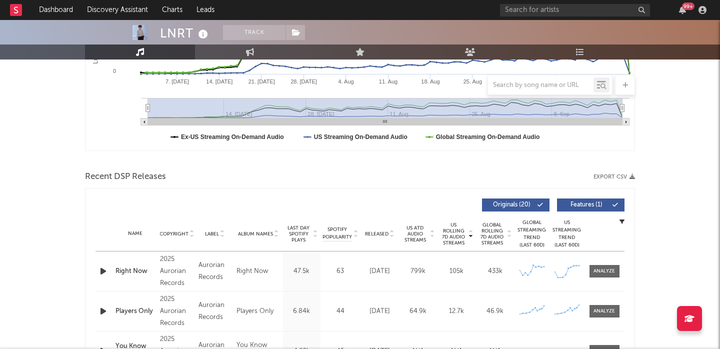
scroll to position [310, 0]
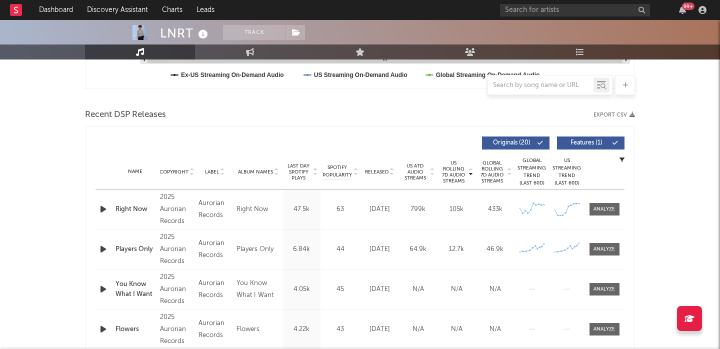
click at [106, 207] on icon "button" at bounding box center [103, 209] width 10 height 12
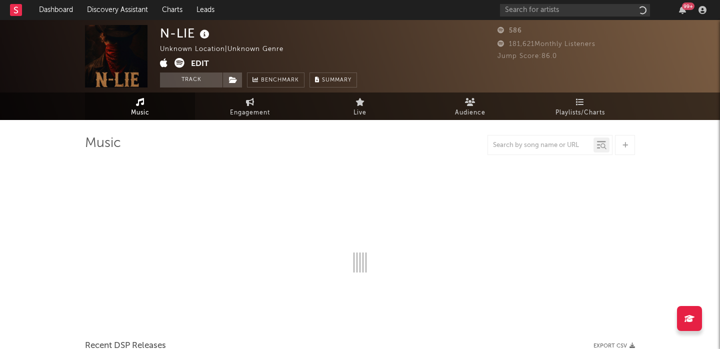
select select "1w"
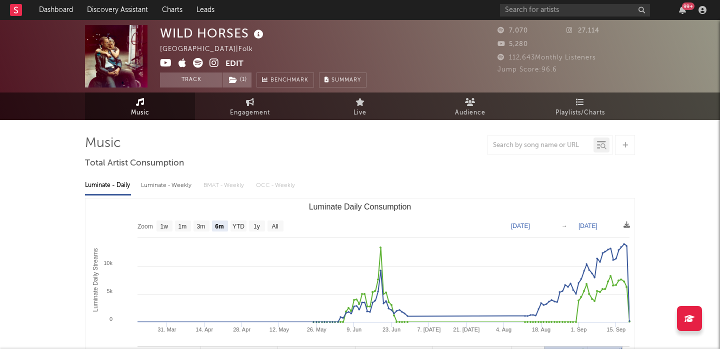
select select "6m"
click at [239, 80] on span "( 1 )" at bounding box center [236, 79] width 29 height 15
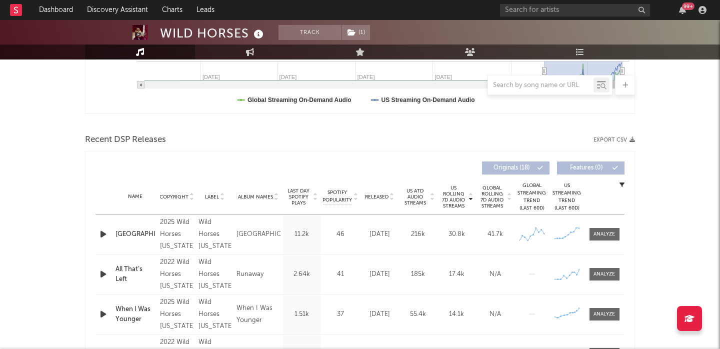
scroll to position [370, 0]
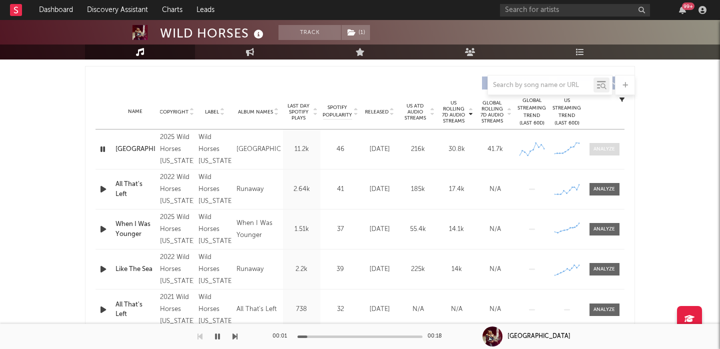
click at [603, 142] on div "Name Sioux Falls Copyright 2025 Wild Horses Minnesota Label Wild Horses Minneso…" at bounding box center [359, 148] width 529 height 39
click at [602, 146] on div at bounding box center [603, 148] width 21 height 7
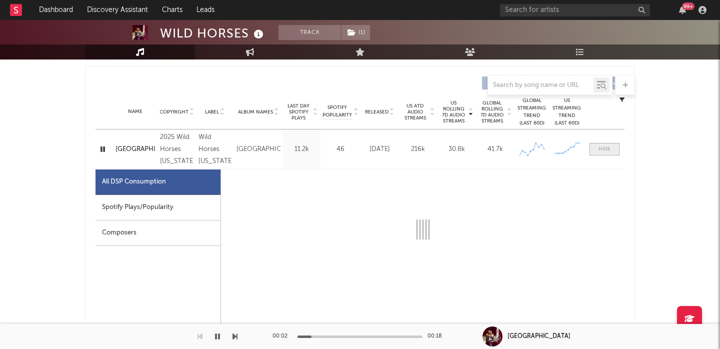
select select "1w"
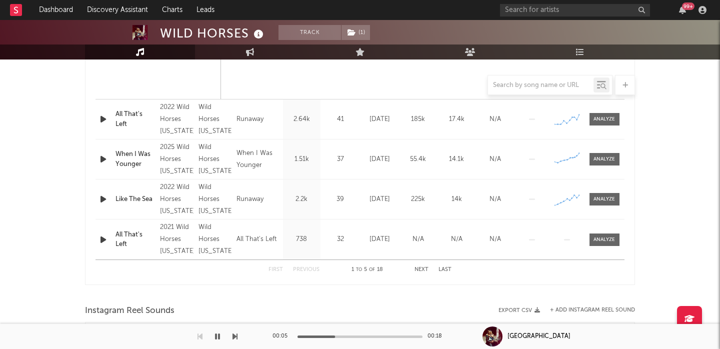
scroll to position [0, 0]
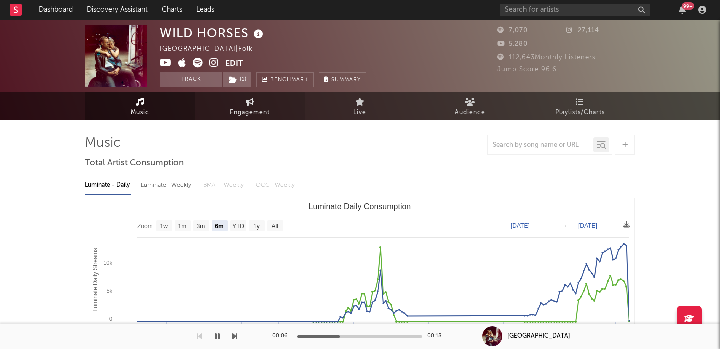
click at [239, 103] on link "Engagement" at bounding box center [250, 105] width 110 height 27
select select "1w"
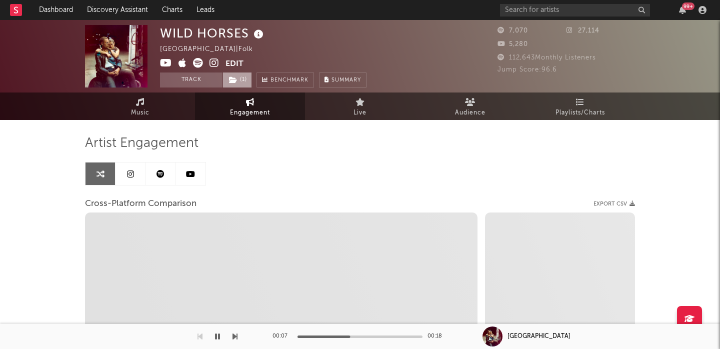
select select "1m"
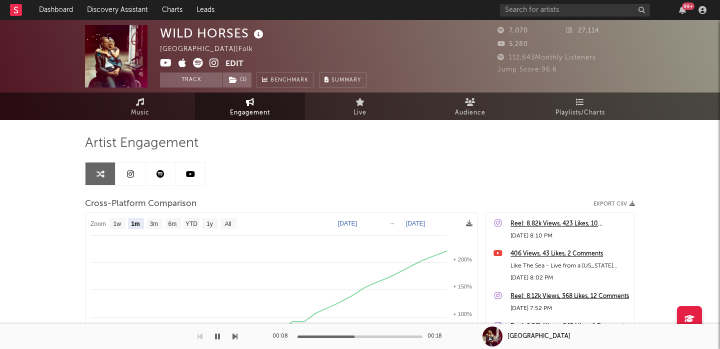
click at [211, 64] on icon at bounding box center [213, 63] width 9 height 10
click at [212, 65] on icon at bounding box center [213, 63] width 9 height 10
click at [196, 61] on icon at bounding box center [198, 63] width 10 height 10
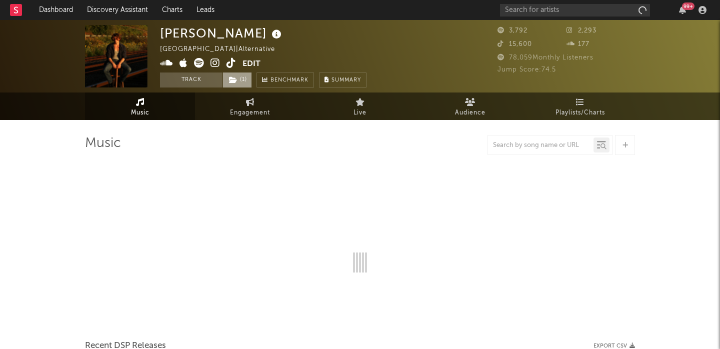
select select "6m"
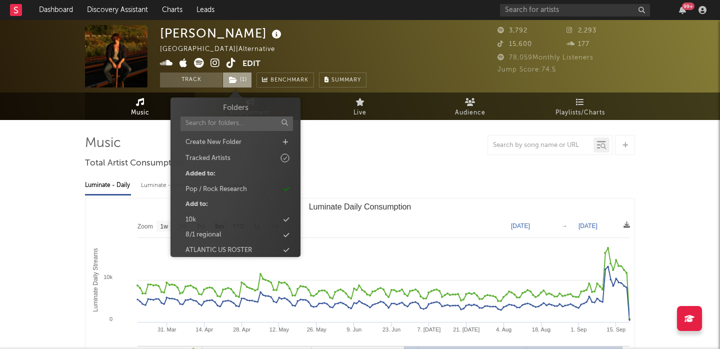
click at [235, 78] on icon at bounding box center [233, 79] width 8 height 7
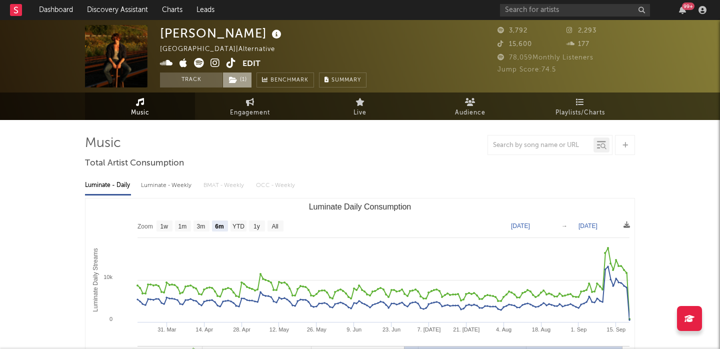
click at [236, 79] on icon at bounding box center [233, 79] width 8 height 7
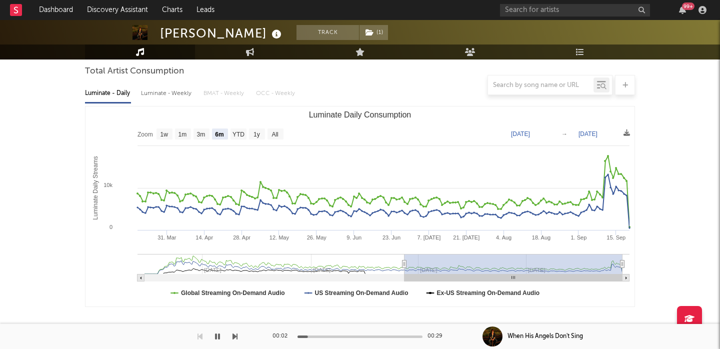
scroll to position [337, 0]
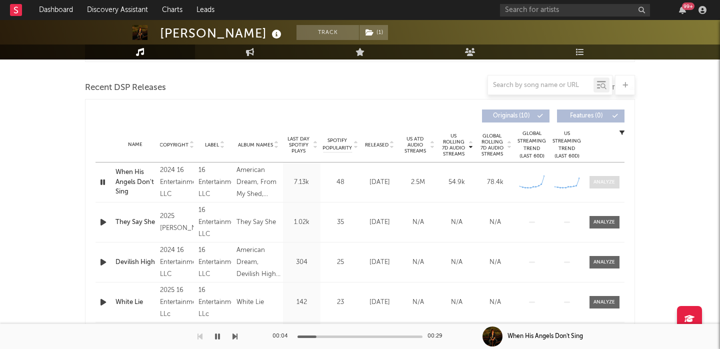
click at [610, 178] on div at bounding box center [603, 181] width 21 height 7
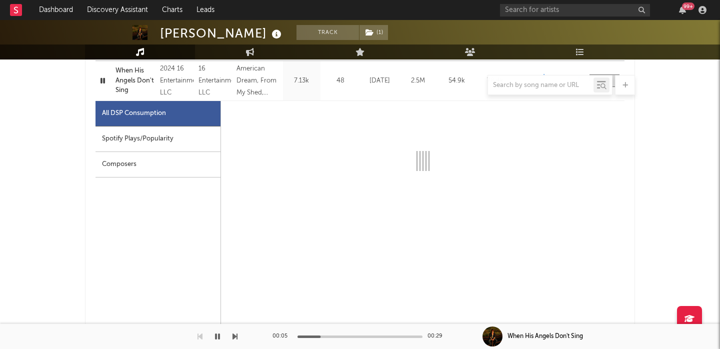
select select "6m"
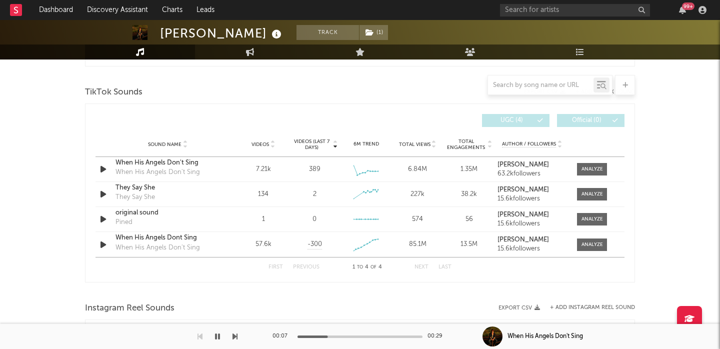
scroll to position [1150, 0]
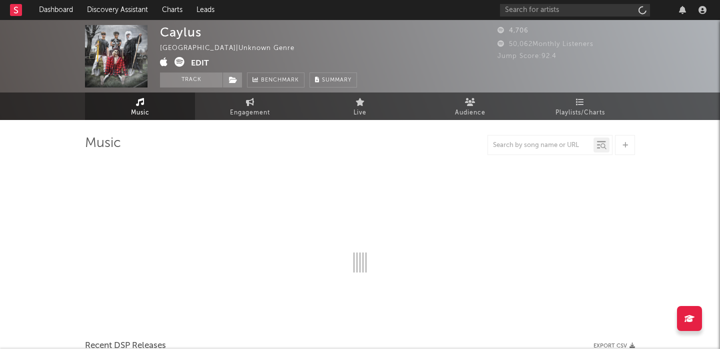
select select "1w"
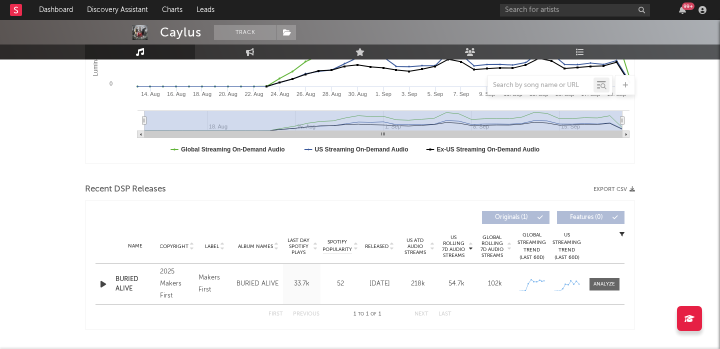
scroll to position [263, 0]
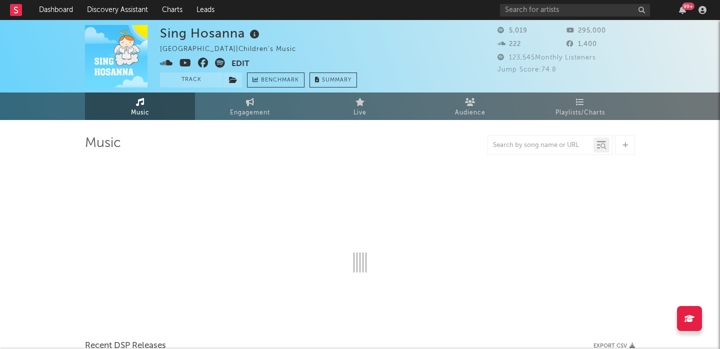
select select "6m"
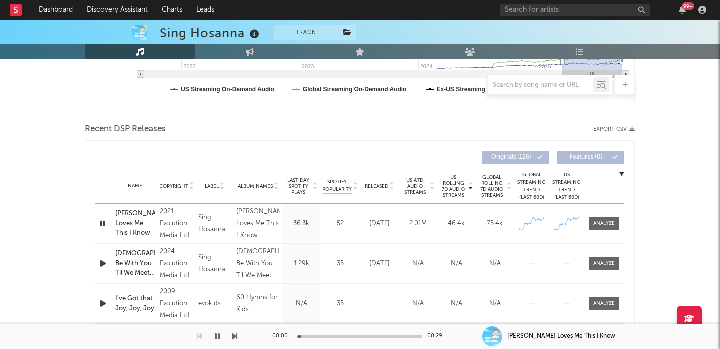
scroll to position [287, 0]
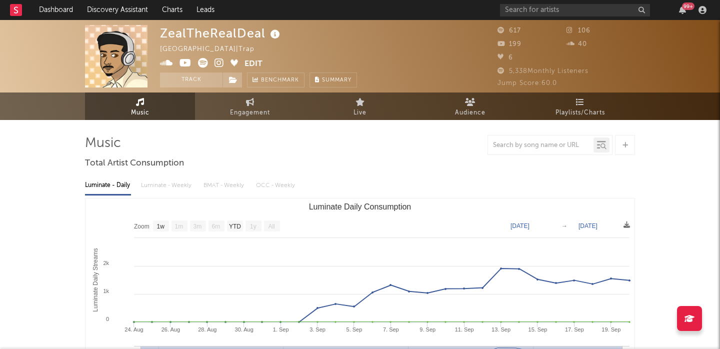
select select "1w"
